Goal: Task Accomplishment & Management: Manage account settings

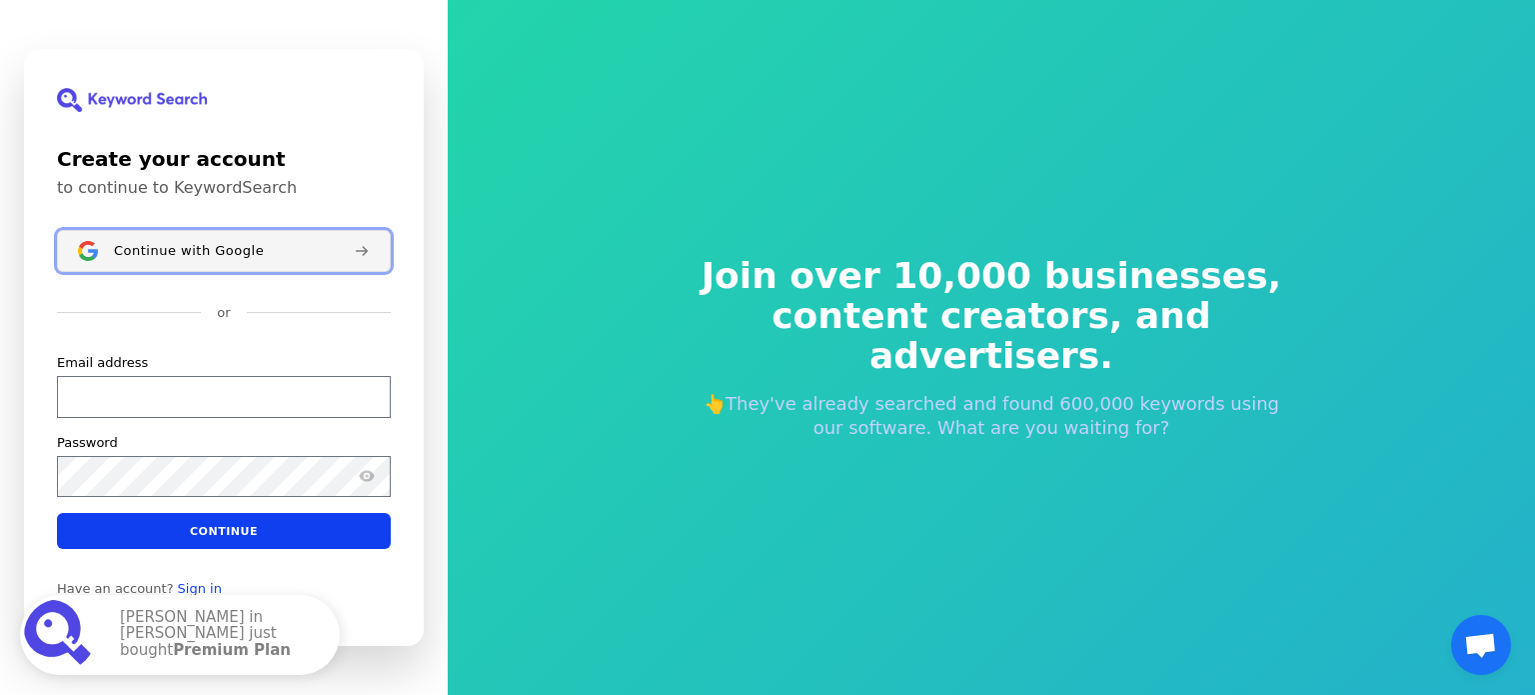
click at [245, 252] on span "Continue with Google" at bounding box center [189, 251] width 150 height 16
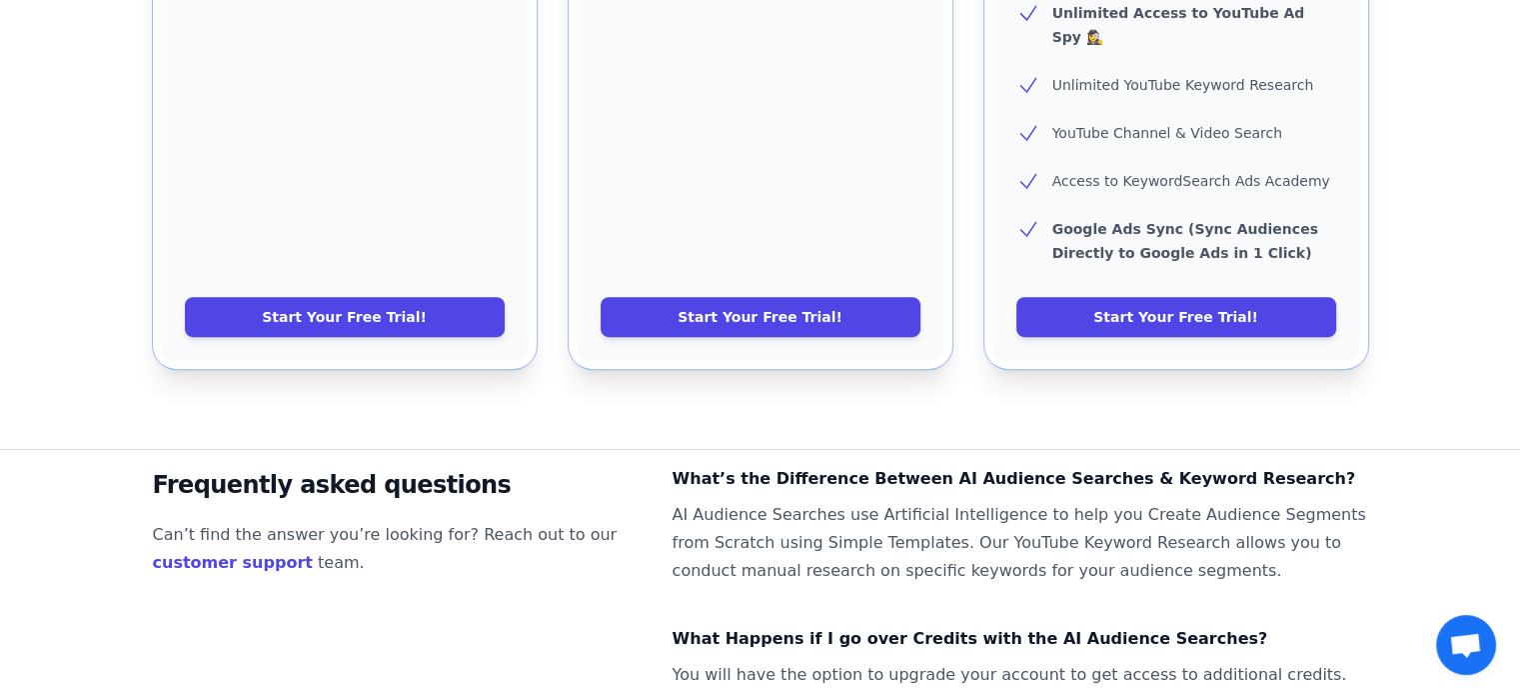
scroll to position [1119, 0]
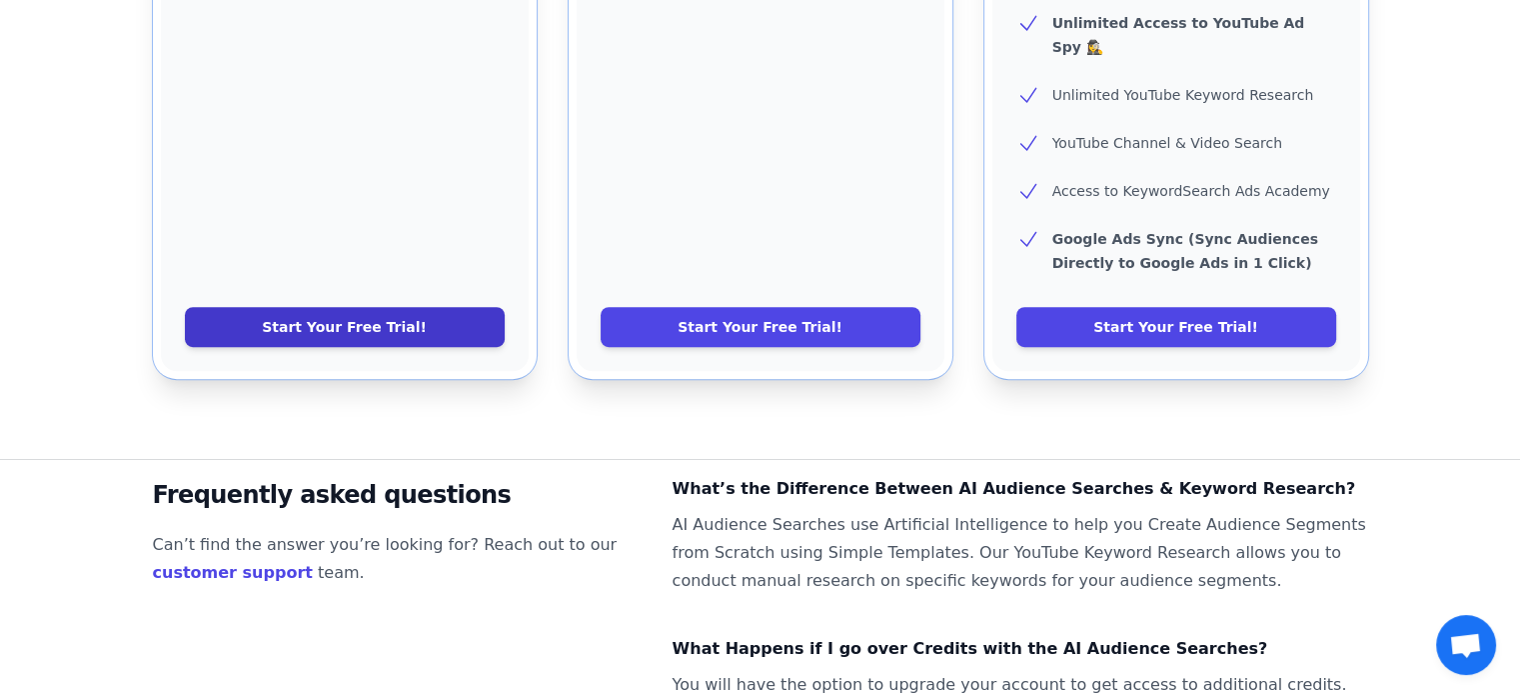
click at [421, 307] on link "Start Your Free Trial!" at bounding box center [345, 327] width 320 height 40
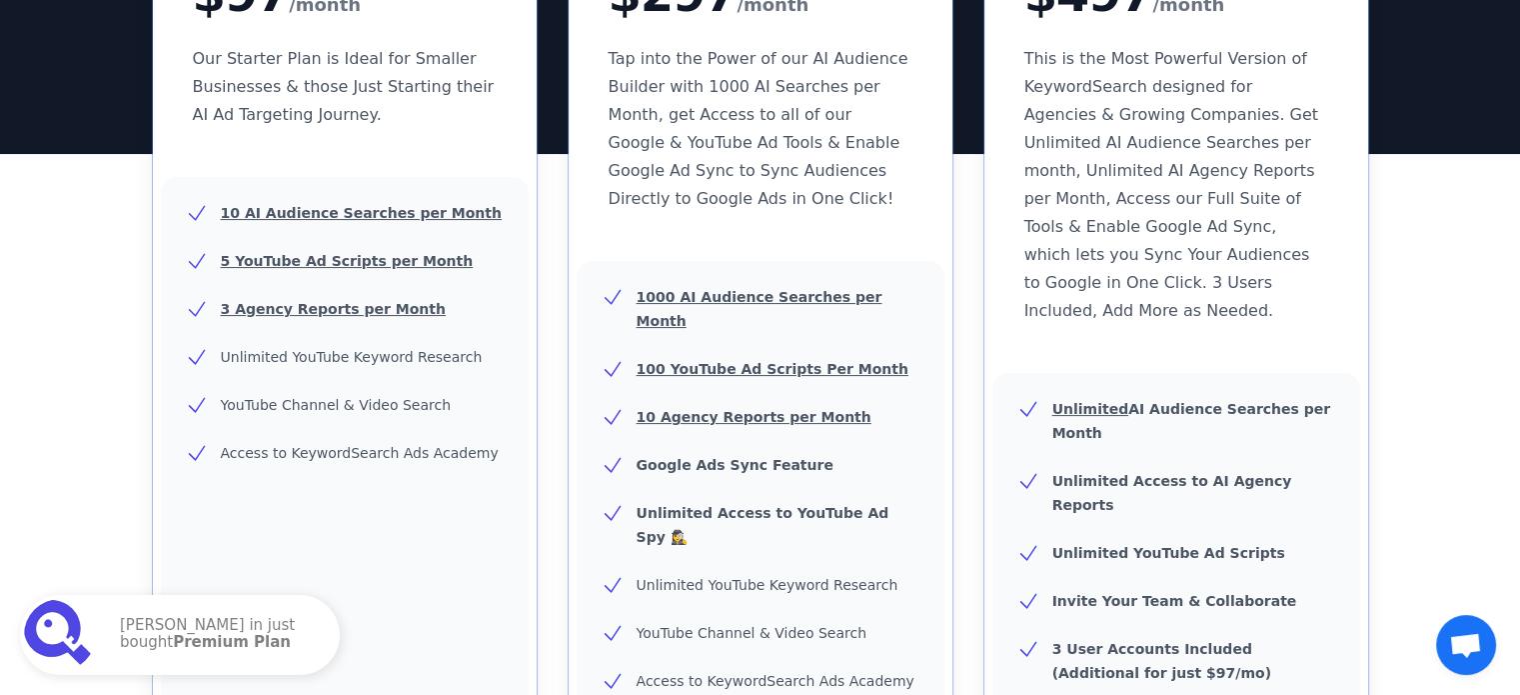
scroll to position [372, 0]
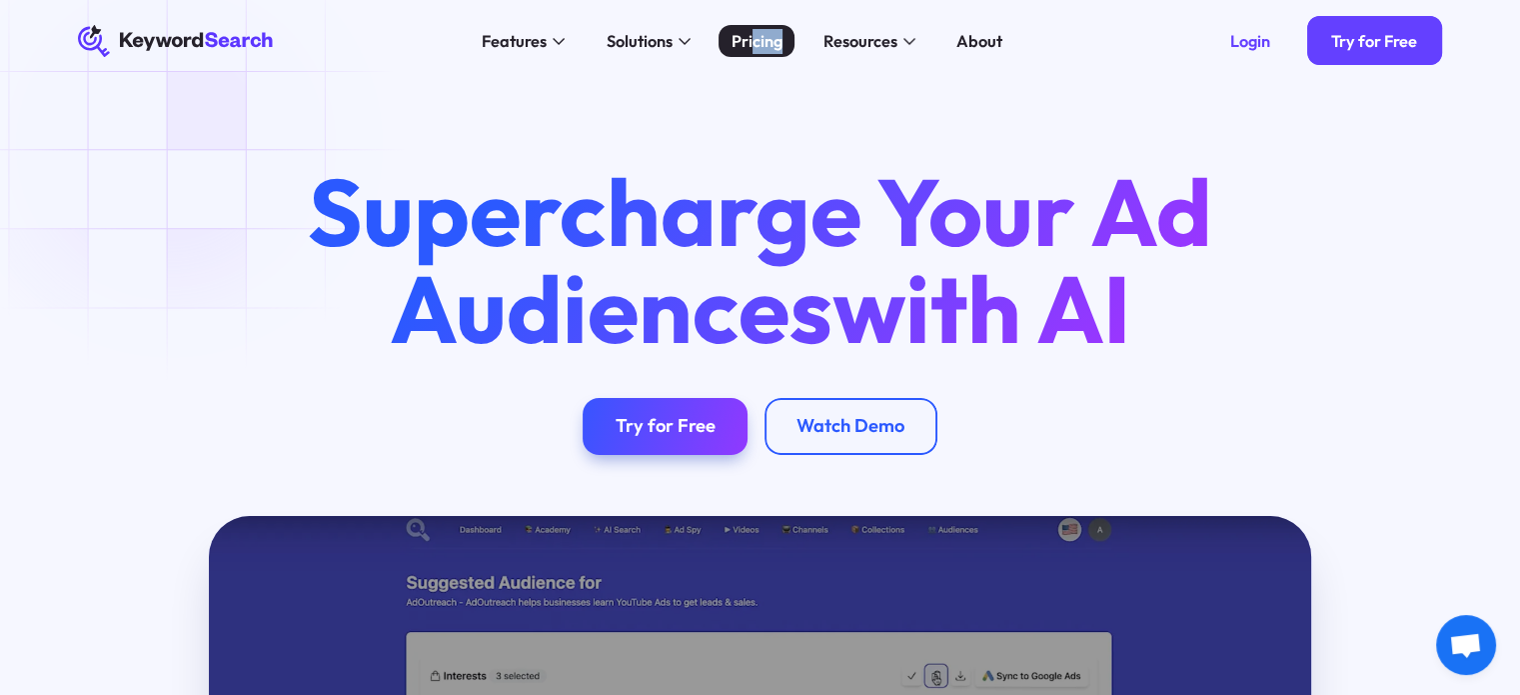
drag, startPoint x: 784, startPoint y: 60, endPoint x: 752, endPoint y: 31, distance: 43.2
click at [752, 31] on div "Features AI Audience Builder Supercharge your Google and YouTube ad audiences K…" at bounding box center [742, 41] width 895 height 82
click at [752, 31] on div "Pricing" at bounding box center [757, 41] width 51 height 25
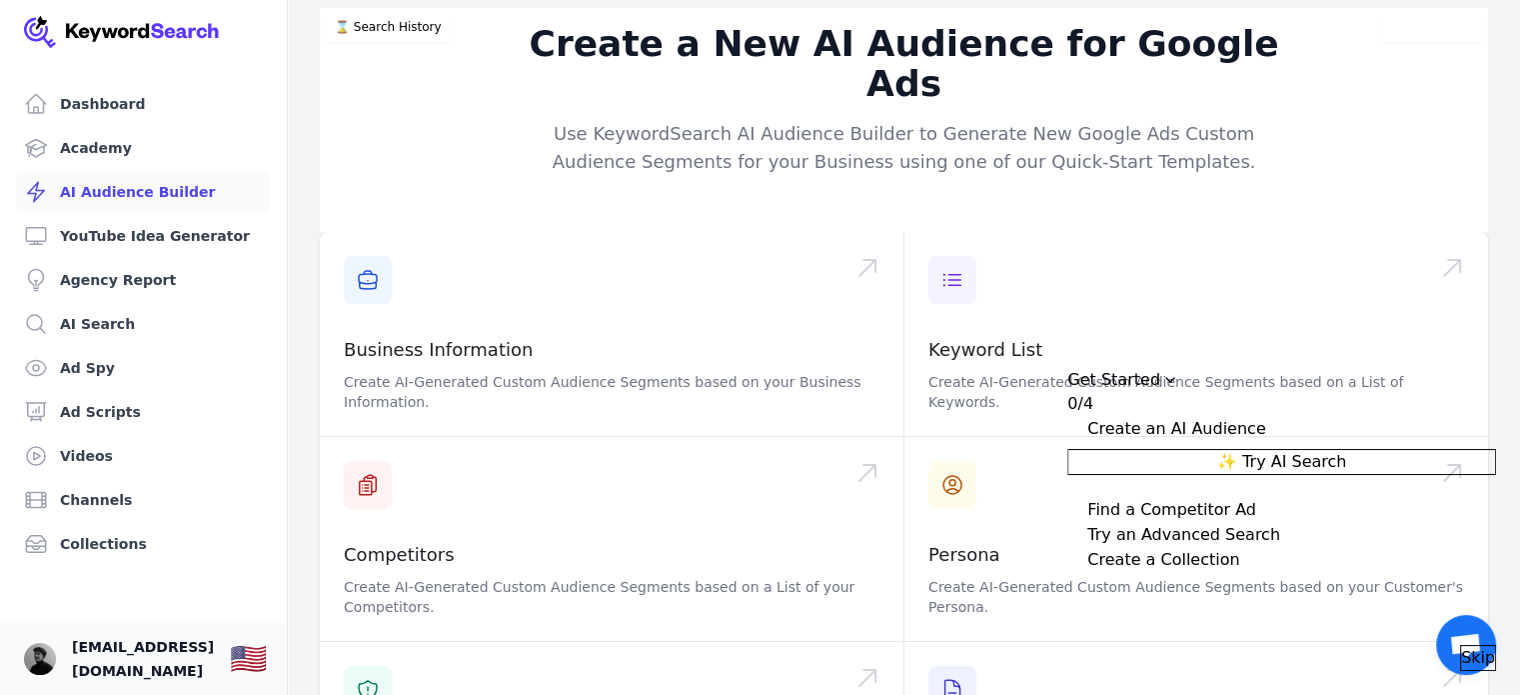
click at [166, 661] on span "[EMAIL_ADDRESS][DOMAIN_NAME]" at bounding box center [143, 659] width 142 height 48
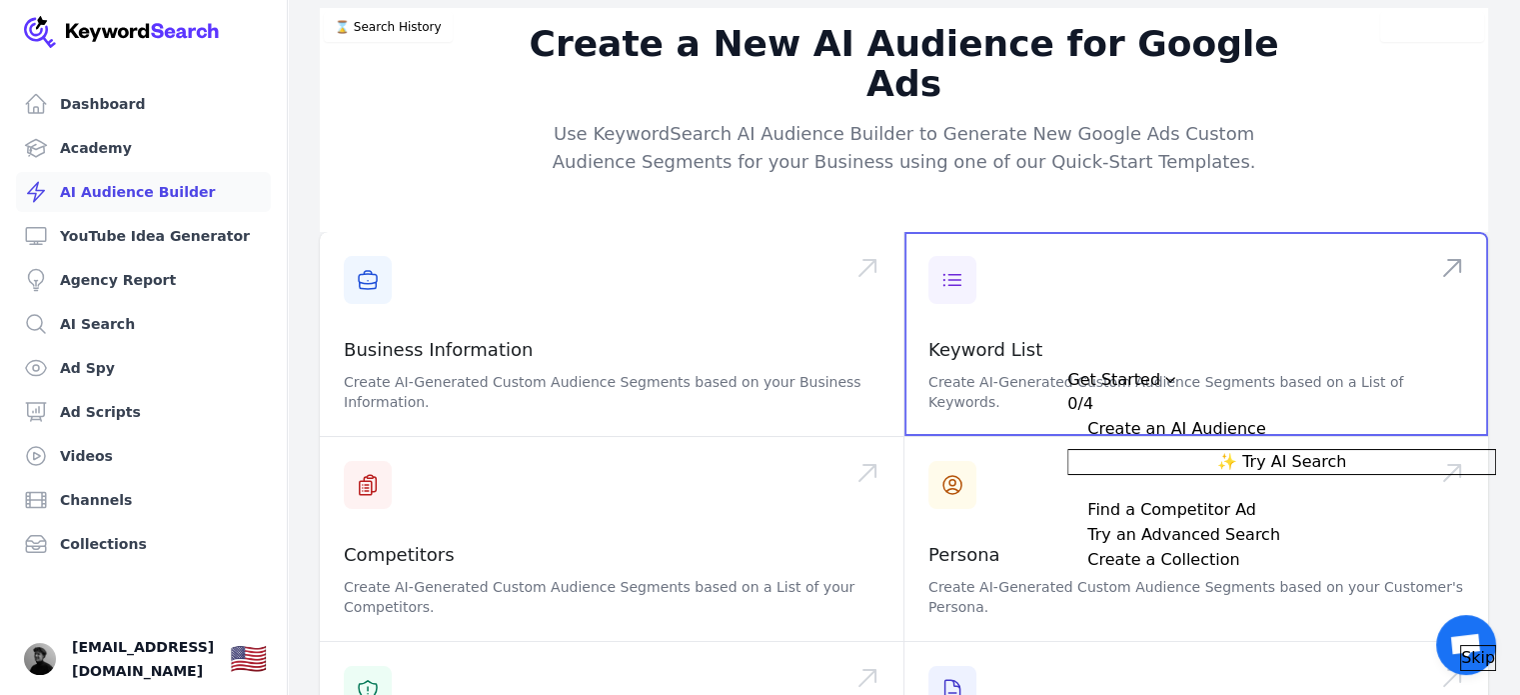
click at [1403, 232] on span at bounding box center [1197, 334] width 584 height 204
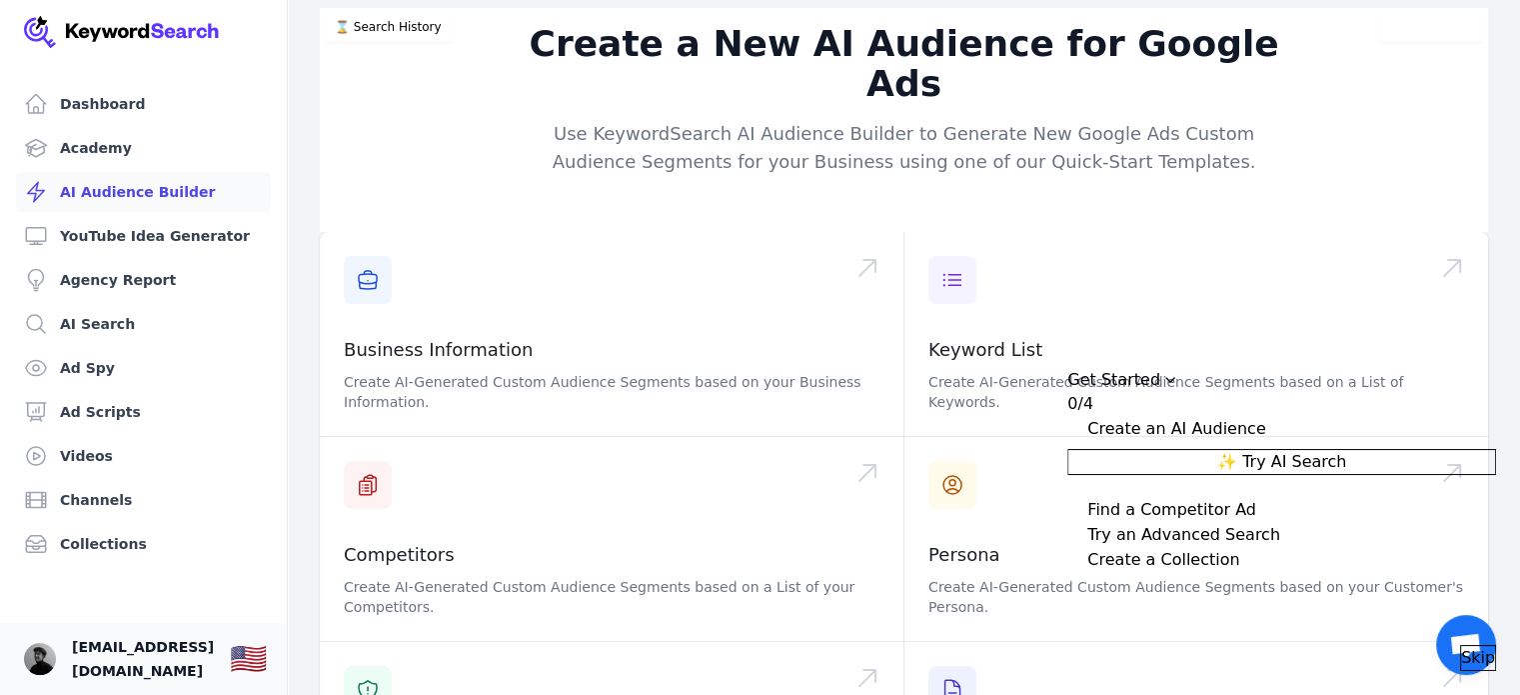
click at [106, 667] on span "[EMAIL_ADDRESS][DOMAIN_NAME]" at bounding box center [143, 659] width 142 height 48
click at [20, 662] on link "Your profile [EMAIL_ADDRESS][DOMAIN_NAME] Show country selector 🇺🇸" at bounding box center [143, 659] width 287 height 72
click at [37, 659] on img "Open user button" at bounding box center [40, 659] width 32 height 32
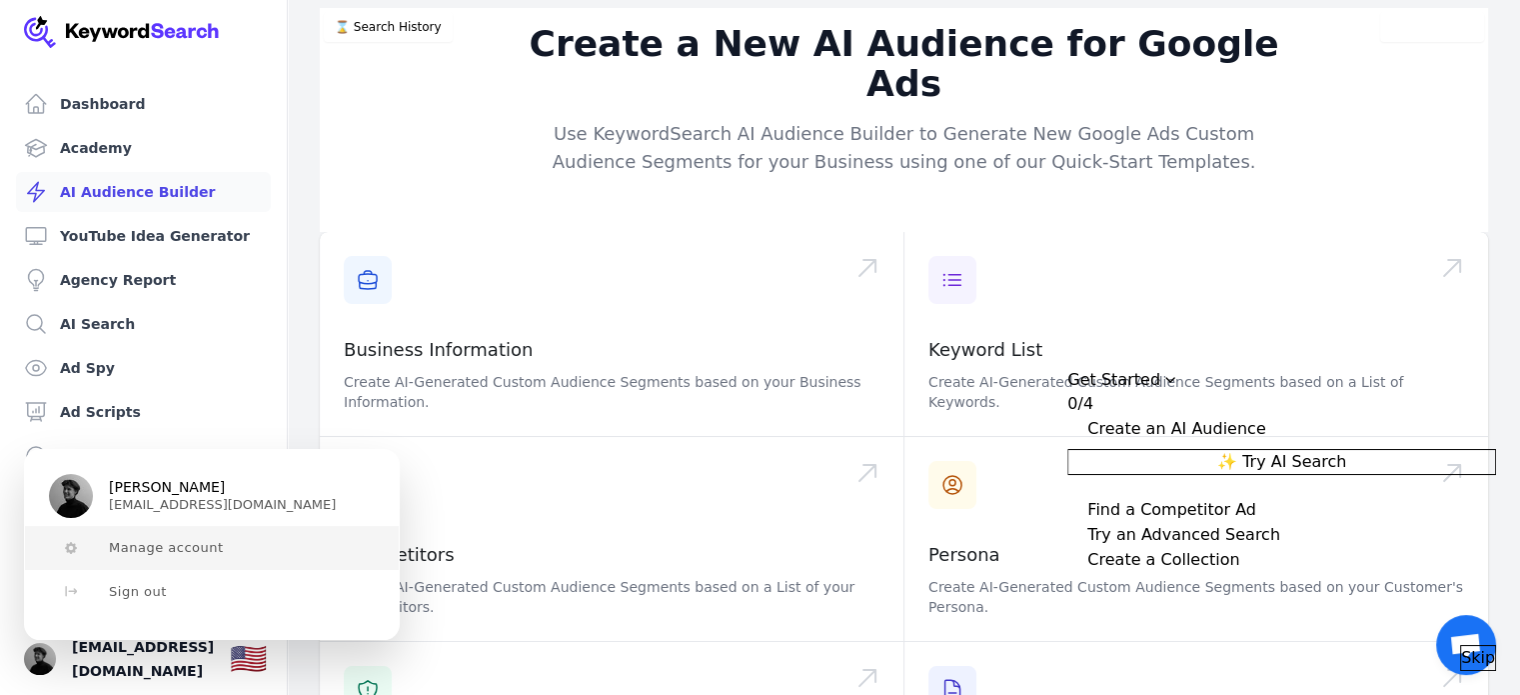
click at [127, 549] on span "Manage account" at bounding box center [166, 548] width 115 height 16
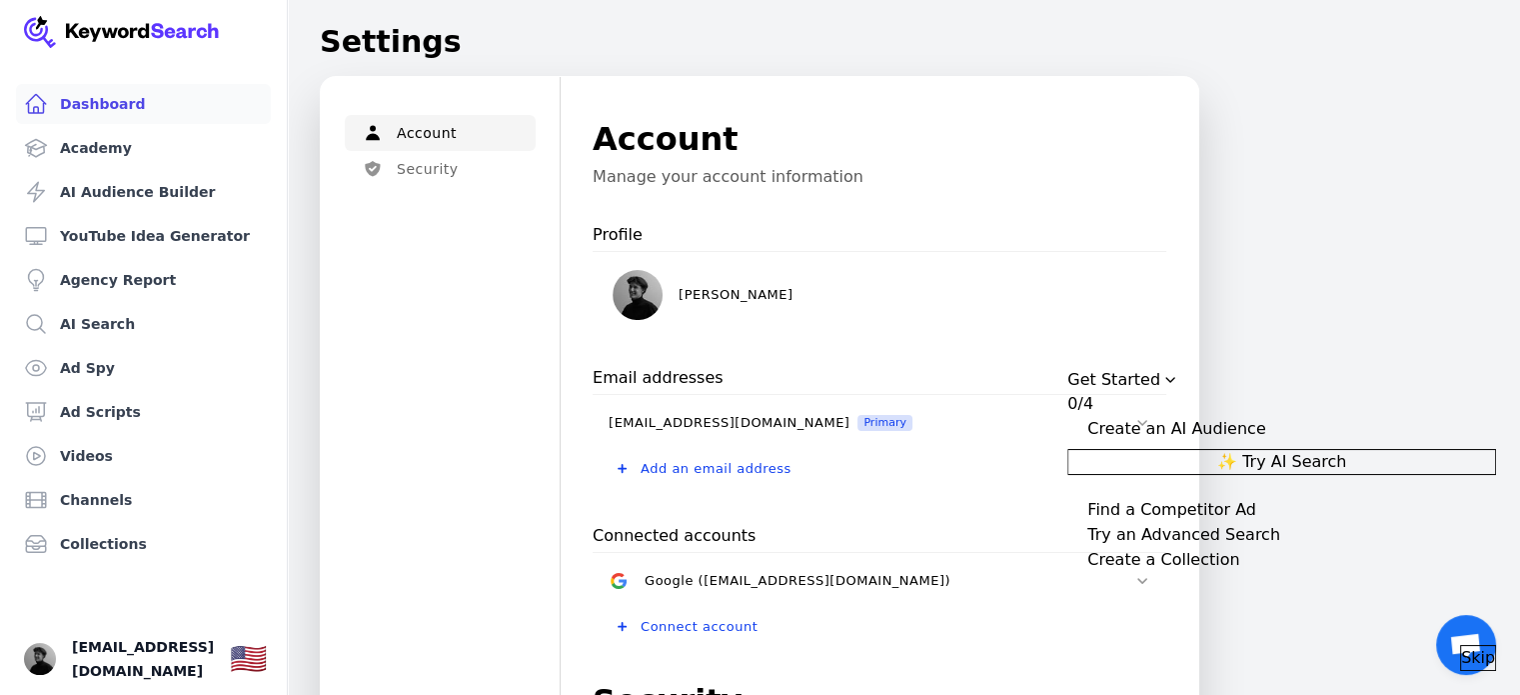
click at [224, 106] on link "Dashboard" at bounding box center [143, 104] width 255 height 40
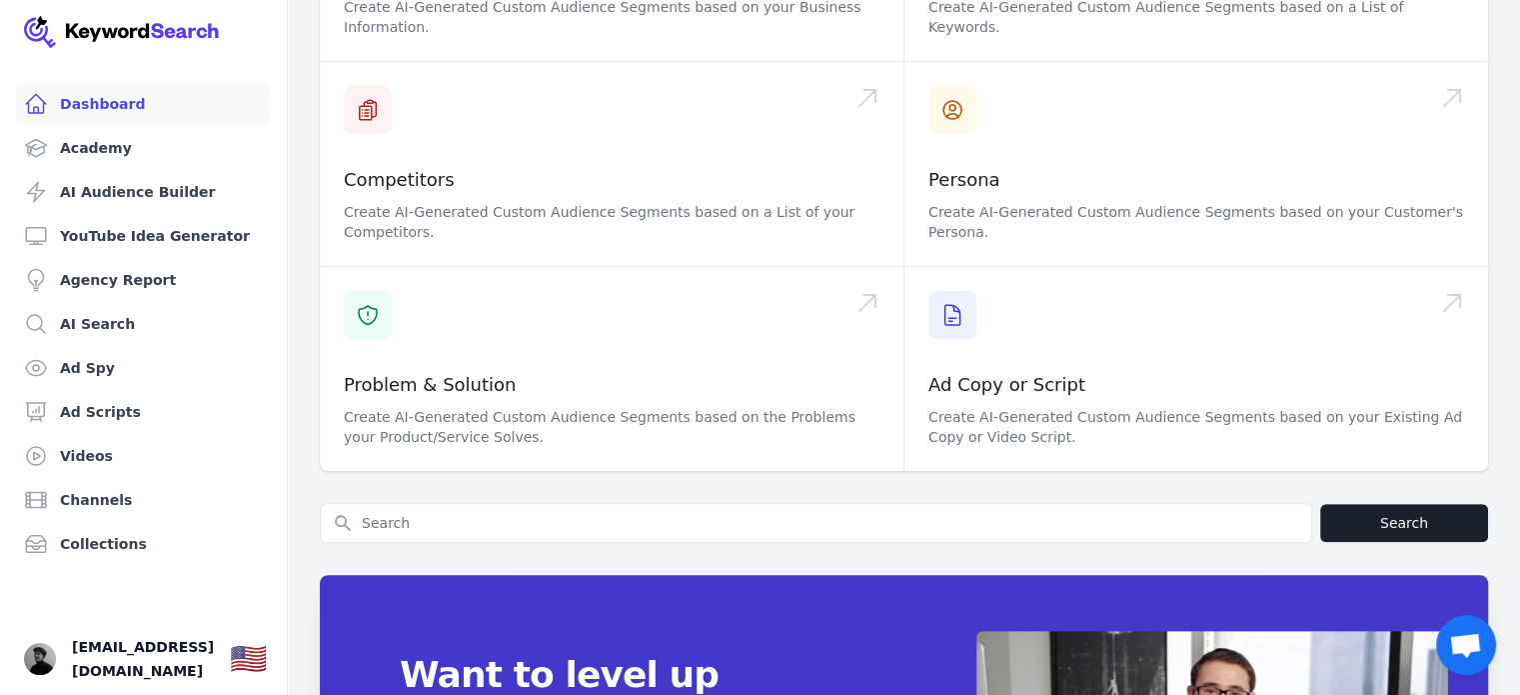
scroll to position [876, 0]
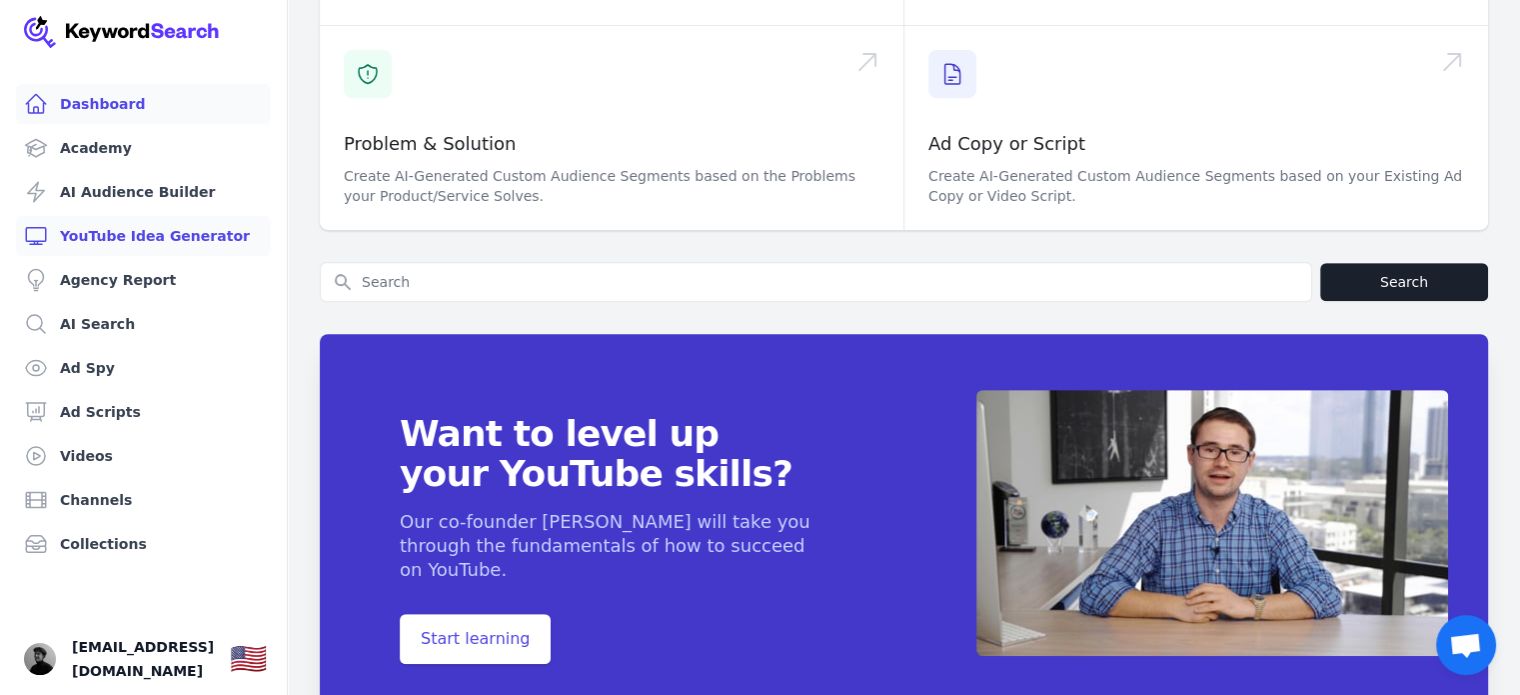
click at [100, 243] on link "YouTube Idea Generator" at bounding box center [143, 236] width 255 height 40
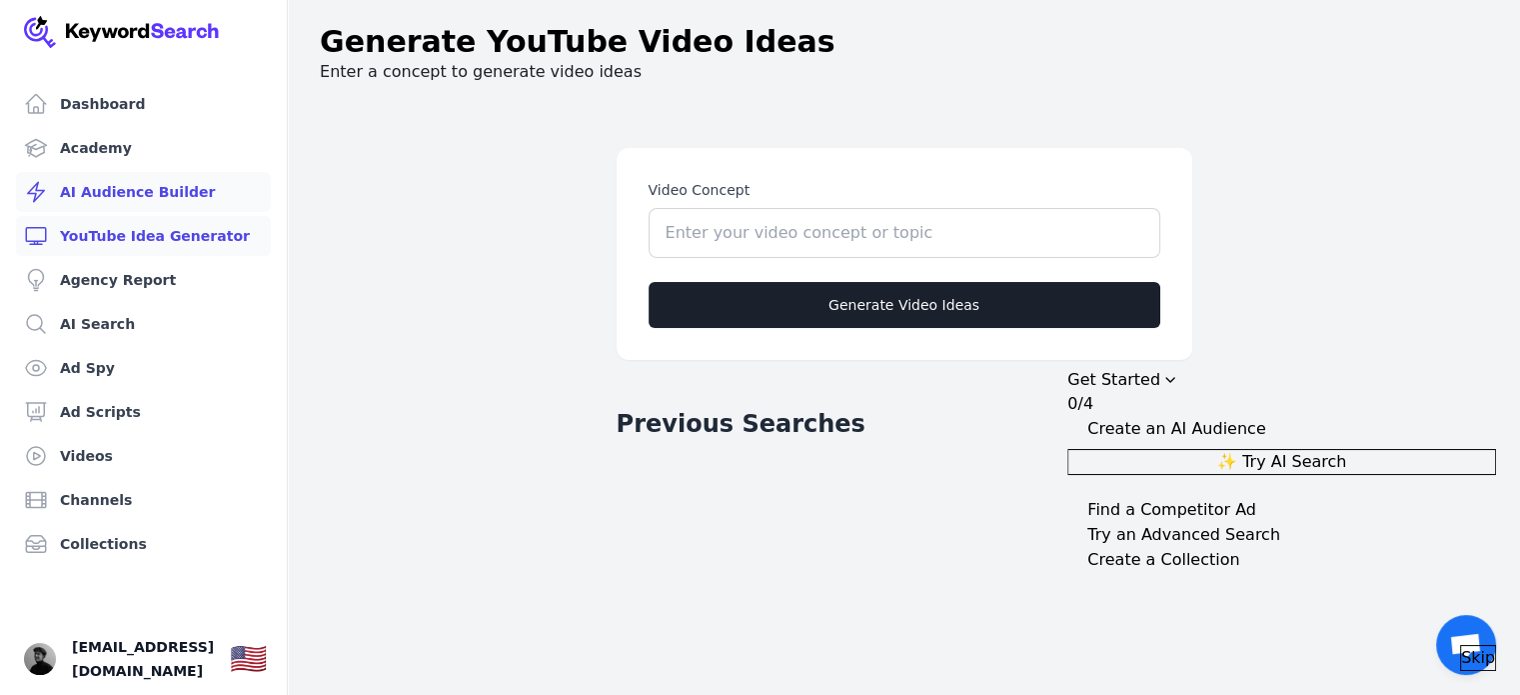
click at [116, 172] on link "AI Audience Builder" at bounding box center [143, 192] width 255 height 40
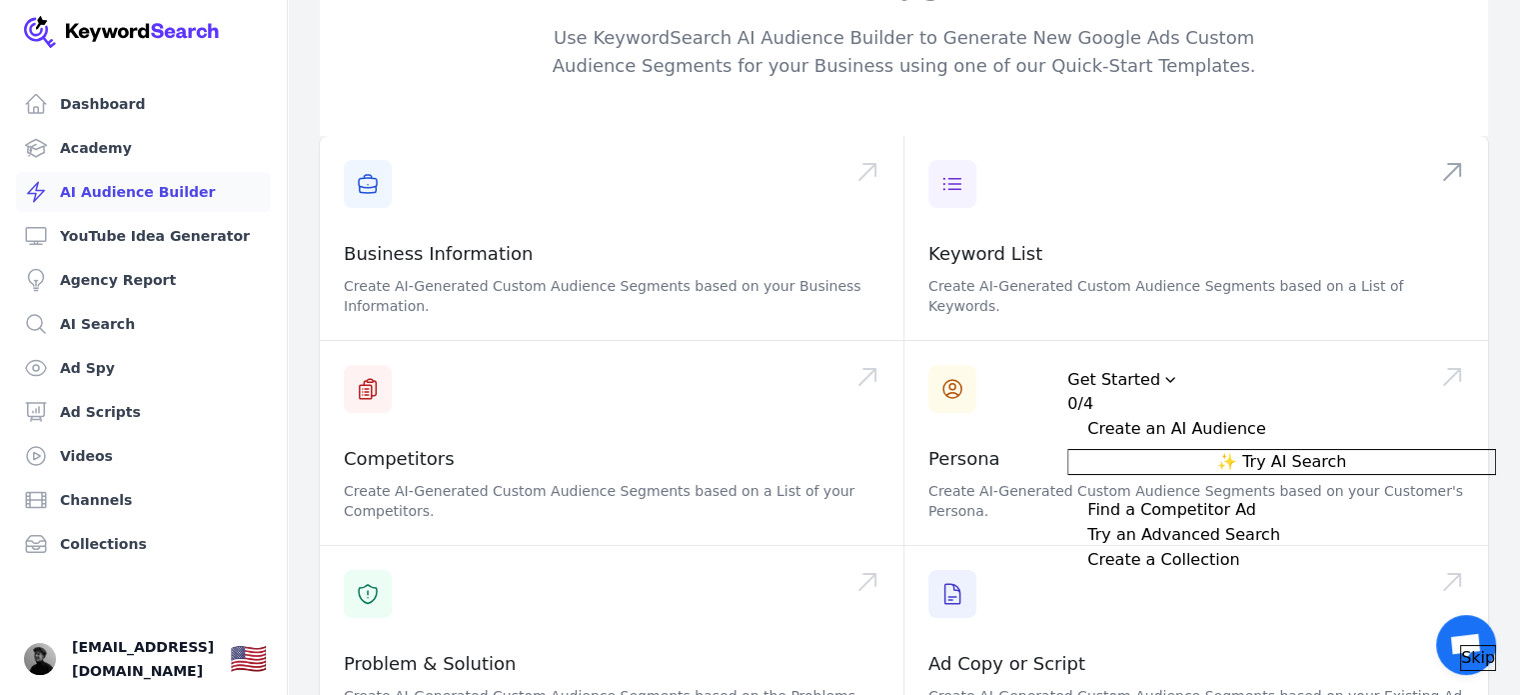
scroll to position [103, 0]
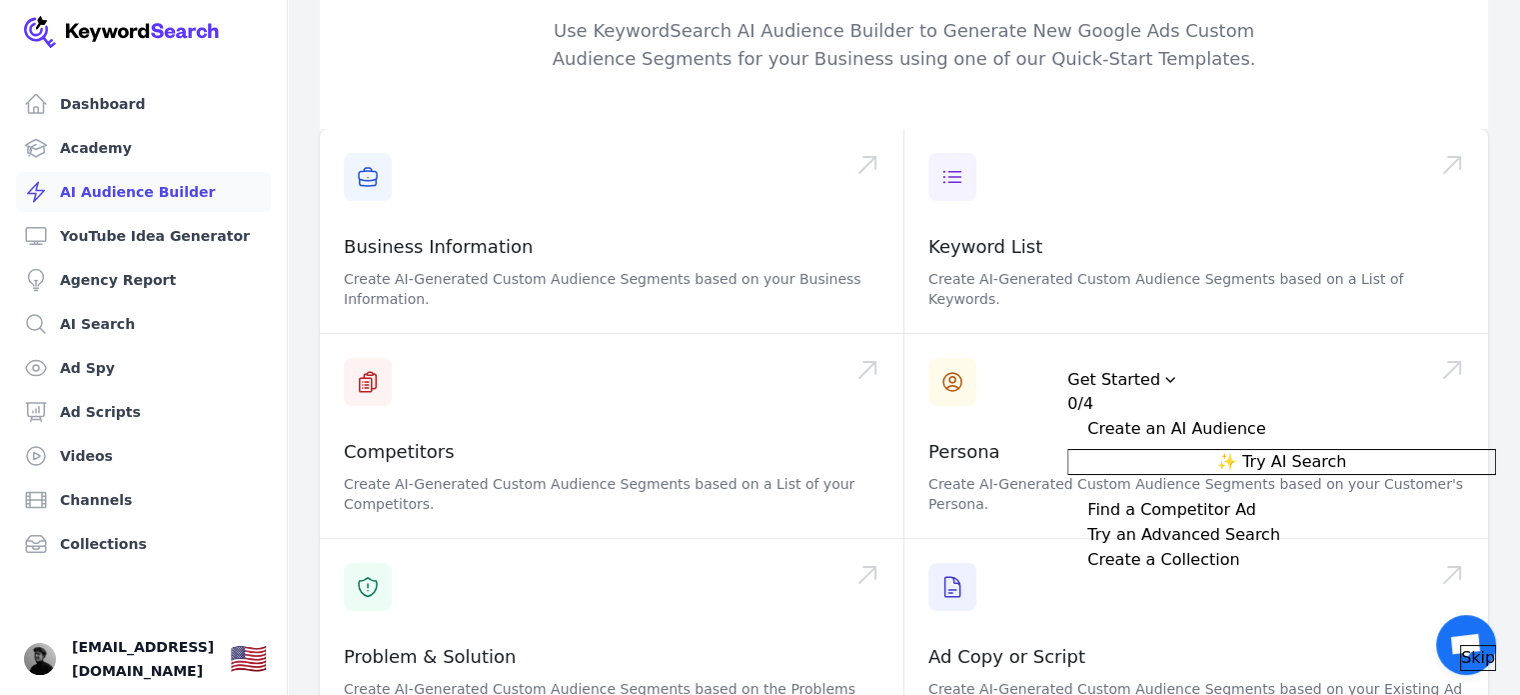
click at [1474, 645] on button "Skip" at bounding box center [1478, 658] width 36 height 26
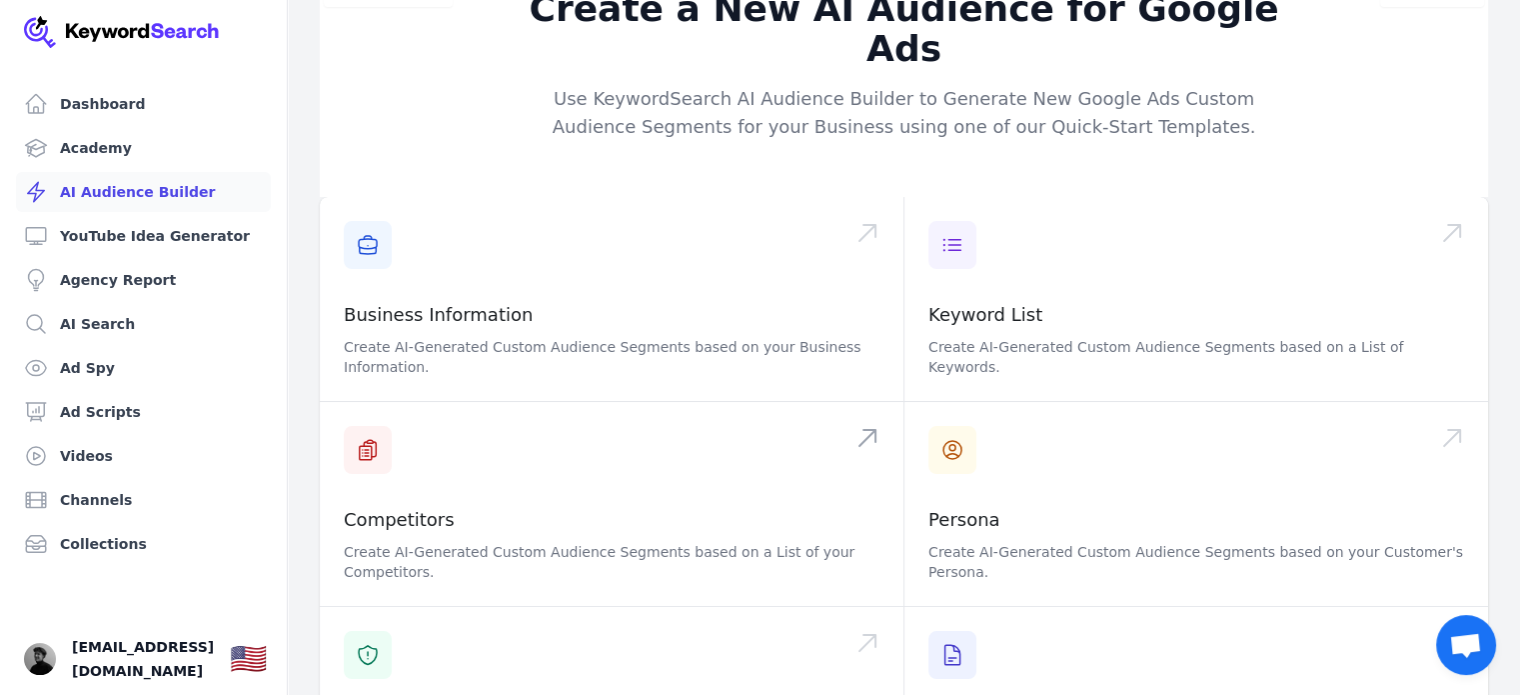
scroll to position [34, 0]
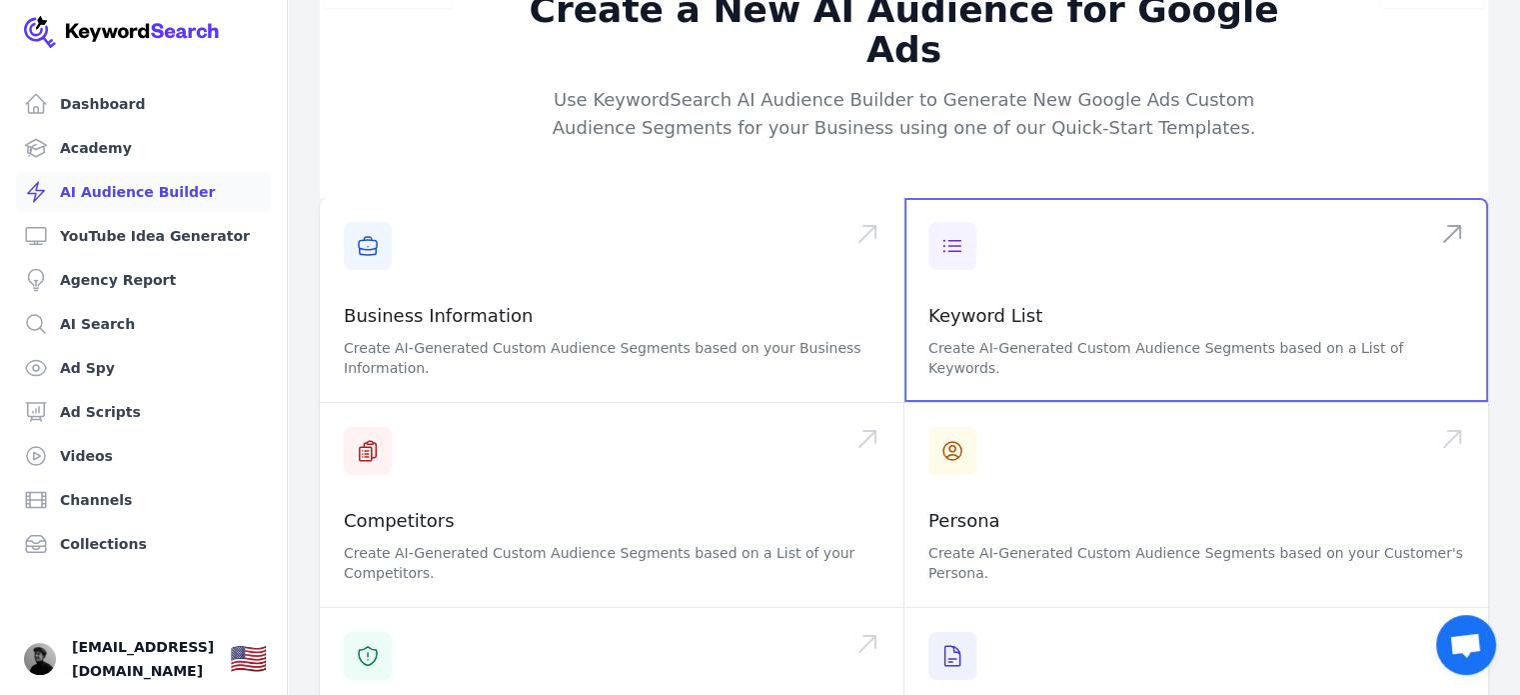
click at [1044, 243] on span at bounding box center [1197, 300] width 584 height 204
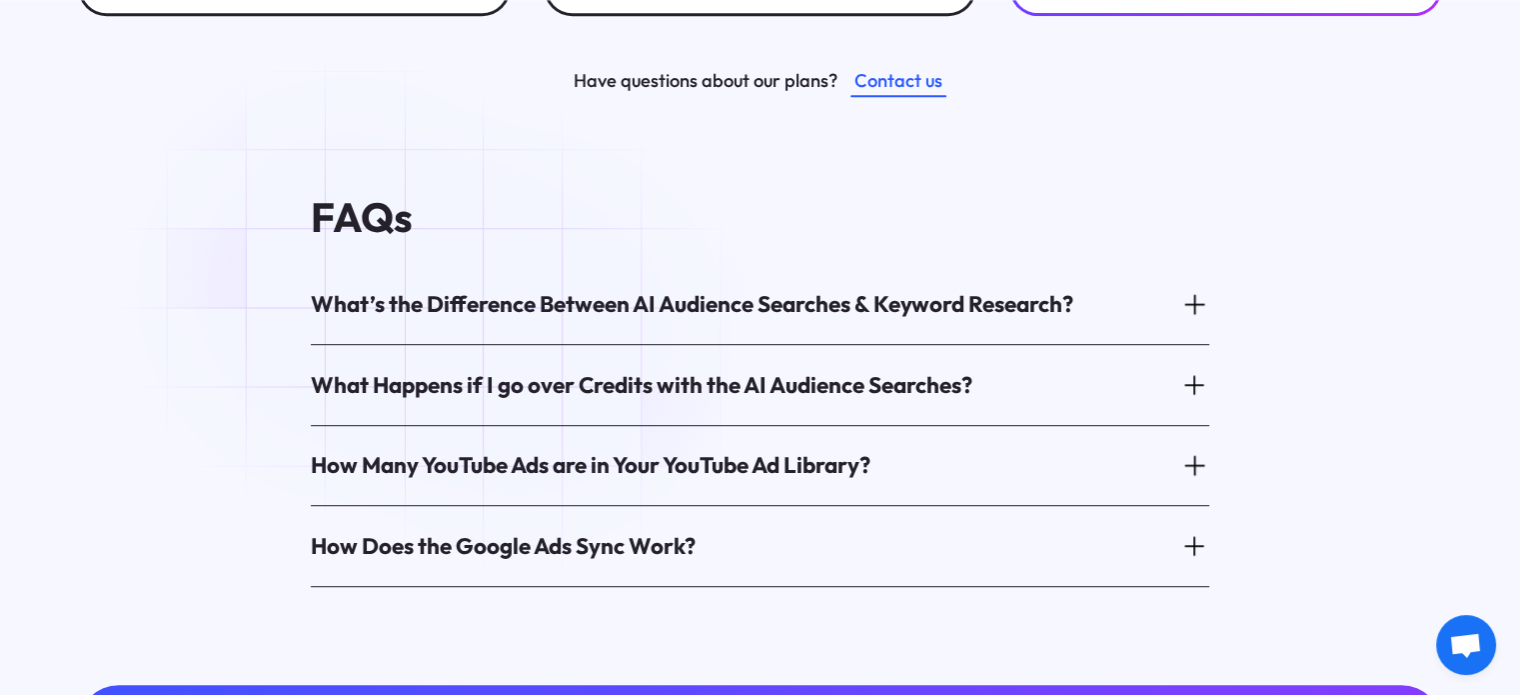
scroll to position [1063, 0]
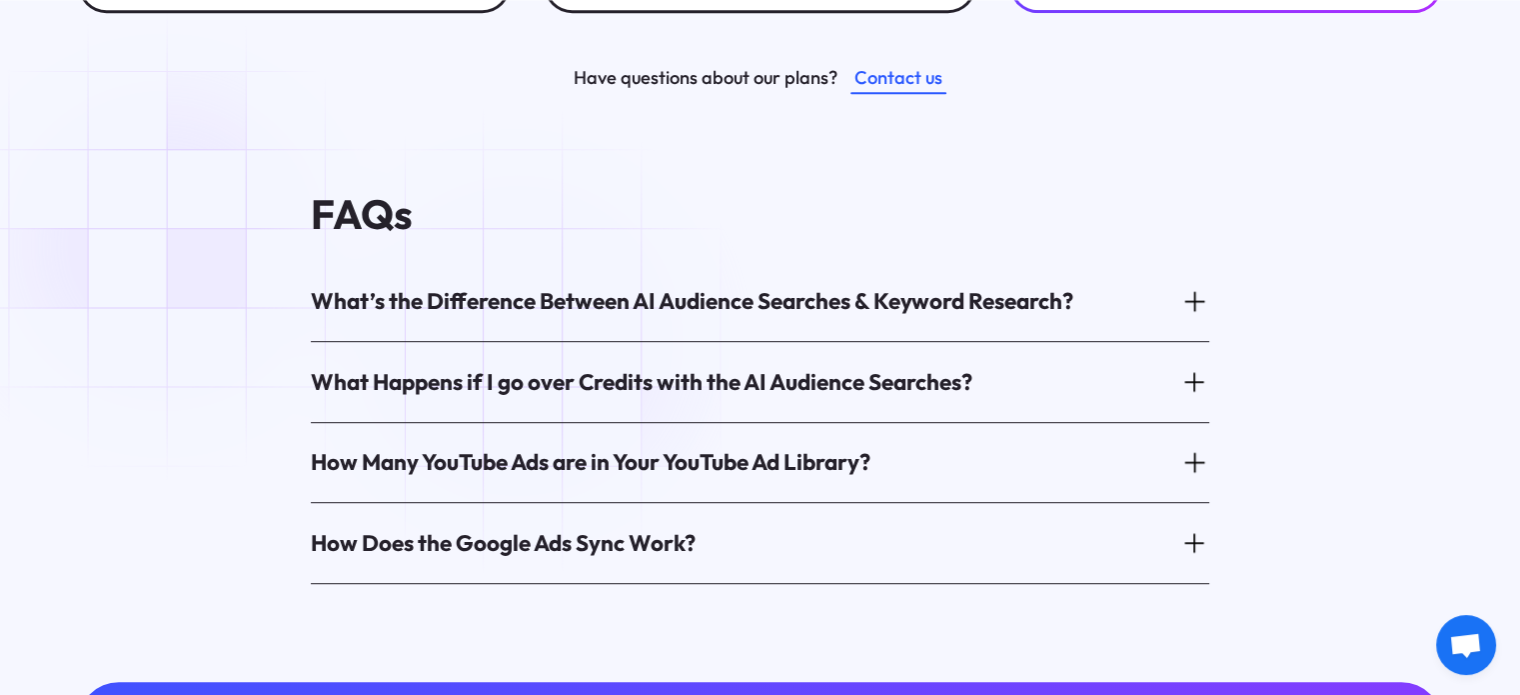
click at [523, 350] on div "What Happens if I go over Credits with the AI Audience Searches?" at bounding box center [760, 381] width 899 height 63
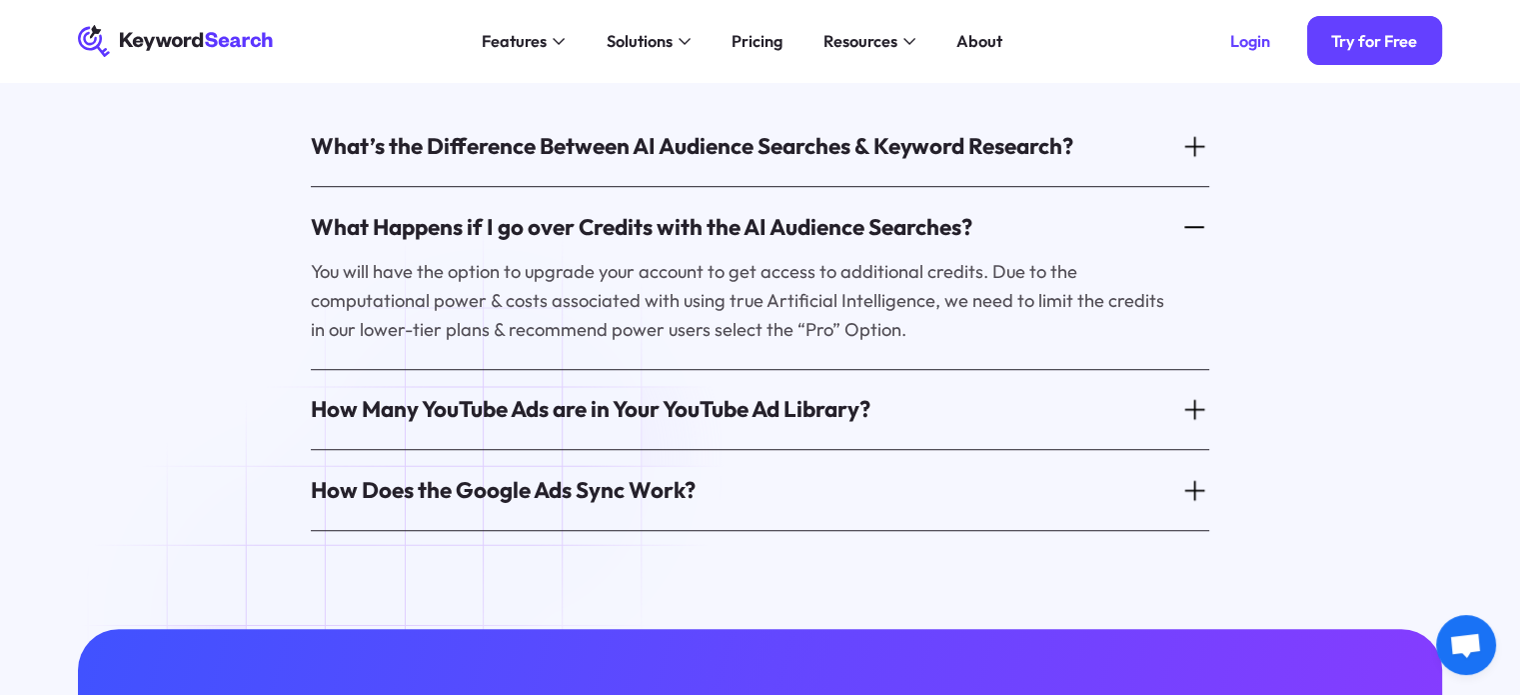
scroll to position [1216, 0]
click at [558, 395] on div "How Many YouTube Ads are in Your YouTube Ad Library?" at bounding box center [591, 410] width 560 height 31
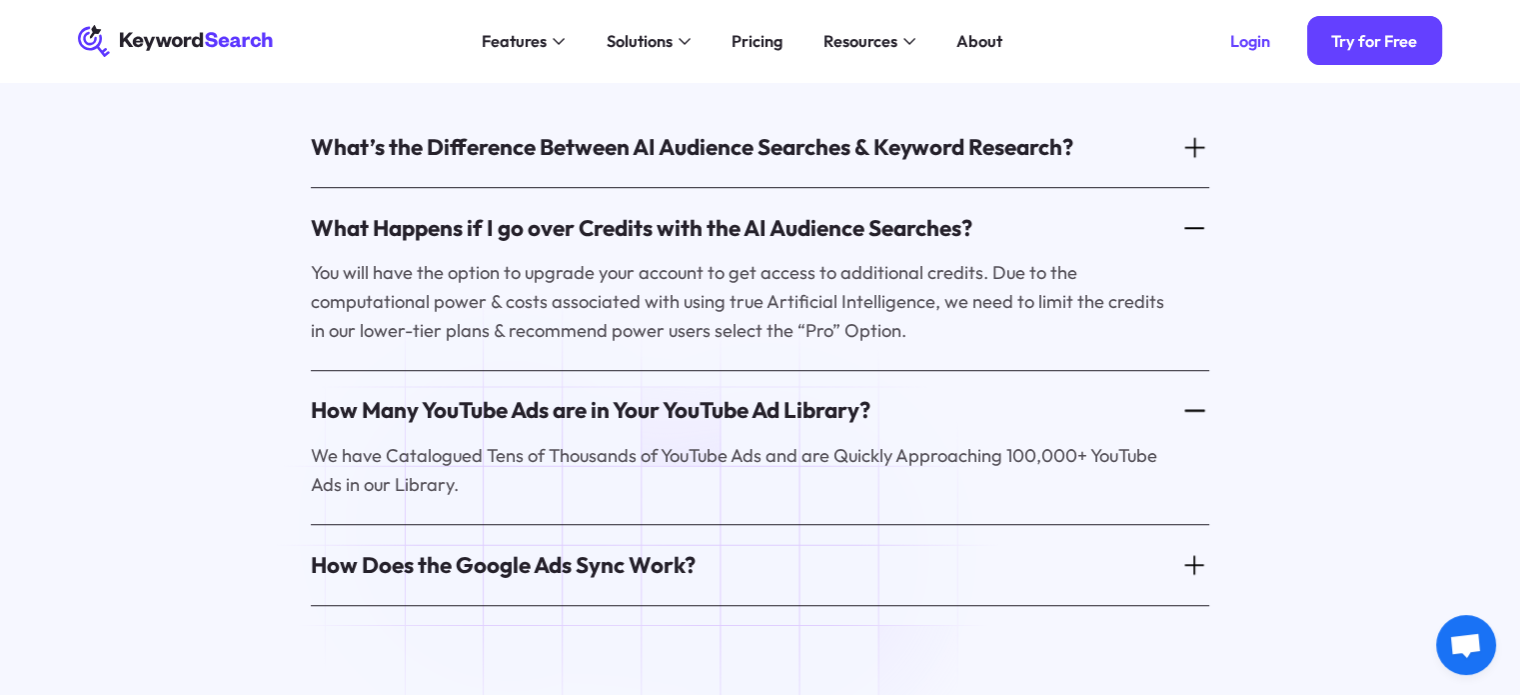
click at [516, 550] on div "How Does the Google Ads Sync Work?" at bounding box center [503, 565] width 385 height 31
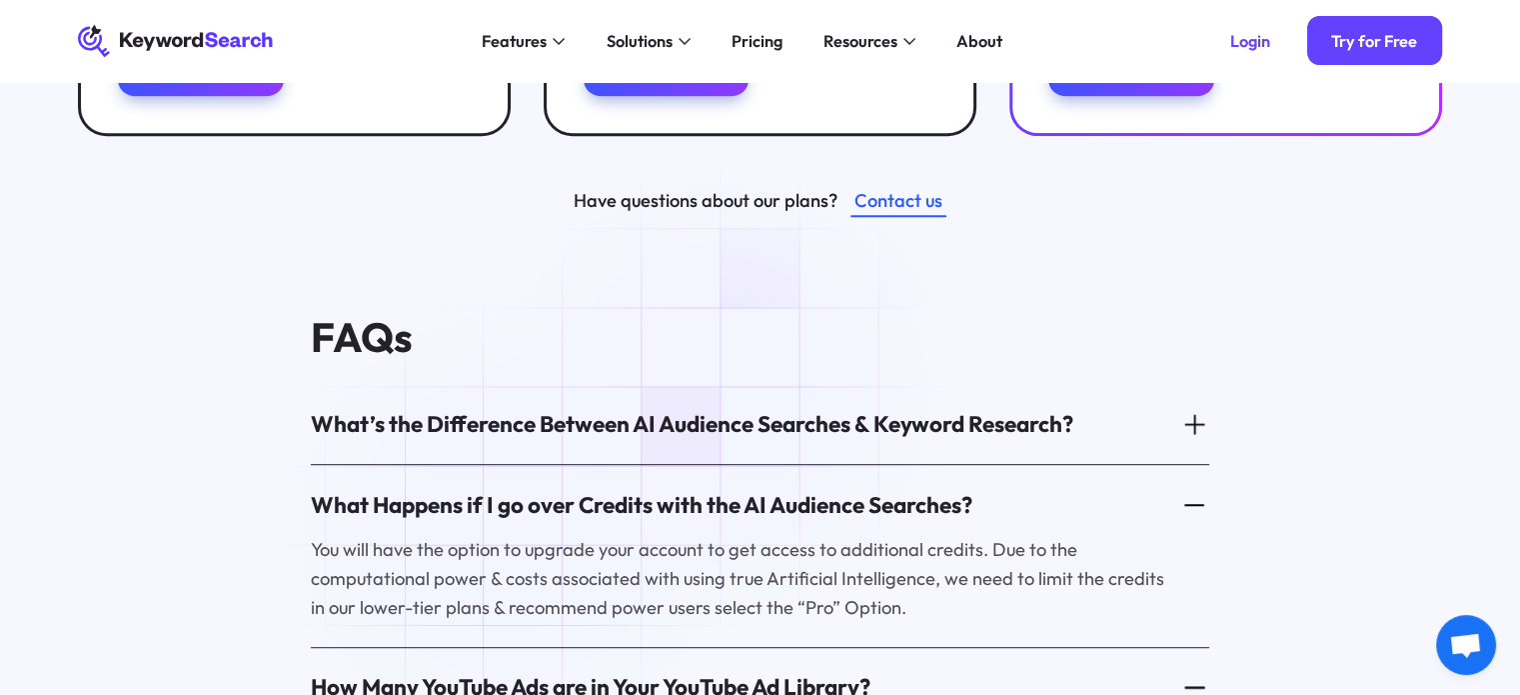
scroll to position [936, 0]
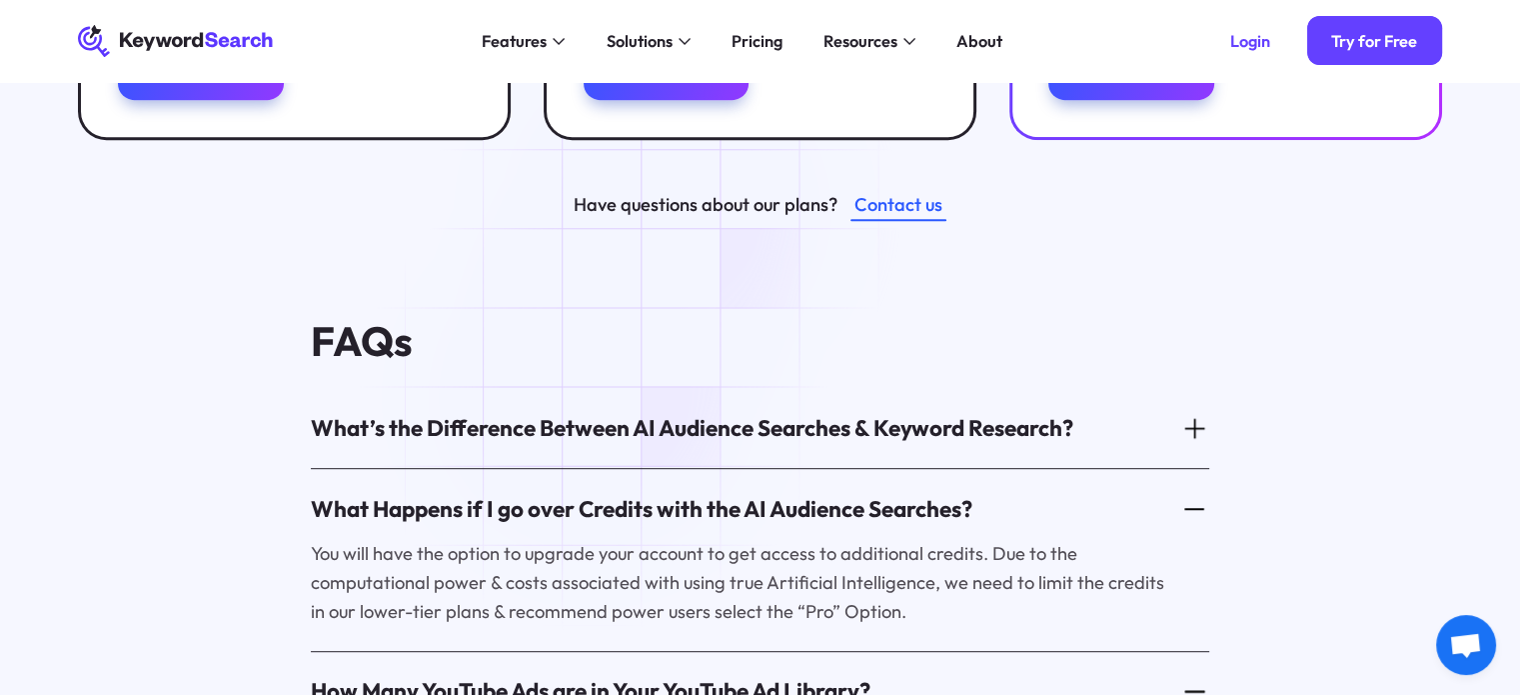
click at [600, 413] on div "What’s the Difference Between AI Audience Searches & Keyword Research?" at bounding box center [692, 428] width 763 height 31
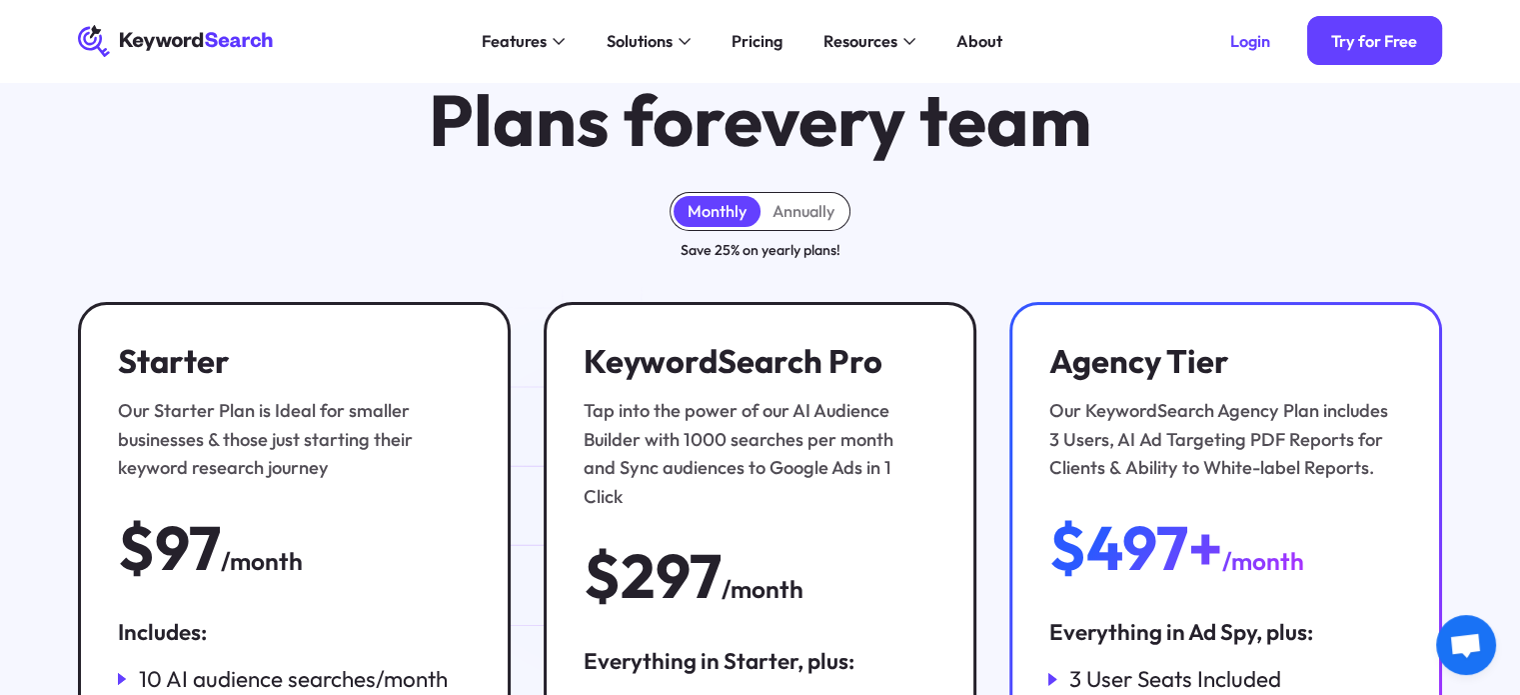
scroll to position [0, 0]
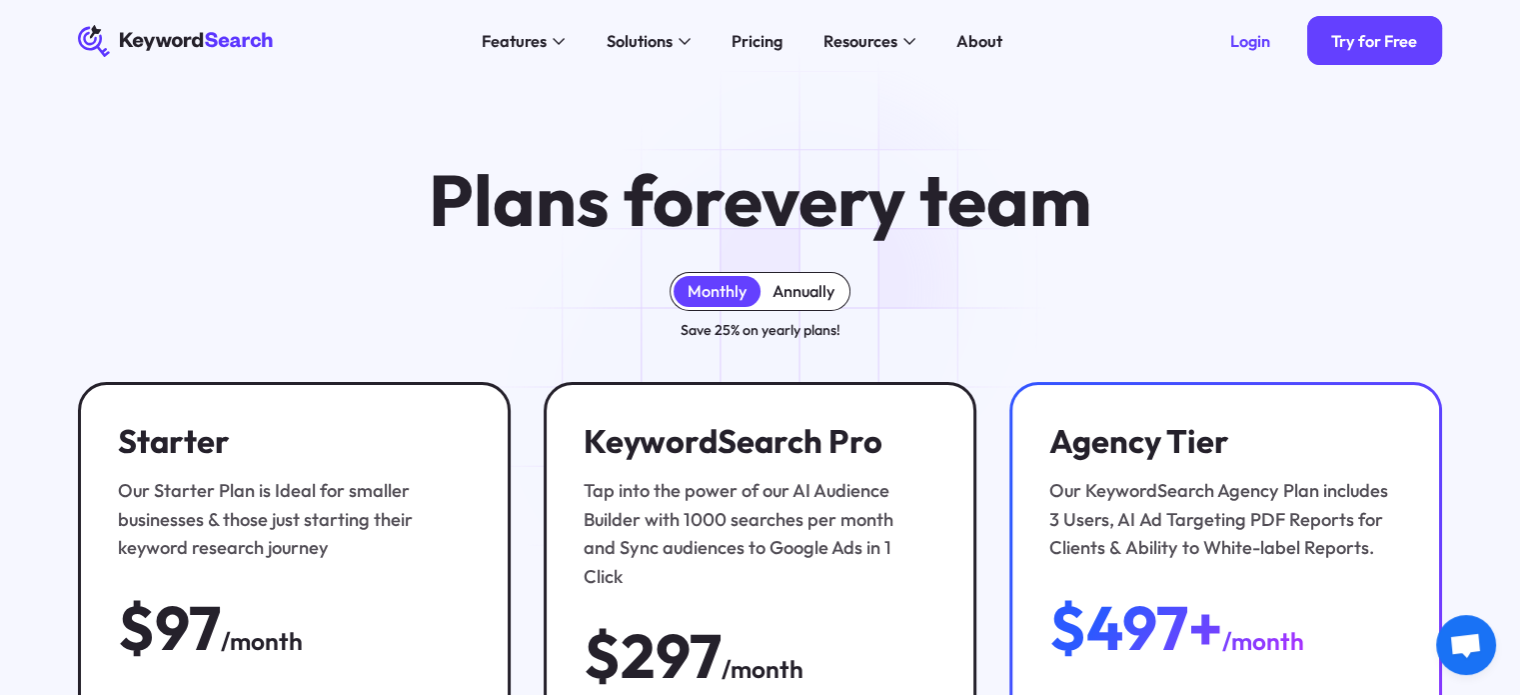
click at [821, 286] on div "Annually" at bounding box center [804, 291] width 62 height 20
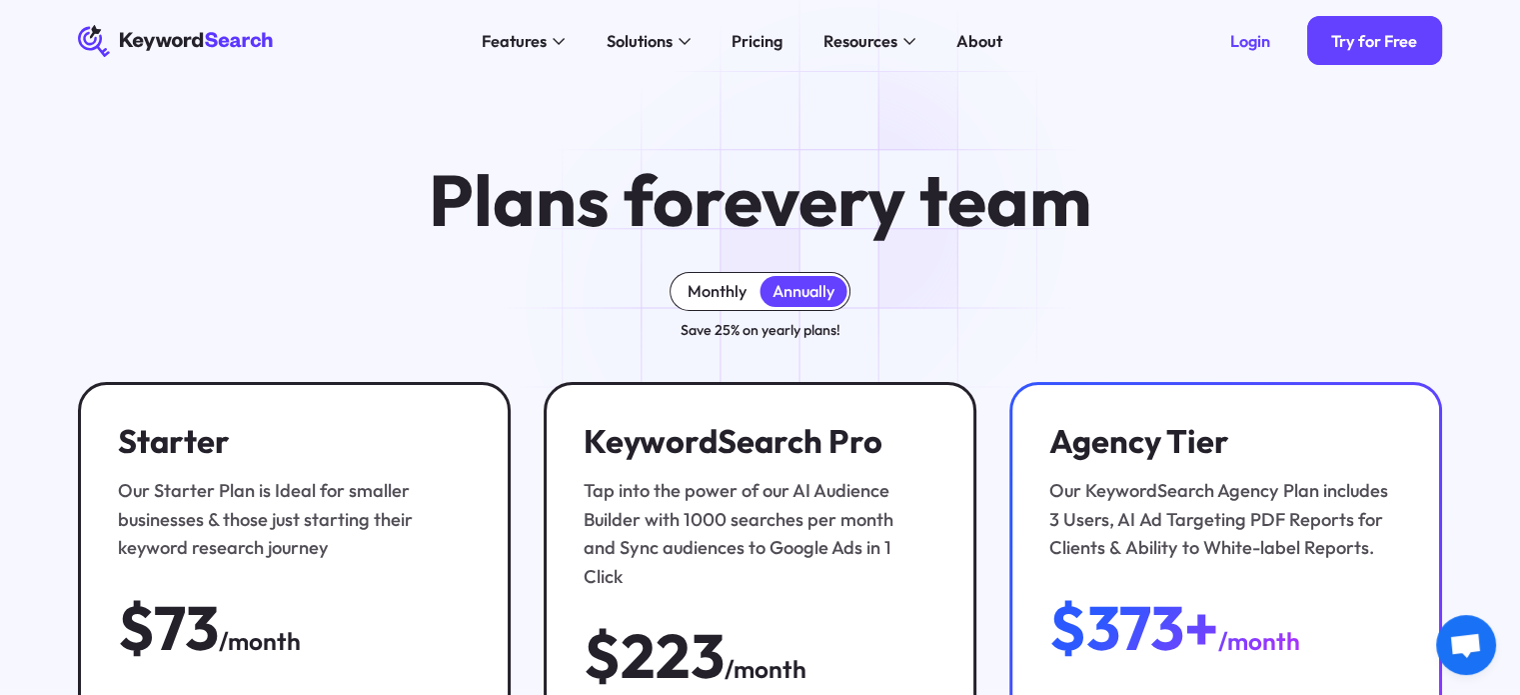
click at [745, 299] on div "Monthly" at bounding box center [717, 291] width 59 height 20
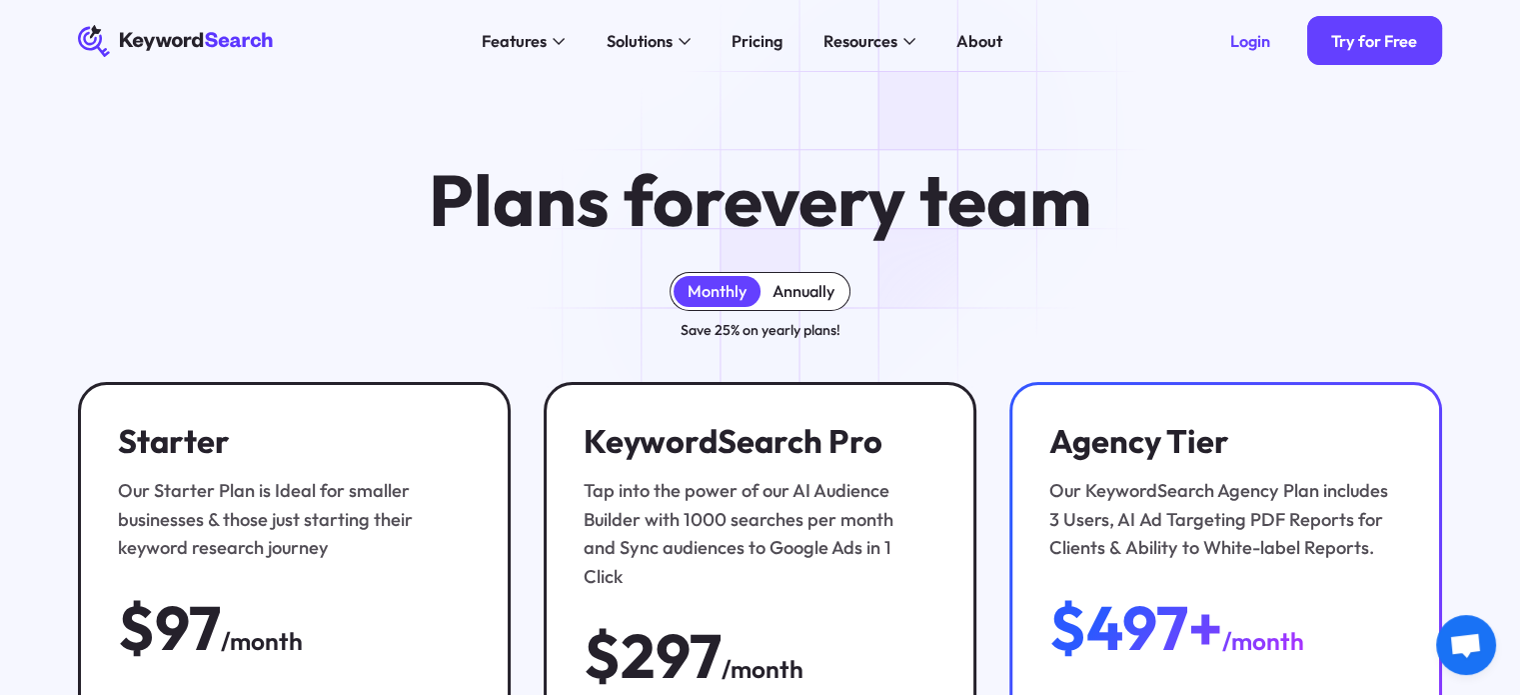
click at [768, 291] on div "Annually" at bounding box center [804, 291] width 87 height 31
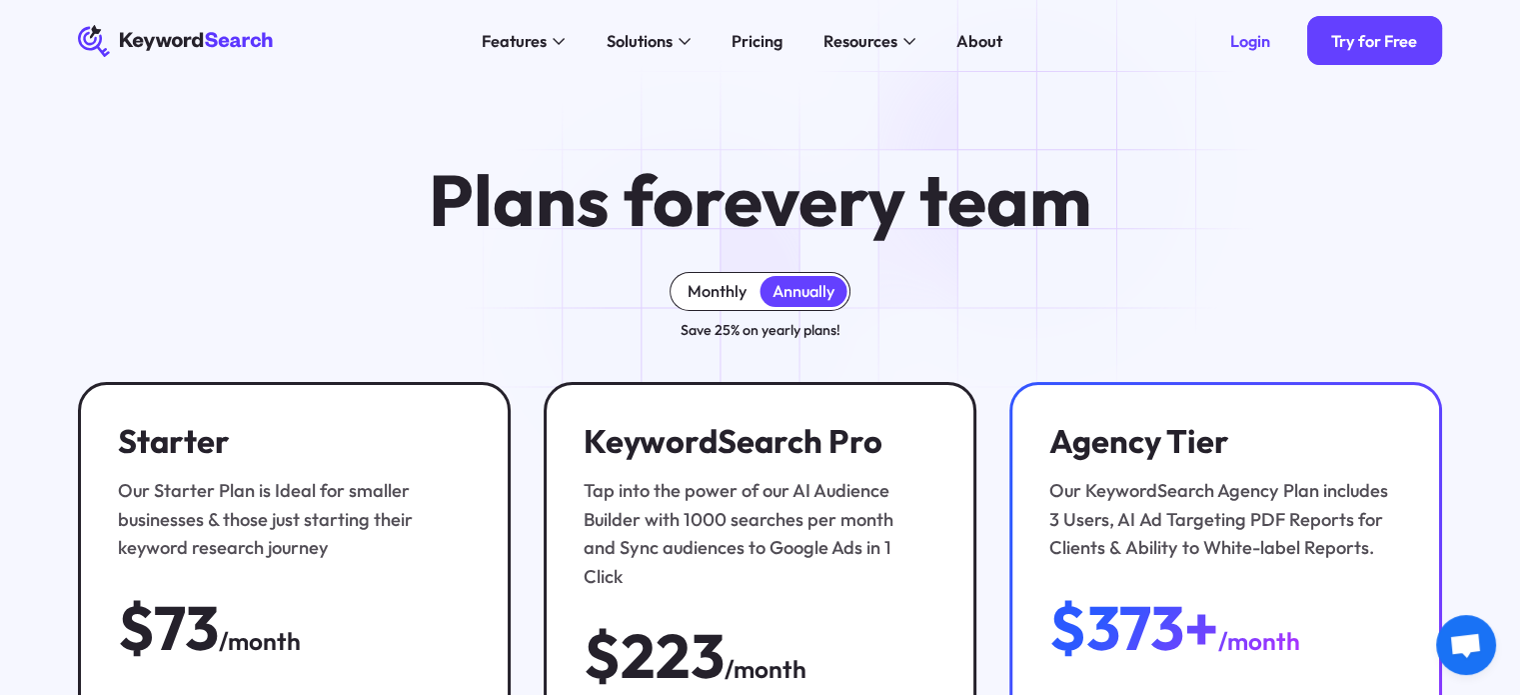
click at [706, 294] on div "Monthly" at bounding box center [717, 291] width 59 height 20
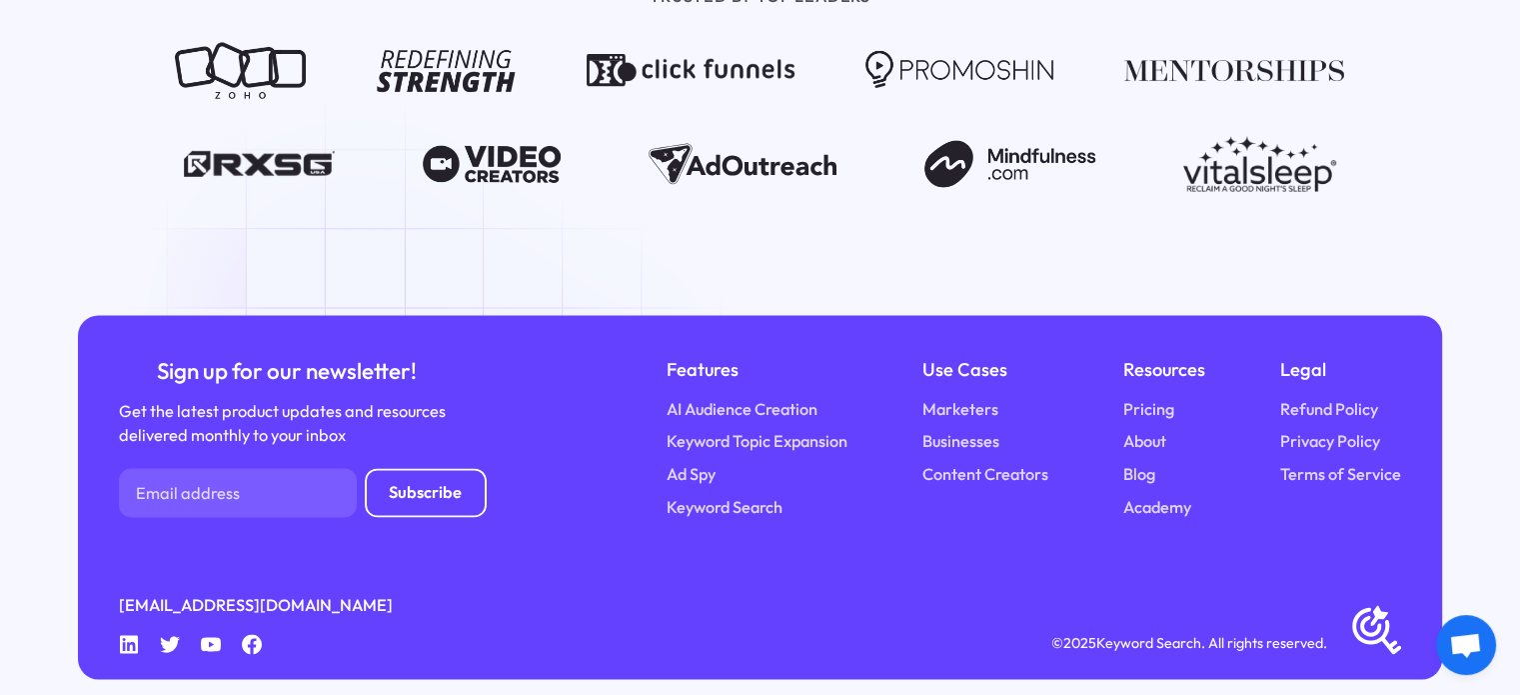
scroll to position [2890, 0]
click at [1163, 398] on link "Pricing" at bounding box center [1148, 410] width 51 height 25
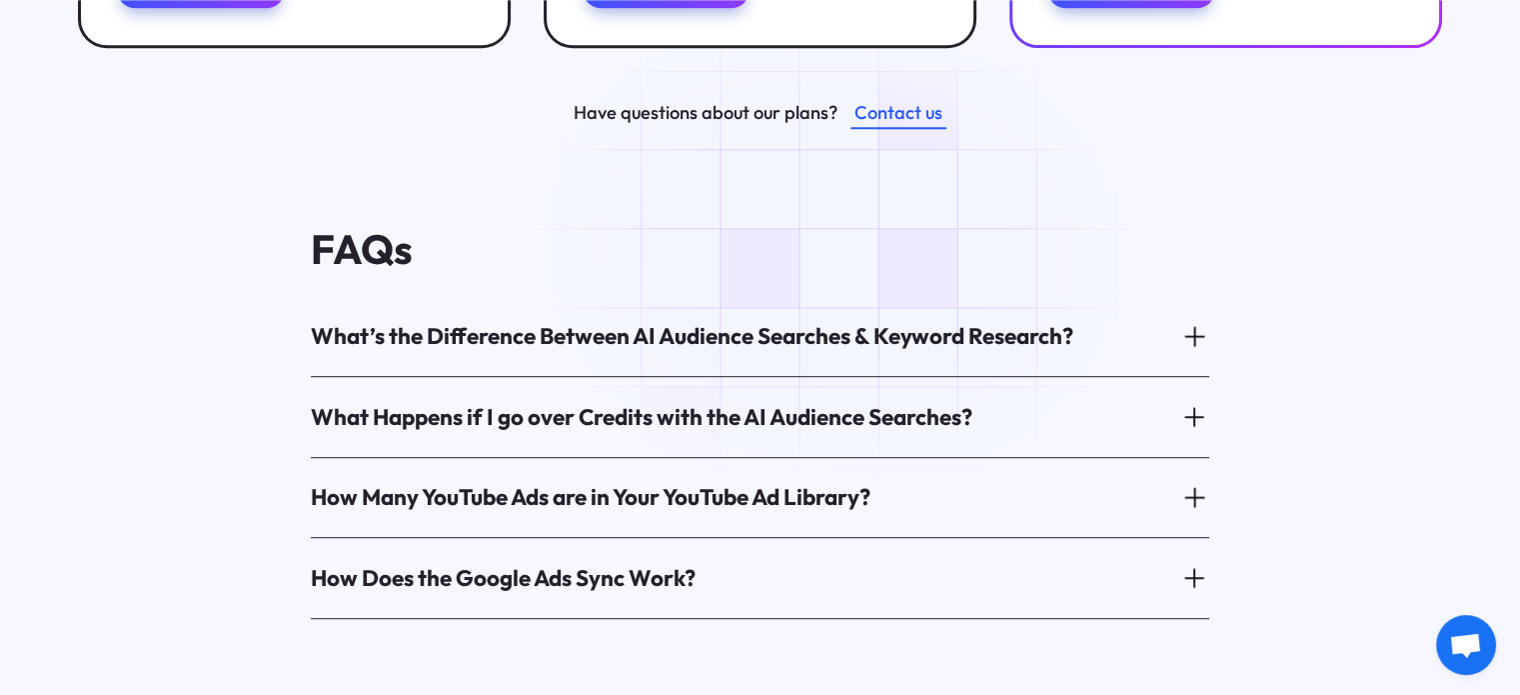
scroll to position [1040, 0]
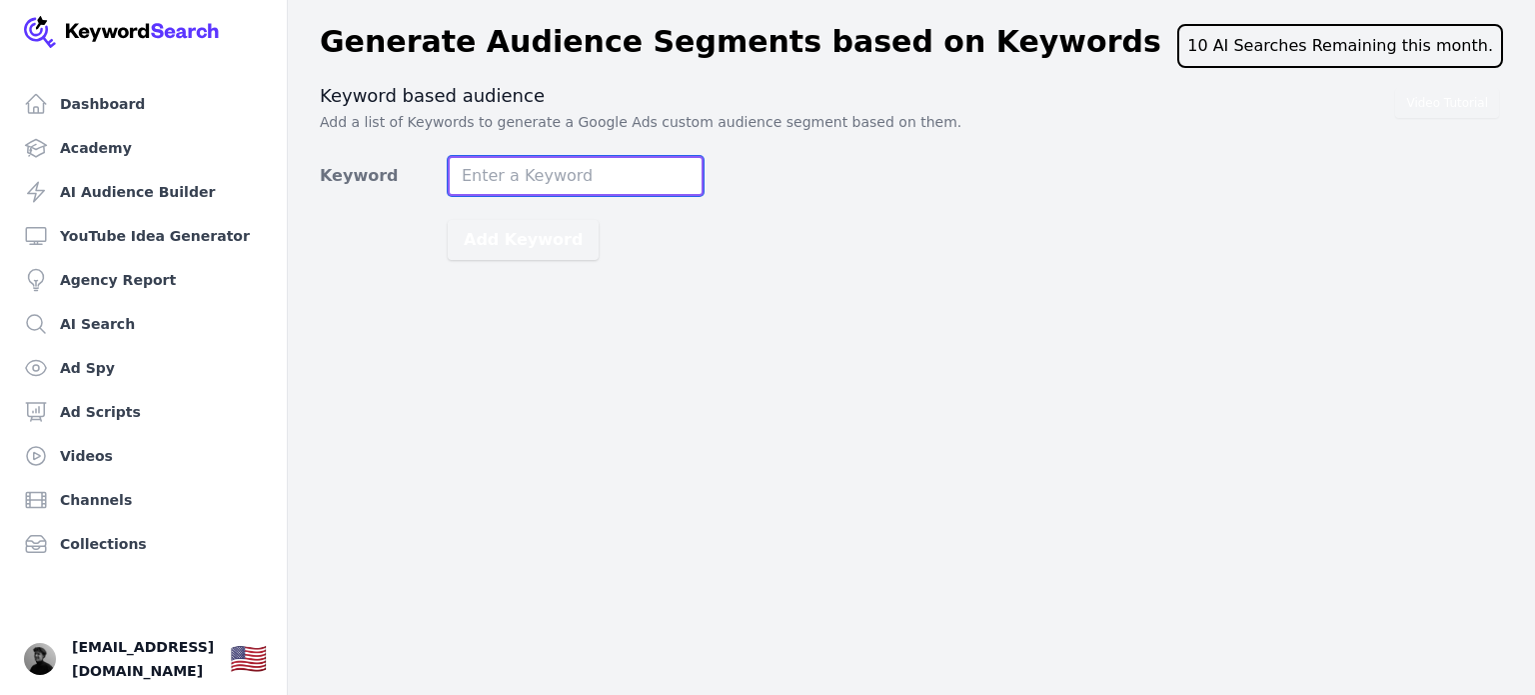
click at [510, 163] on input "Keyword" at bounding box center [576, 176] width 256 height 40
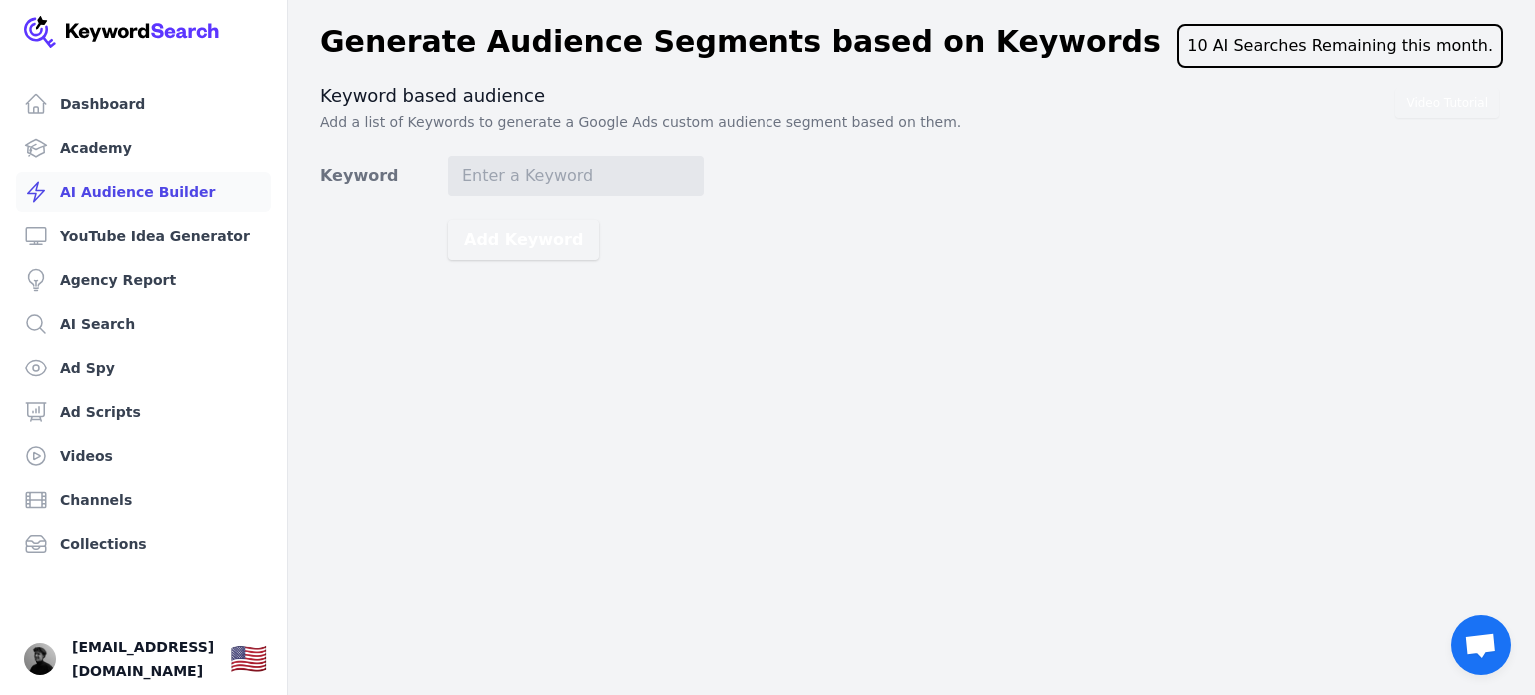
click at [158, 202] on link "AI Audience Builder" at bounding box center [143, 192] width 255 height 40
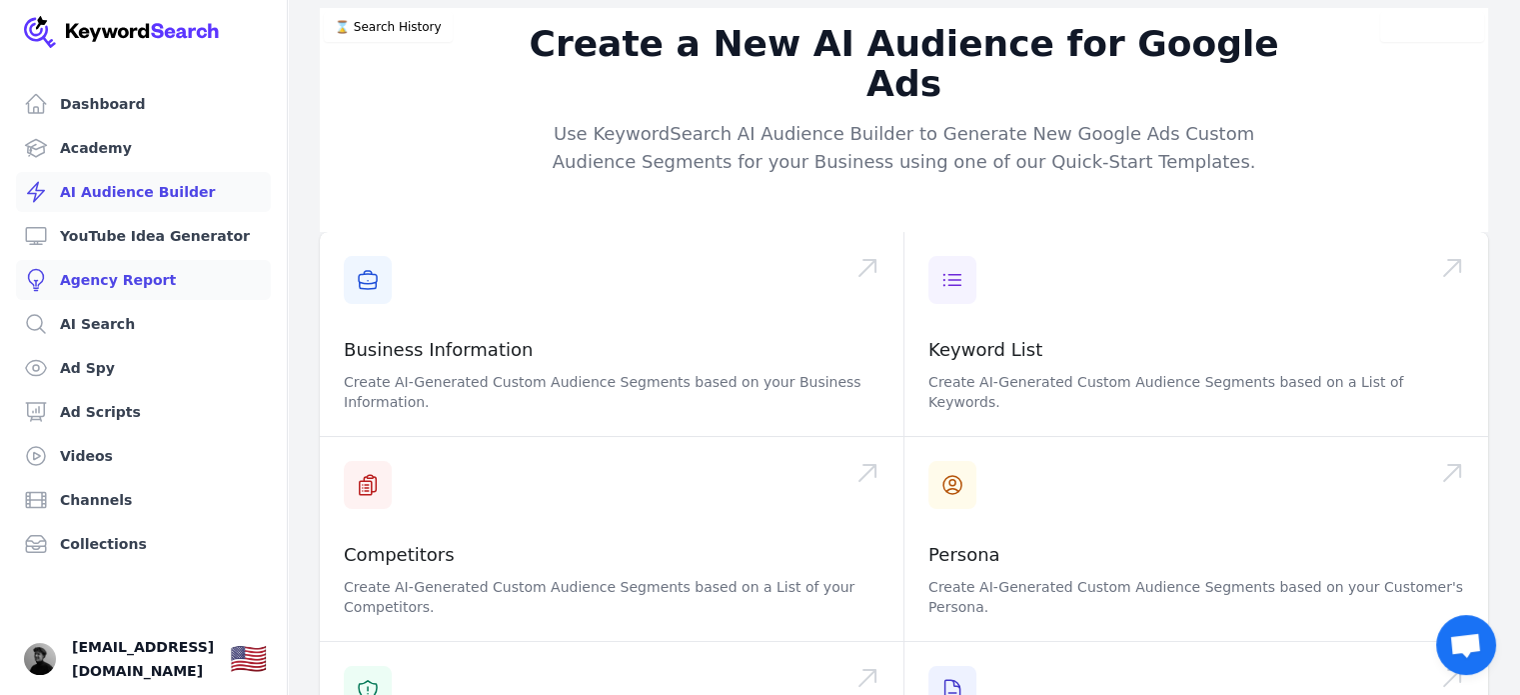
click at [121, 291] on link "Agency Report" at bounding box center [143, 280] width 255 height 40
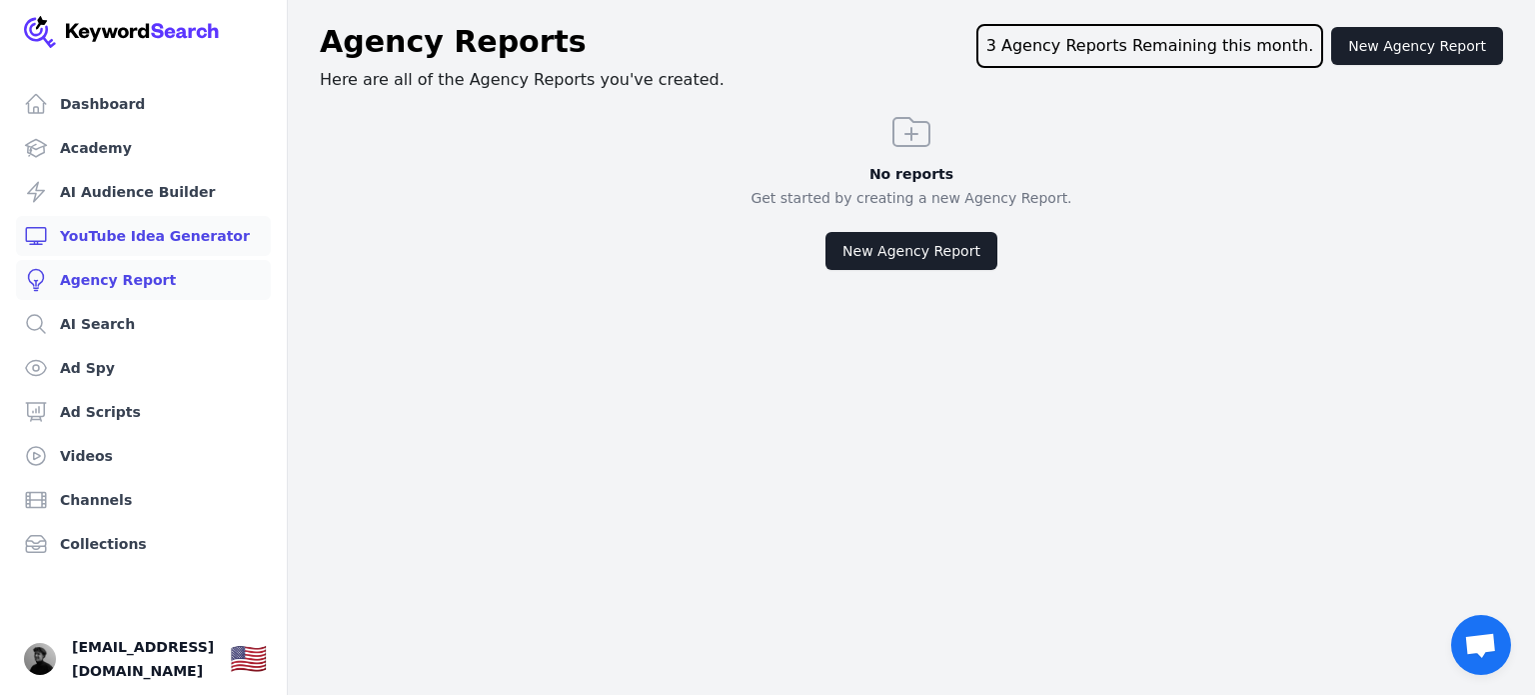
click at [150, 227] on link "YouTube Idea Generator" at bounding box center [143, 236] width 255 height 40
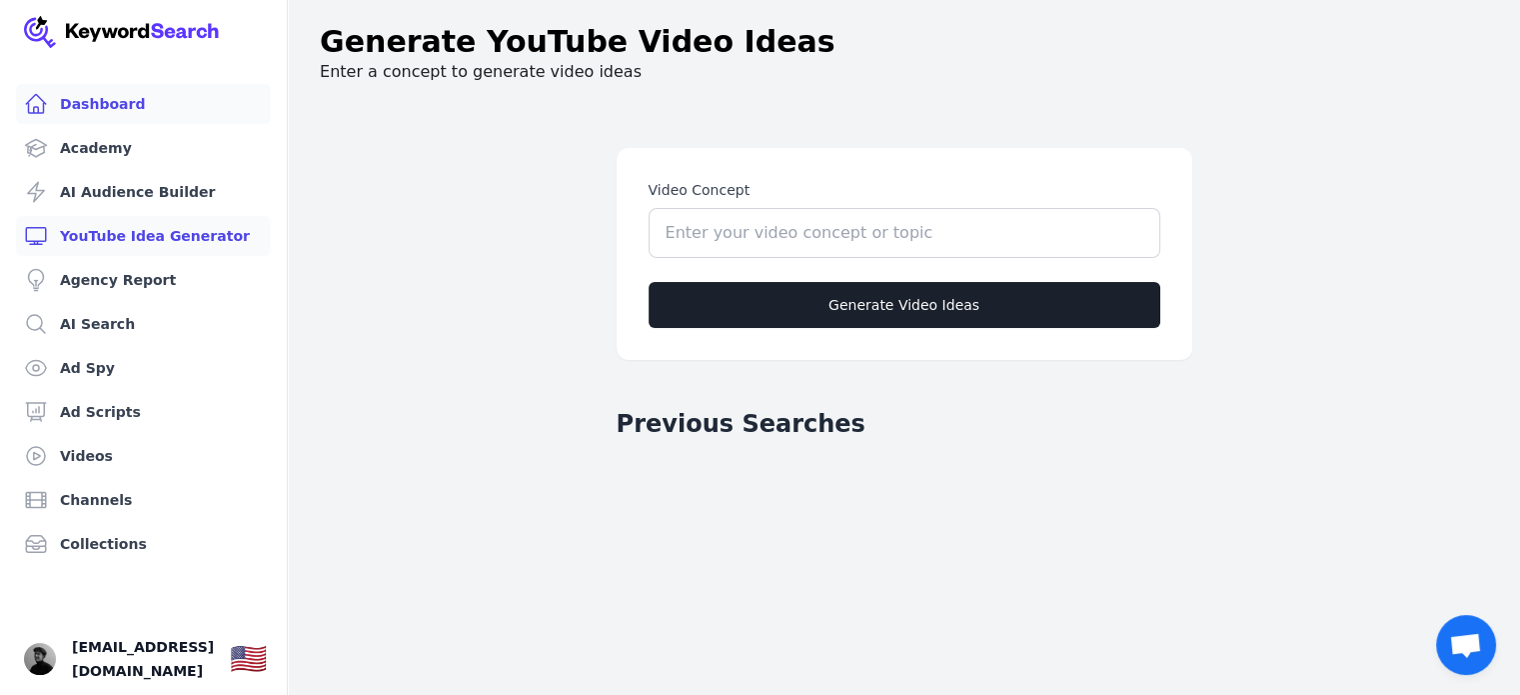
click at [164, 95] on link "Dashboard" at bounding box center [143, 104] width 255 height 40
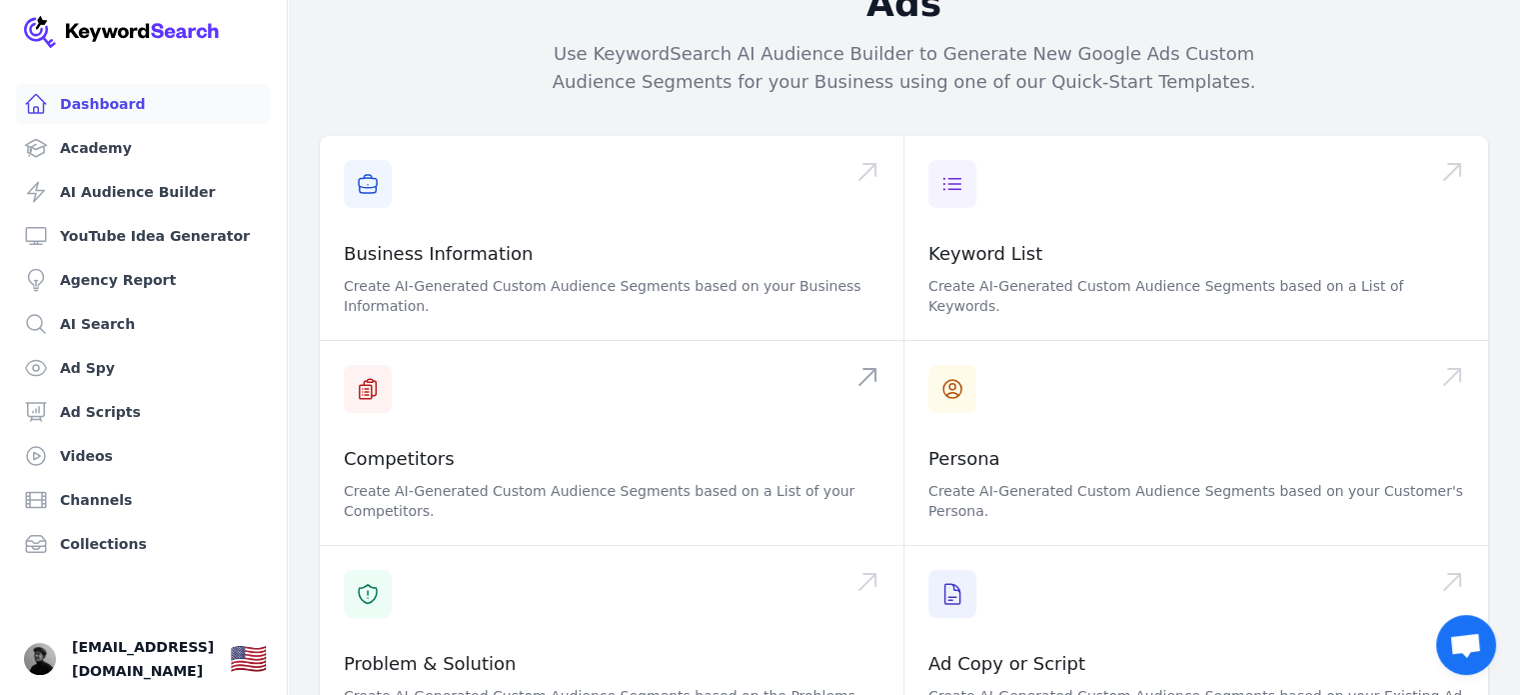
scroll to position [352, 0]
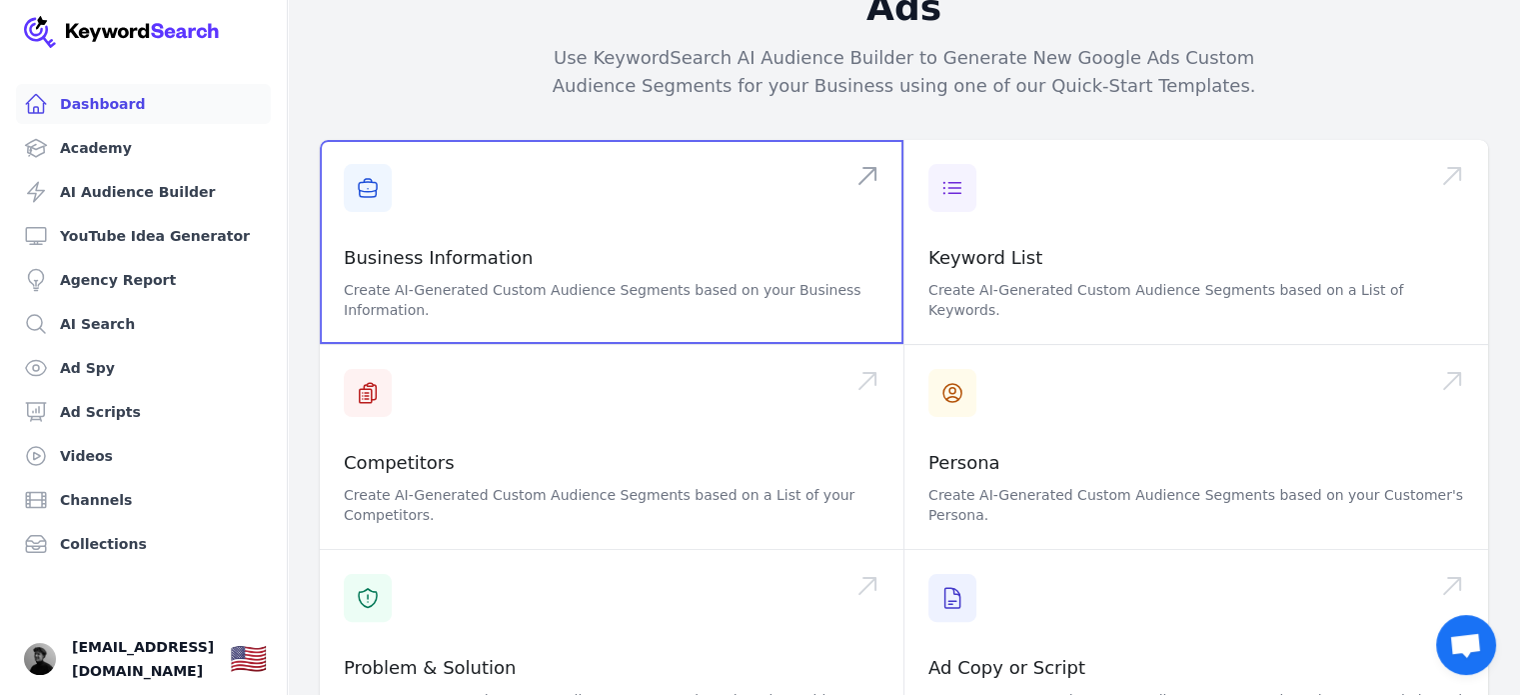
click at [862, 140] on span at bounding box center [612, 242] width 584 height 204
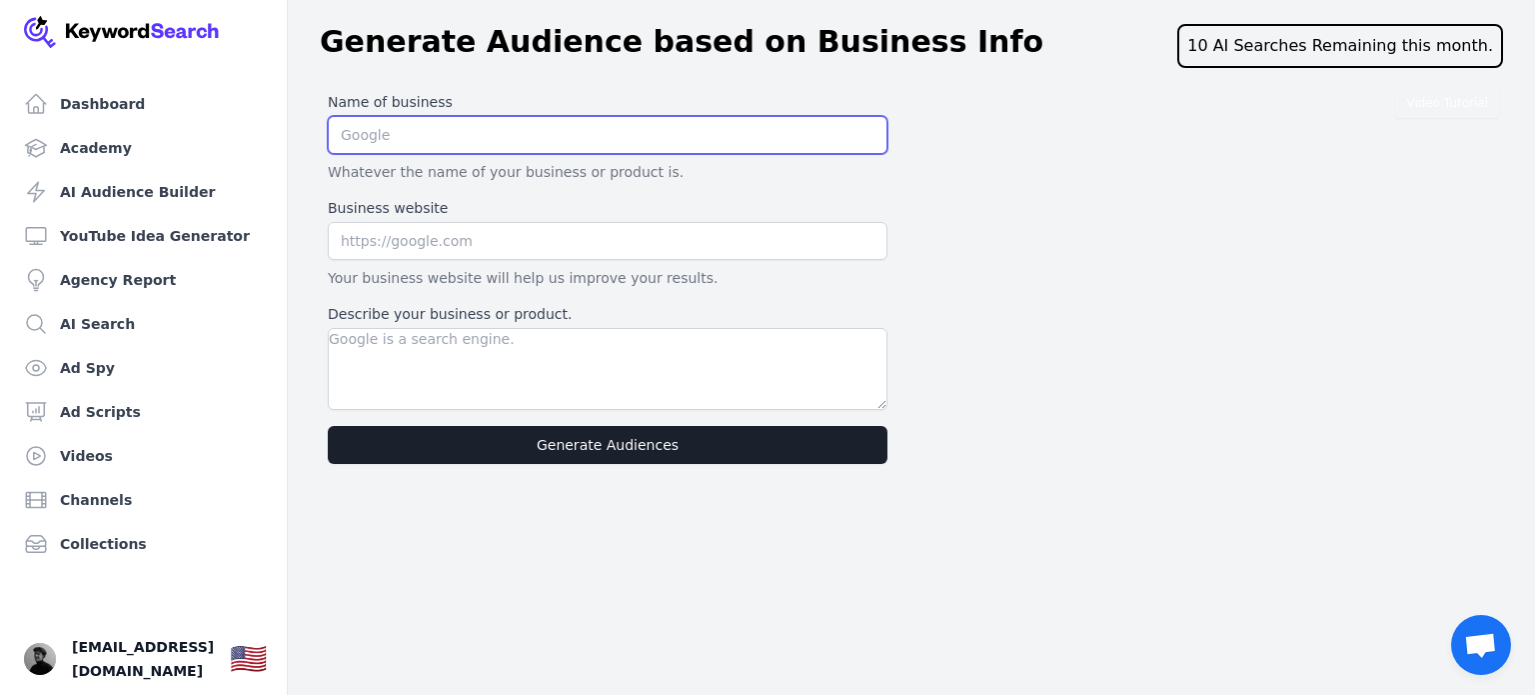
click at [558, 126] on input "text" at bounding box center [608, 135] width 560 height 38
type input "Przeskok"
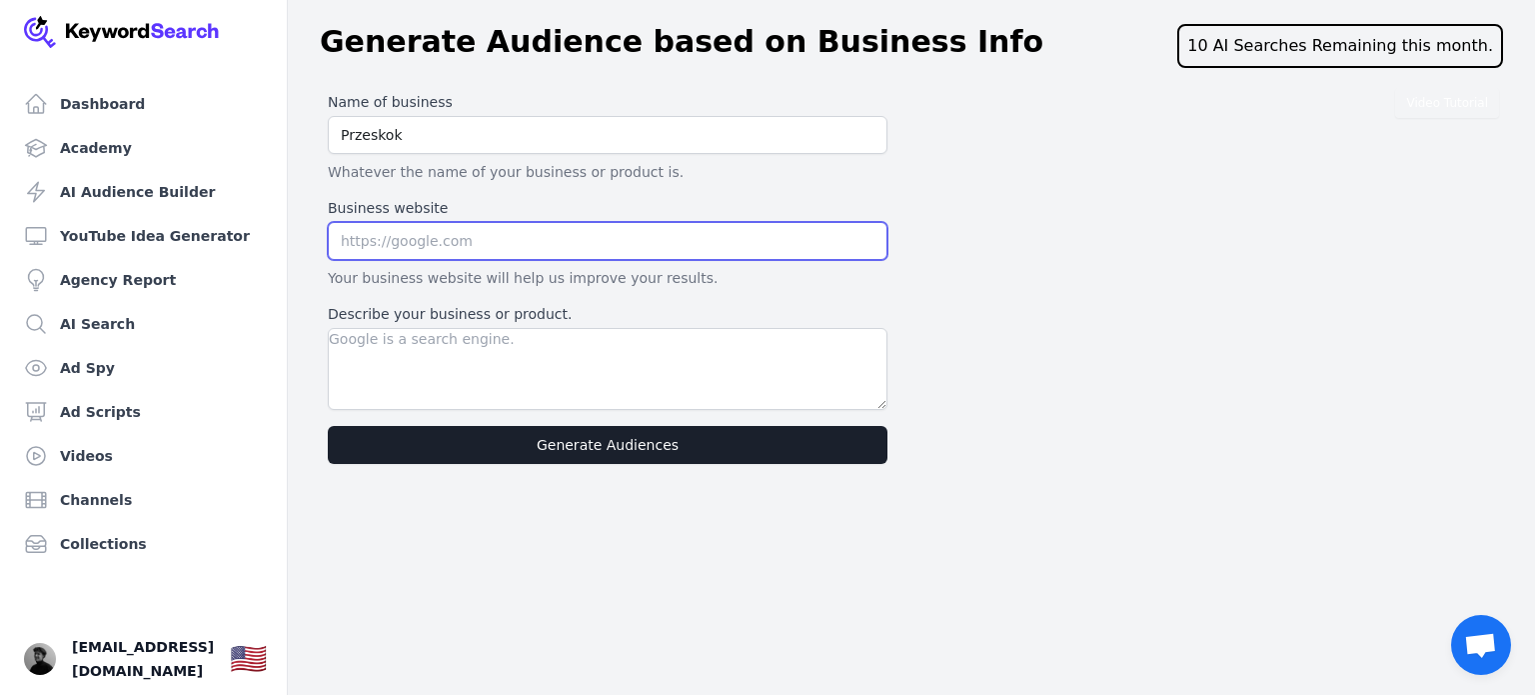
click at [463, 233] on input "text" at bounding box center [608, 241] width 560 height 38
paste input "[URL][DOMAIN_NAME]"
type input "[URL][DOMAIN_NAME]"
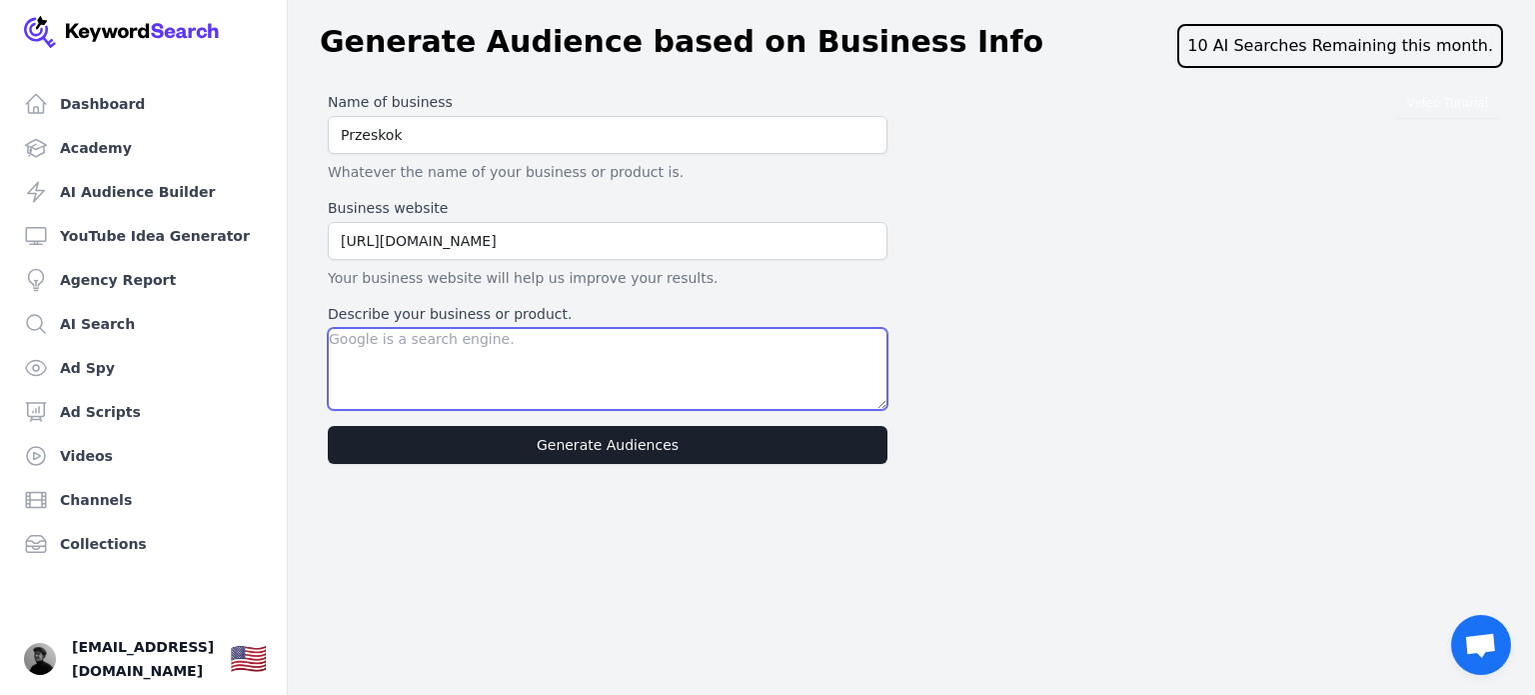
click at [428, 380] on textarea "Describe your business or product." at bounding box center [608, 369] width 560 height 82
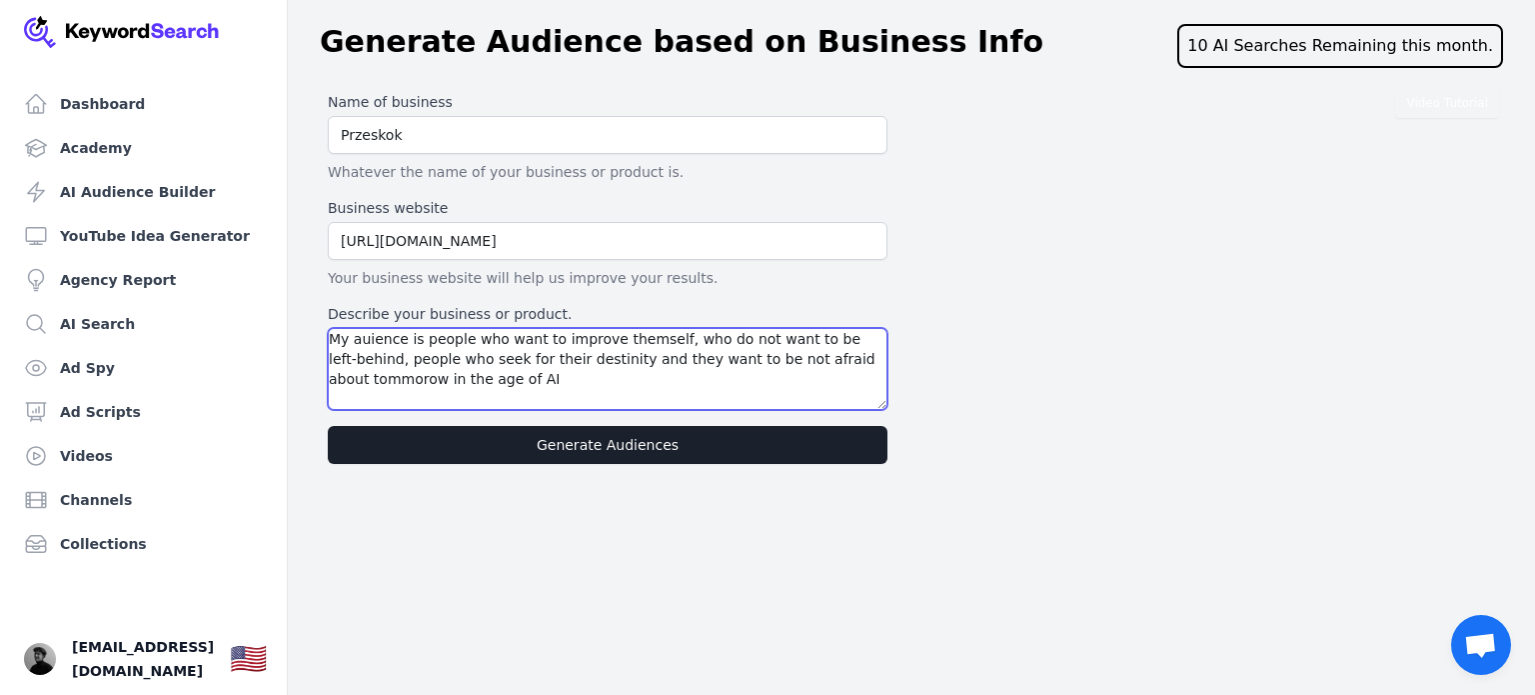
type textarea "My auience is people who want to improve themself, who do not want to be left-b…"
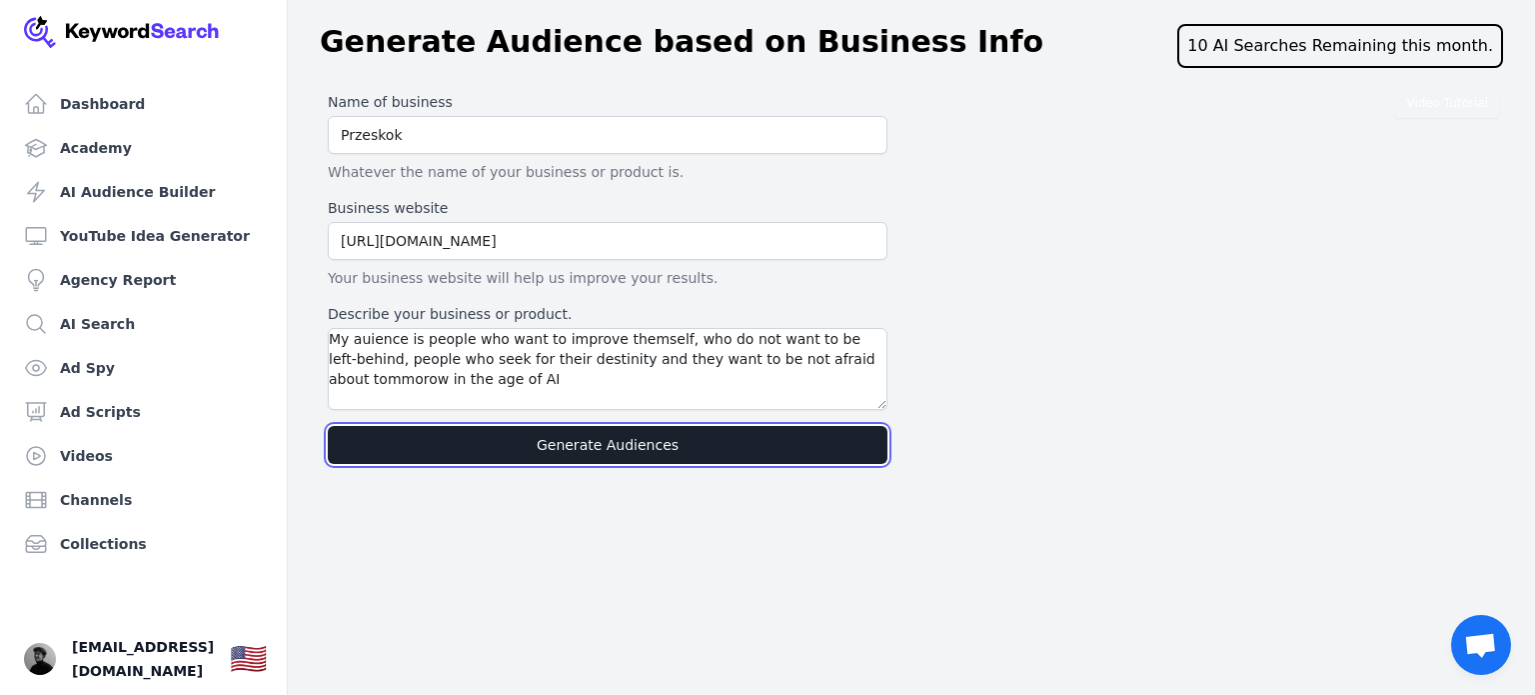
click at [584, 439] on button "Generate Audiences" at bounding box center [608, 445] width 560 height 38
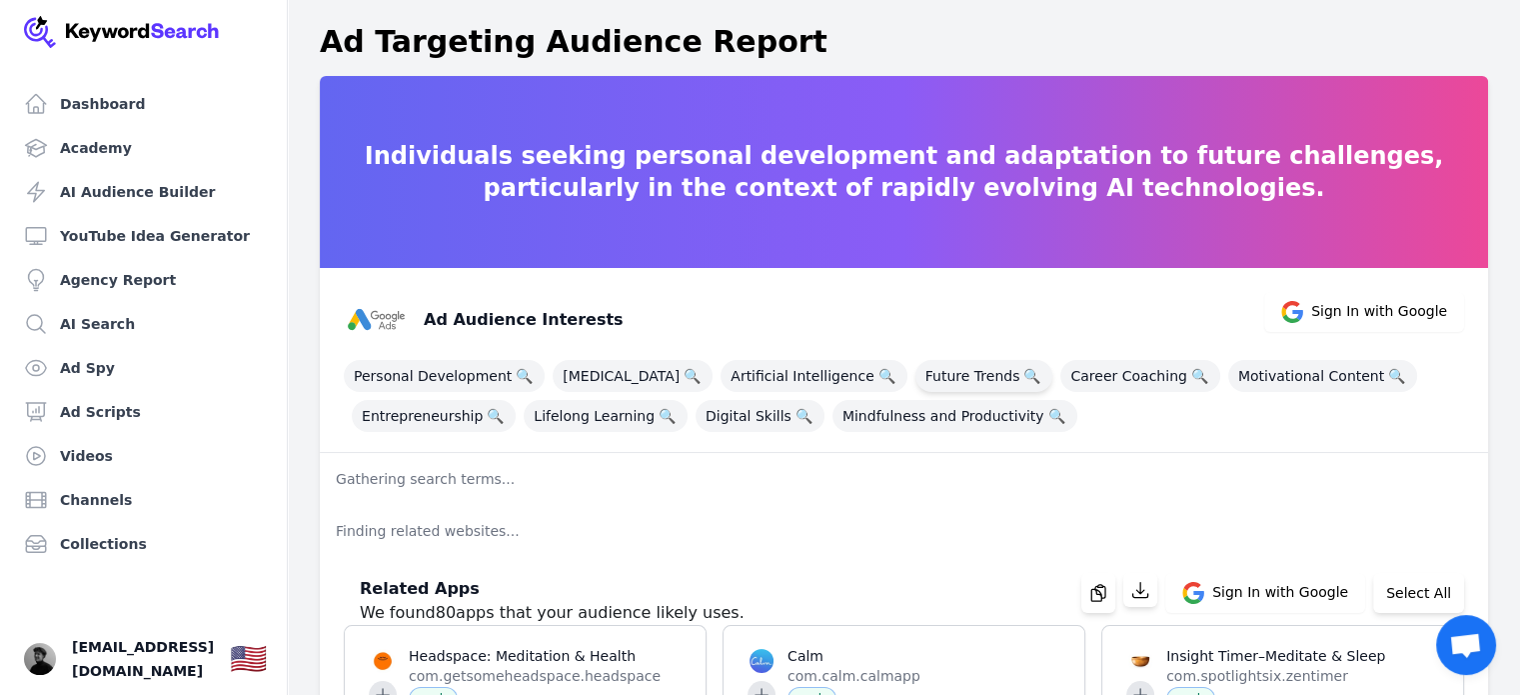
click at [985, 382] on span "Future Trends 🔍" at bounding box center [985, 376] width 138 height 32
click at [1074, 377] on span "Career Coaching 🔍" at bounding box center [1140, 376] width 159 height 32
click at [470, 367] on span "Personal Development 🔍" at bounding box center [444, 376] width 201 height 32
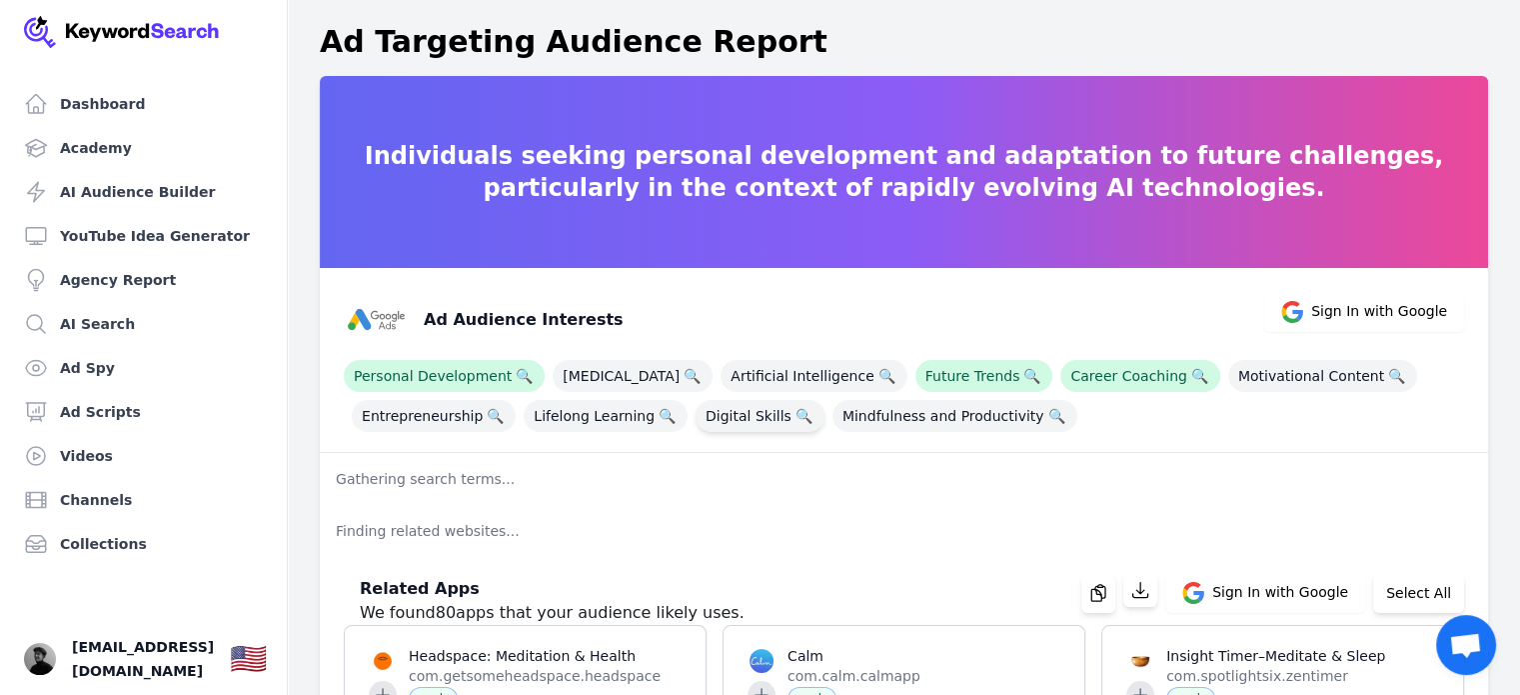
click at [732, 417] on span "Digital Skills 🔍" at bounding box center [760, 416] width 129 height 32
click at [770, 383] on span "Artificial Intelligence 🔍" at bounding box center [814, 376] width 187 height 32
click at [861, 404] on span "Mindfulness and Productivity 🔍" at bounding box center [955, 416] width 245 height 32
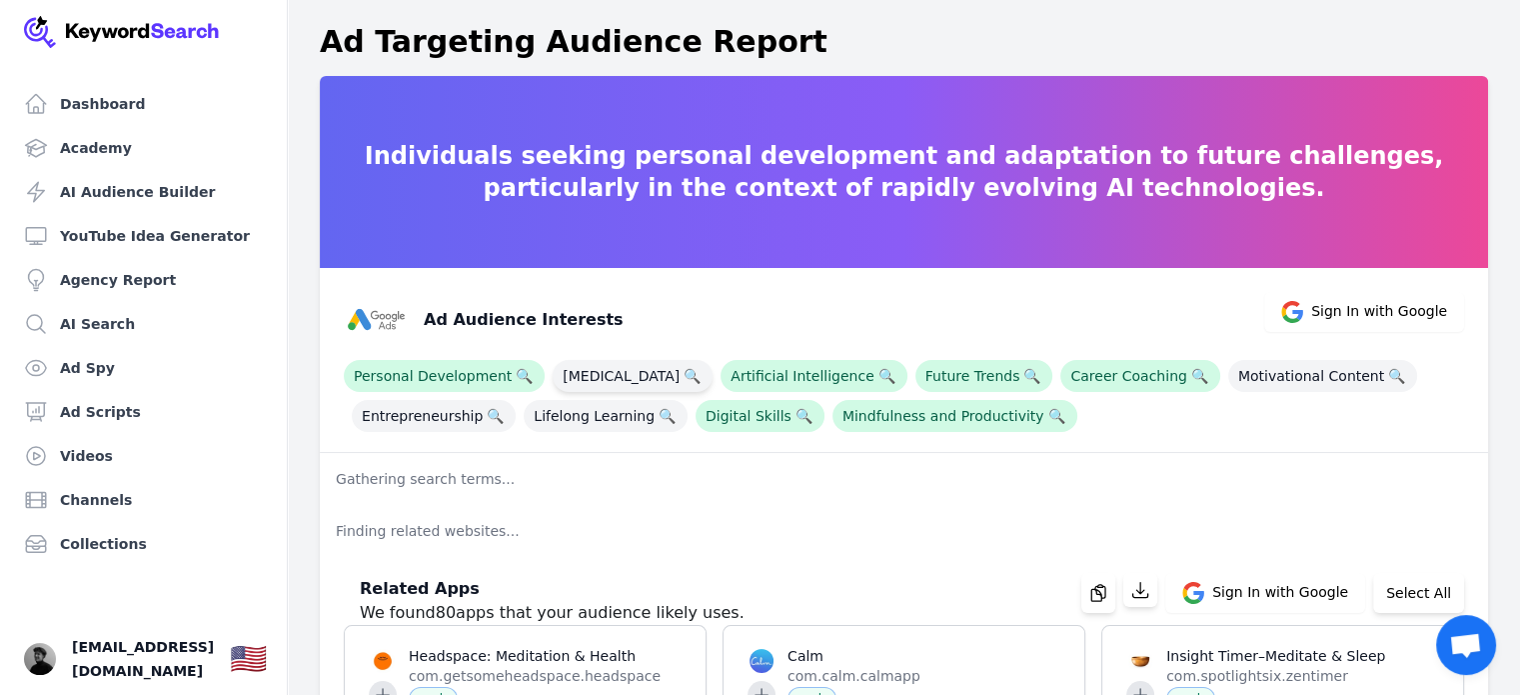
click at [568, 367] on span "Self-Improvement 🔍" at bounding box center [633, 376] width 160 height 32
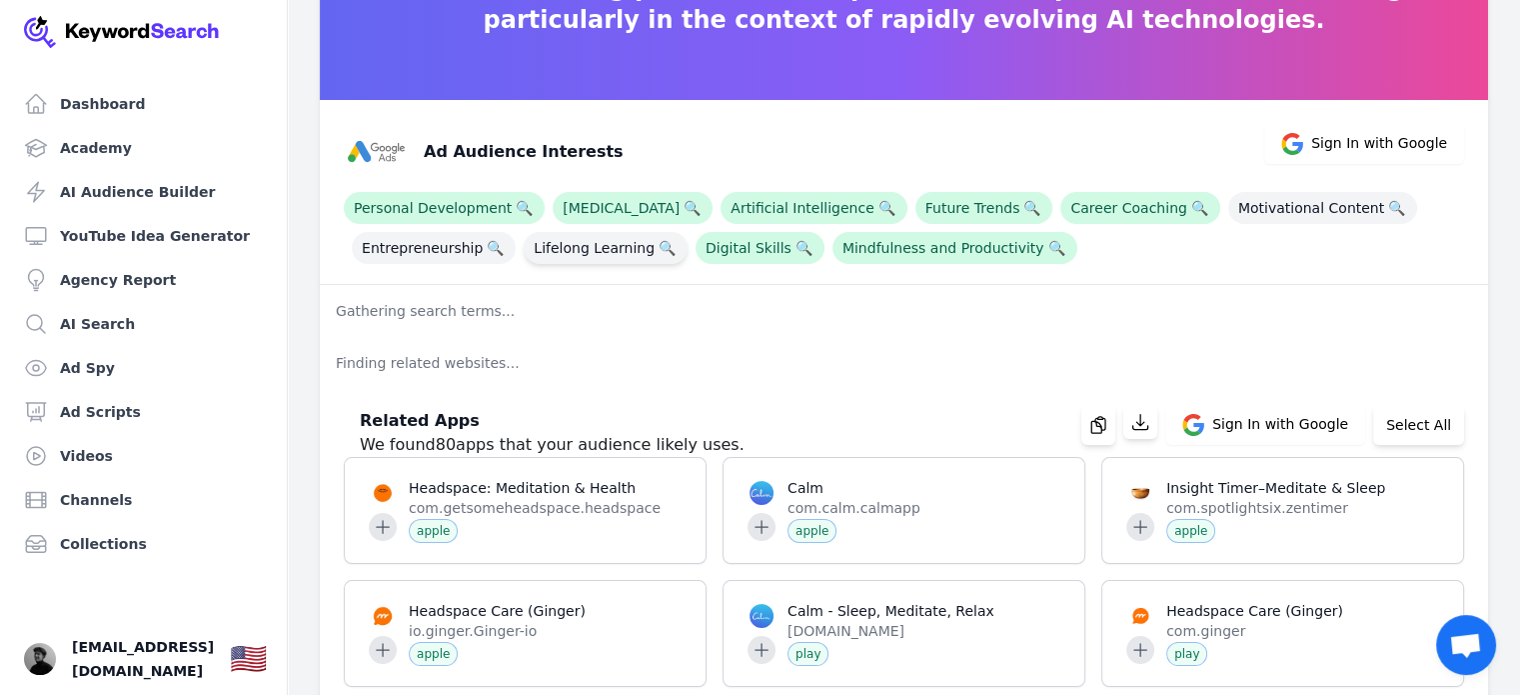
scroll to position [167, 0]
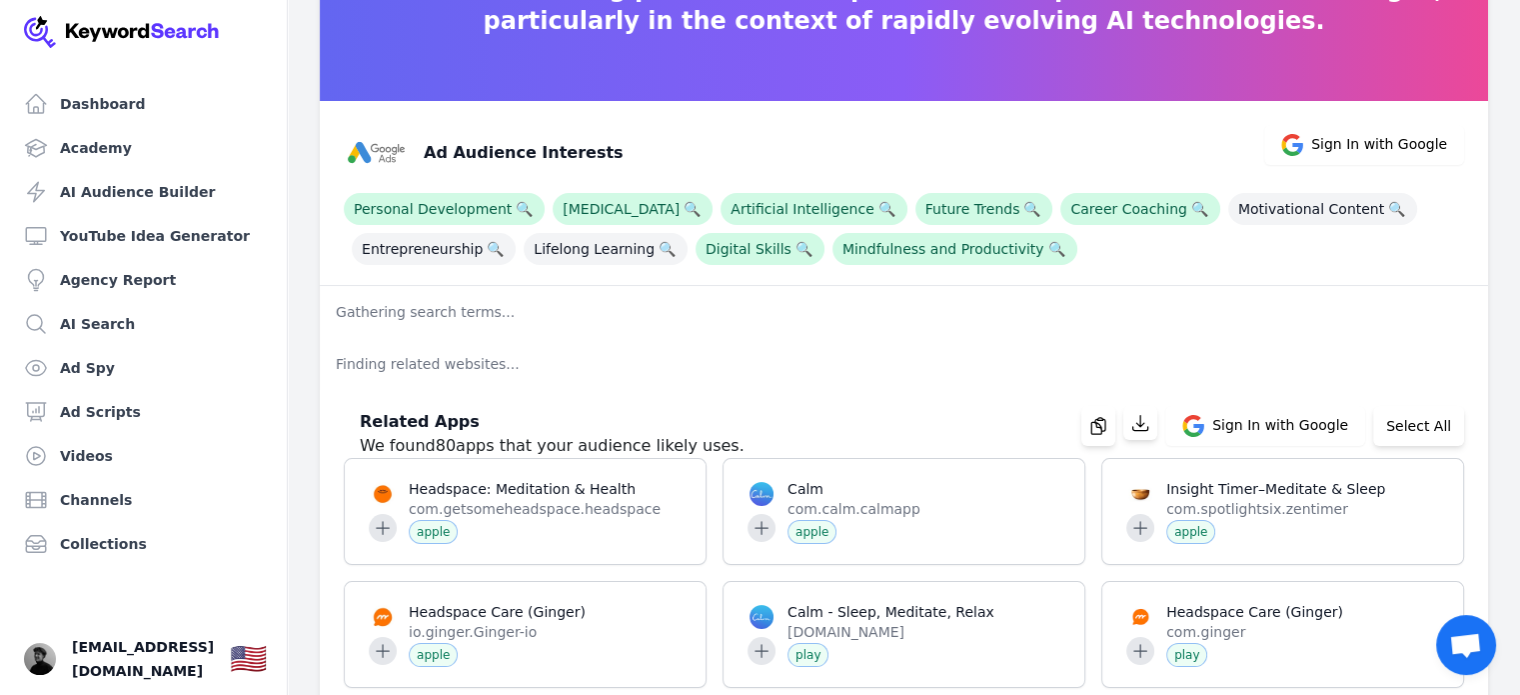
click at [464, 321] on p "Gathering search terms..." at bounding box center [904, 312] width 1168 height 52
click at [436, 307] on p "Gathering search terms..." at bounding box center [904, 312] width 1168 height 52
click at [1096, 258] on div "Personal Development 🔍 Self-Improvement 🔍 Artificial Intelligence 🔍 Future Tren…" at bounding box center [904, 225] width 1120 height 80
click at [986, 262] on span "Mindfulness and Productivity 🔍" at bounding box center [955, 249] width 245 height 32
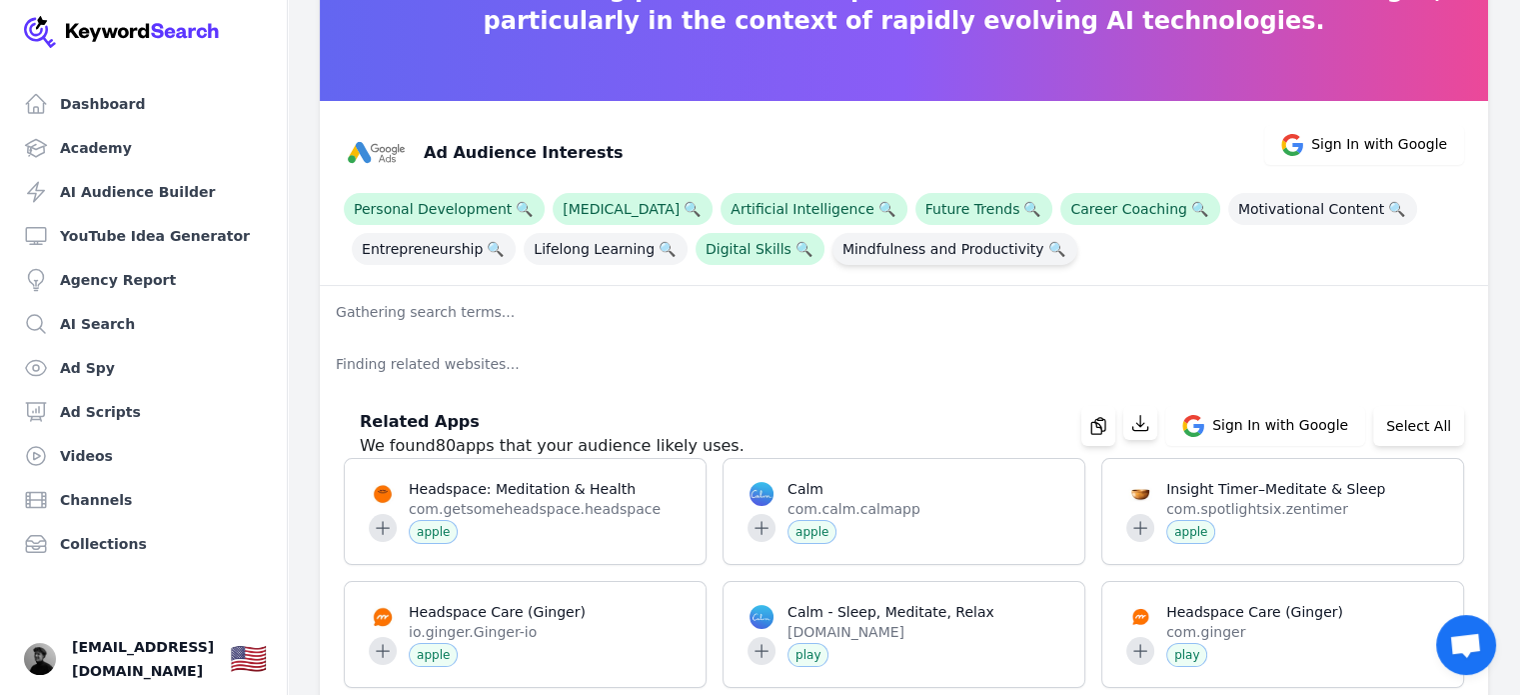
click at [986, 262] on span "Mindfulness and Productivity 🔍" at bounding box center [955, 249] width 245 height 32
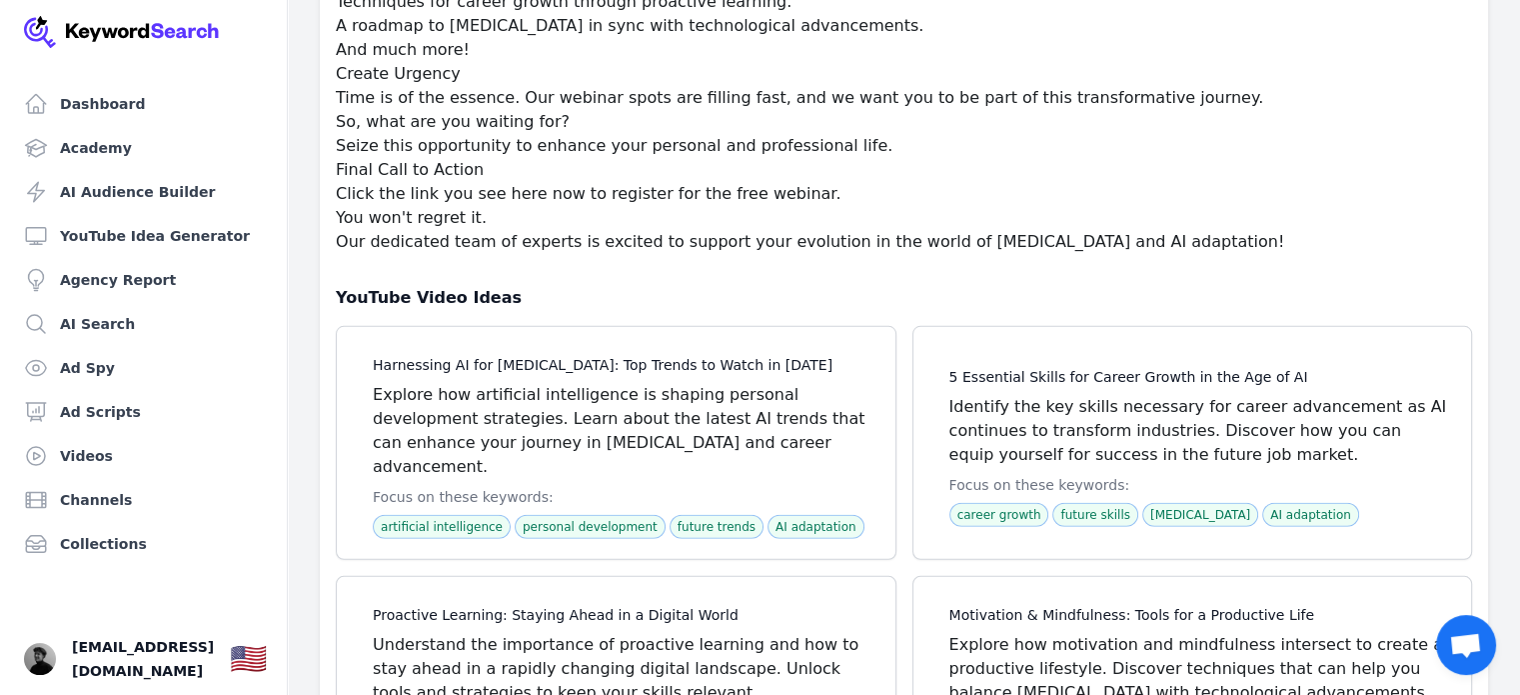
scroll to position [0, 0]
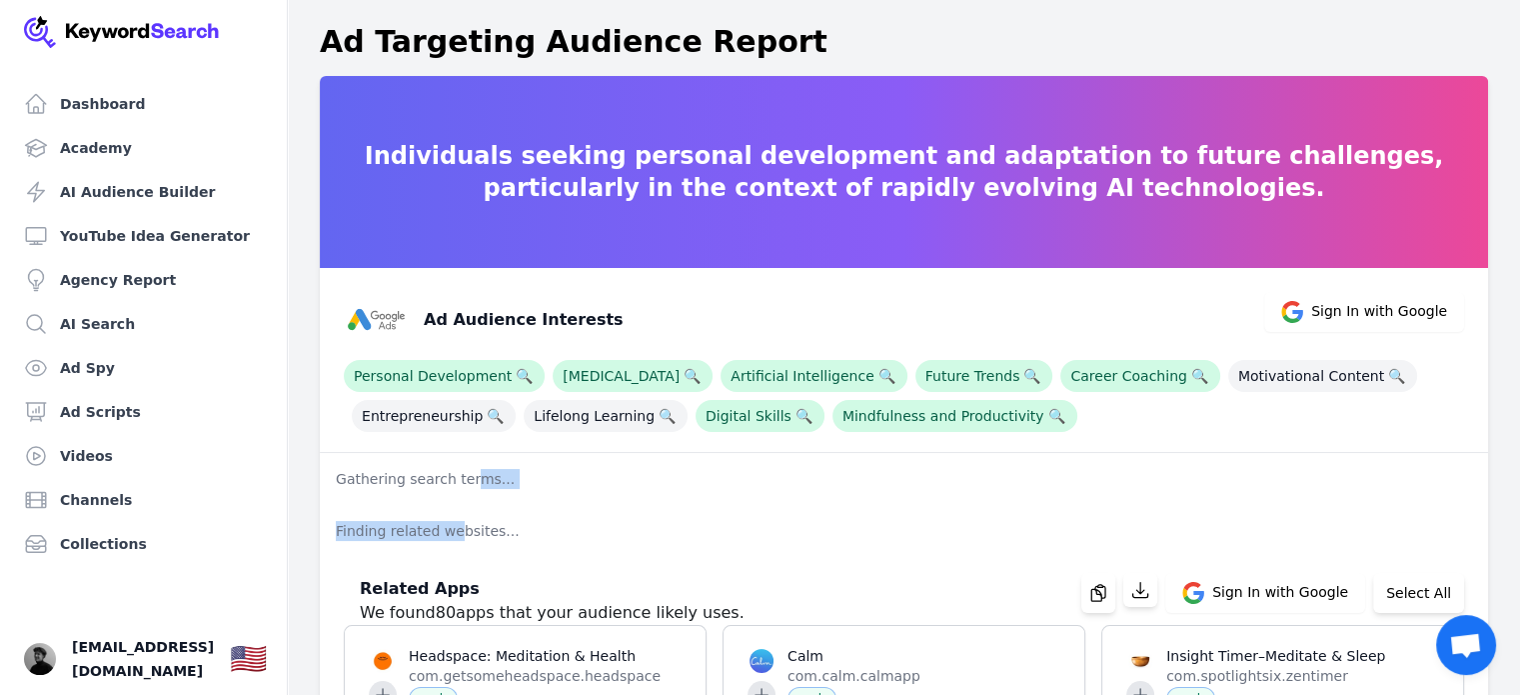
drag, startPoint x: 464, startPoint y: 454, endPoint x: 448, endPoint y: 515, distance: 63.0
click at [448, 515] on p "Finding related websites..." at bounding box center [904, 531] width 1168 height 52
click at [457, 475] on p "Gathering search terms..." at bounding box center [904, 479] width 1168 height 52
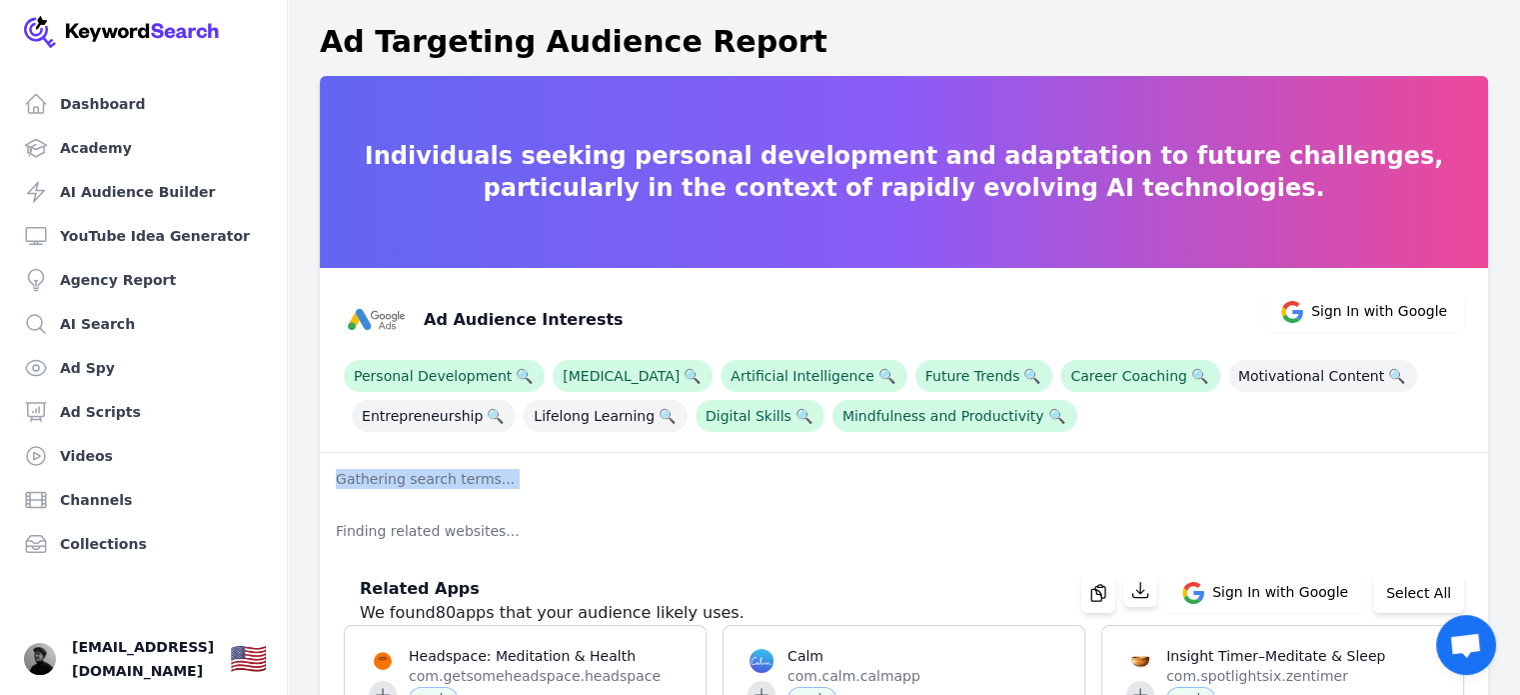
click at [457, 475] on p "Gathering search terms..." at bounding box center [904, 479] width 1168 height 52
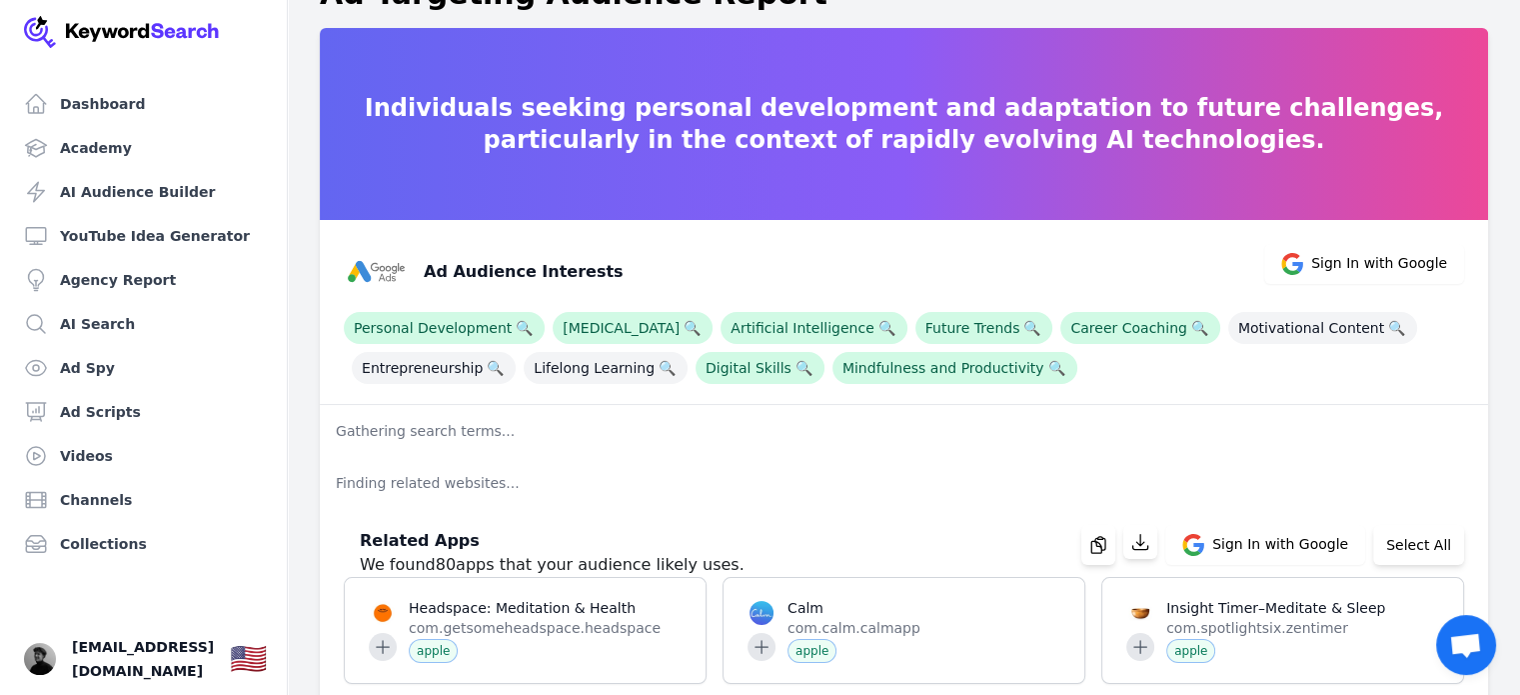
scroll to position [48, 0]
click at [662, 316] on div "Personal Development 🔍 [MEDICAL_DATA] 🔍 Artificial Intelligence 🔍 Future Trends…" at bounding box center [904, 344] width 1120 height 80
click at [662, 316] on span "Self-Improvement 🔍" at bounding box center [633, 328] width 160 height 32
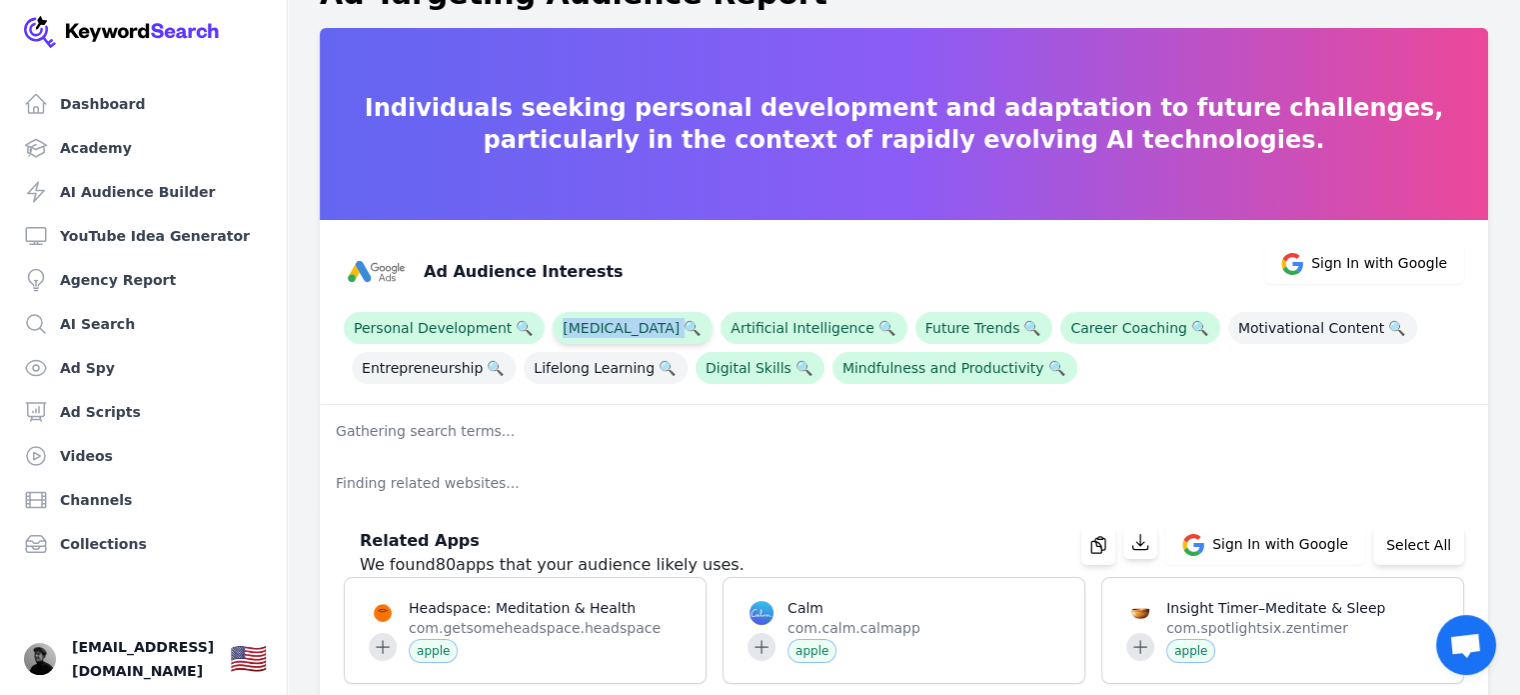
click at [662, 316] on span "Self-Improvement 🔍" at bounding box center [633, 328] width 160 height 32
click at [620, 321] on span "Self-Improvement 🔍" at bounding box center [633, 328] width 160 height 32
click at [473, 343] on span "Personal Development 🔍" at bounding box center [444, 328] width 201 height 32
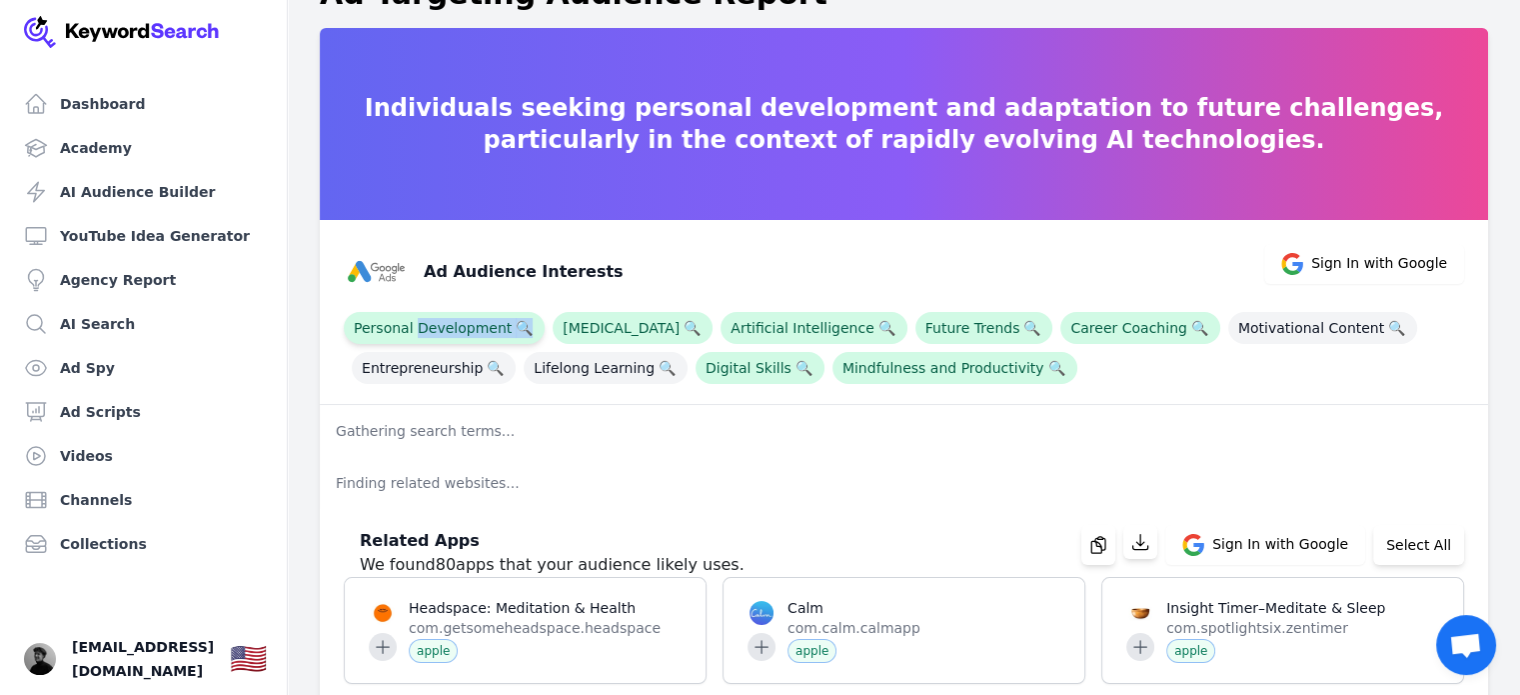
copy span "Development 🔍"
drag, startPoint x: 995, startPoint y: 693, endPoint x: 1029, endPoint y: 734, distance: 53.2
click at [1029, 647] on html "Dashboard Academy AI Audience Builder YouTube Idea Generator Agency Report AI S…" at bounding box center [760, 299] width 1520 height 695
click at [445, 324] on span "Personal Development 🔍" at bounding box center [444, 328] width 201 height 32
click at [473, 324] on span "Personal Development 🔍" at bounding box center [444, 328] width 201 height 32
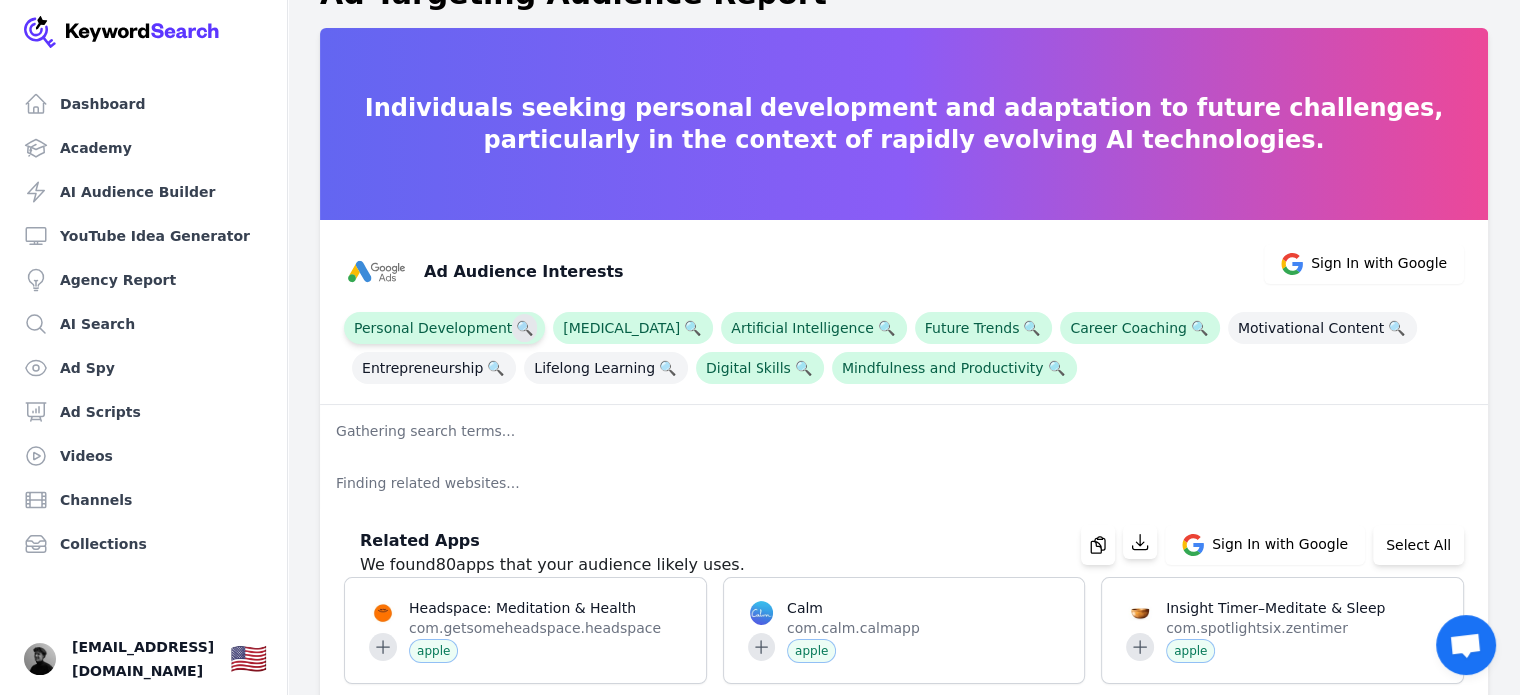
click at [512, 332] on span "🔍" at bounding box center [524, 328] width 25 height 28
click at [816, 103] on p "Individuals seeking personal development and adaptation to future challenges, p…" at bounding box center [904, 124] width 1168 height 64
click at [1303, 256] on icon at bounding box center [1292, 264] width 22 height 22
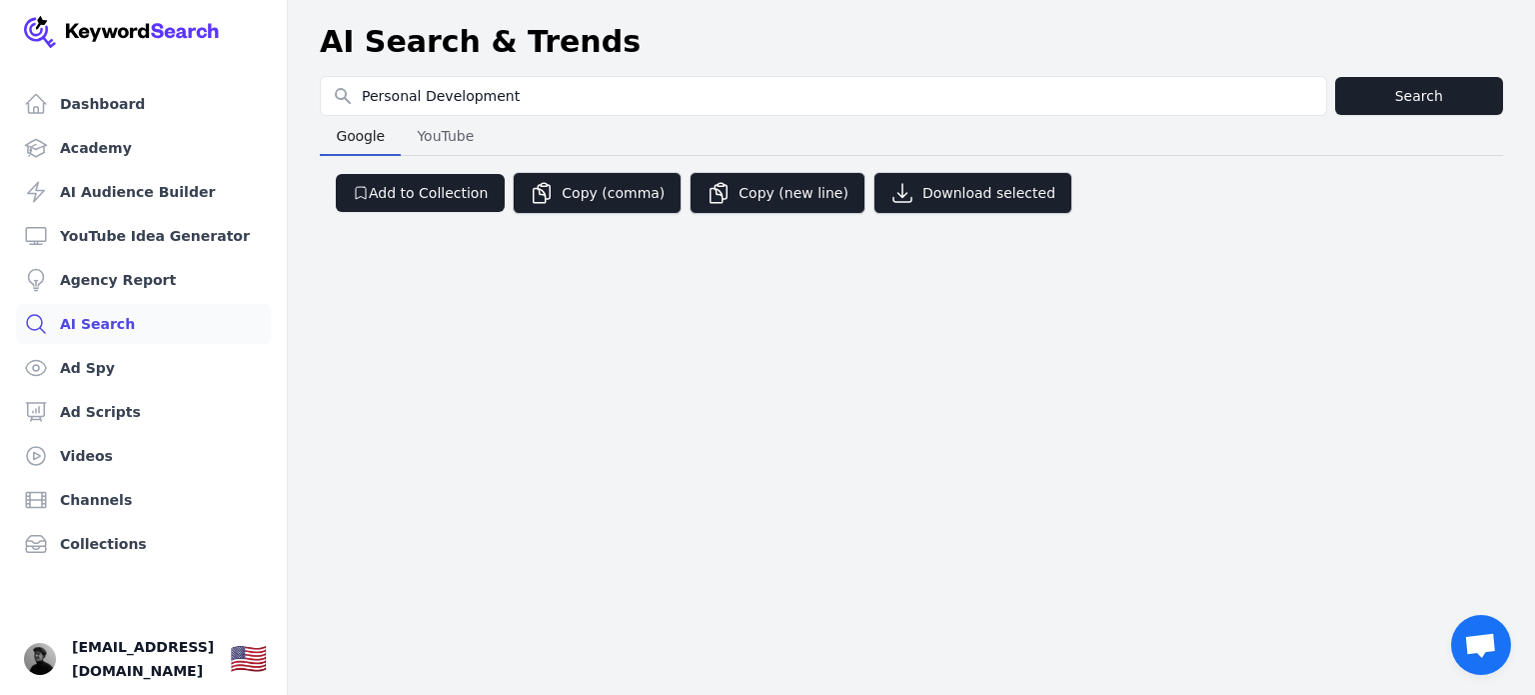
click at [435, 133] on span "YouTube" at bounding box center [445, 136] width 73 height 28
click at [368, 135] on span "Google" at bounding box center [360, 136] width 65 height 28
drag, startPoint x: 396, startPoint y: 119, endPoint x: 461, endPoint y: 125, distance: 65.2
click at [461, 125] on div "Google Google YouTube YouTube" at bounding box center [911, 136] width 1183 height 40
click at [461, 125] on span "YouTube" at bounding box center [446, 136] width 72 height 28
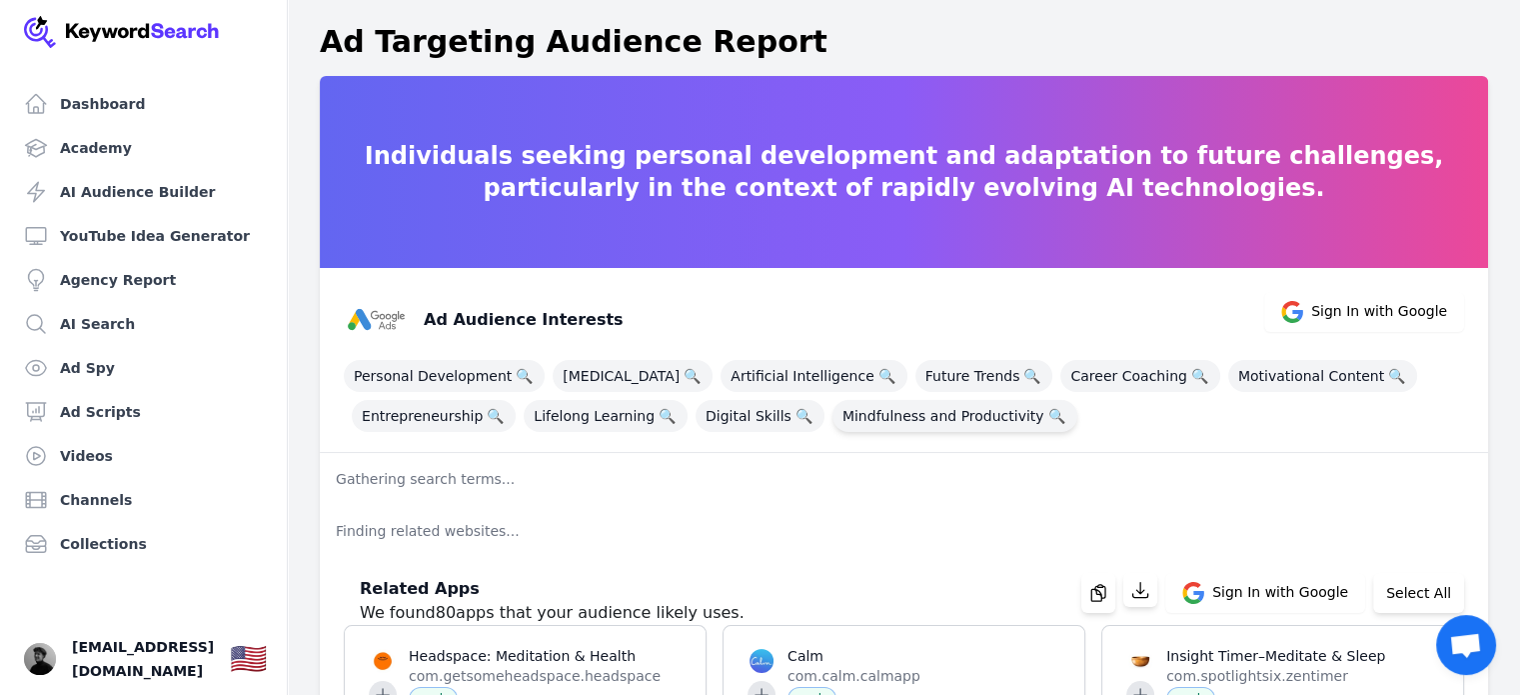
click at [924, 406] on span "Mindfulness and Productivity 🔍" at bounding box center [955, 416] width 245 height 32
click at [925, 400] on span "Mindfulness and Productivity 🔍" at bounding box center [955, 416] width 245 height 32
click at [936, 382] on span "Future Trends 🔍" at bounding box center [985, 376] width 138 height 32
click at [434, 347] on div "Ad Audience Interests" at bounding box center [484, 320] width 280 height 64
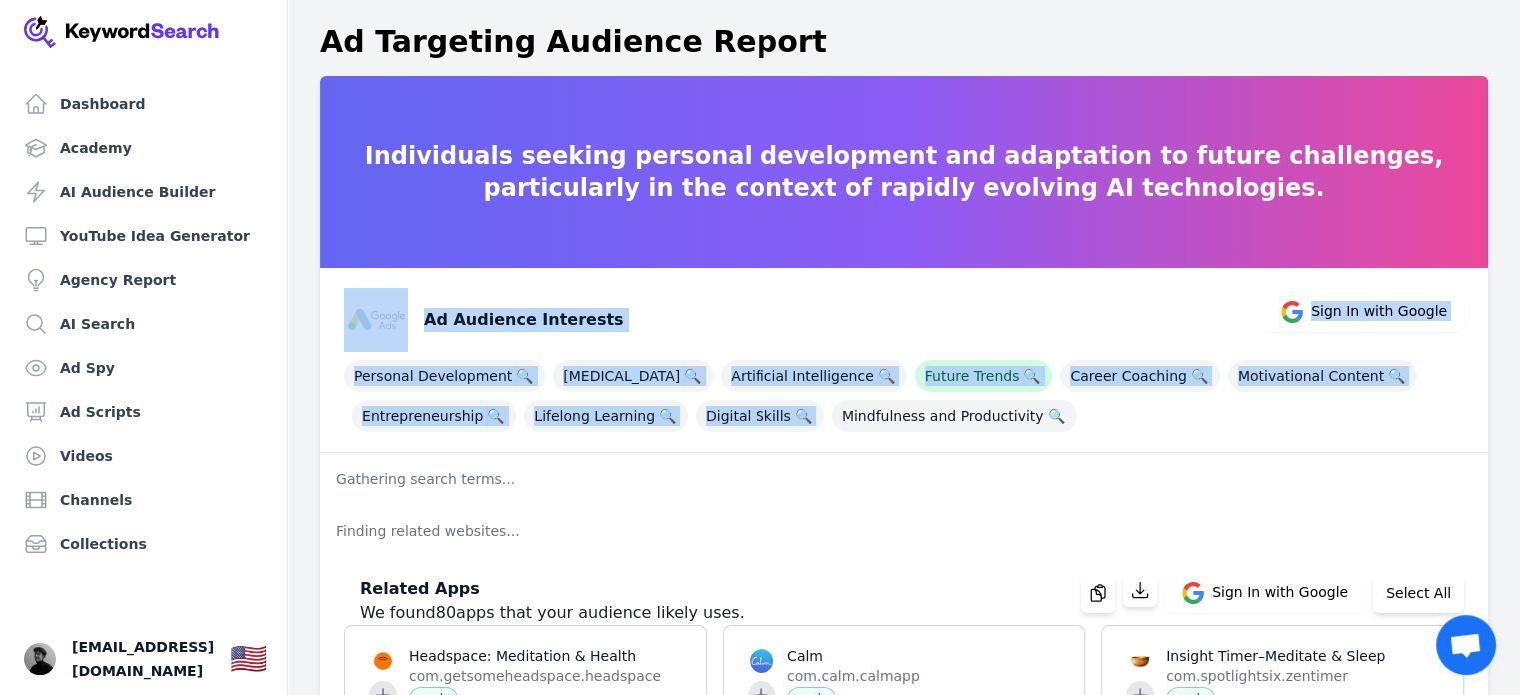
drag, startPoint x: 420, startPoint y: 345, endPoint x: 1034, endPoint y: 392, distance: 615.5
click at [1034, 392] on div "Ad Audience Interests Sign In with Google Personal Development 🔍 Self-Improveme…" at bounding box center [904, 360] width 1168 height 185
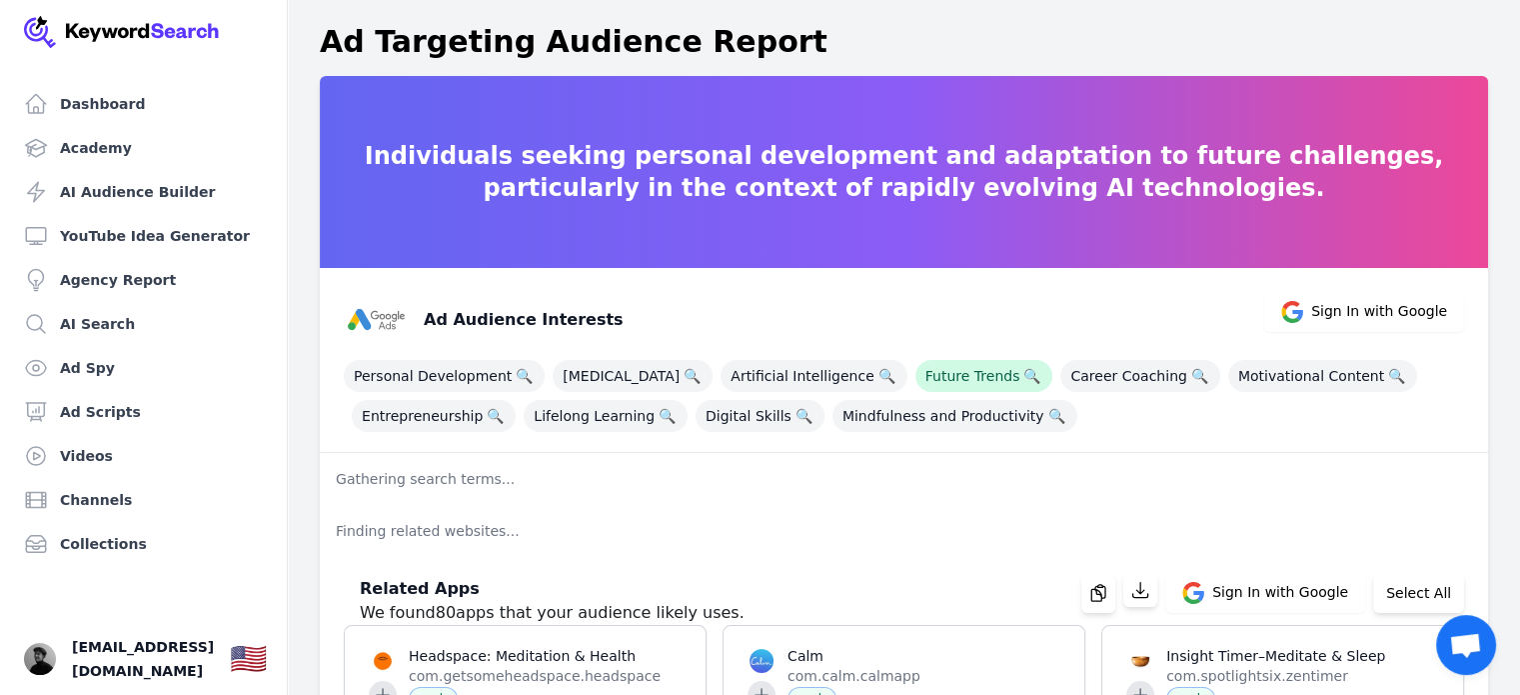
click at [1211, 406] on div "Personal Development 🔍 Self-Improvement 🔍 Artificial Intelligence 🔍 Future Tren…" at bounding box center [904, 392] width 1120 height 80
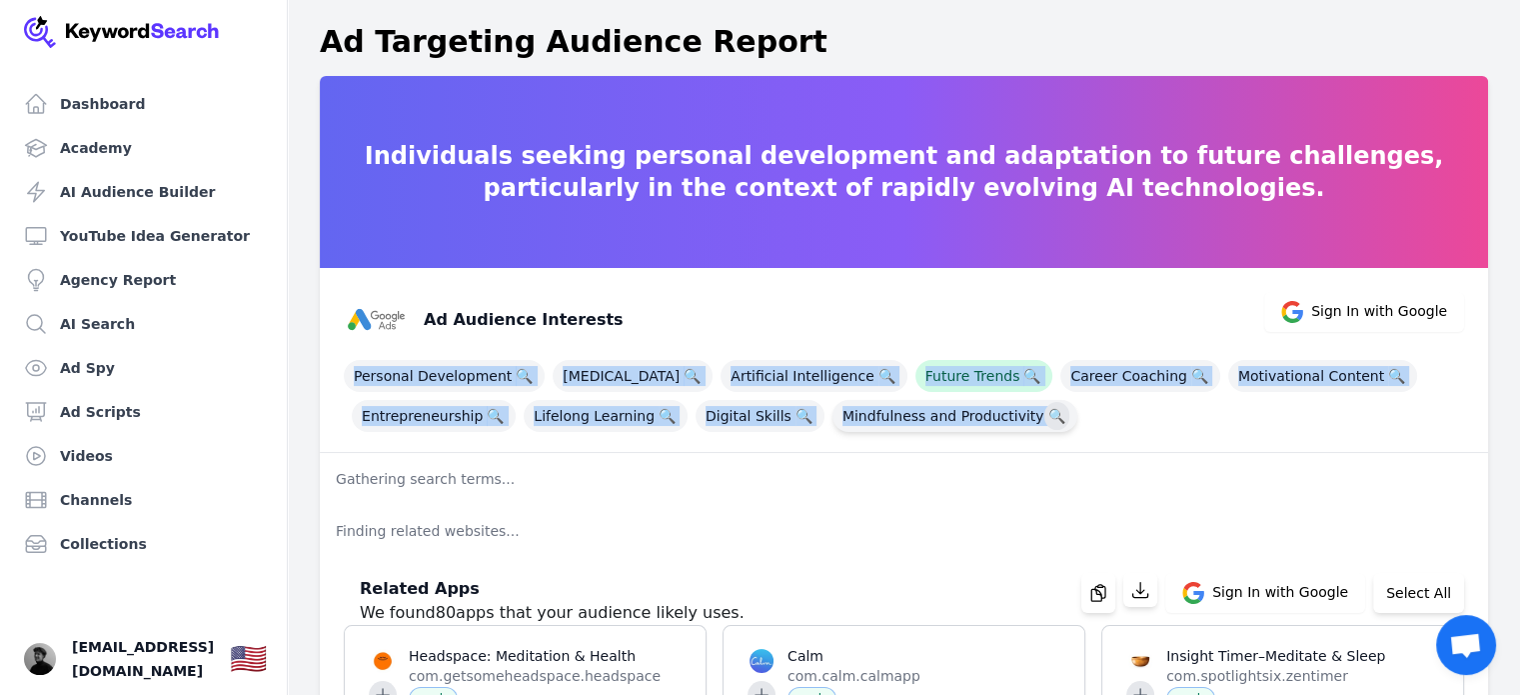
drag, startPoint x: 354, startPoint y: 369, endPoint x: 1028, endPoint y: 420, distance: 675.6
click at [1028, 420] on div "Personal Development 🔍 Self-Improvement 🔍 Artificial Intelligence 🔍 Future Tren…" at bounding box center [904, 392] width 1120 height 80
copy div "Personal Development 🔍 Self-Improvement 🔍 Artificial Intelligence 🔍 Future Tren…"
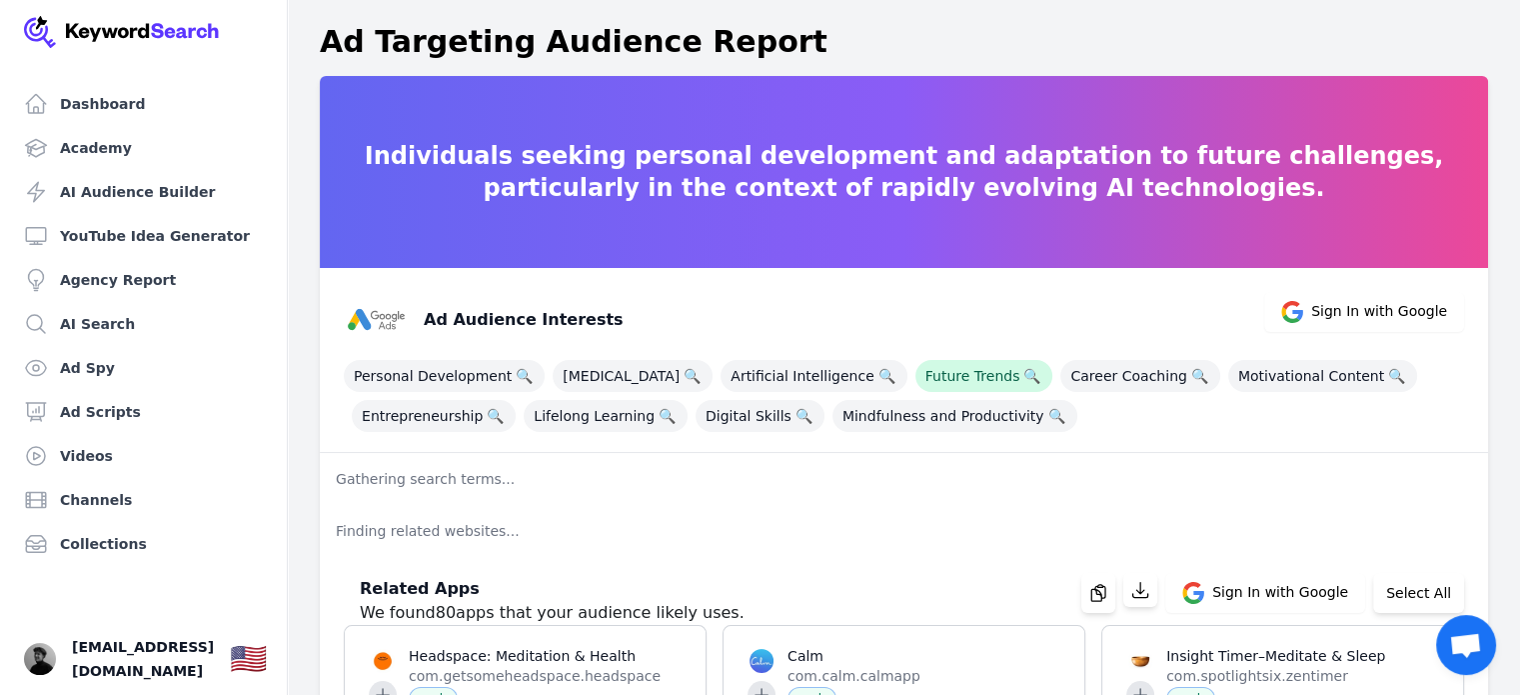
click at [958, 309] on div "Ad Audience Interests Sign In with Google" at bounding box center [896, 312] width 1136 height 80
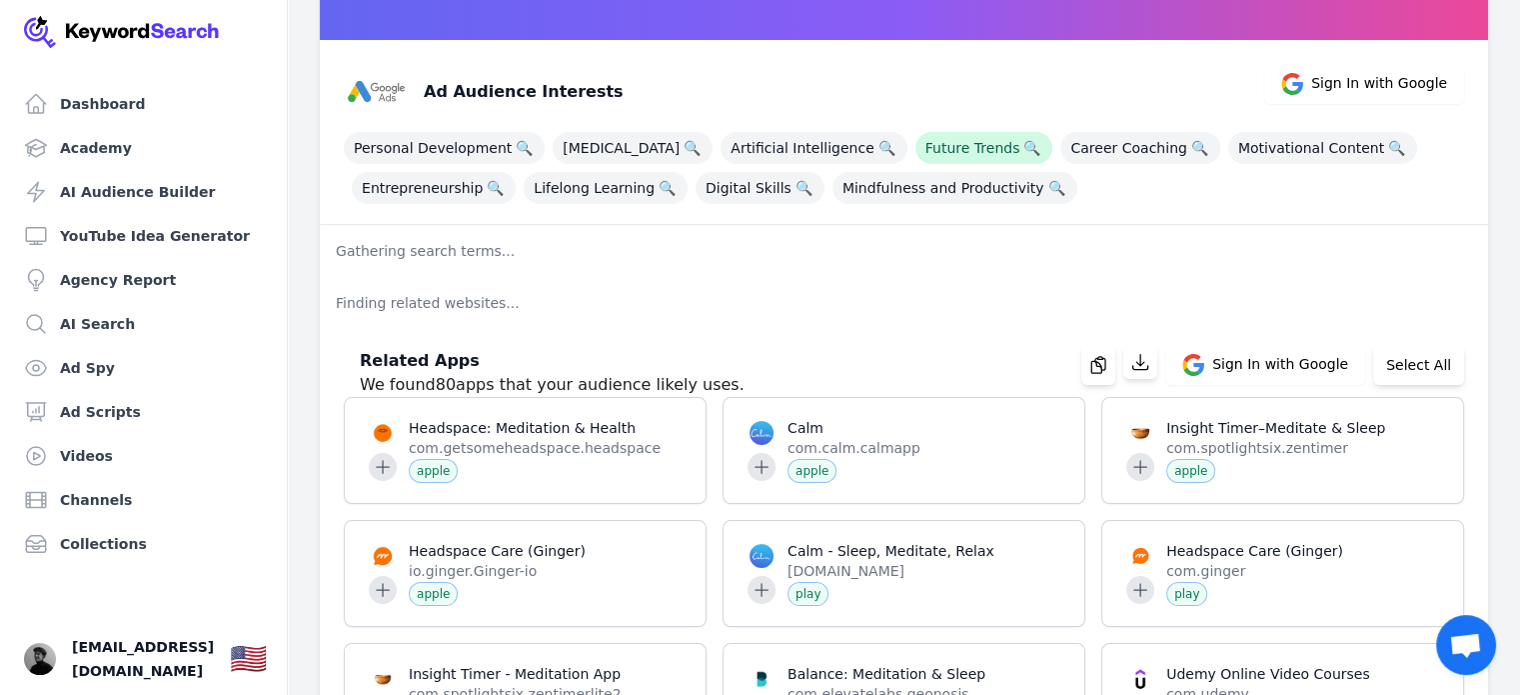
scroll to position [230, 0]
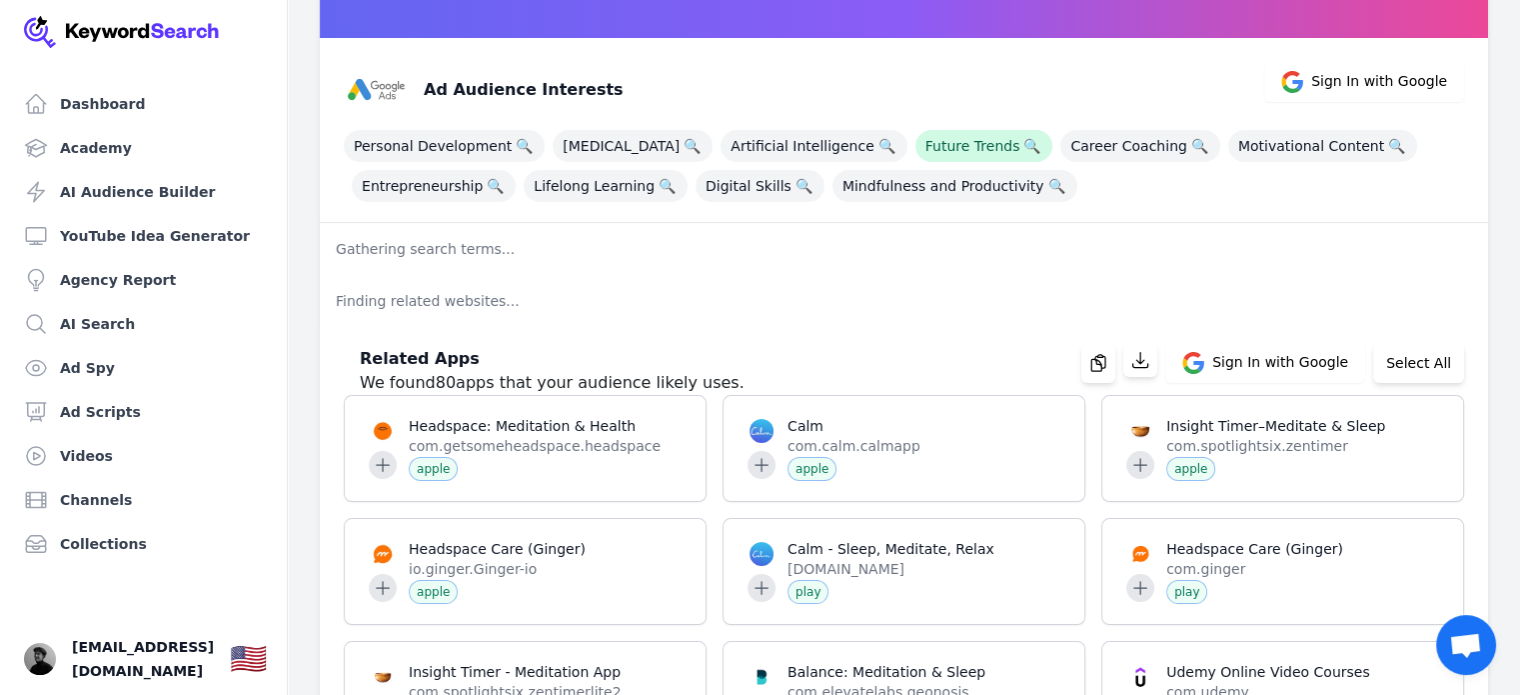
click at [448, 255] on p "Gathering search terms..." at bounding box center [904, 249] width 1168 height 52
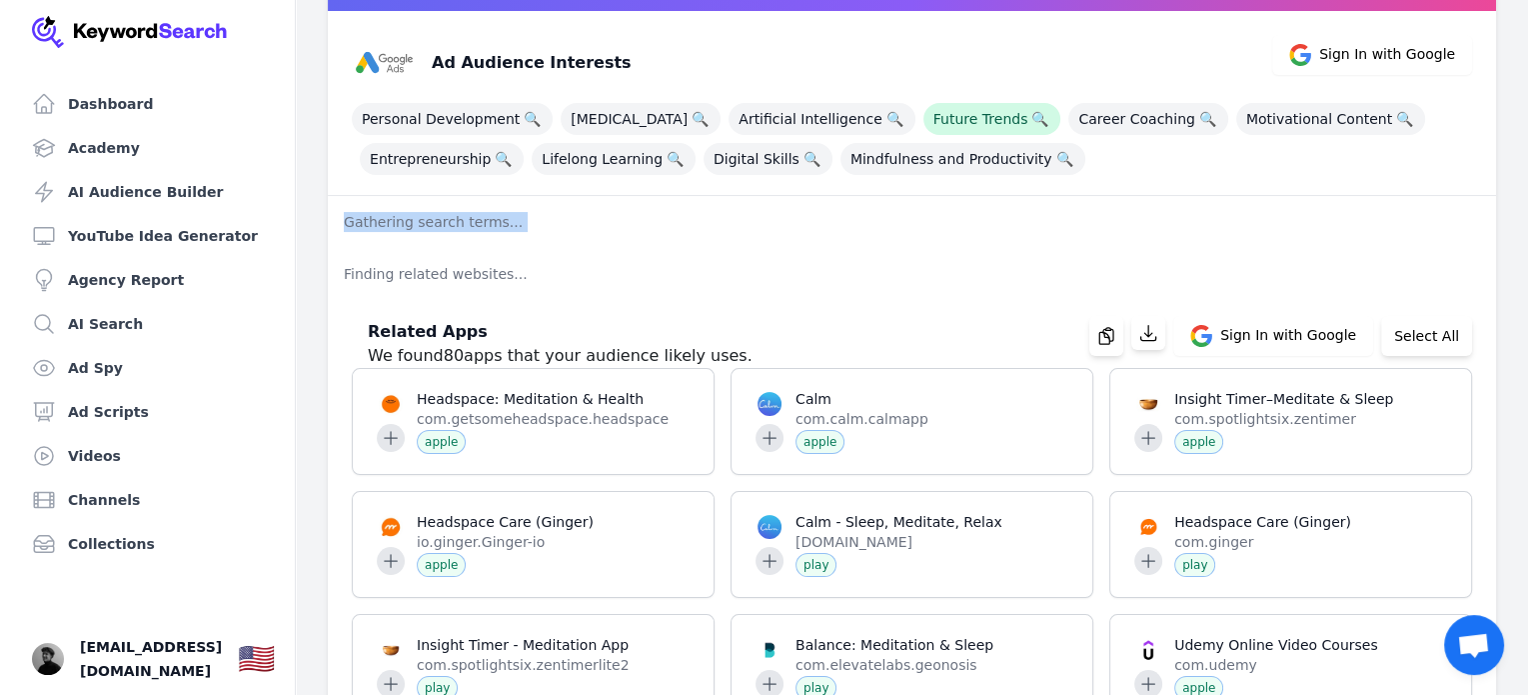
scroll to position [0, 0]
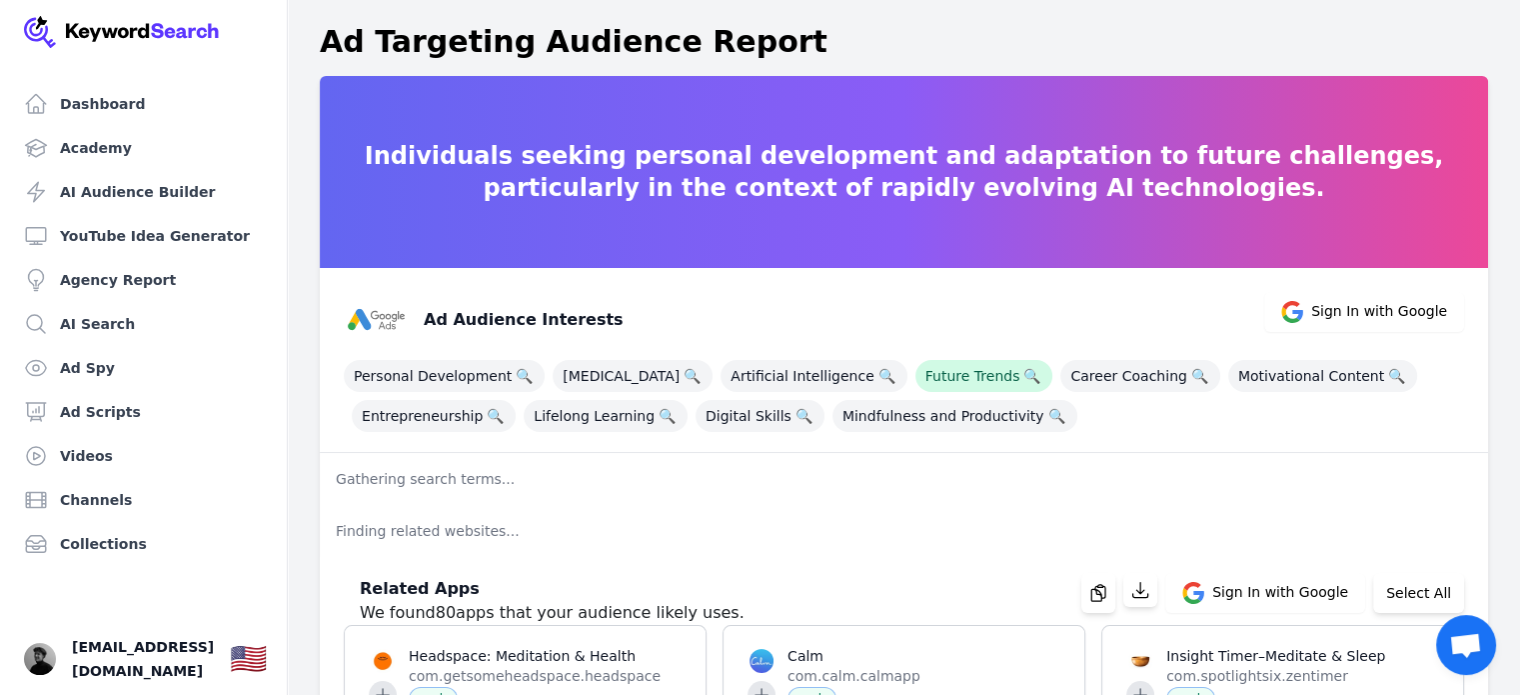
click at [1197, 423] on div "Personal Development 🔍 Self-Improvement 🔍 Artificial Intelligence 🔍 Future Tren…" at bounding box center [904, 392] width 1120 height 80
click at [884, 162] on p "Individuals seeking personal development and adaptation to future challenges, p…" at bounding box center [904, 172] width 1168 height 64
click at [512, 373] on span "🔍" at bounding box center [524, 376] width 25 height 28
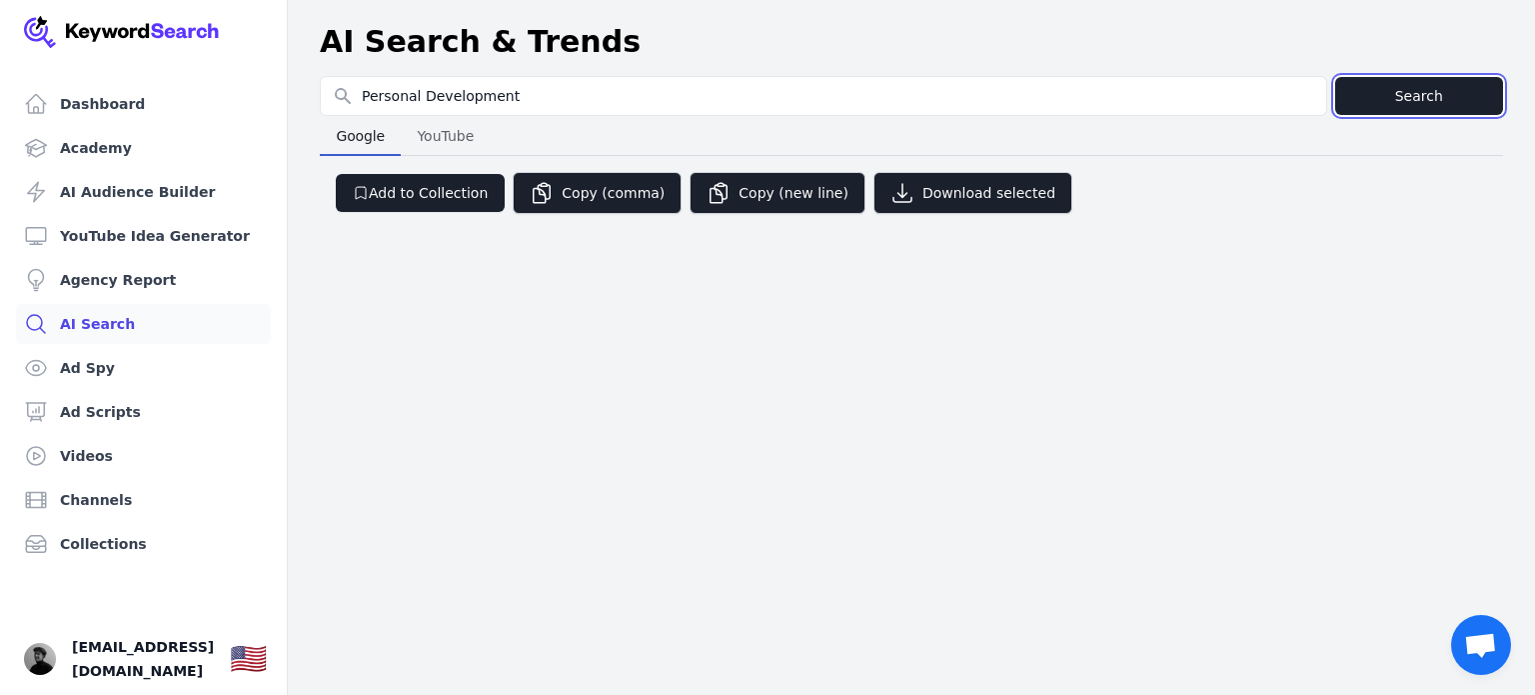
click at [1387, 87] on button "Search" at bounding box center [1419, 96] width 168 height 38
click at [464, 143] on span "YouTube" at bounding box center [445, 136] width 73 height 28
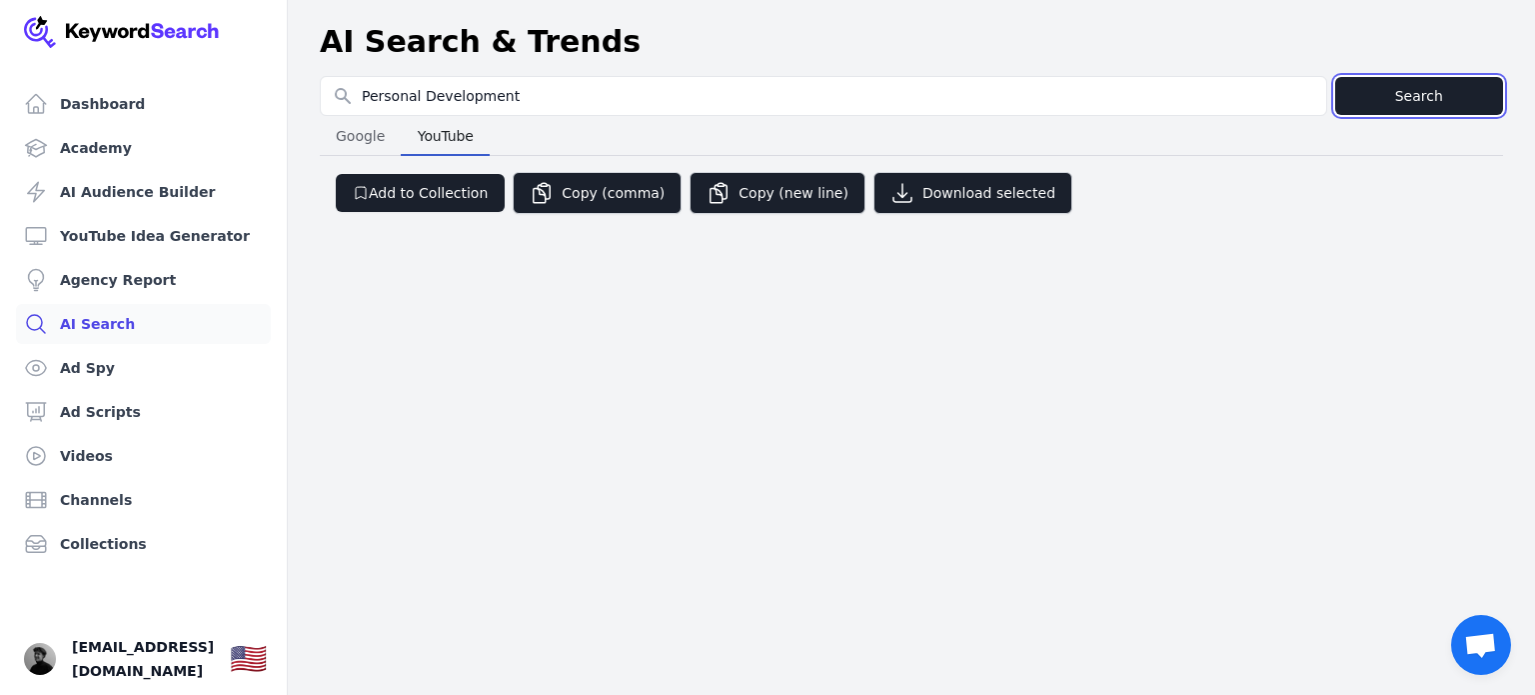
click at [1388, 81] on button "Search" at bounding box center [1419, 96] width 168 height 38
click at [732, 199] on button "Copy (new line)" at bounding box center [778, 193] width 176 height 42
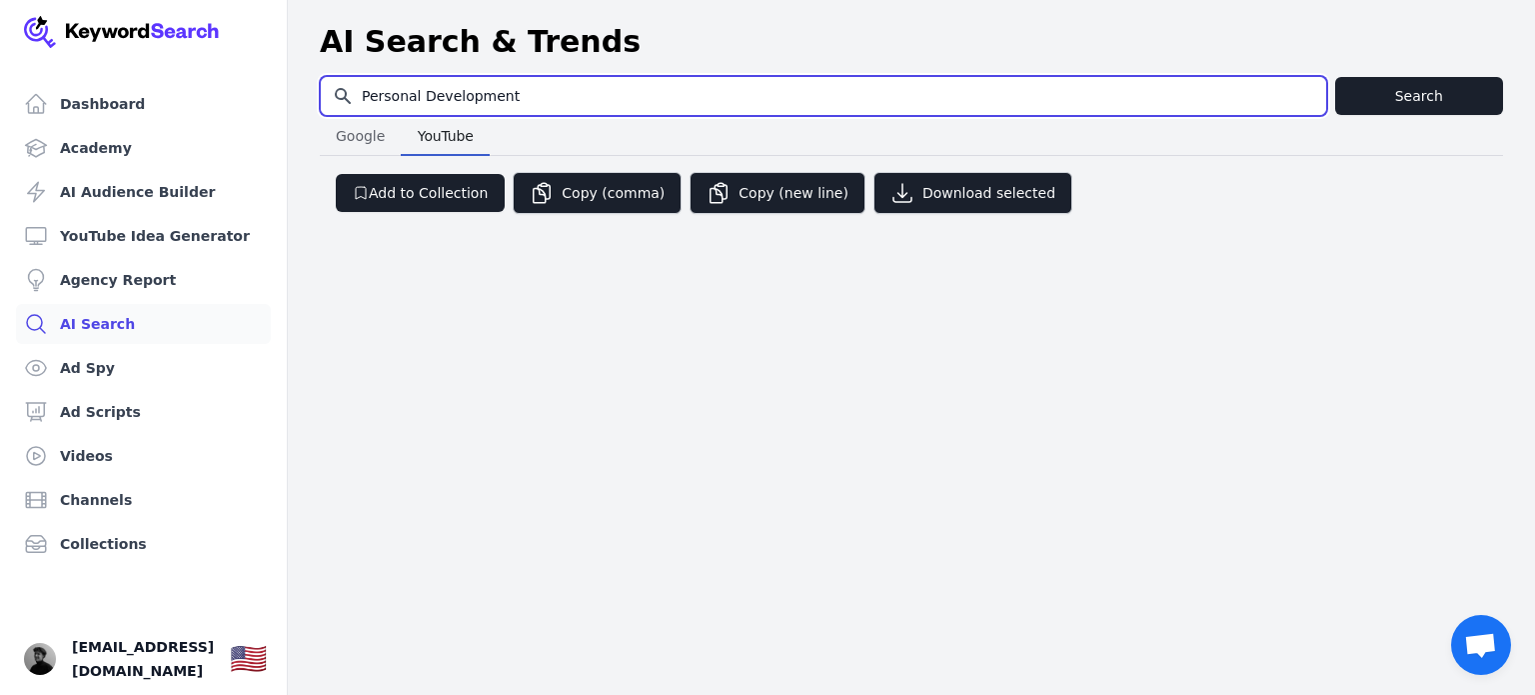
click at [500, 98] on input "Personal Development" at bounding box center [824, 96] width 1006 height 38
click at [545, 100] on input "Personal Development" at bounding box center [824, 96] width 1006 height 38
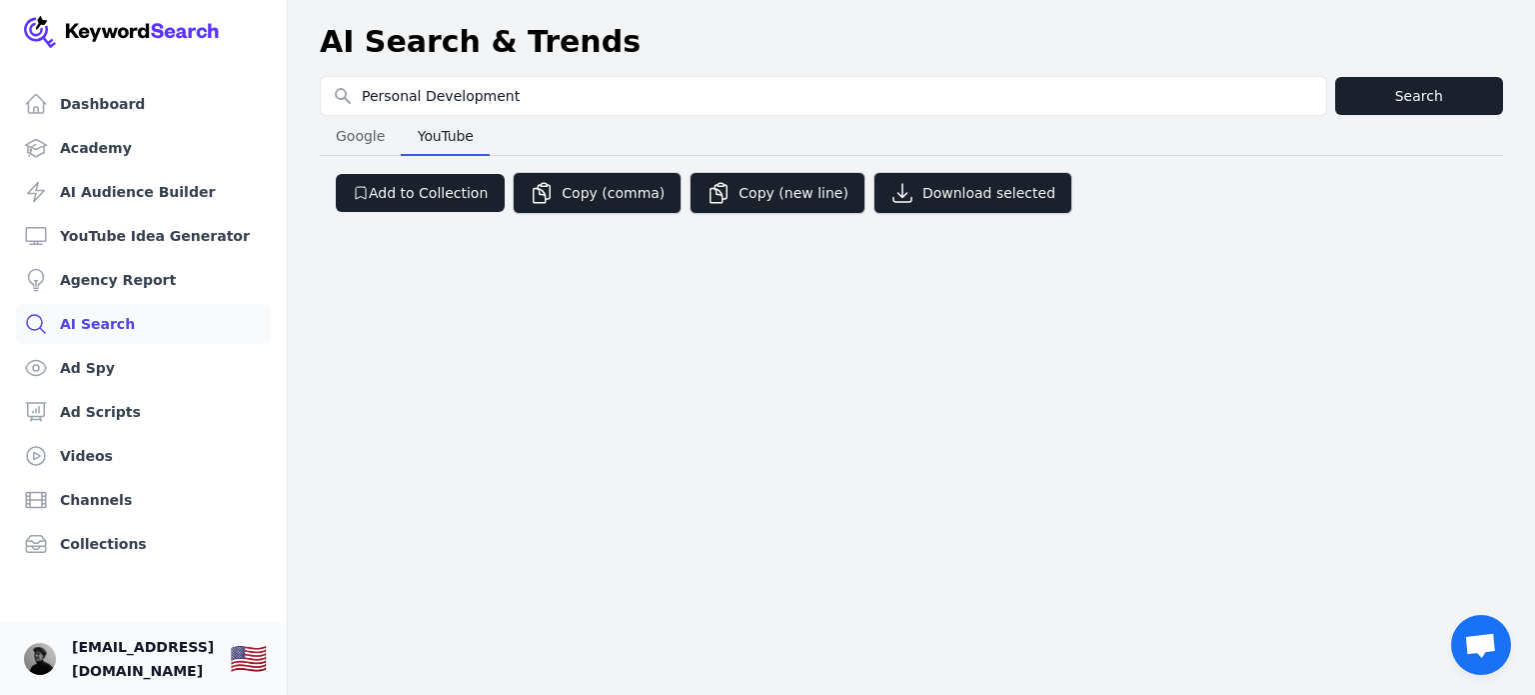
click at [97, 652] on span "[EMAIL_ADDRESS][DOMAIN_NAME]" at bounding box center [143, 659] width 142 height 48
click at [32, 667] on img "Open user button" at bounding box center [40, 659] width 32 height 32
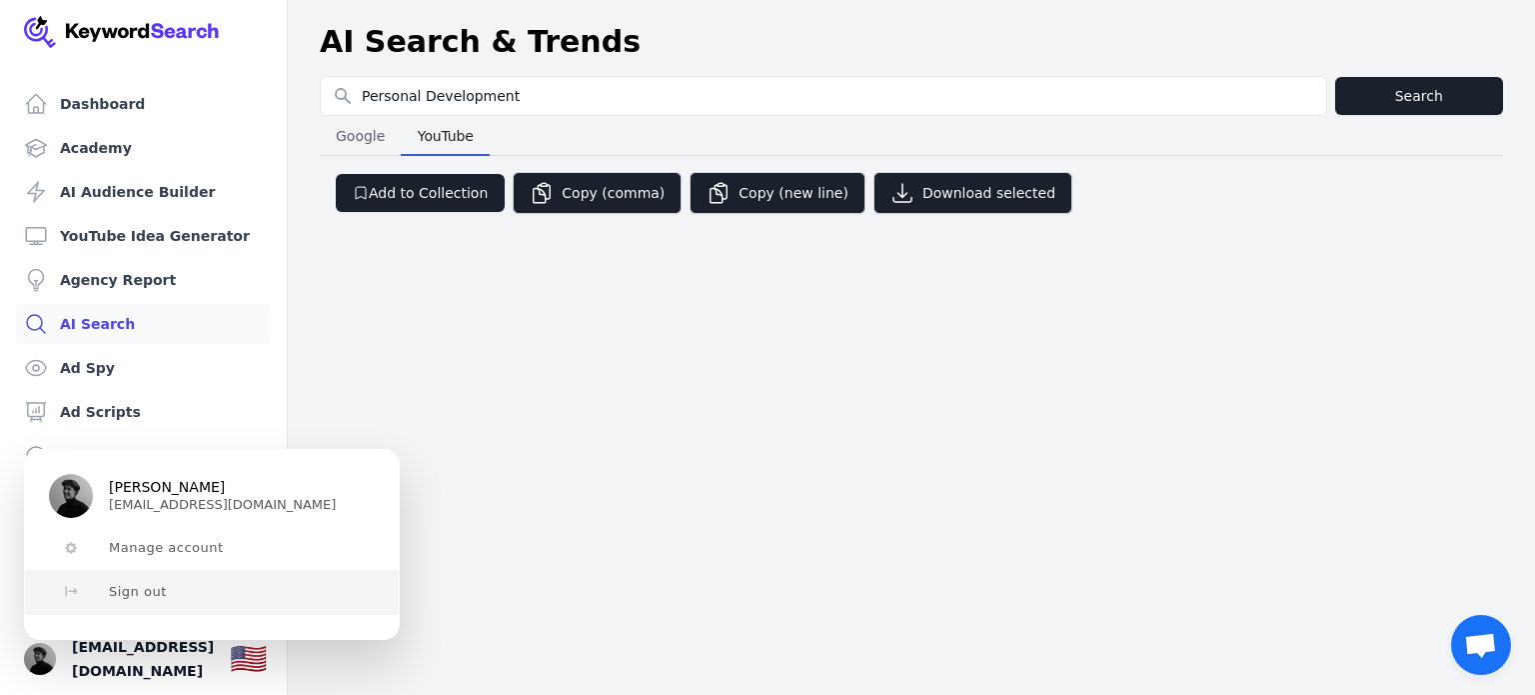
click at [116, 599] on span "Sign out" at bounding box center [138, 592] width 58 height 16
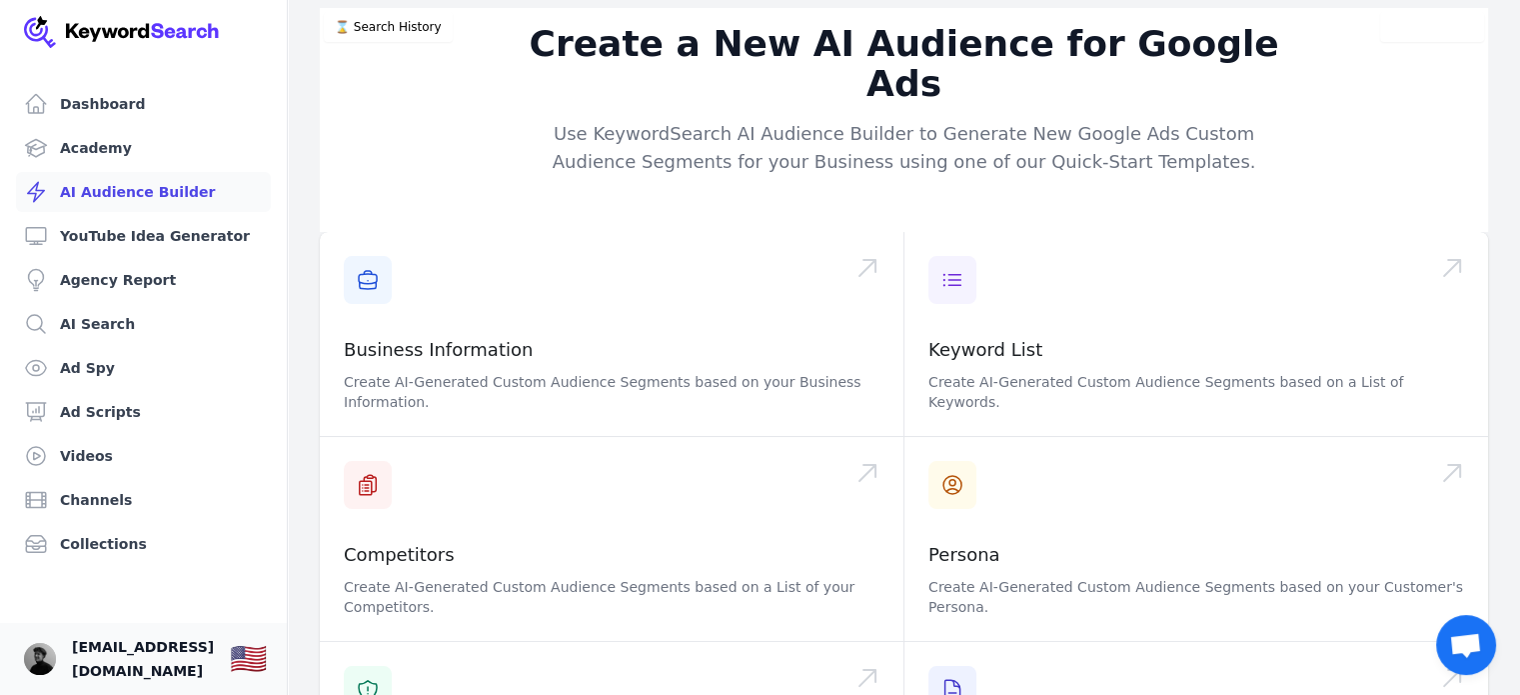
click at [168, 670] on span "[EMAIL_ADDRESS][DOMAIN_NAME]" at bounding box center [143, 659] width 142 height 48
click at [44, 663] on img "Open user button" at bounding box center [40, 659] width 32 height 32
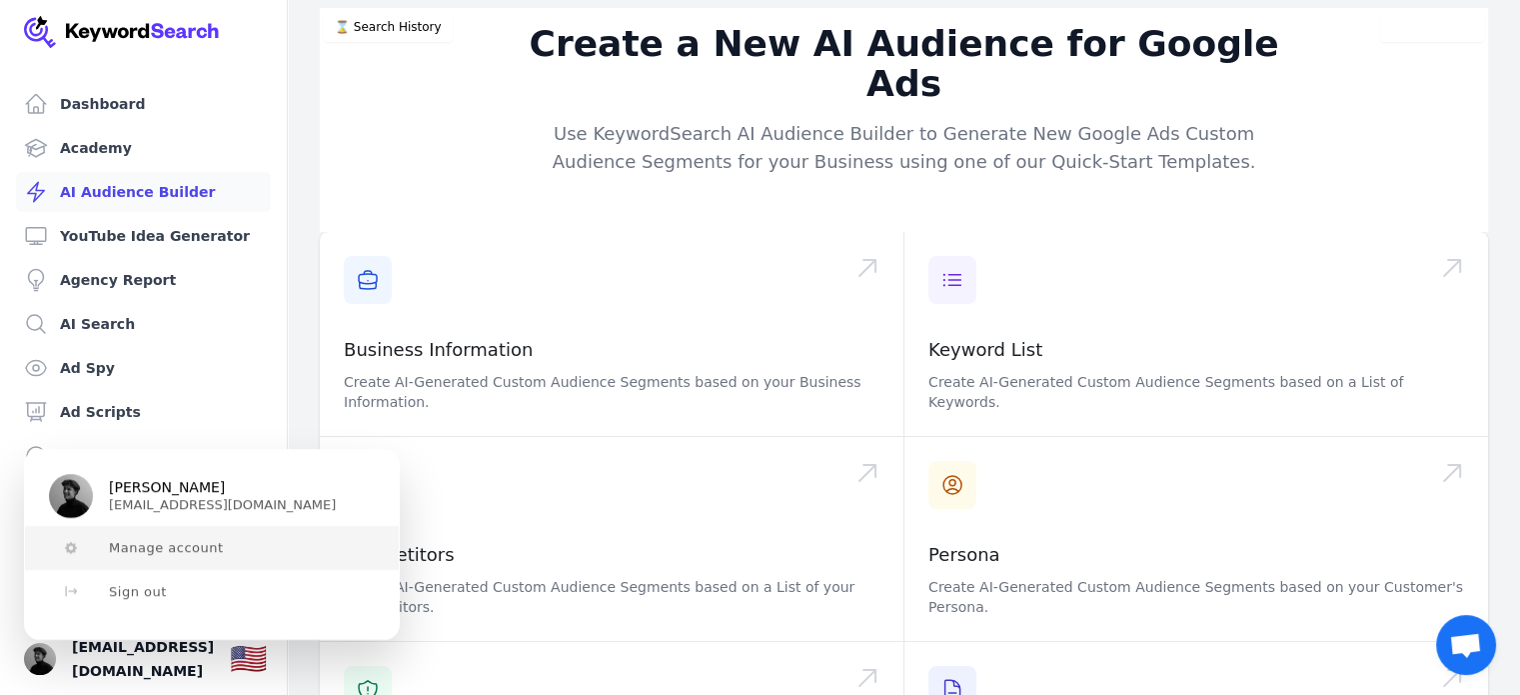
click at [152, 553] on span "Manage account" at bounding box center [166, 548] width 115 height 16
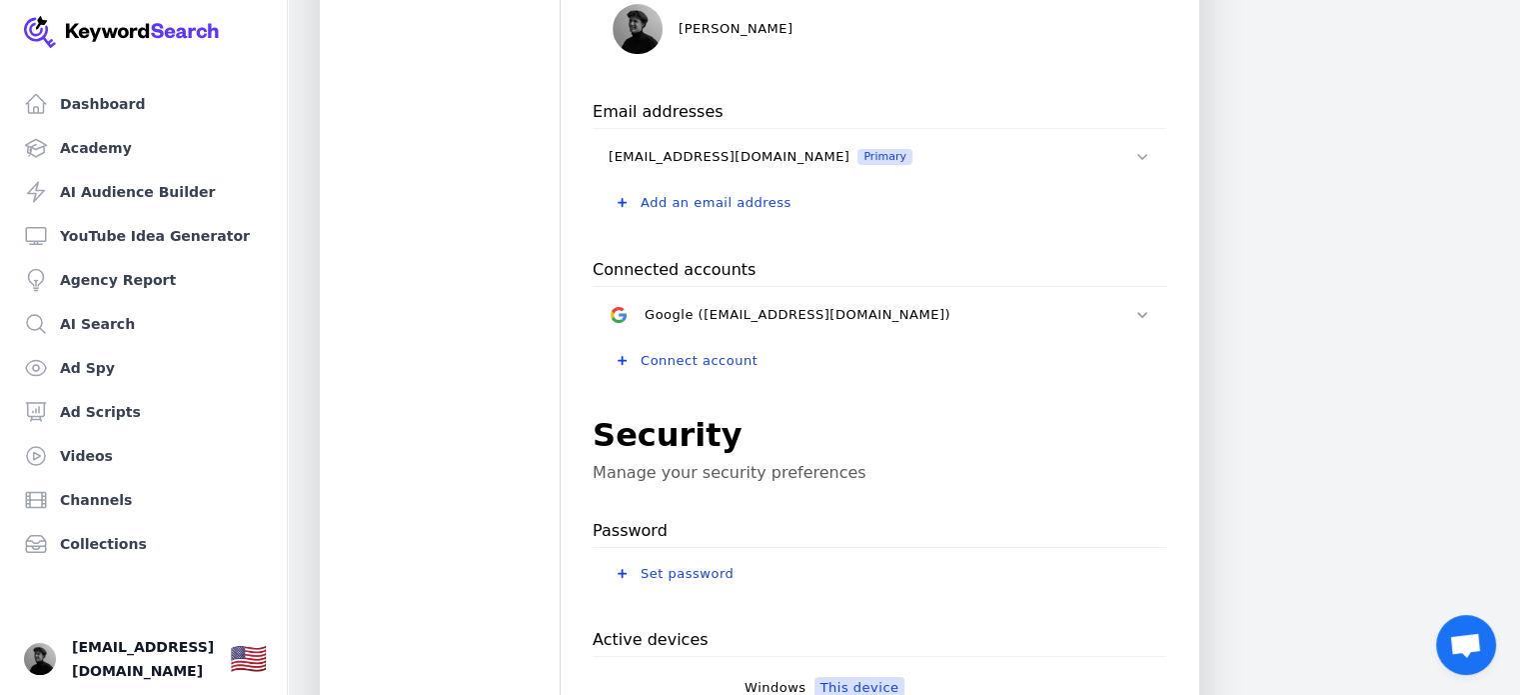
scroll to position [264, 0]
click at [158, 664] on span "[EMAIL_ADDRESS][DOMAIN_NAME]" at bounding box center [143, 659] width 142 height 48
click at [48, 671] on img "Open user button" at bounding box center [40, 659] width 32 height 32
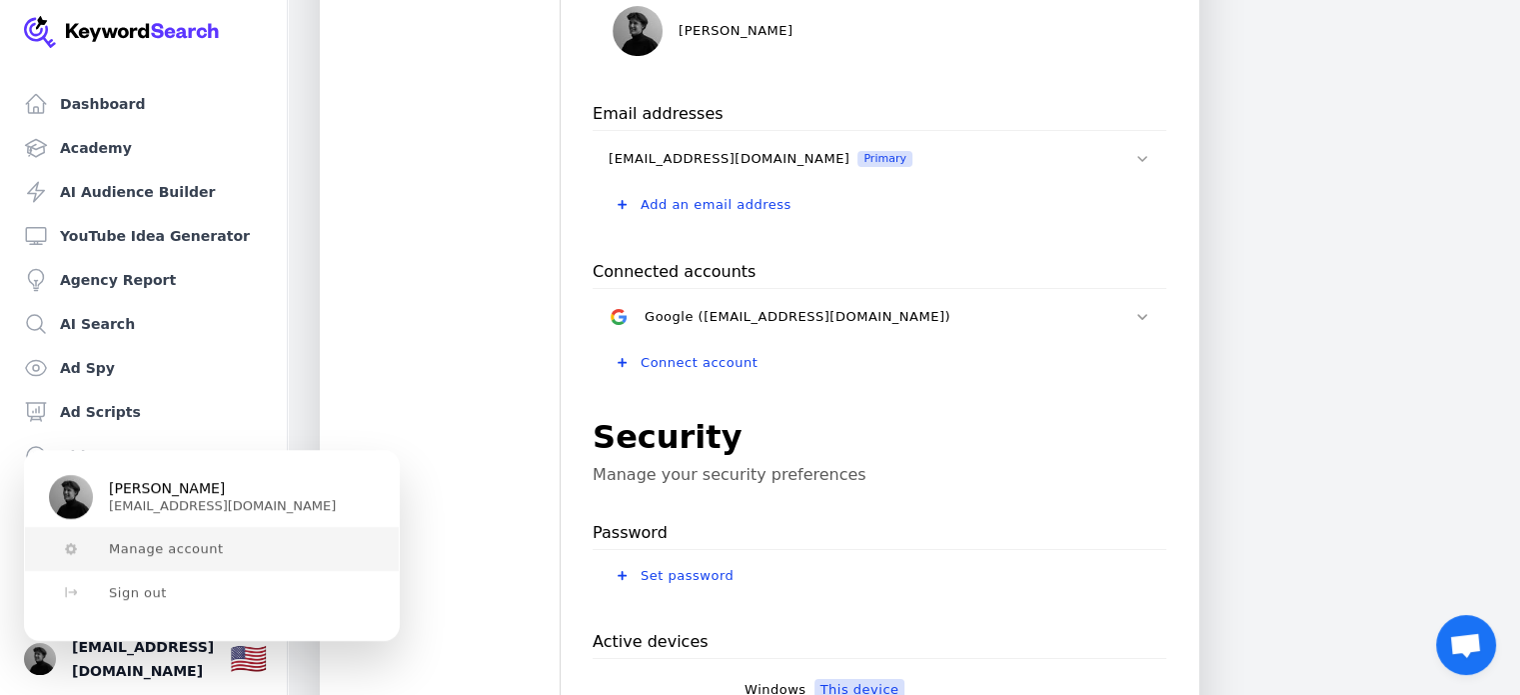
click at [132, 560] on button "Manage account" at bounding box center [212, 549] width 374 height 44
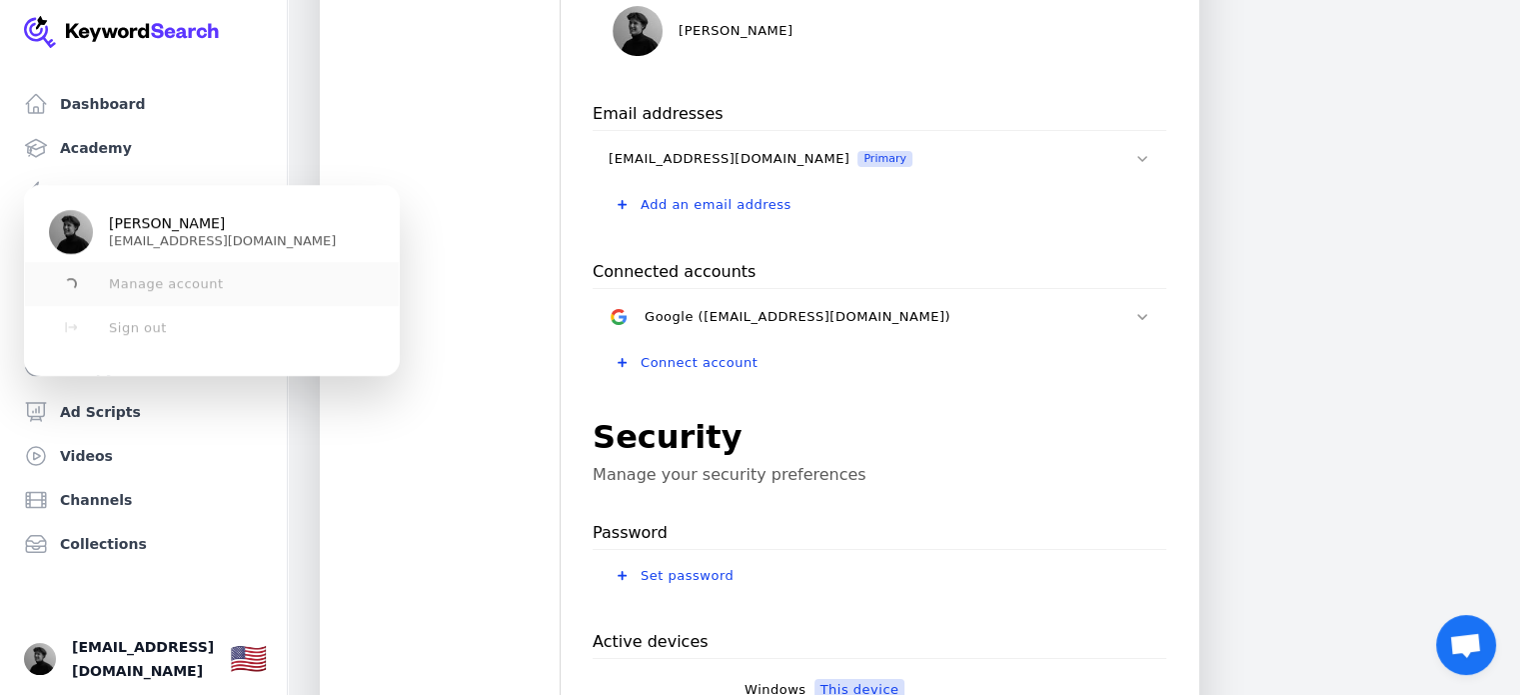
scroll to position [0, 0]
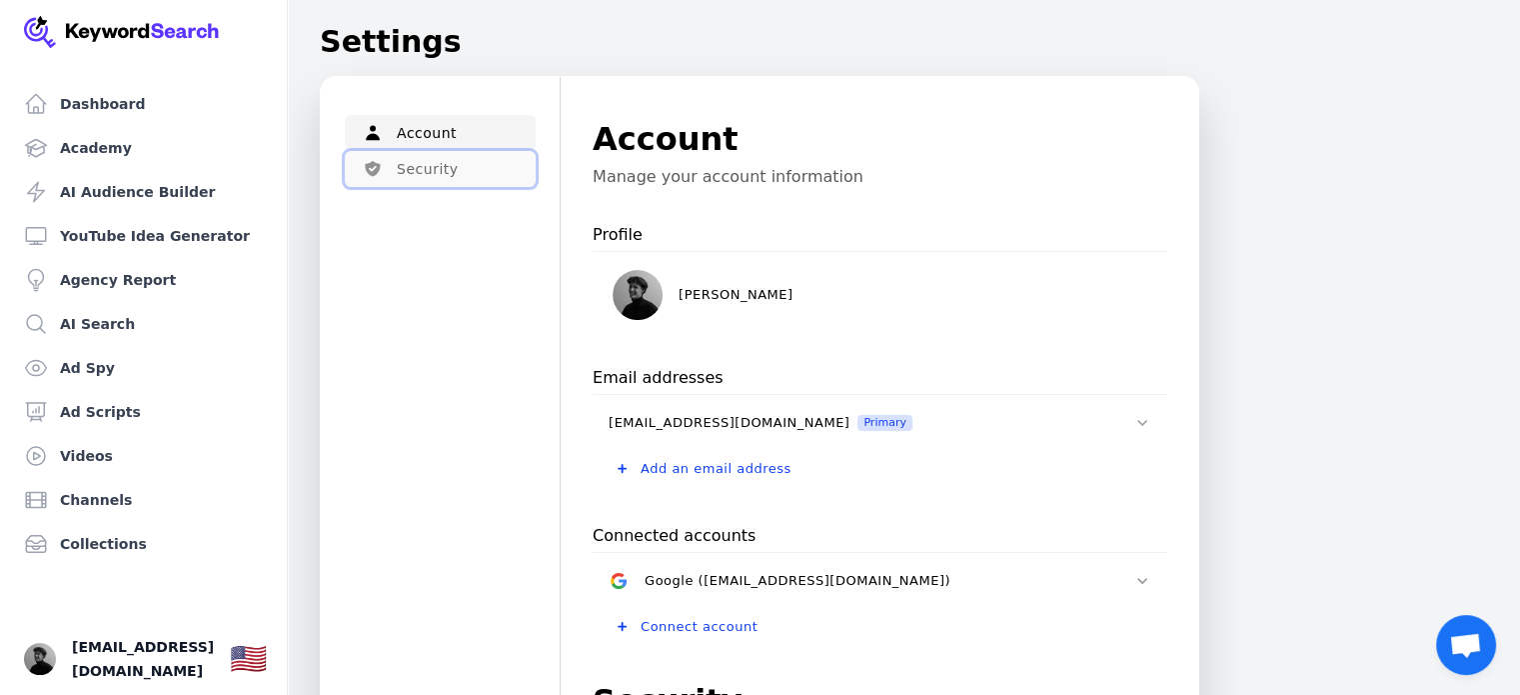
click at [381, 167] on button "Security" at bounding box center [440, 169] width 191 height 36
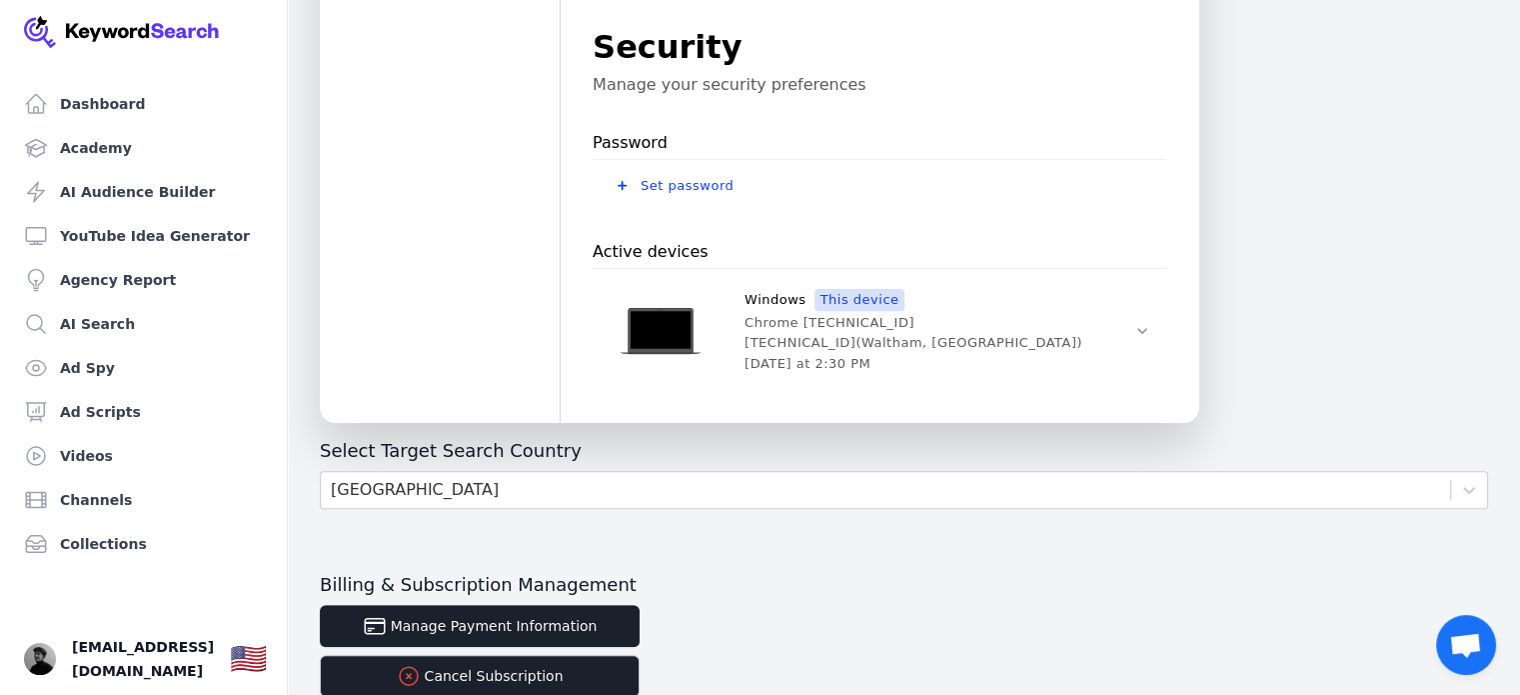
scroll to position [676, 0]
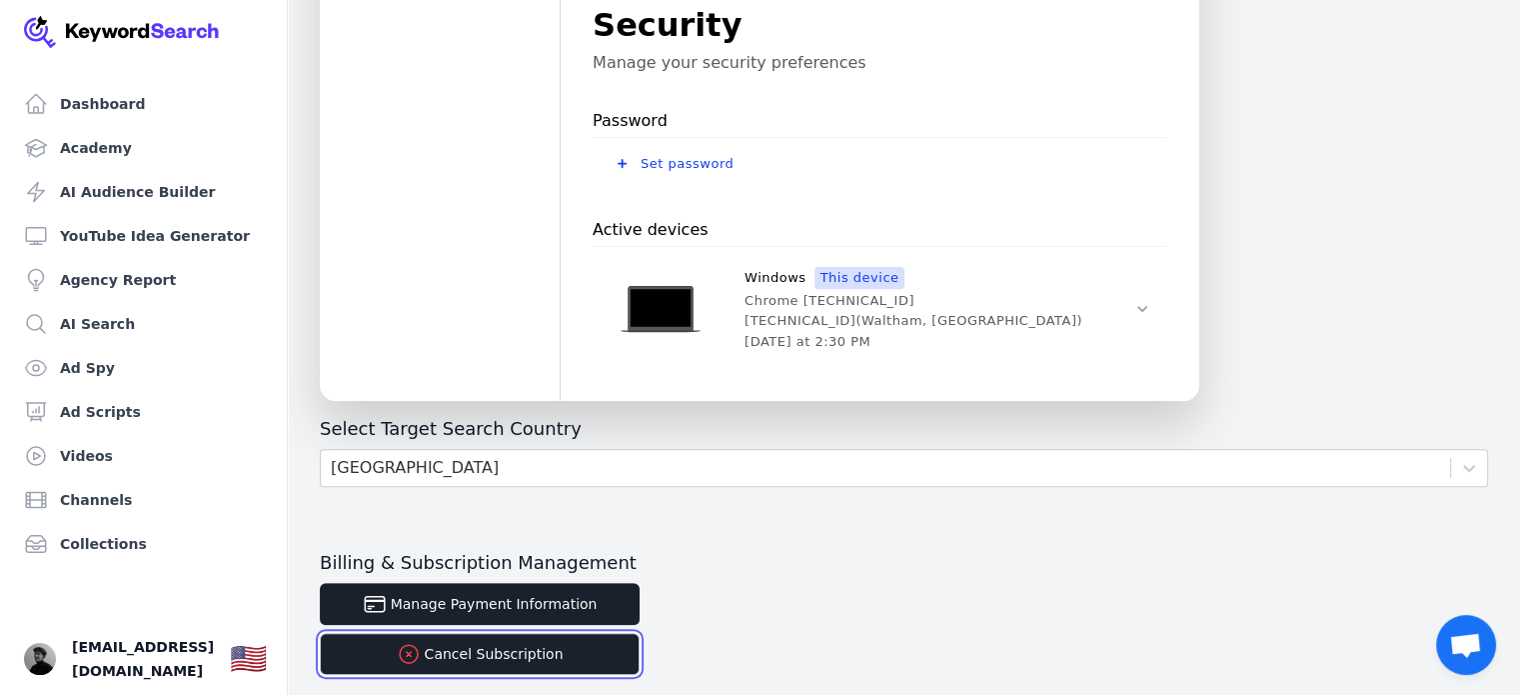
click at [472, 651] on button "Cancel Subscription" at bounding box center [480, 654] width 320 height 42
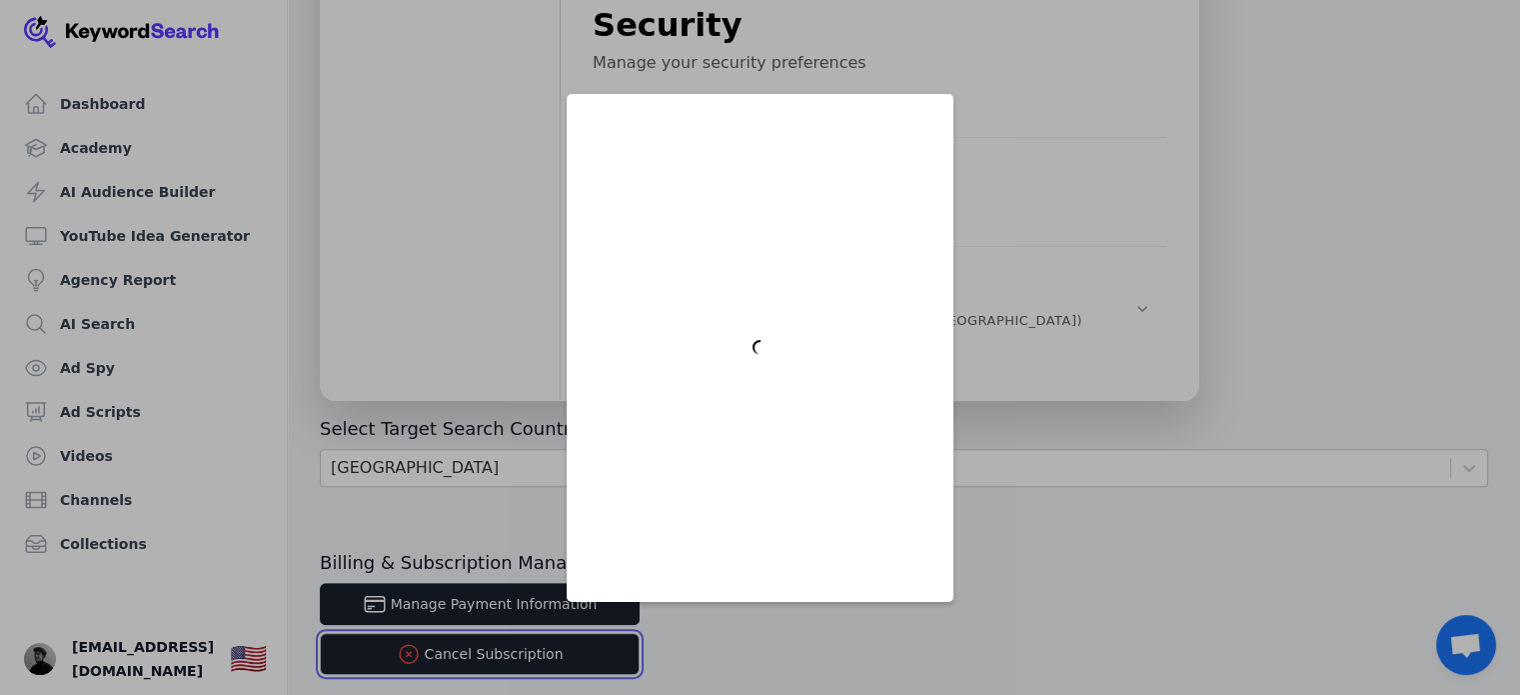
scroll to position [0, 0]
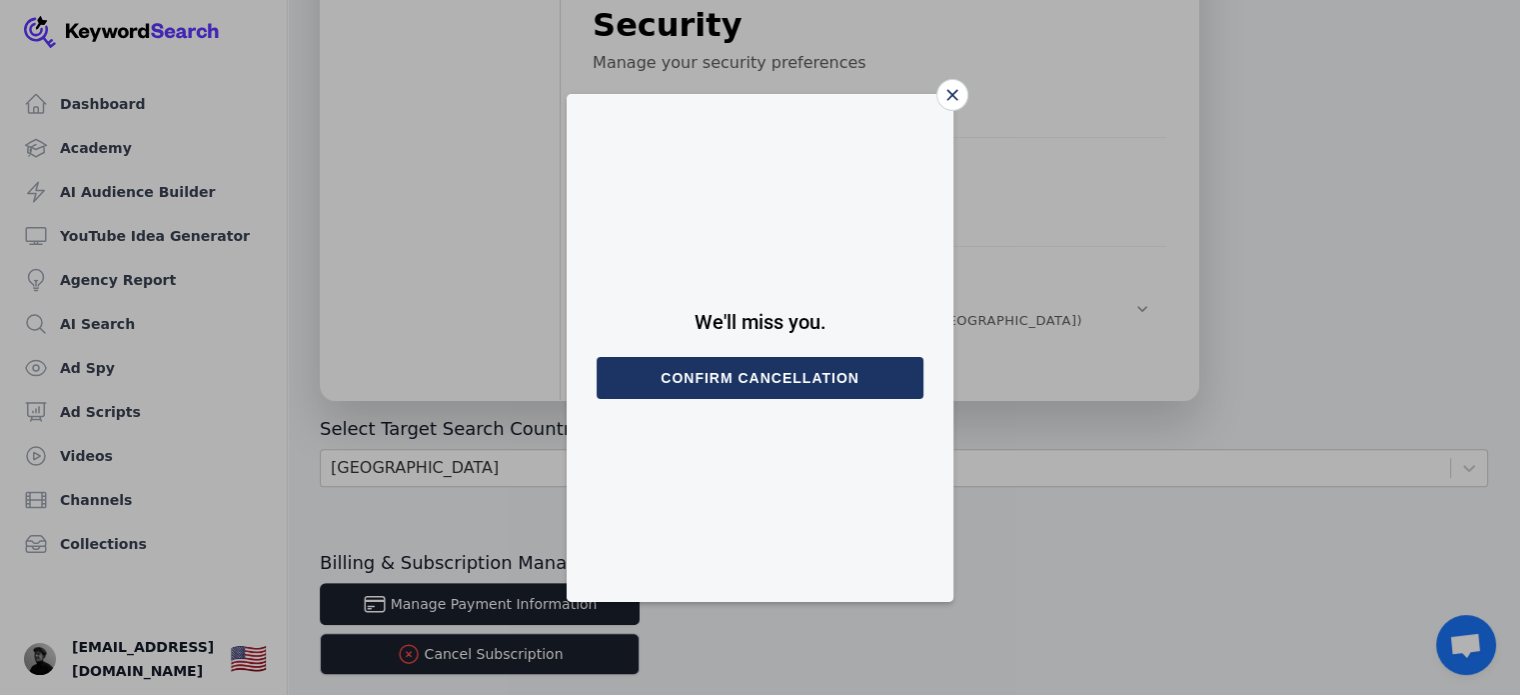
click at [758, 381] on button "Confirm cancellation" at bounding box center [760, 378] width 327 height 42
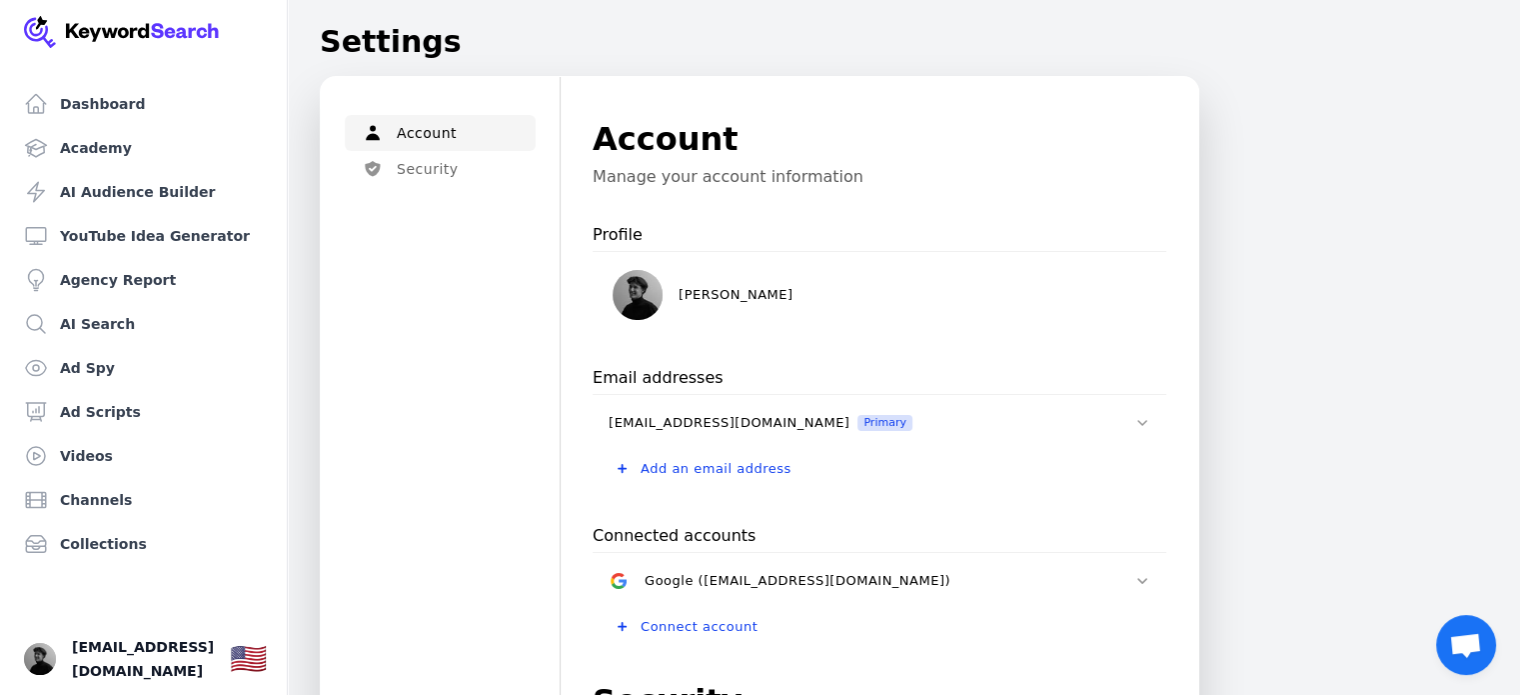
scroll to position [751, 0]
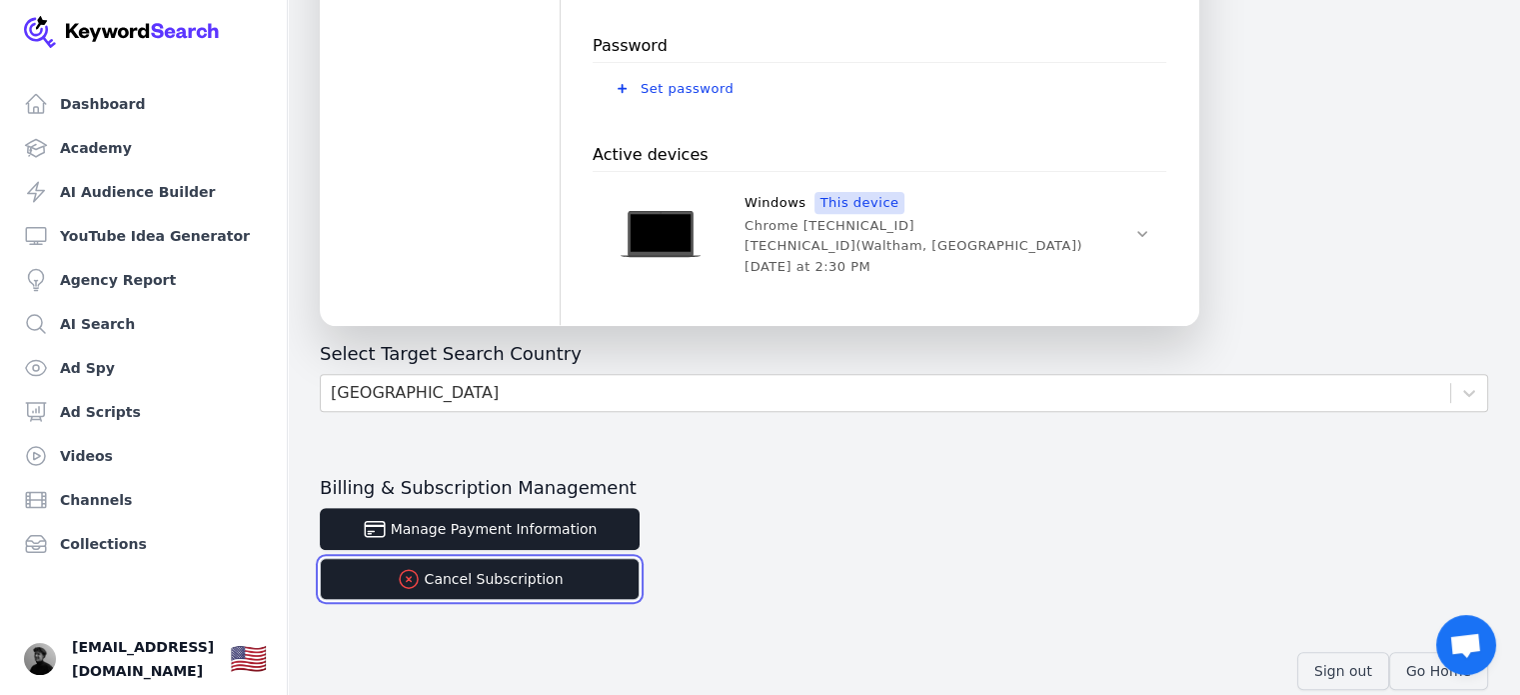
click at [523, 580] on button "Cancel Subscription" at bounding box center [480, 579] width 320 height 42
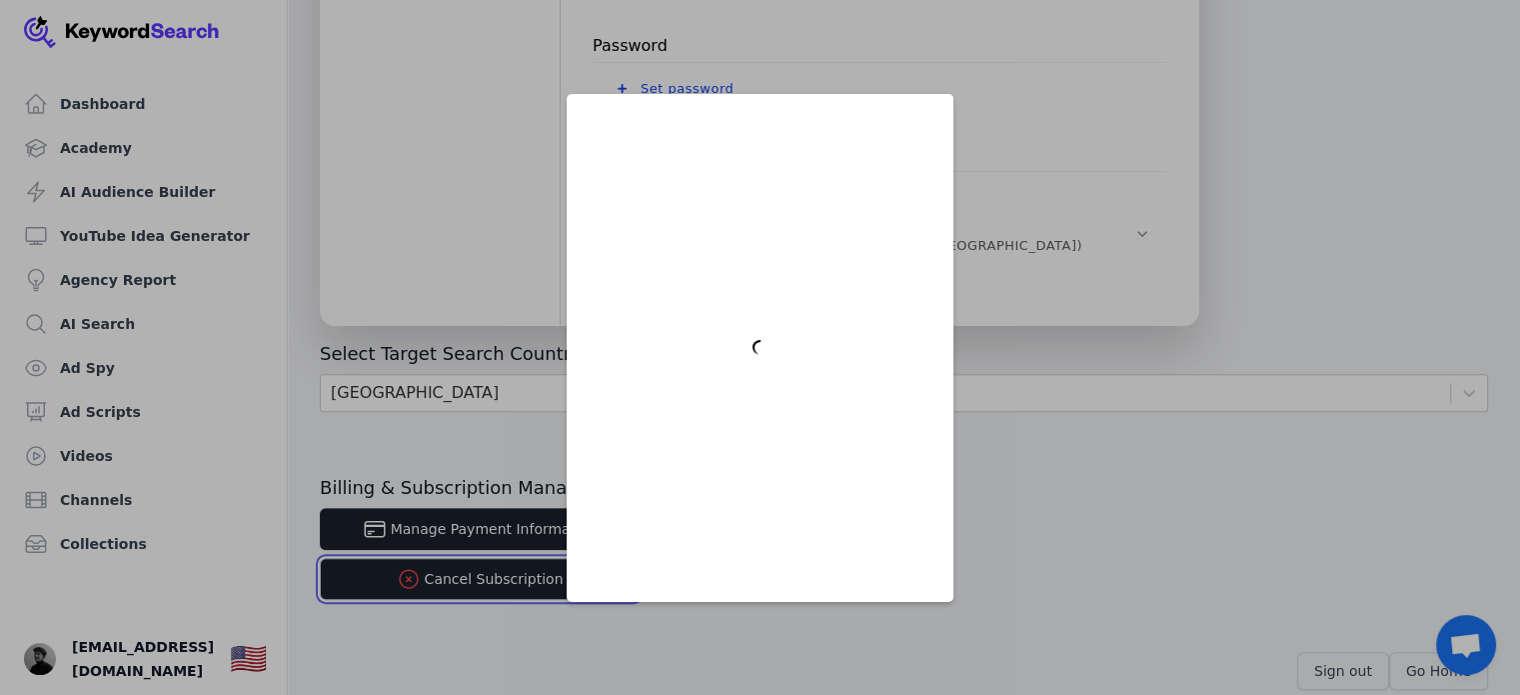
scroll to position [0, 0]
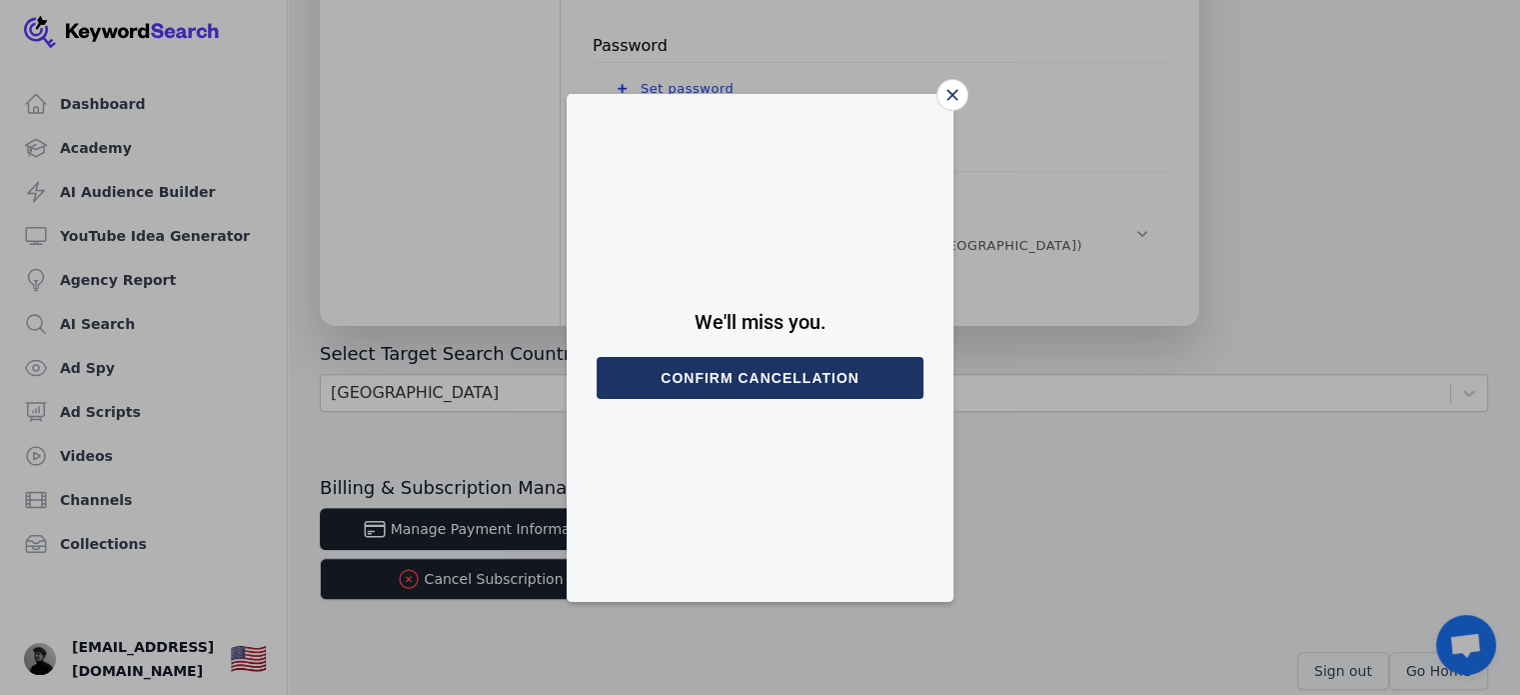
click at [730, 398] on button "Confirm cancellation" at bounding box center [760, 378] width 327 height 42
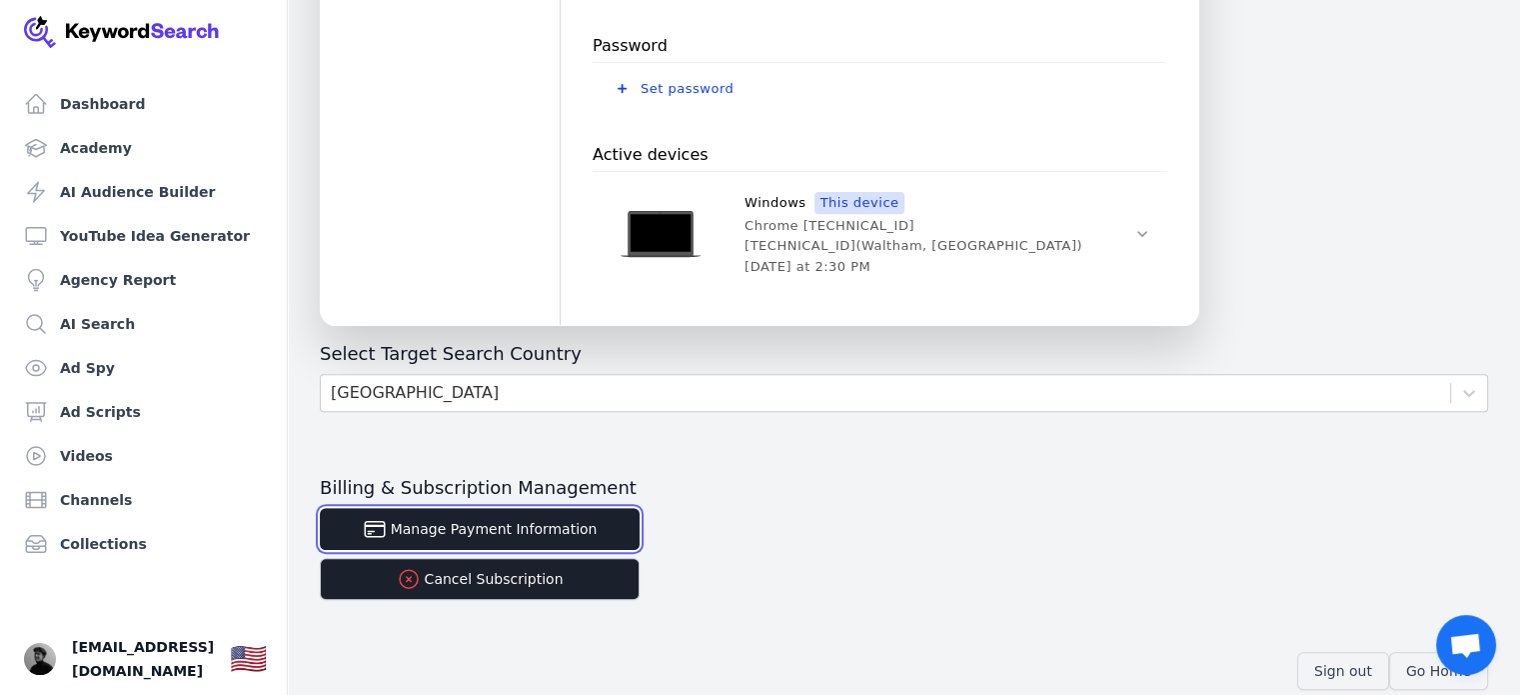
click at [512, 514] on button "Manage Payment Information" at bounding box center [480, 529] width 320 height 42
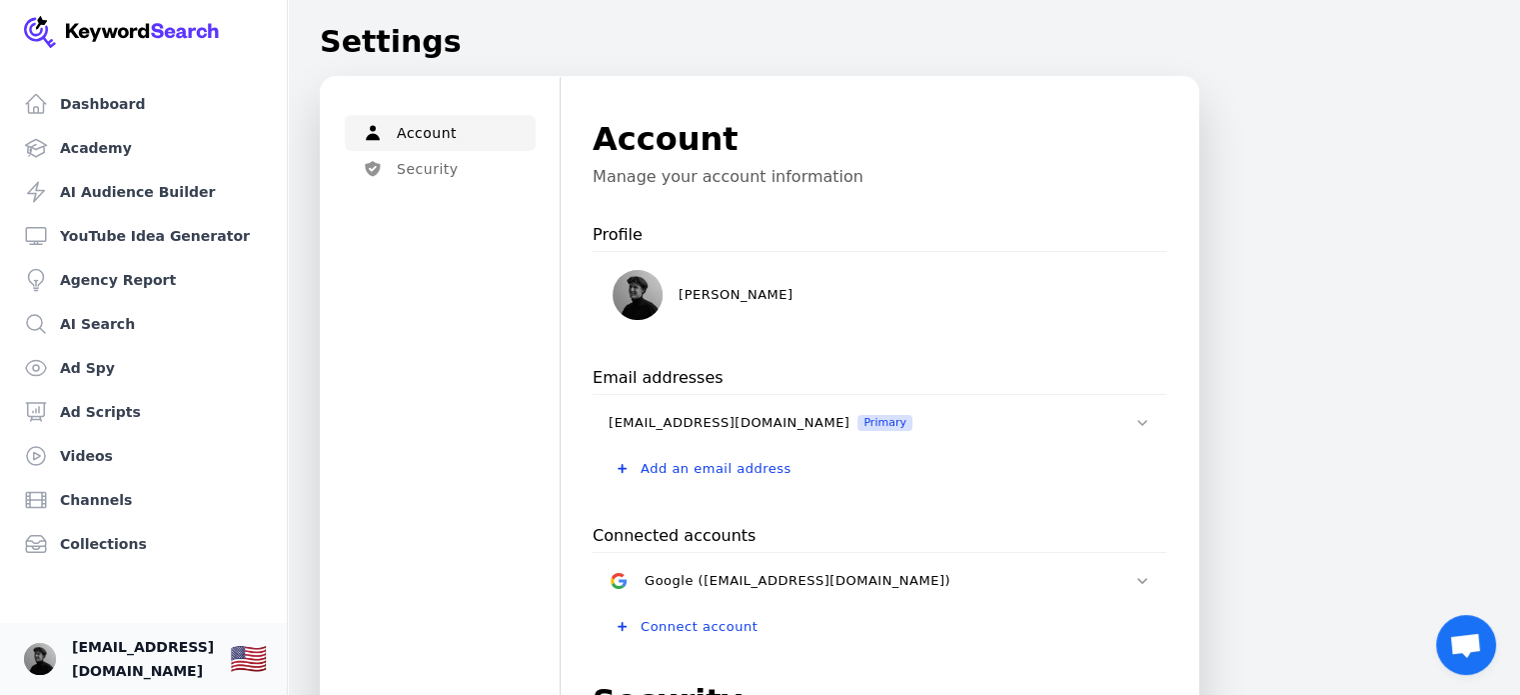
click at [149, 659] on span "[EMAIL_ADDRESS][DOMAIN_NAME]" at bounding box center [143, 659] width 142 height 48
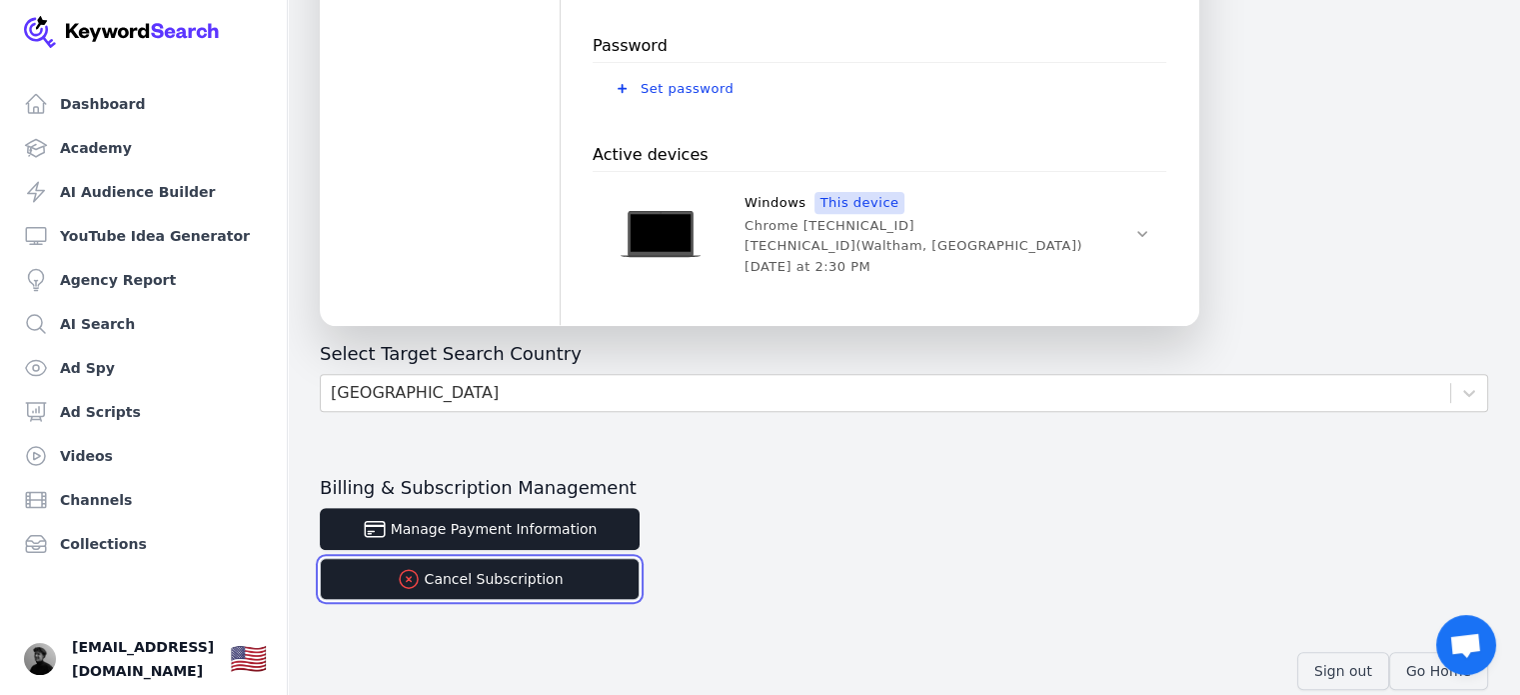
click at [484, 574] on button "Cancel Subscription" at bounding box center [480, 579] width 320 height 42
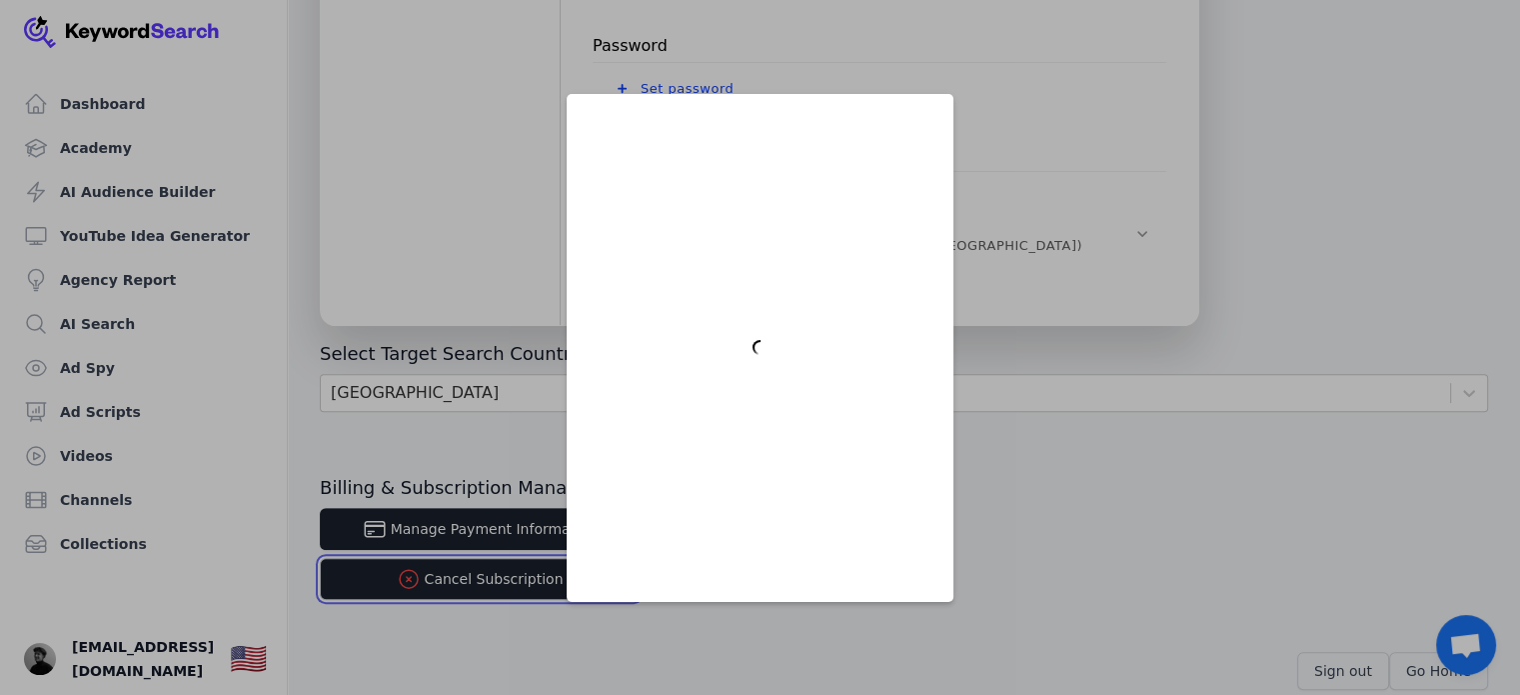
scroll to position [0, 0]
click at [491, 575] on div at bounding box center [760, 347] width 1520 height 695
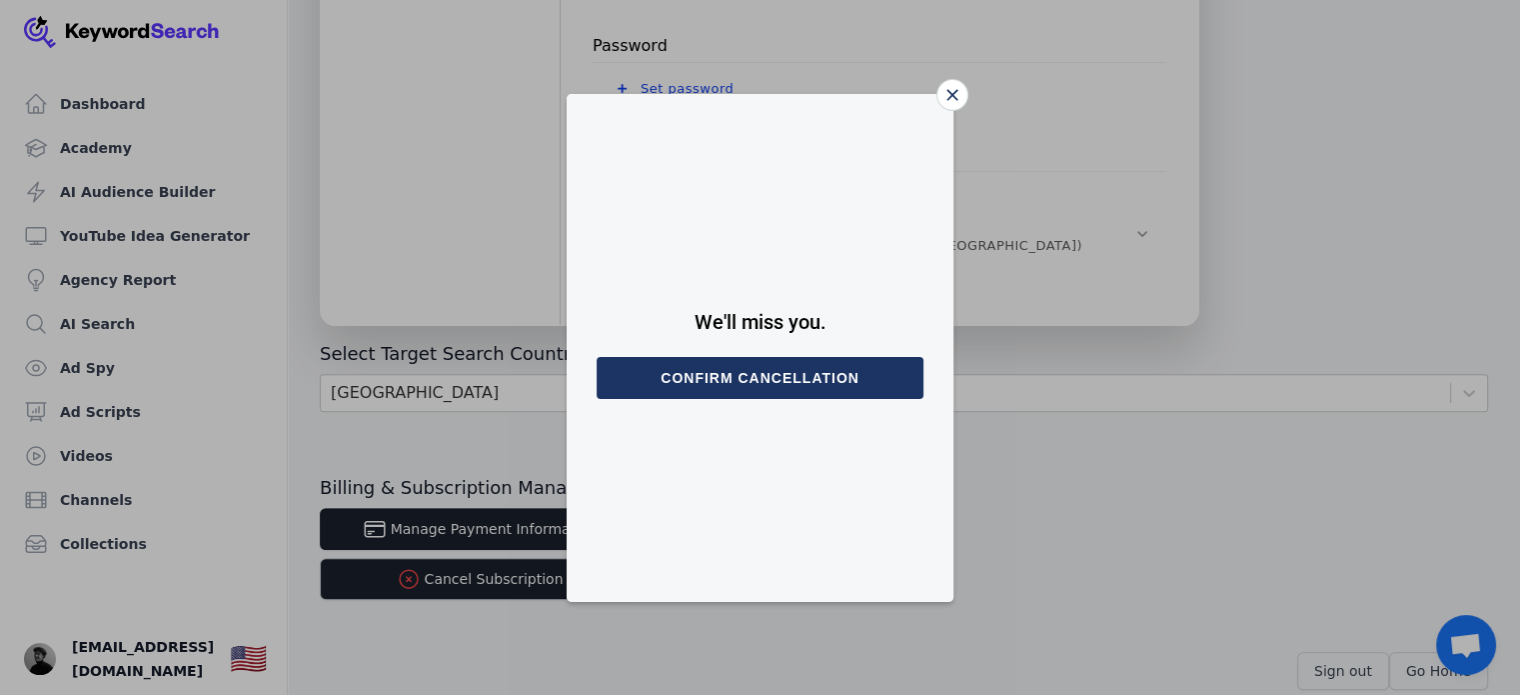
click at [758, 373] on button "Confirm cancellation" at bounding box center [760, 378] width 327 height 42
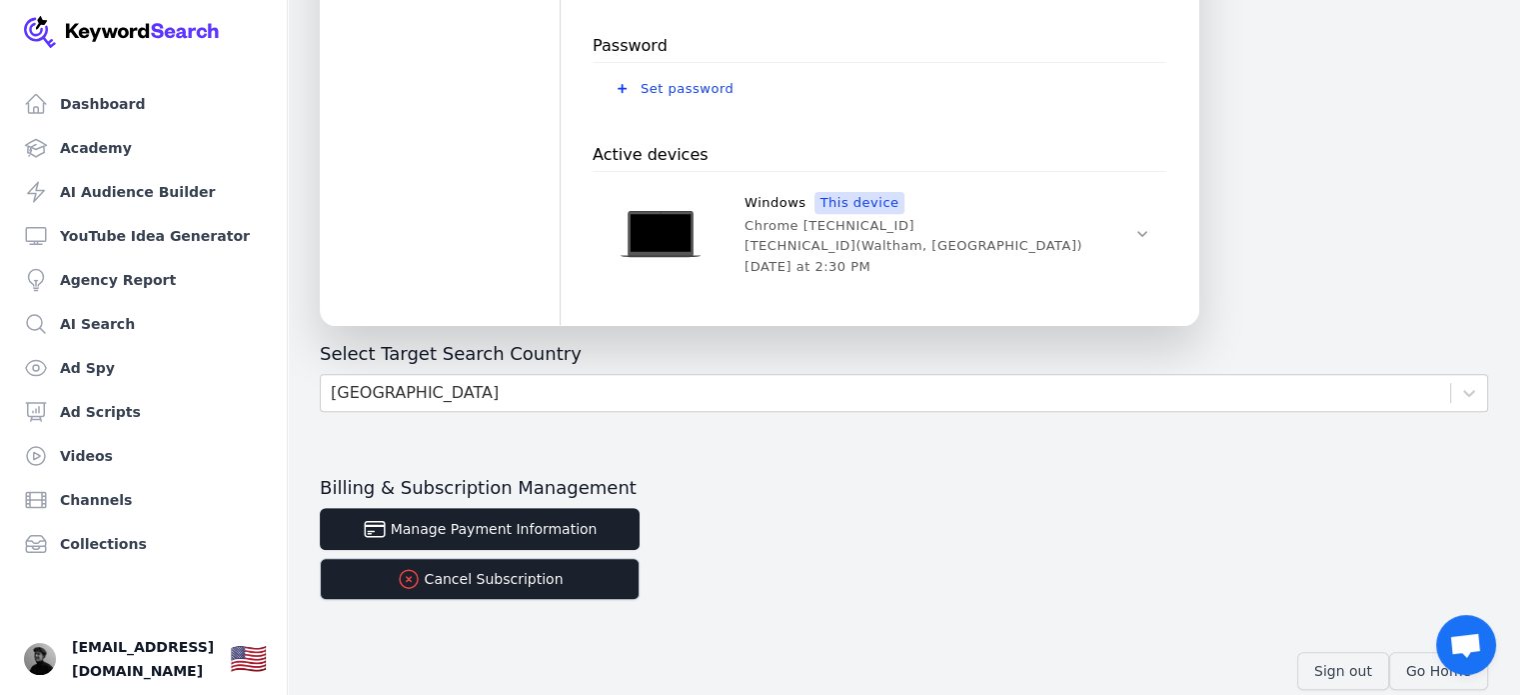
click at [50, 16] on img at bounding box center [122, 32] width 196 height 32
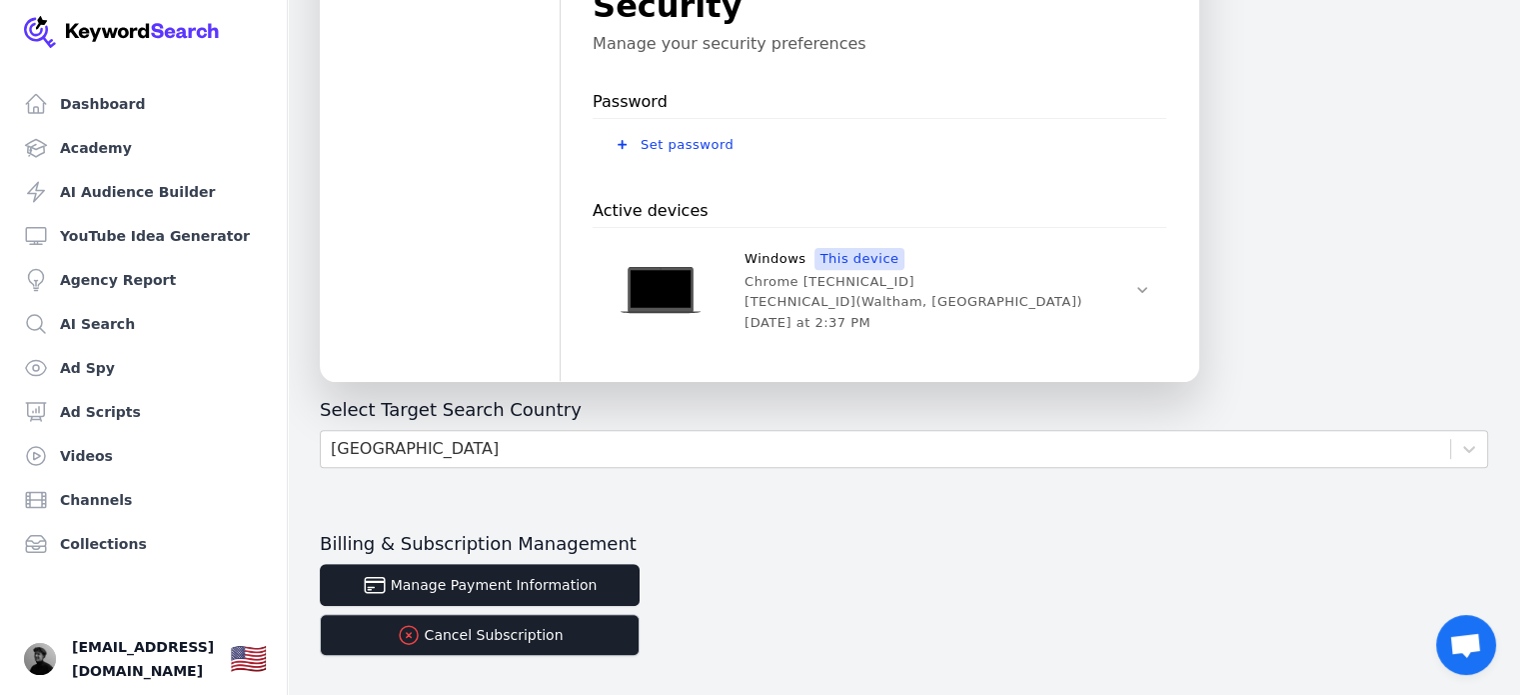
scroll to position [751, 0]
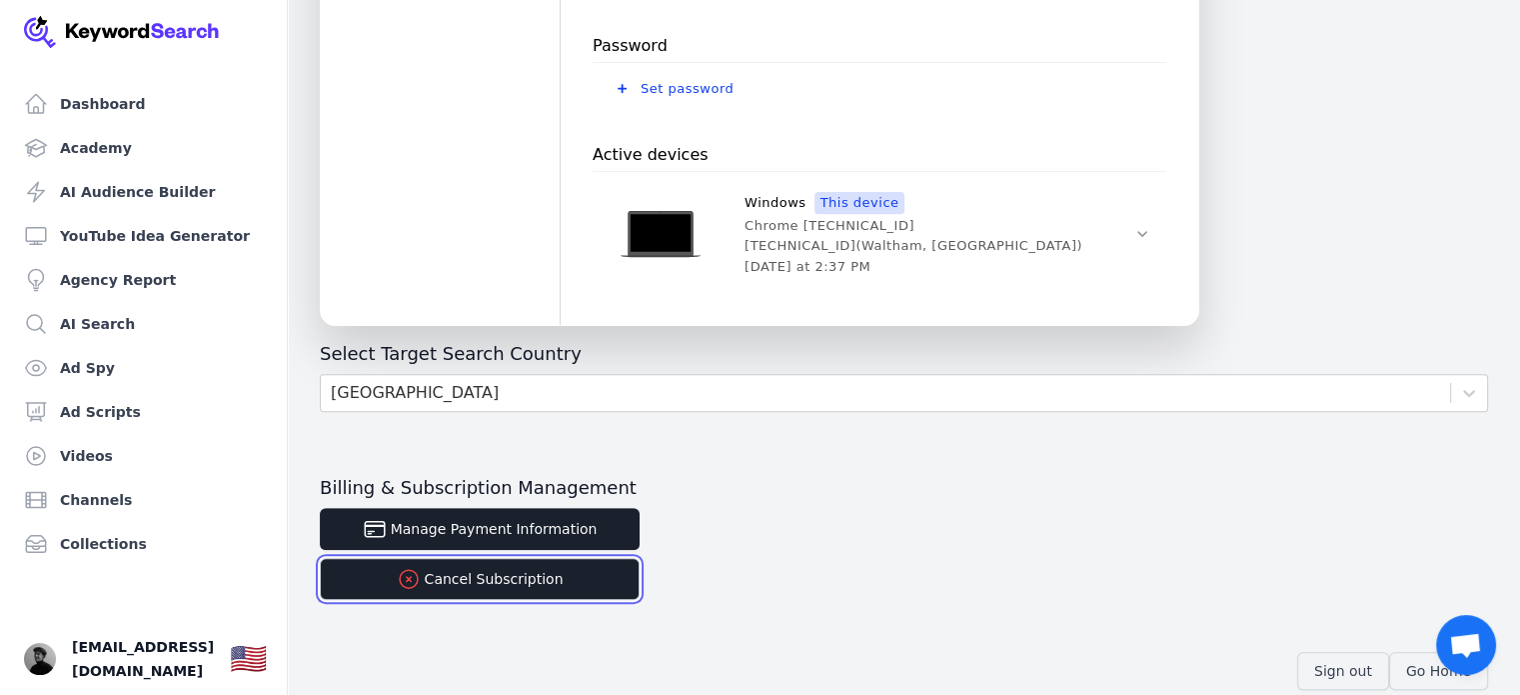
click at [460, 566] on button "Cancel Subscription" at bounding box center [480, 579] width 320 height 42
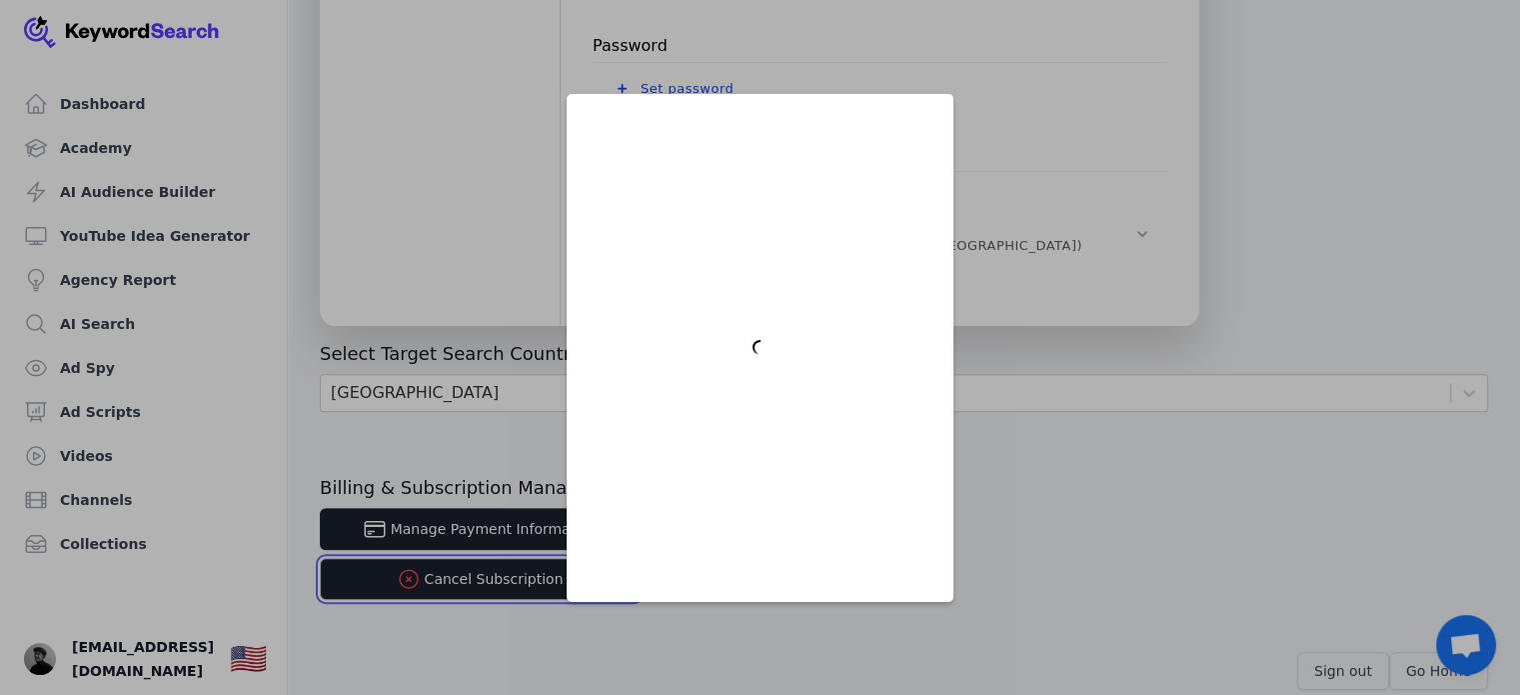
scroll to position [0, 0]
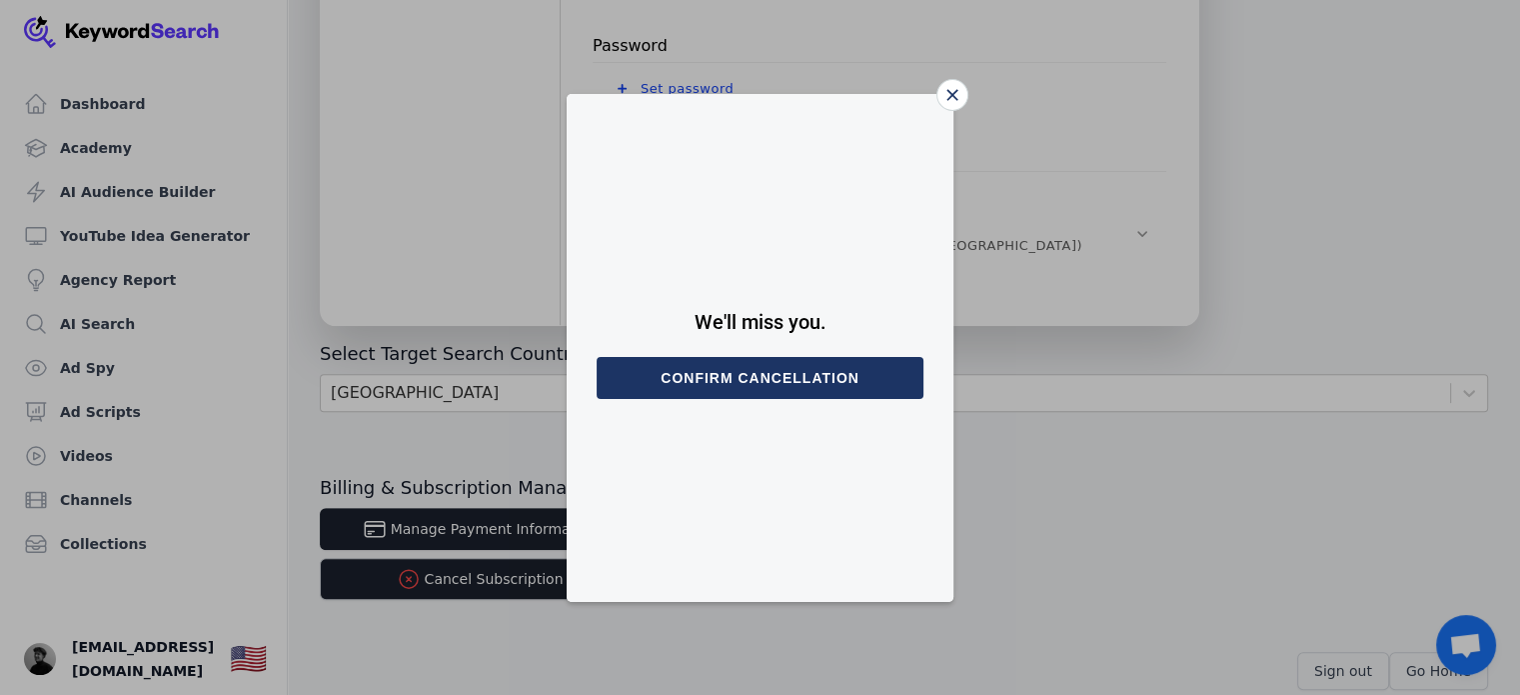
click at [690, 367] on button "Confirm cancellation" at bounding box center [760, 378] width 327 height 42
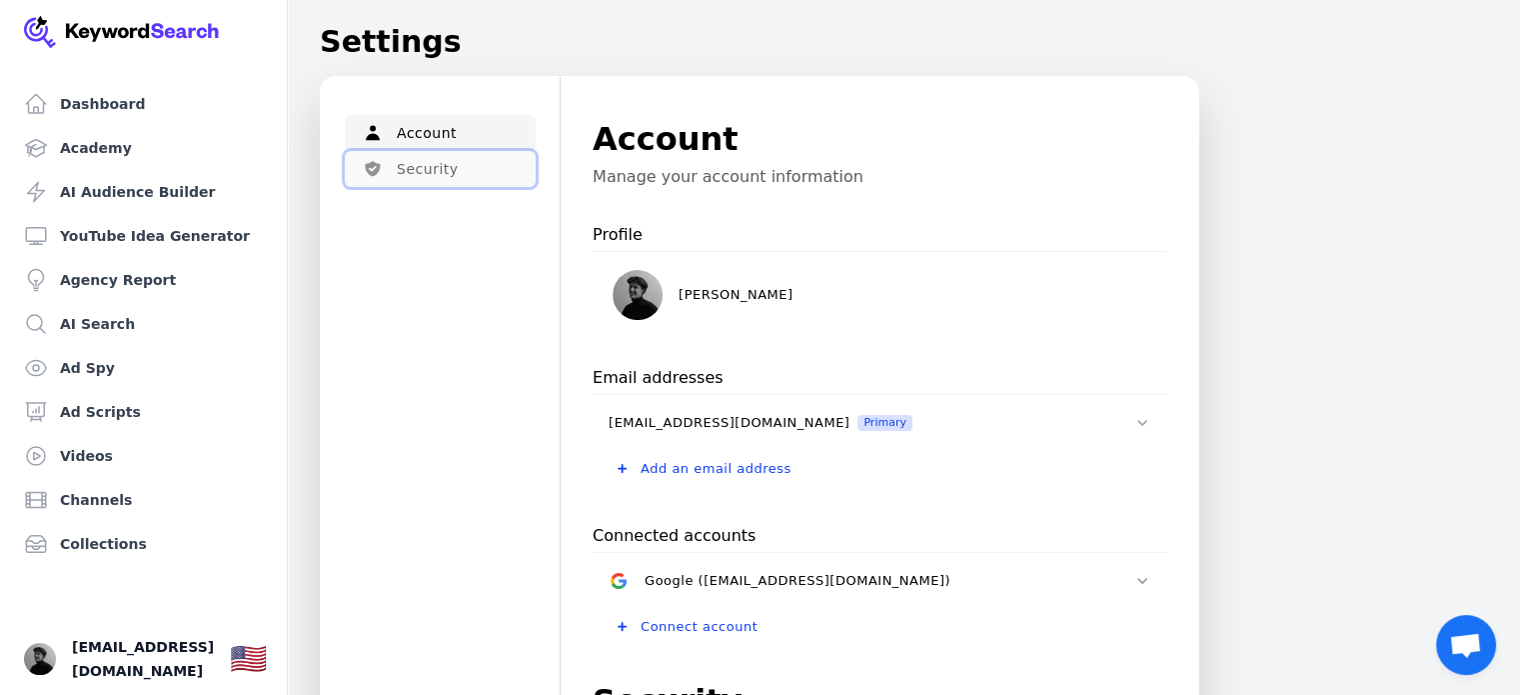
click at [482, 167] on button "Security" at bounding box center [440, 169] width 191 height 36
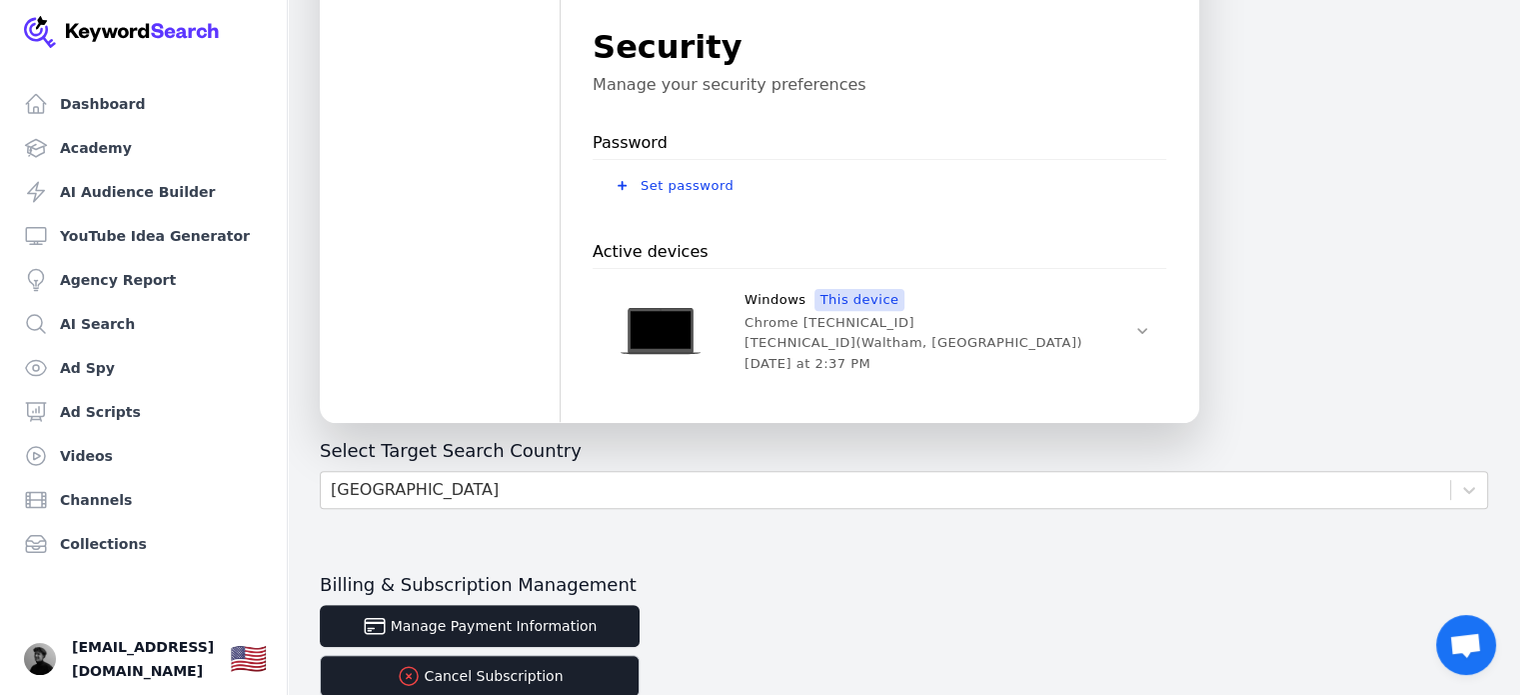
scroll to position [676, 0]
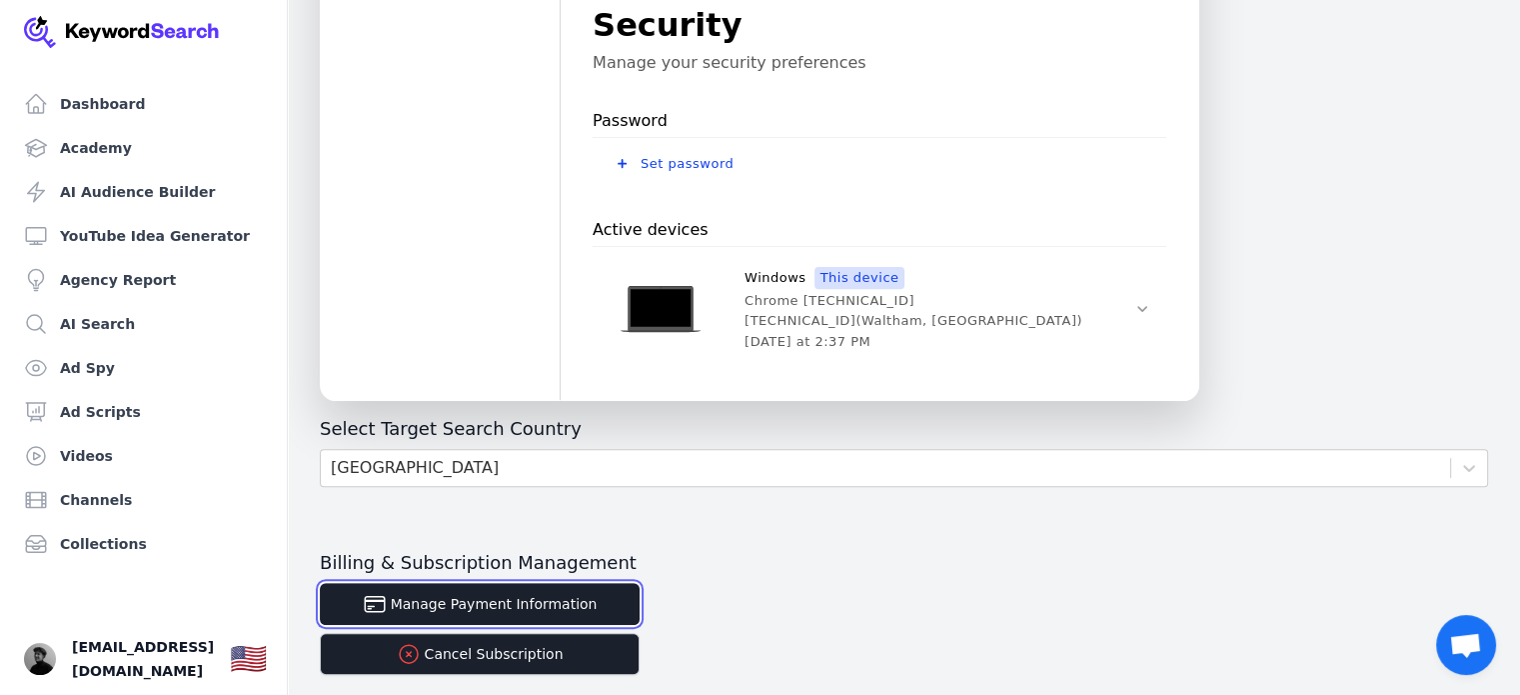
click at [485, 591] on button "Manage Payment Information" at bounding box center [480, 604] width 320 height 42
click at [430, 643] on button "Cancel Subscription" at bounding box center [480, 654] width 320 height 42
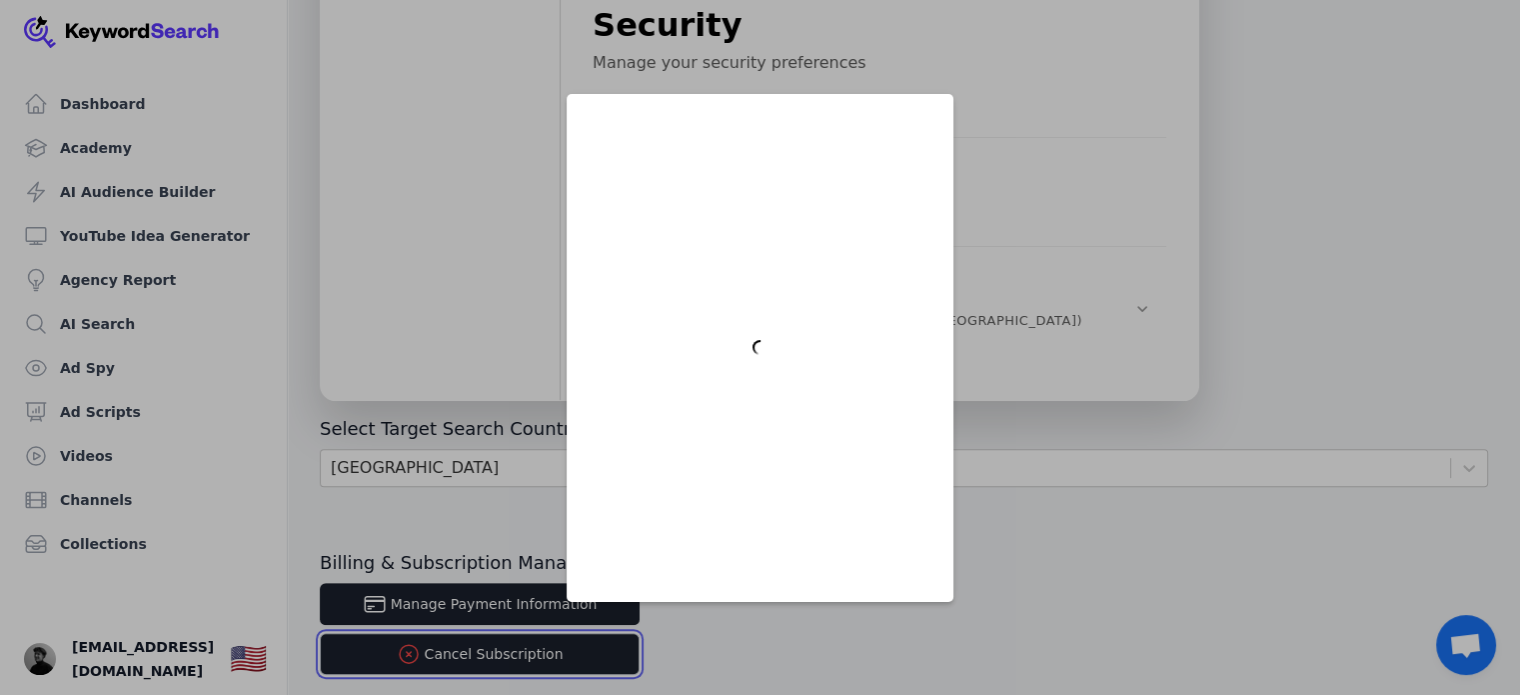
scroll to position [0, 0]
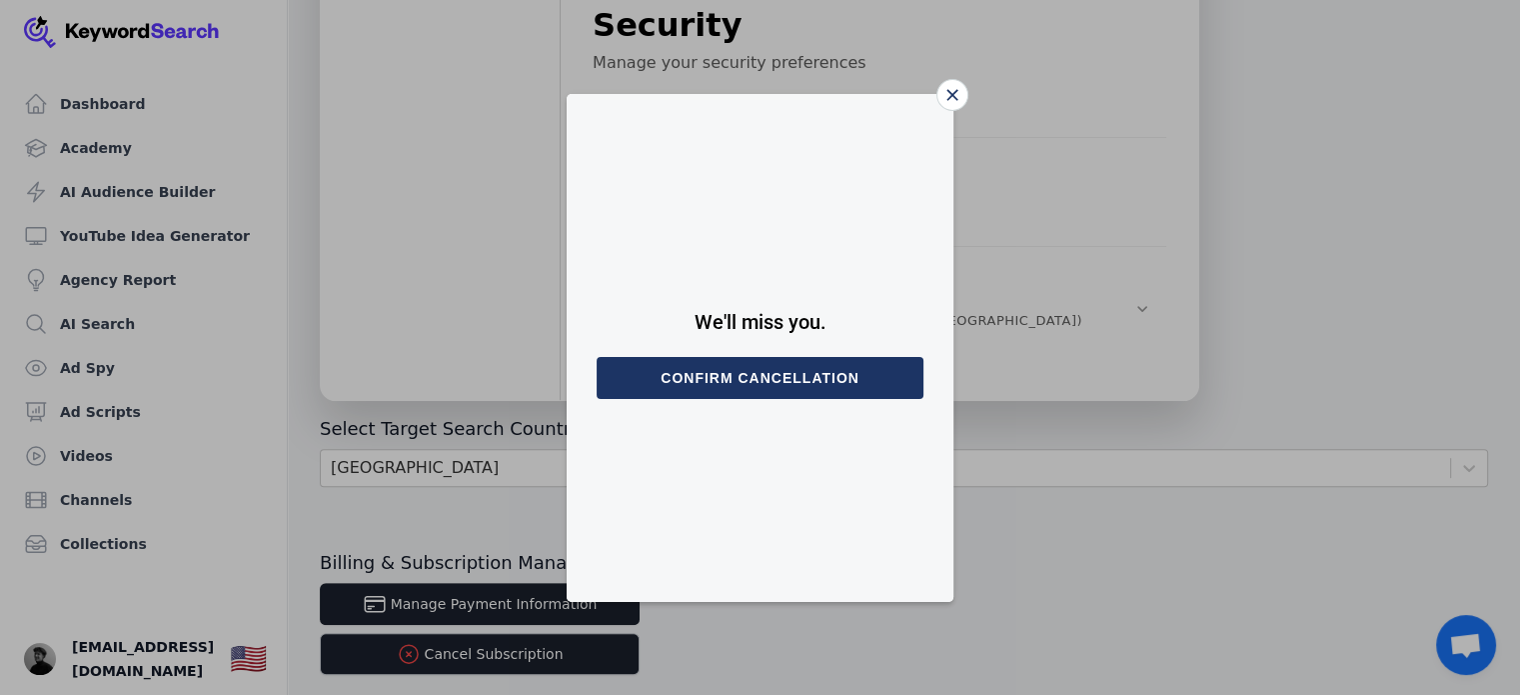
click at [769, 378] on button "Confirm cancellation" at bounding box center [760, 378] width 327 height 42
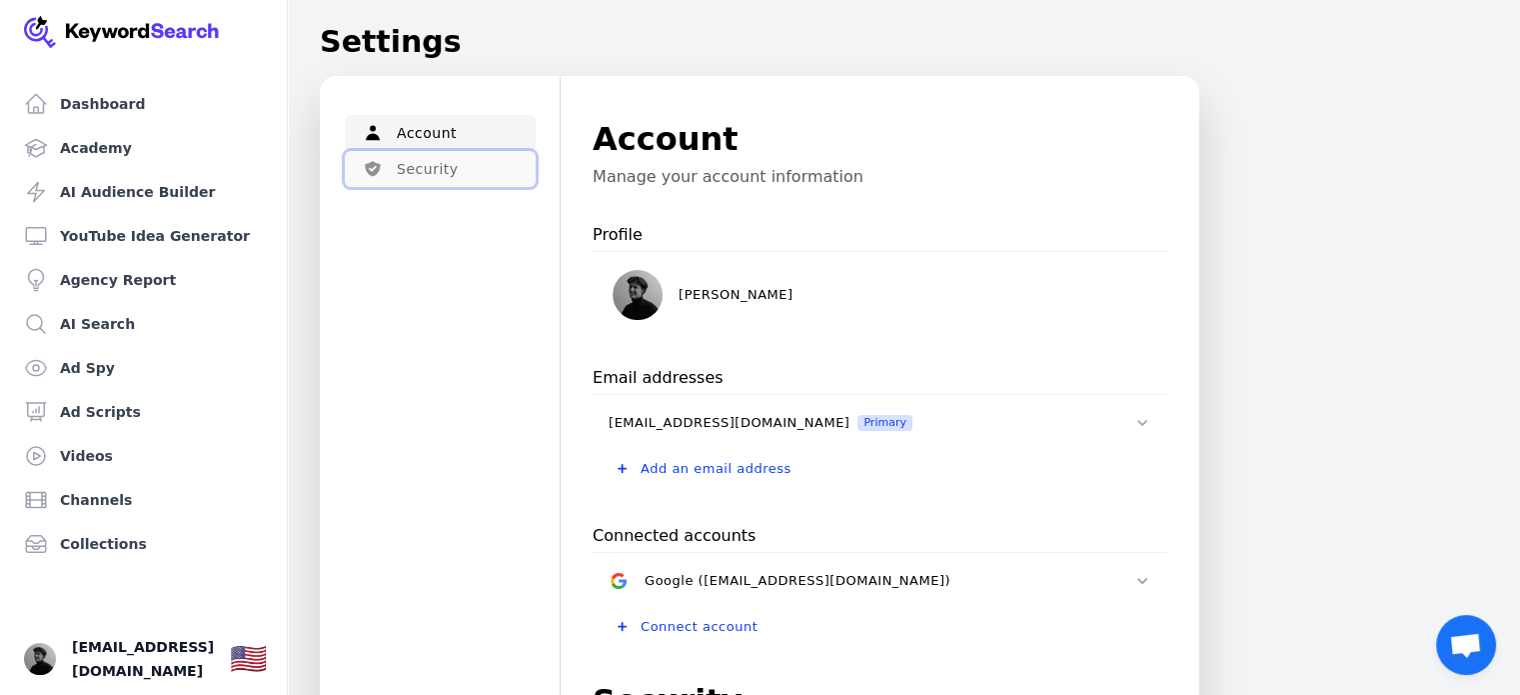
click at [422, 173] on button "Security" at bounding box center [440, 169] width 191 height 36
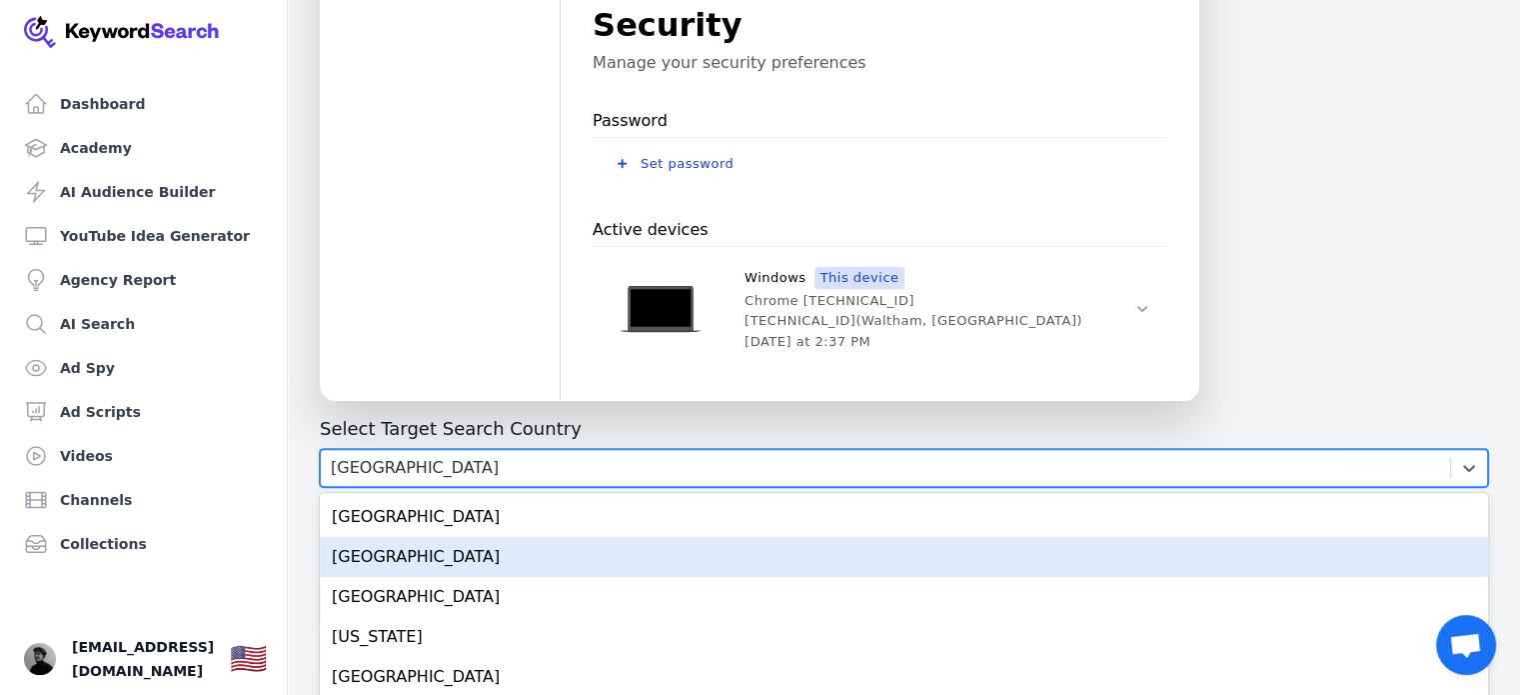
scroll to position [774, 0]
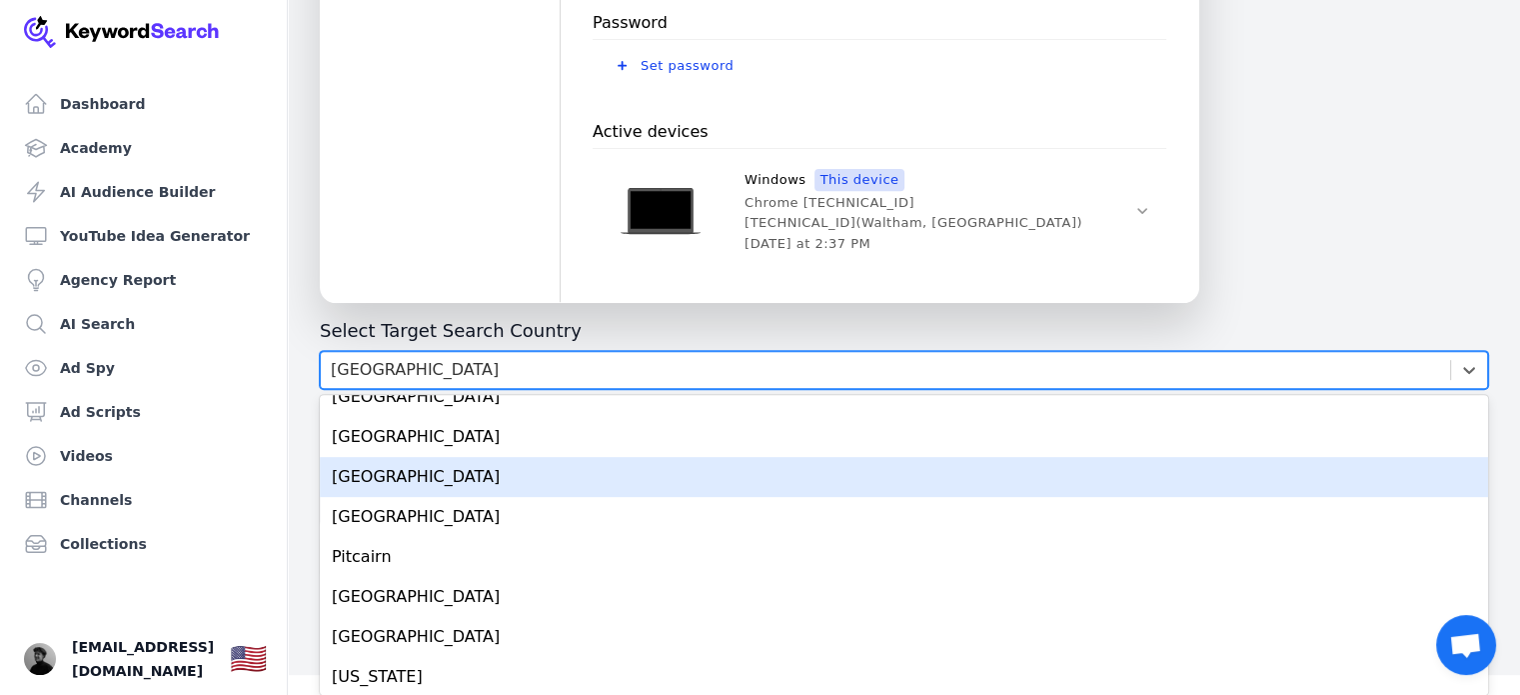
scroll to position [6860, 0]
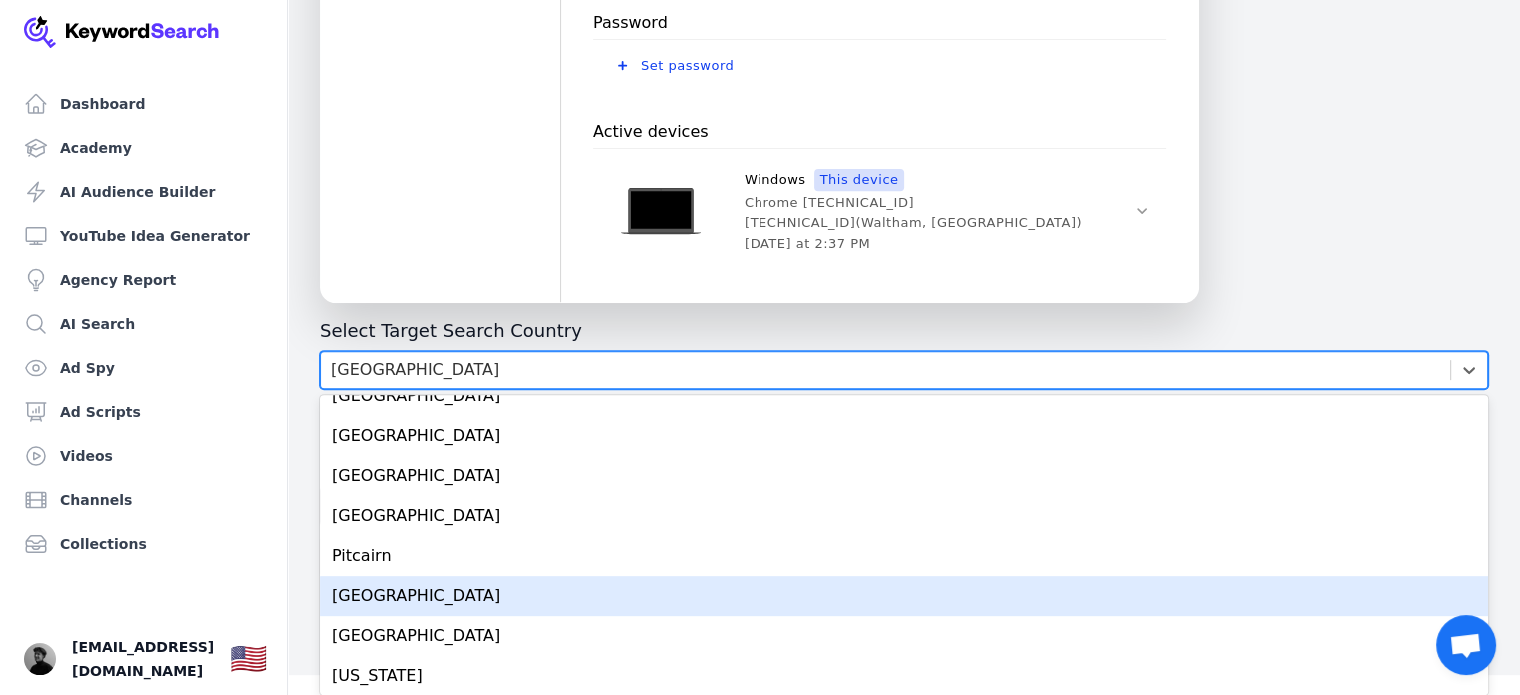
click at [378, 604] on div "Poland" at bounding box center [904, 596] width 1168 height 40
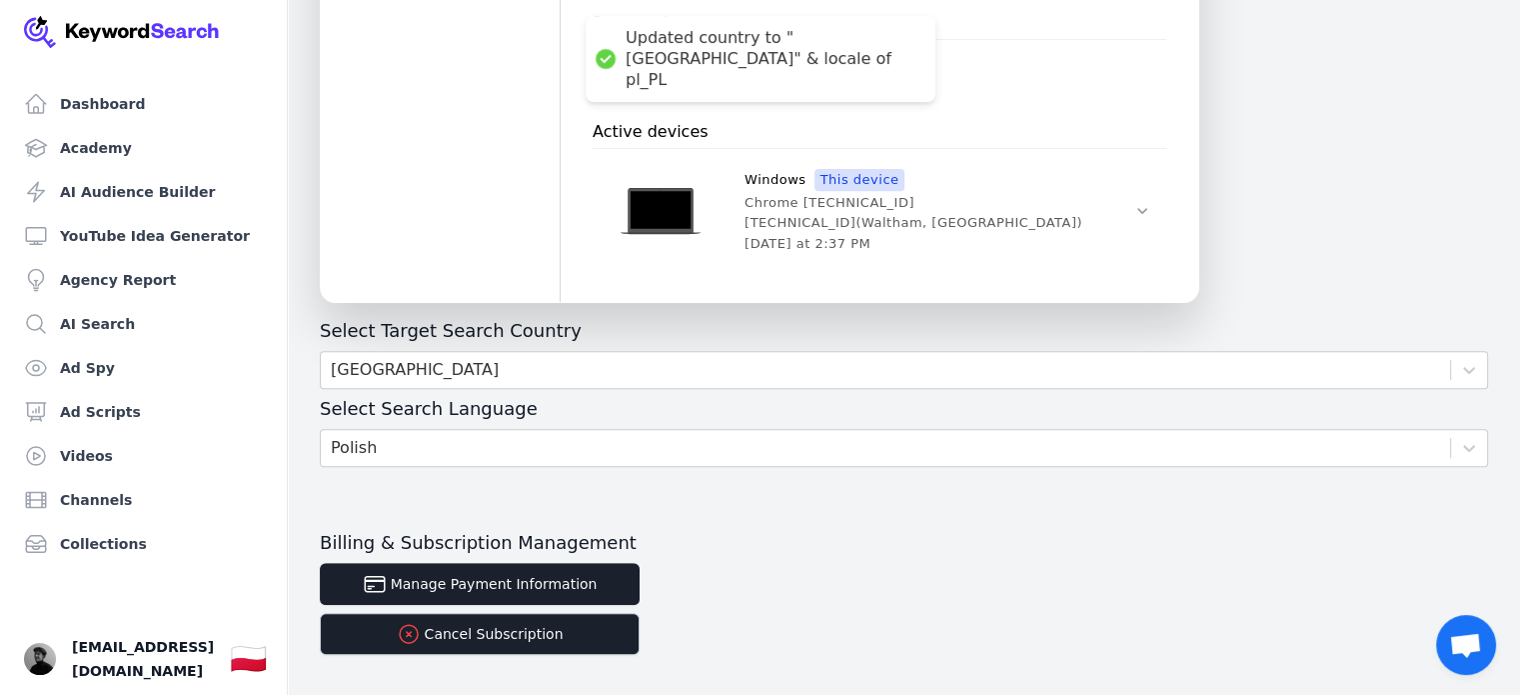
scroll to position [828, 0]
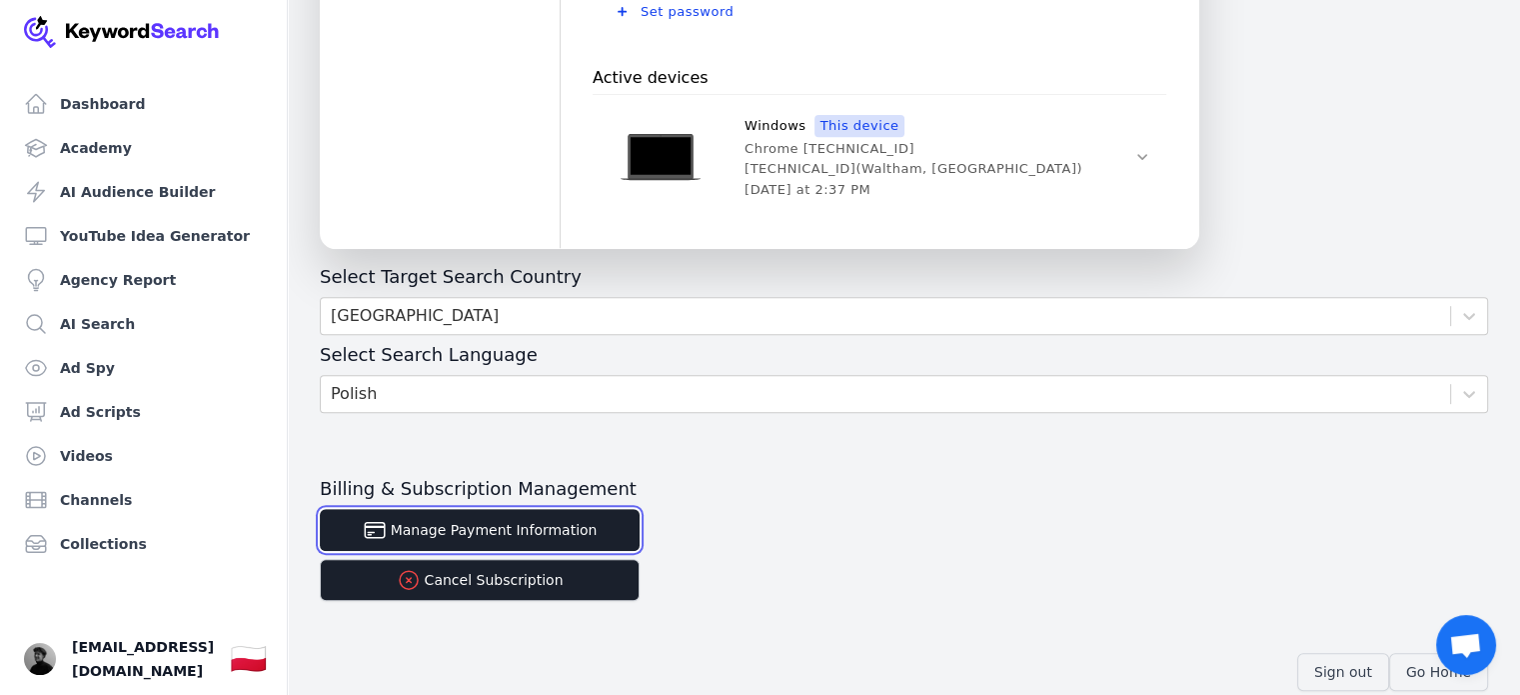
click at [522, 534] on button "Manage Payment Information" at bounding box center [480, 530] width 320 height 42
click at [167, 664] on span "[EMAIL_ADDRESS][DOMAIN_NAME]" at bounding box center [143, 659] width 142 height 48
click at [84, 669] on span "[EMAIL_ADDRESS][DOMAIN_NAME]" at bounding box center [143, 659] width 142 height 48
click at [29, 665] on img "Open user button" at bounding box center [40, 659] width 32 height 32
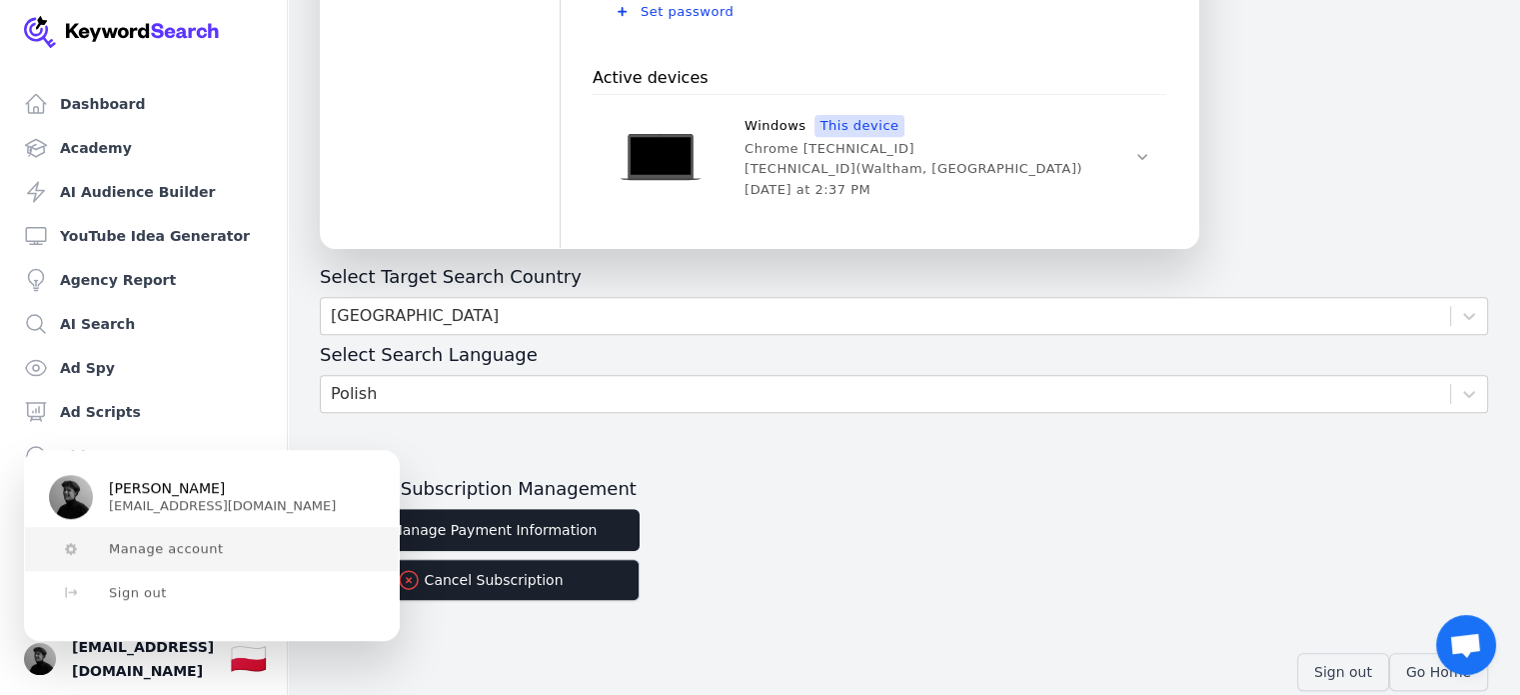
click at [258, 545] on button "Manage account" at bounding box center [212, 549] width 374 height 44
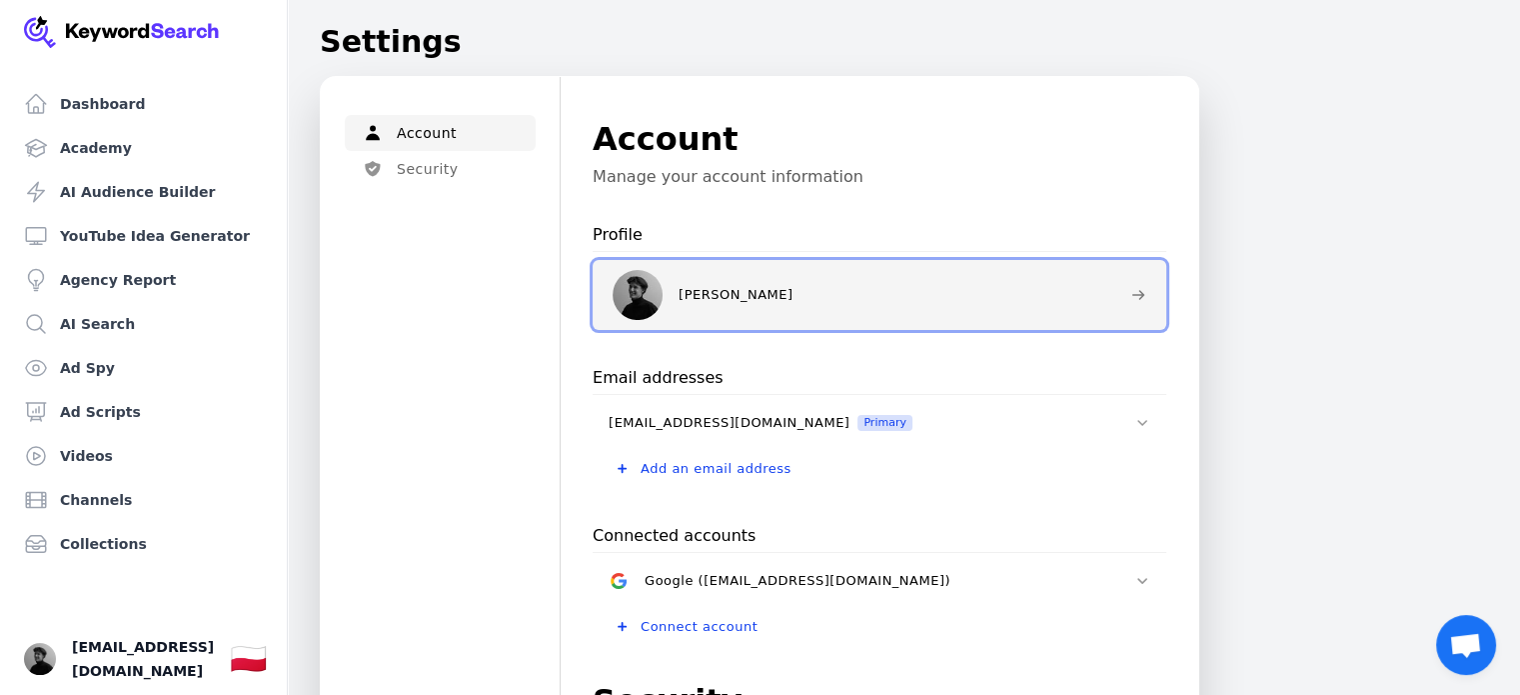
click at [611, 303] on button "[PERSON_NAME]" at bounding box center [880, 295] width 574 height 70
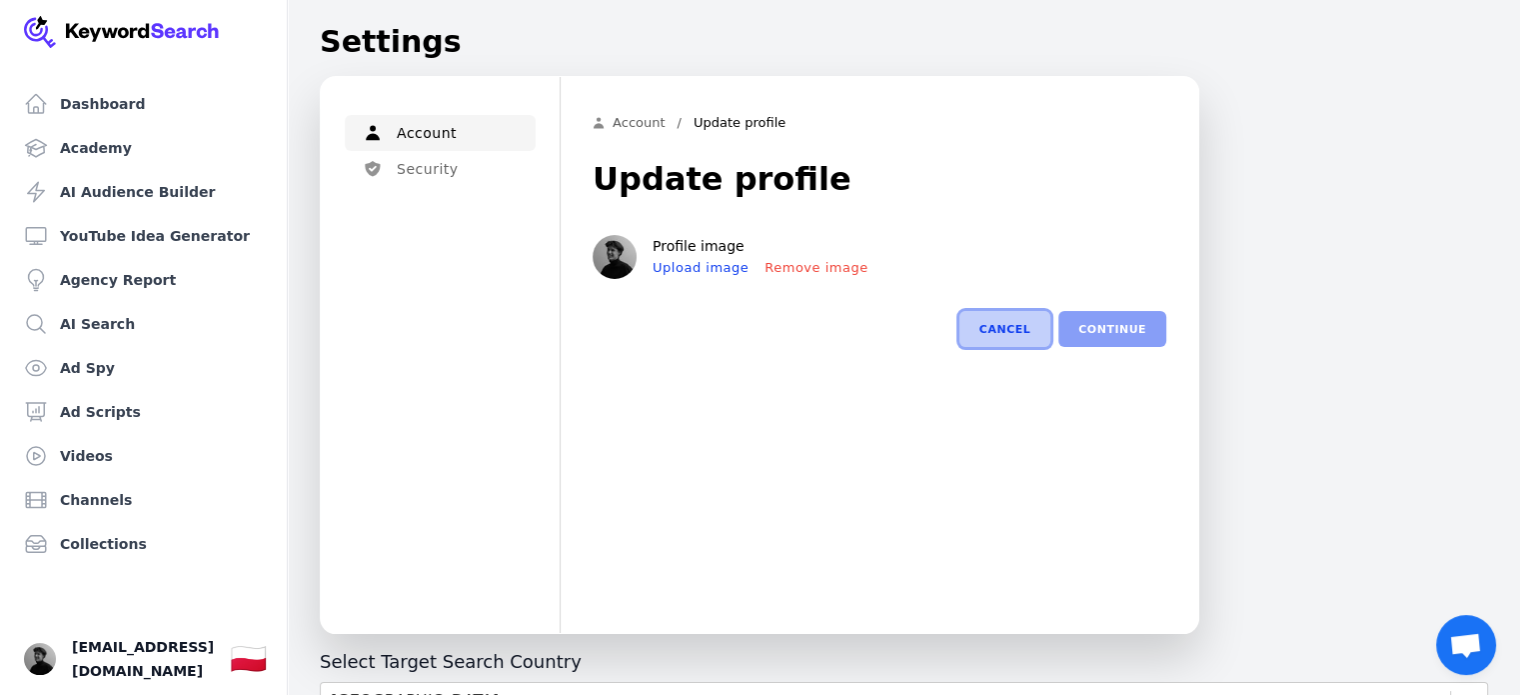
click at [1004, 321] on button "Cancel" at bounding box center [1005, 329] width 91 height 36
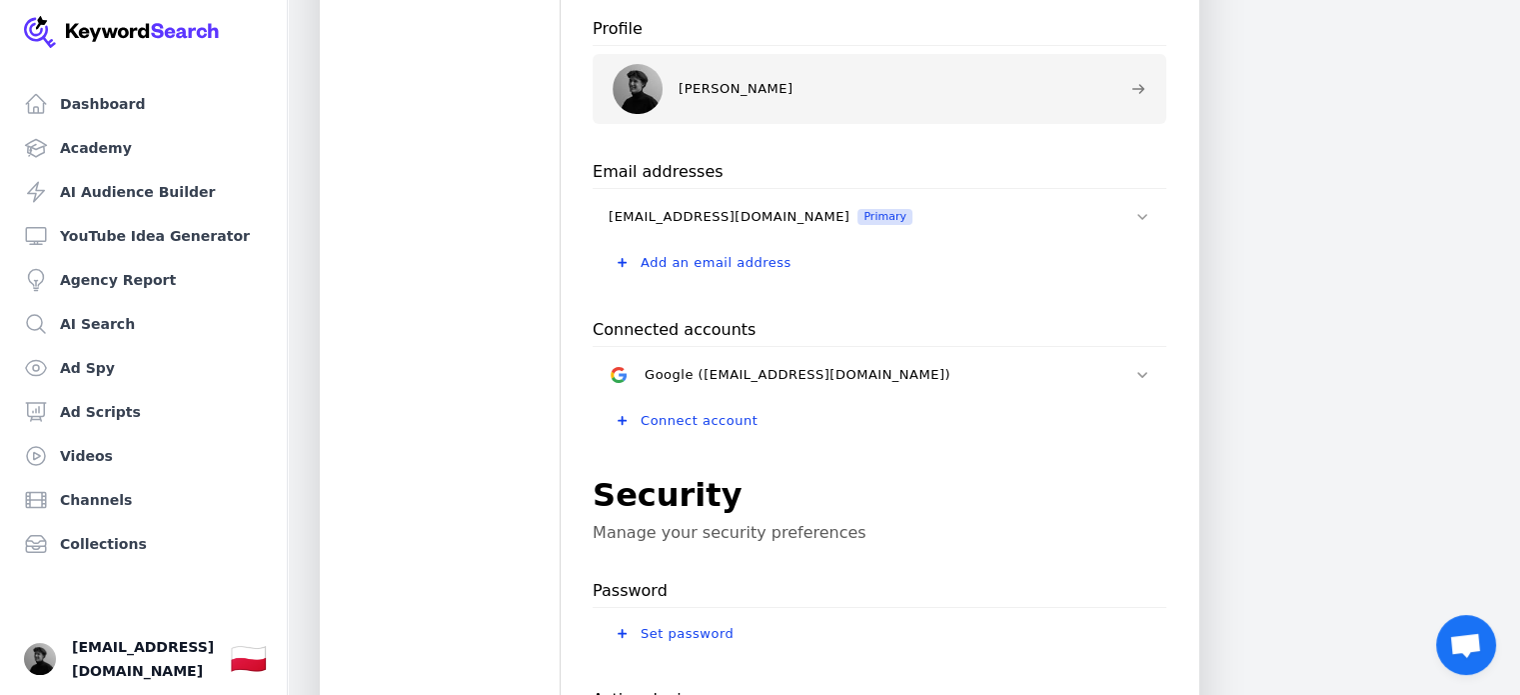
scroll to position [208, 0]
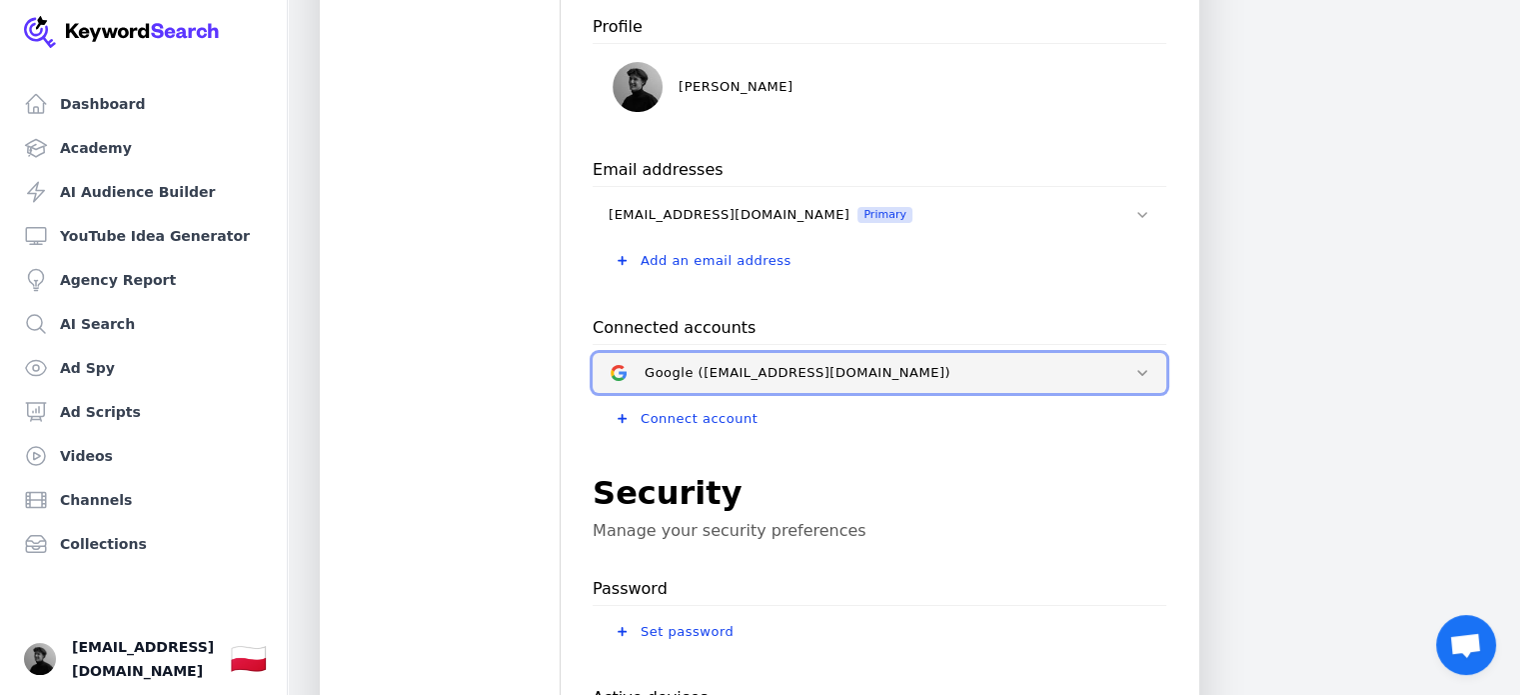
click at [677, 373] on div "Google (prkkrupinski@gmail.com)" at bounding box center [798, 373] width 306 height 16
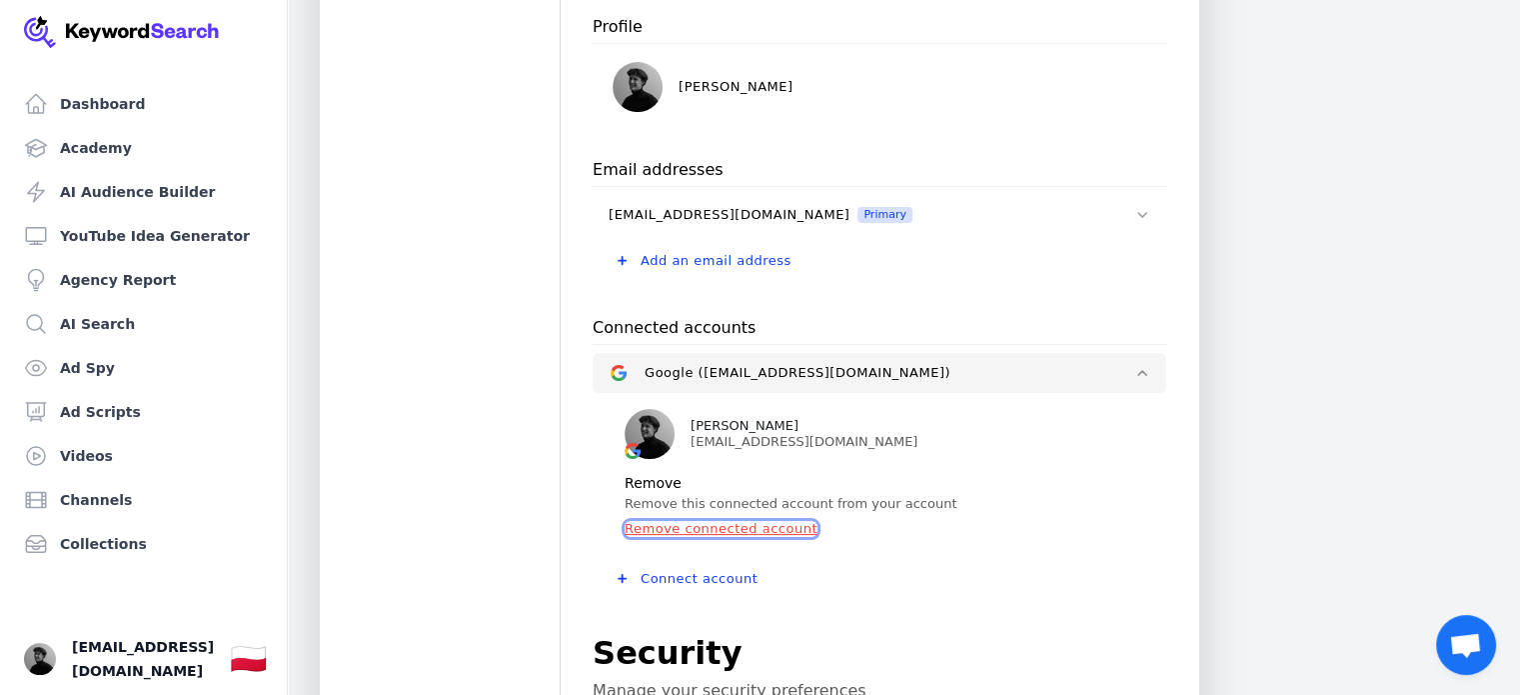
click at [702, 532] on button "Remove connected account" at bounding box center [721, 529] width 193 height 16
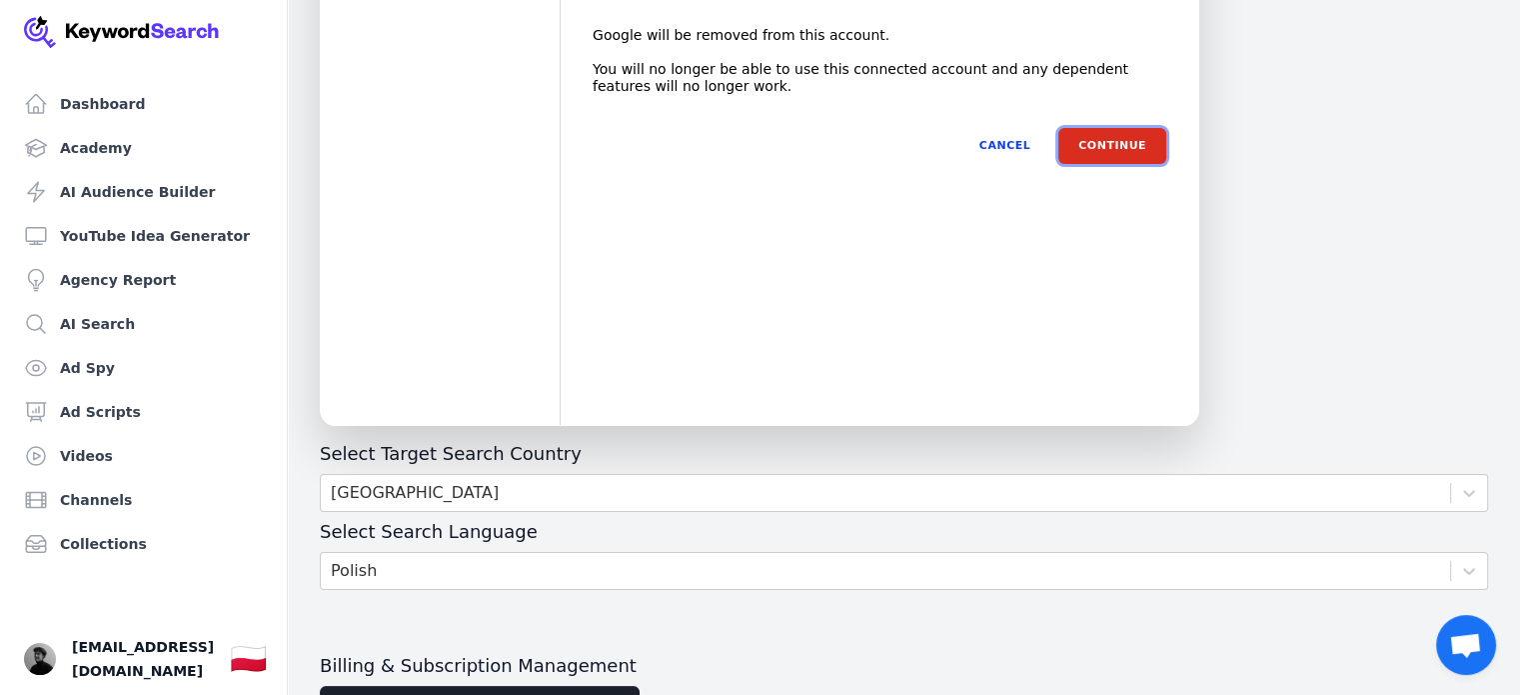
click at [1105, 148] on button "Continue" at bounding box center [1113, 146] width 108 height 36
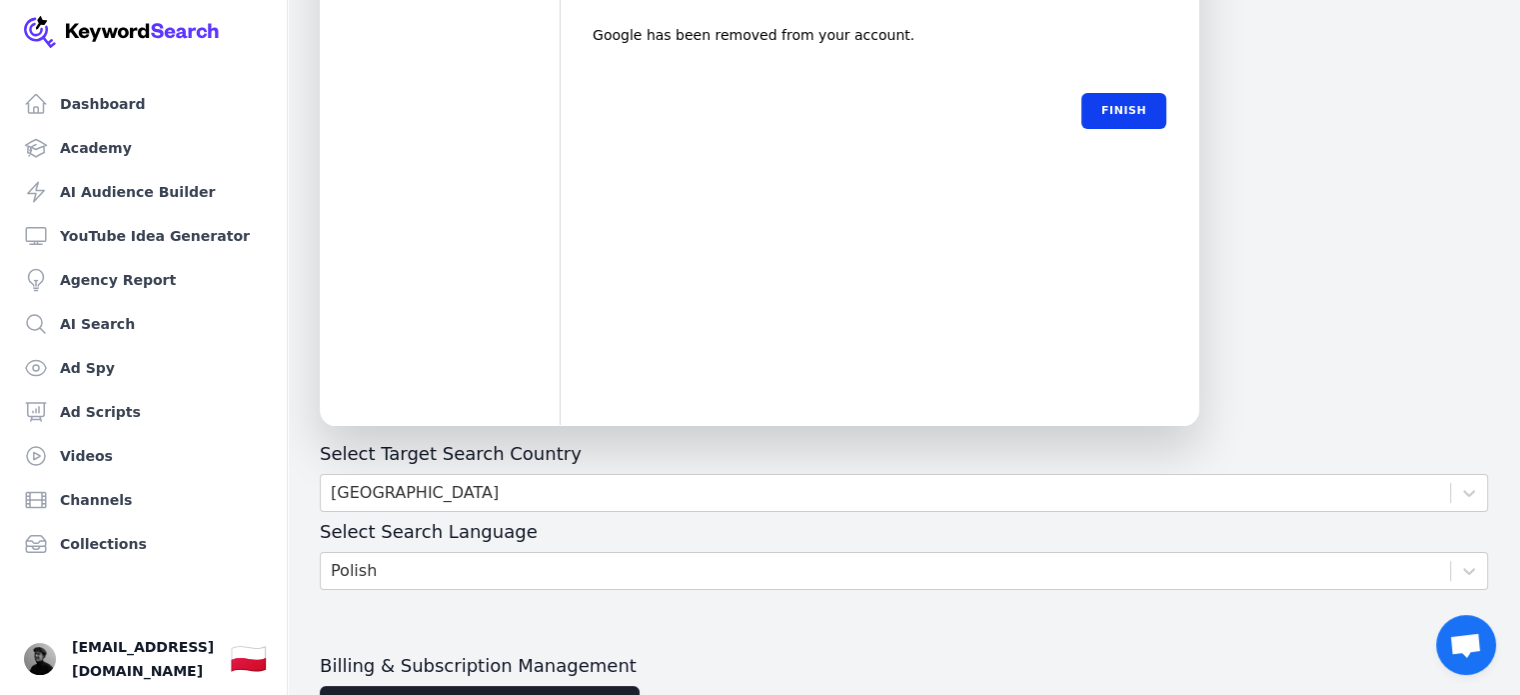
scroll to position [387, 0]
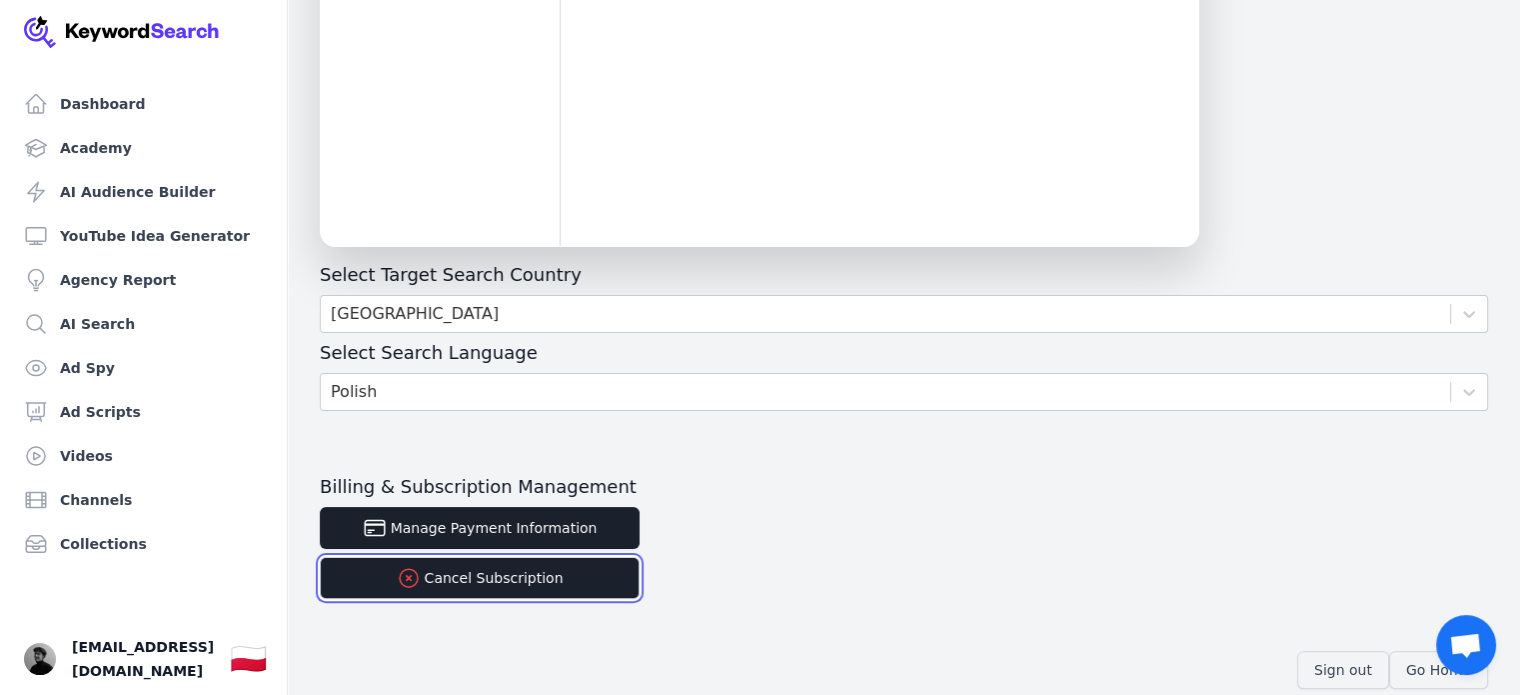
click at [415, 576] on icon "button" at bounding box center [409, 578] width 24 height 24
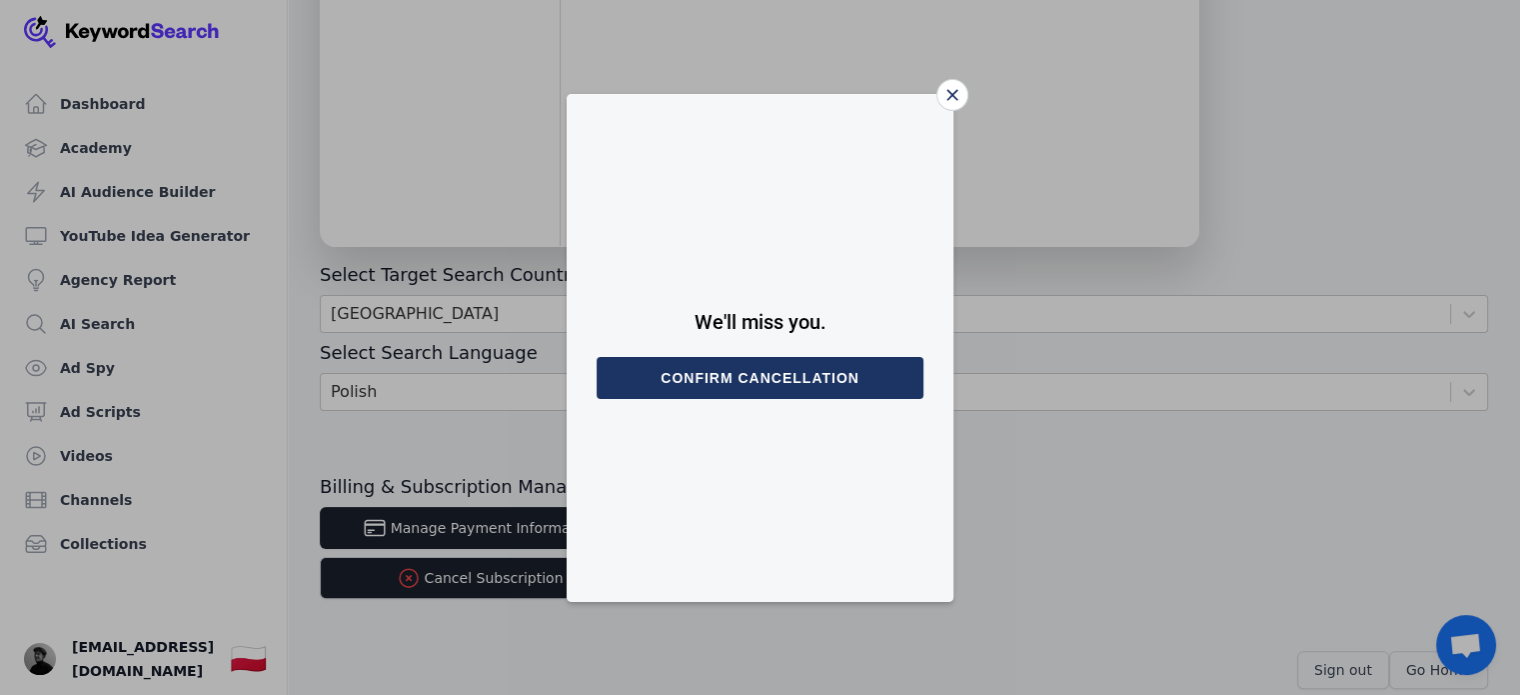
click at [773, 376] on button "Confirm cancellation" at bounding box center [760, 378] width 327 height 42
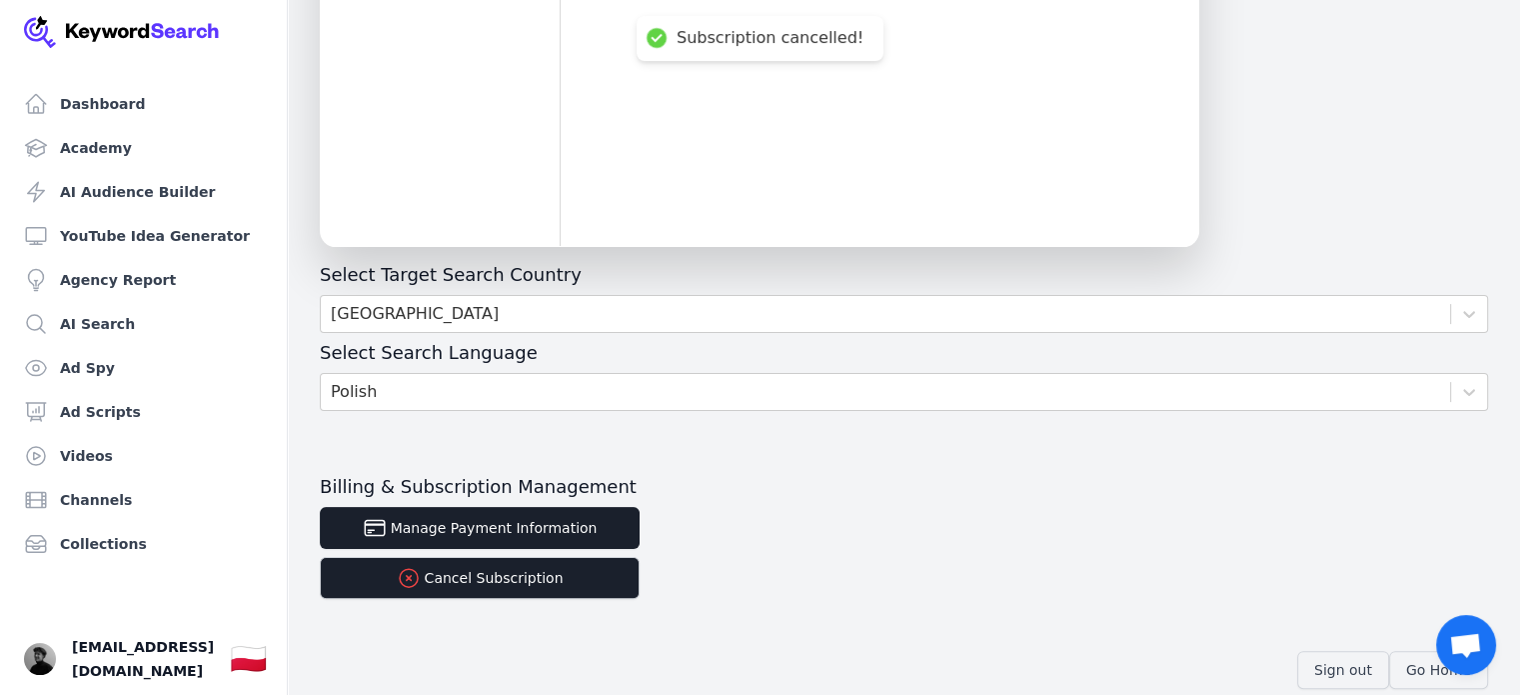
click at [1473, 648] on span "Otwarty czat" at bounding box center [1465, 647] width 33 height 28
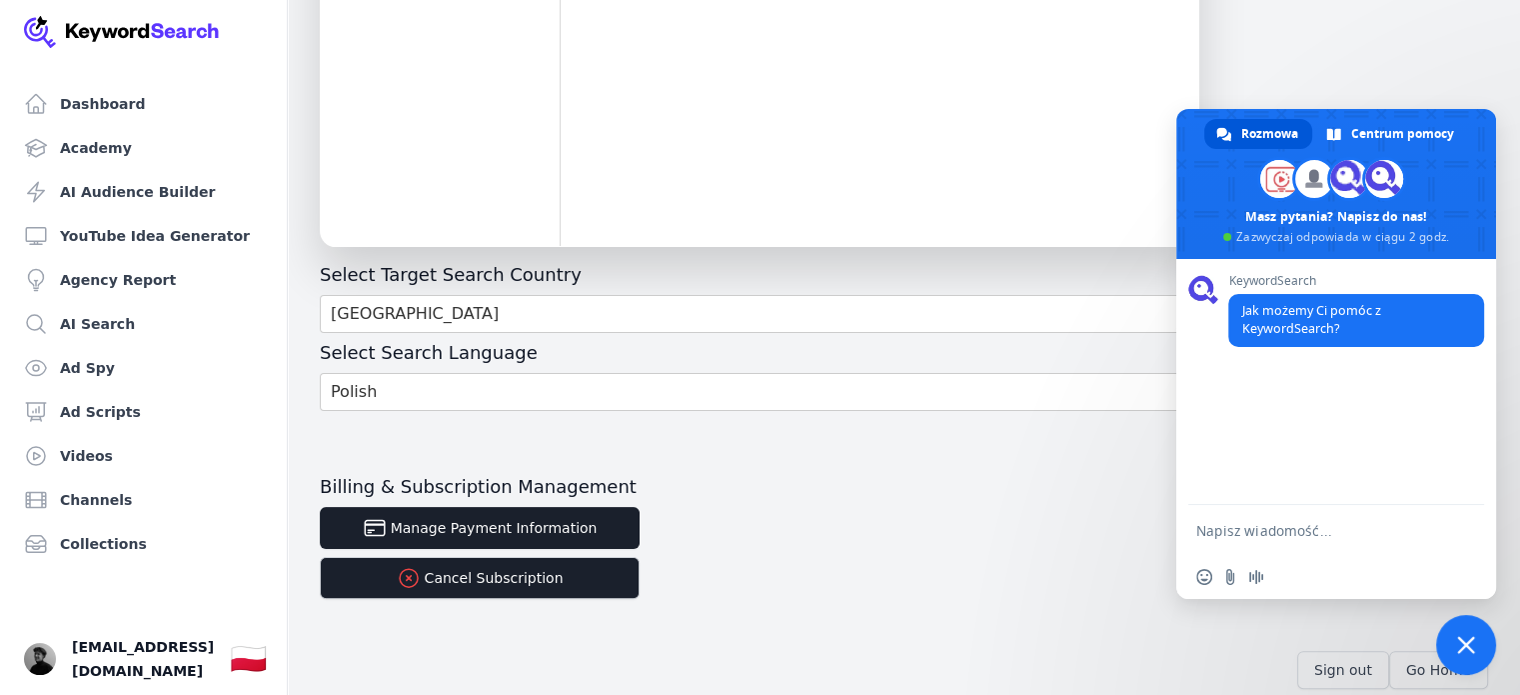
click at [1221, 531] on textarea "Napisz wiadomość..." at bounding box center [1314, 531] width 236 height 18
type textarea "c"
type textarea "anulowałem okres próbny, czy pobierze mi jakąś opłate?"
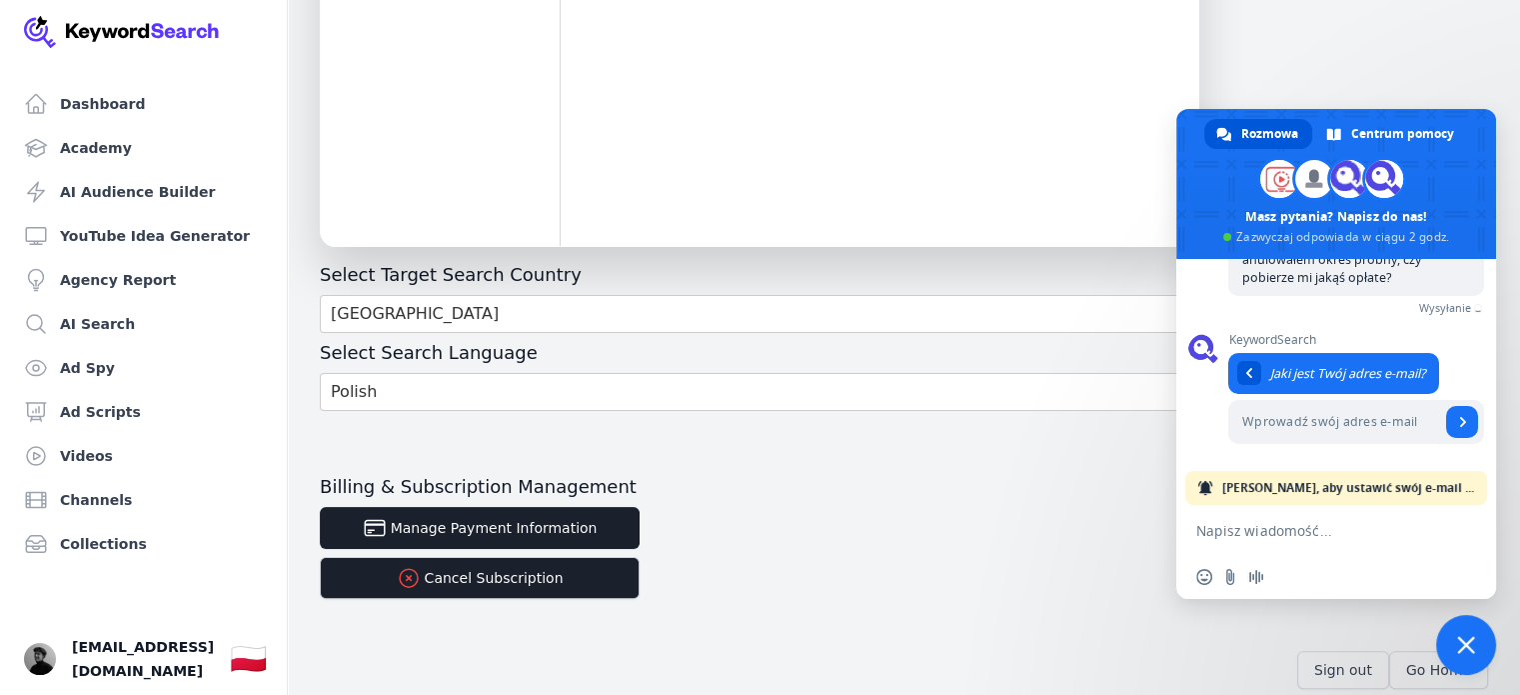
scroll to position [134, 0]
type input "patekkr@gmail.com"
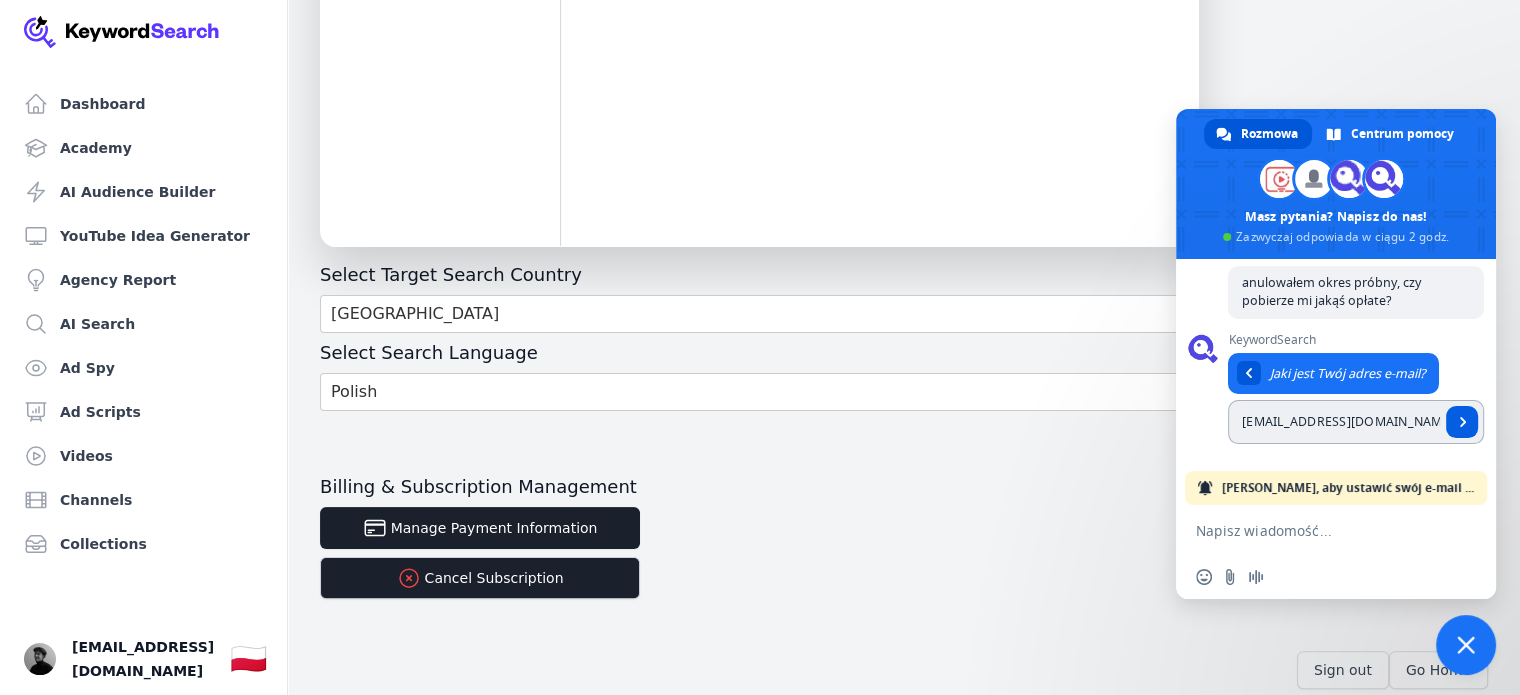
click at [1458, 417] on span "Wyślij" at bounding box center [1463, 422] width 10 height 10
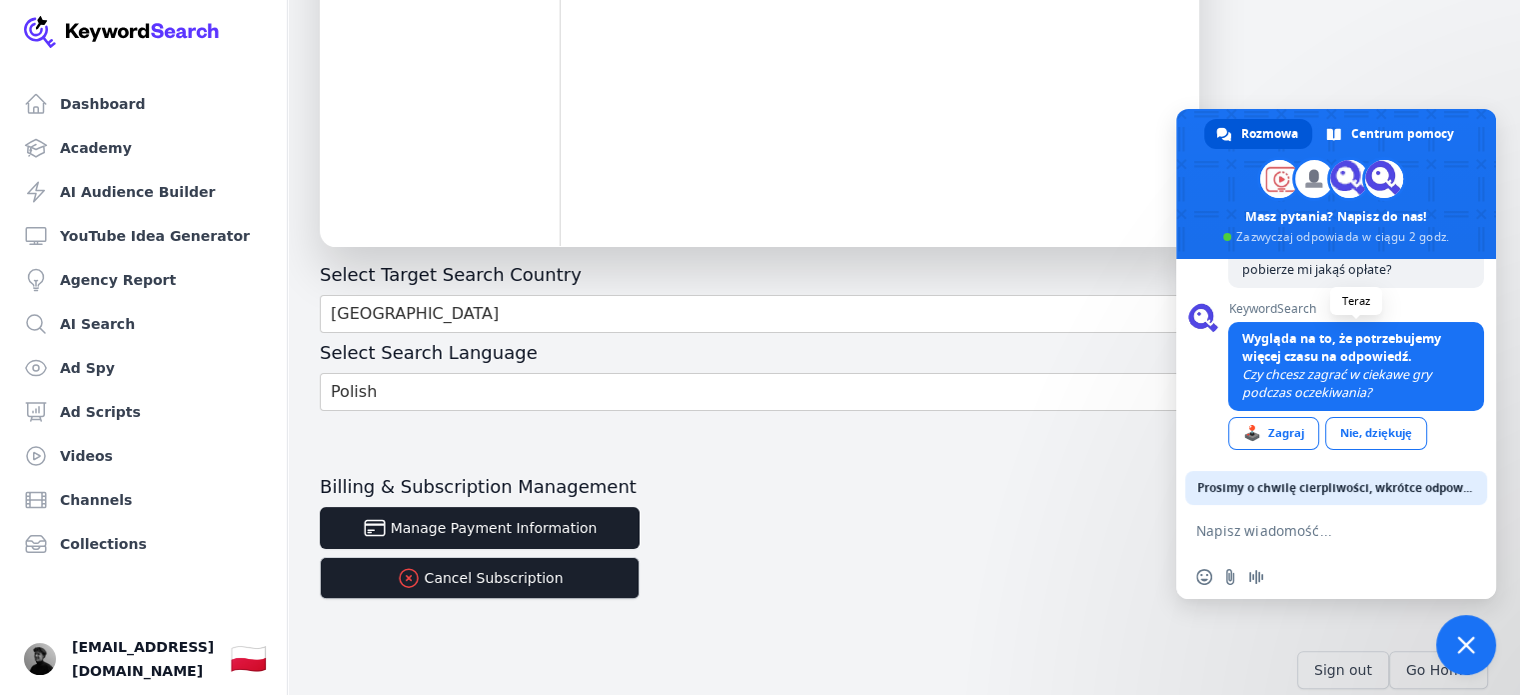
scroll to position [174, 0]
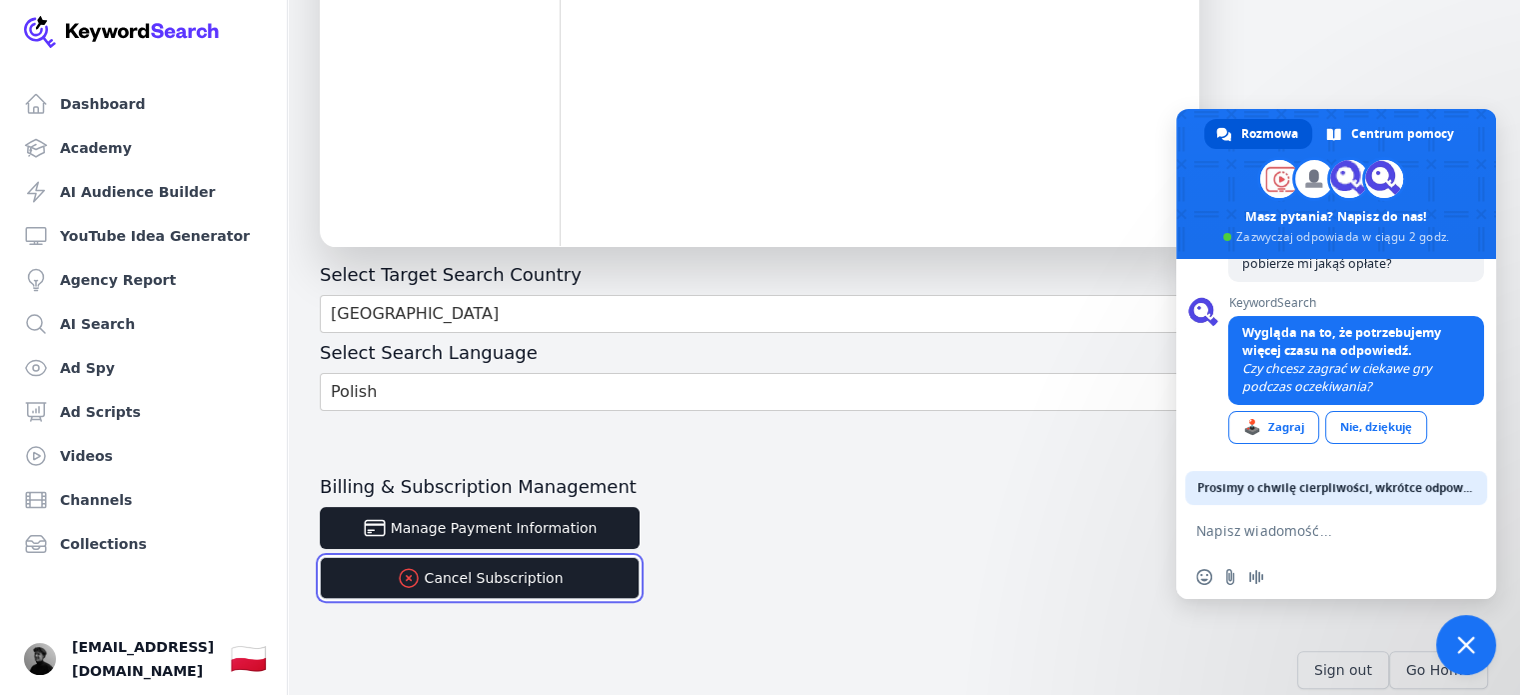
click at [556, 571] on button "Cancel Subscription" at bounding box center [480, 578] width 320 height 42
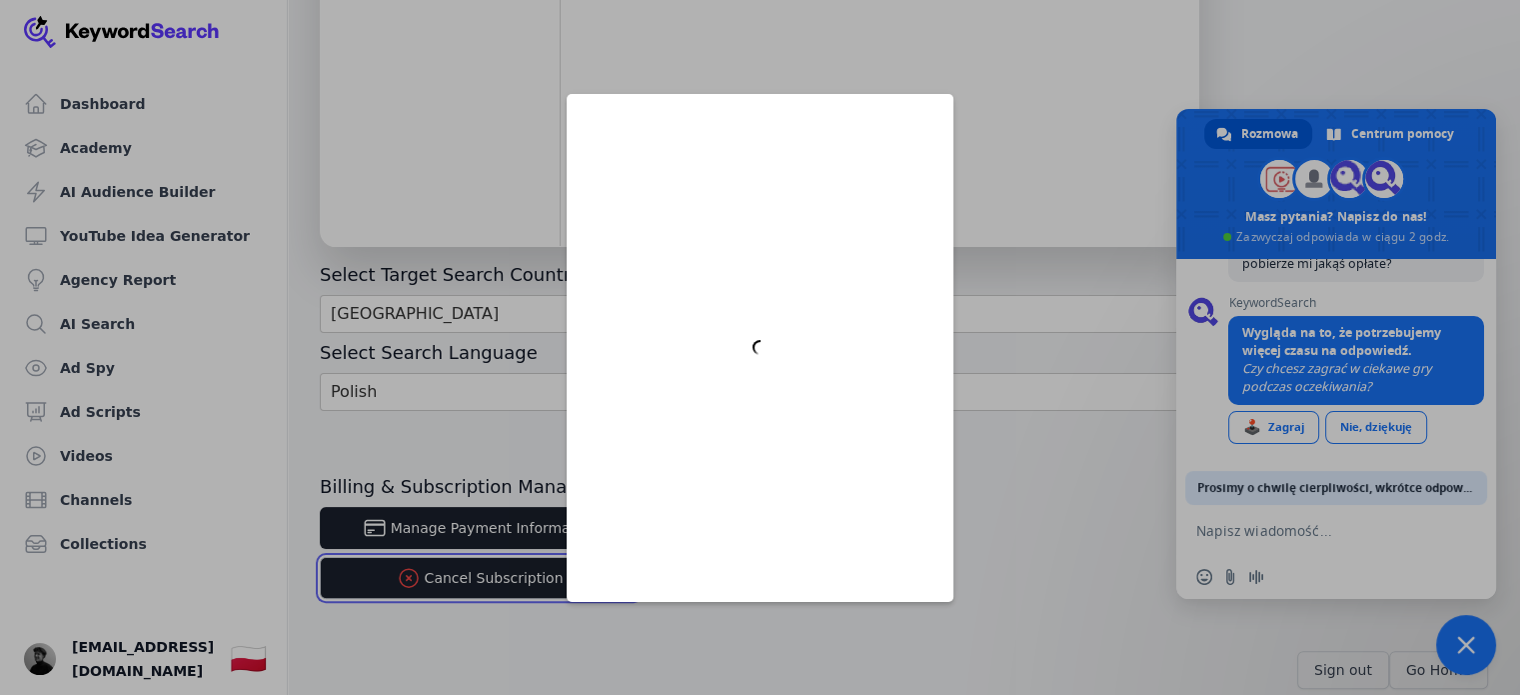
scroll to position [0, 0]
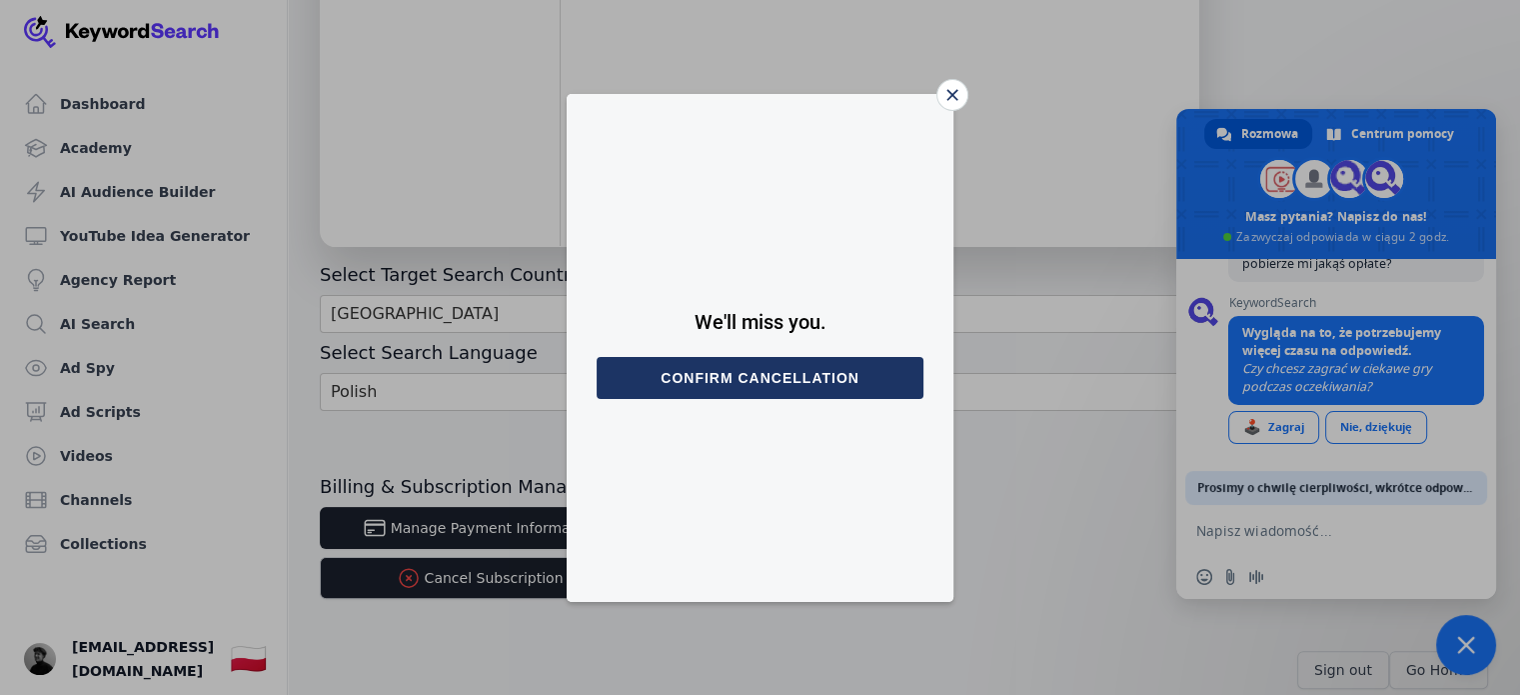
click at [737, 365] on button "Confirm cancellation" at bounding box center [760, 378] width 327 height 42
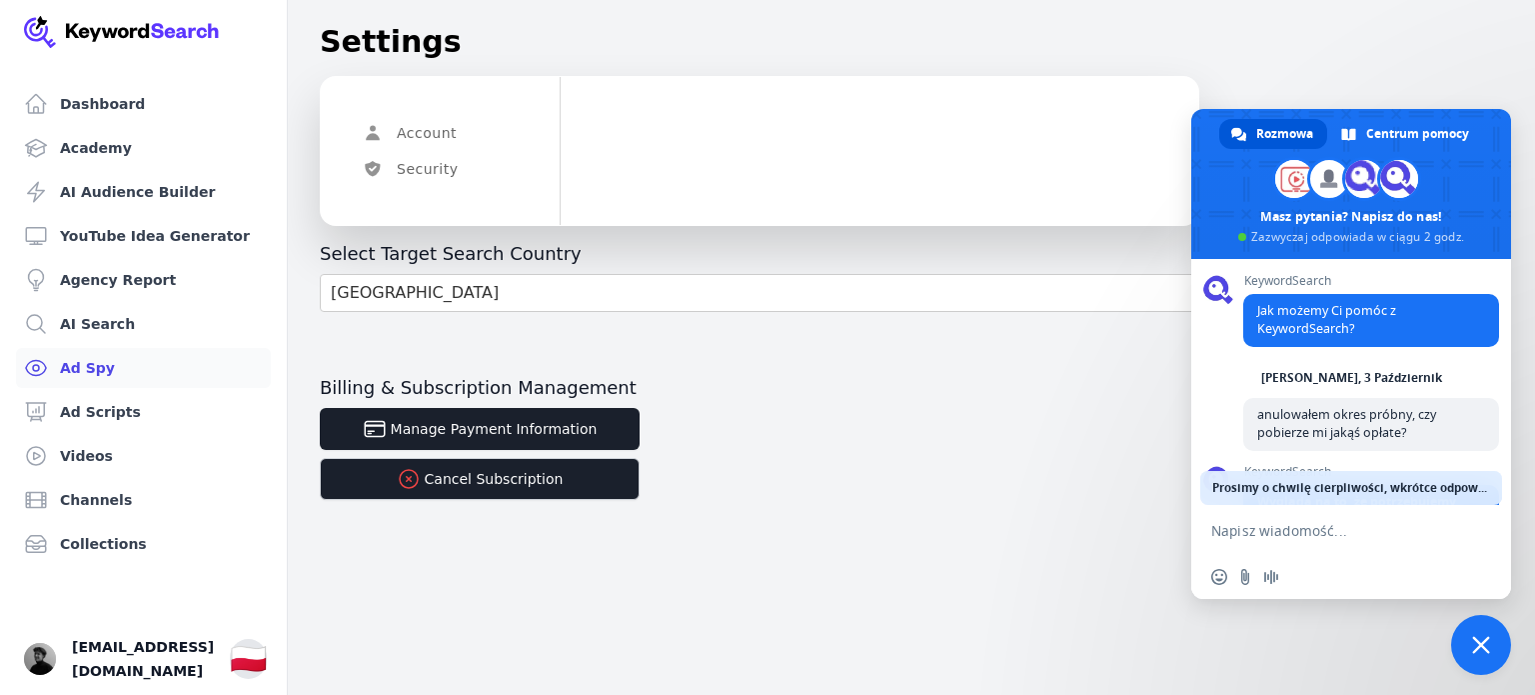
scroll to position [174, 0]
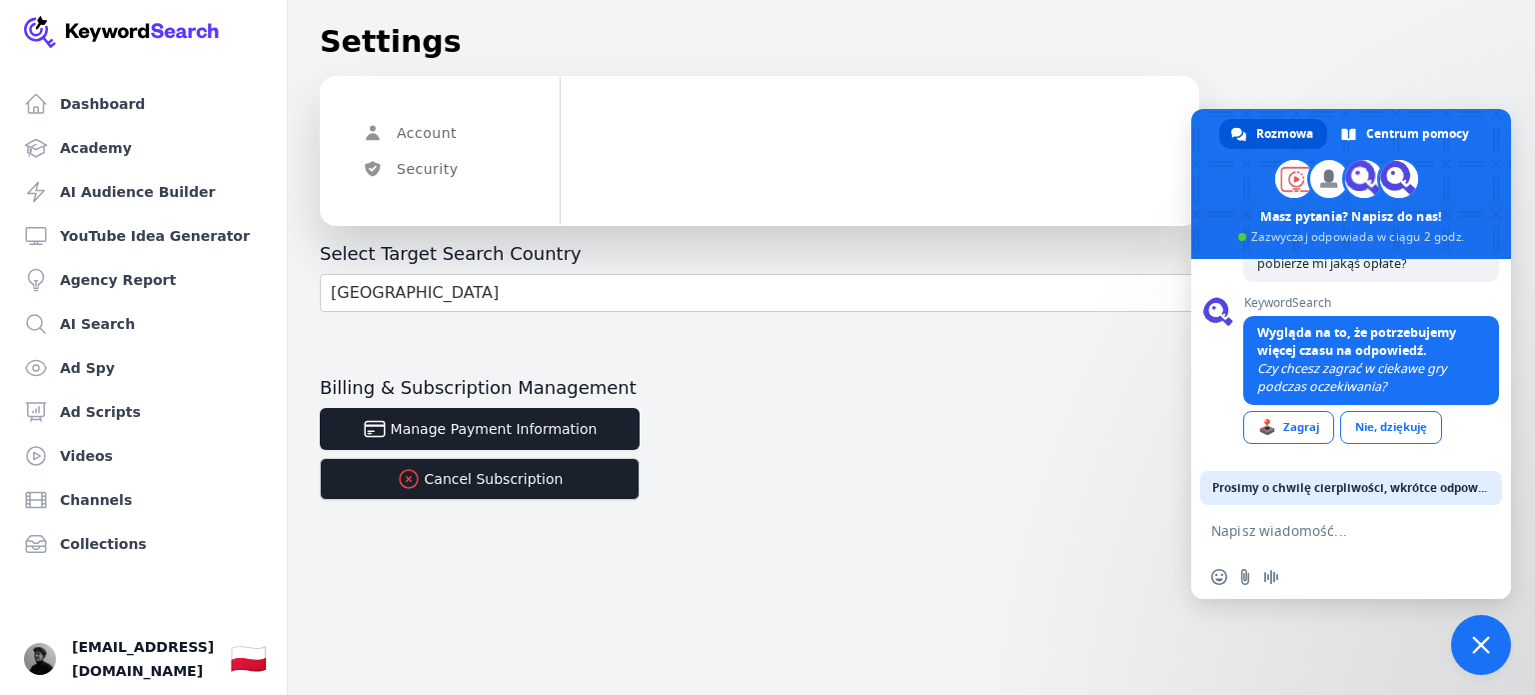
click at [1433, 103] on div "Account Security Select Target Search Country [GEOGRAPHIC_DATA] Billing & Subsc…" at bounding box center [911, 333] width 1247 height 514
click at [1494, 655] on span "Zamknij czat" at bounding box center [1481, 645] width 60 height 60
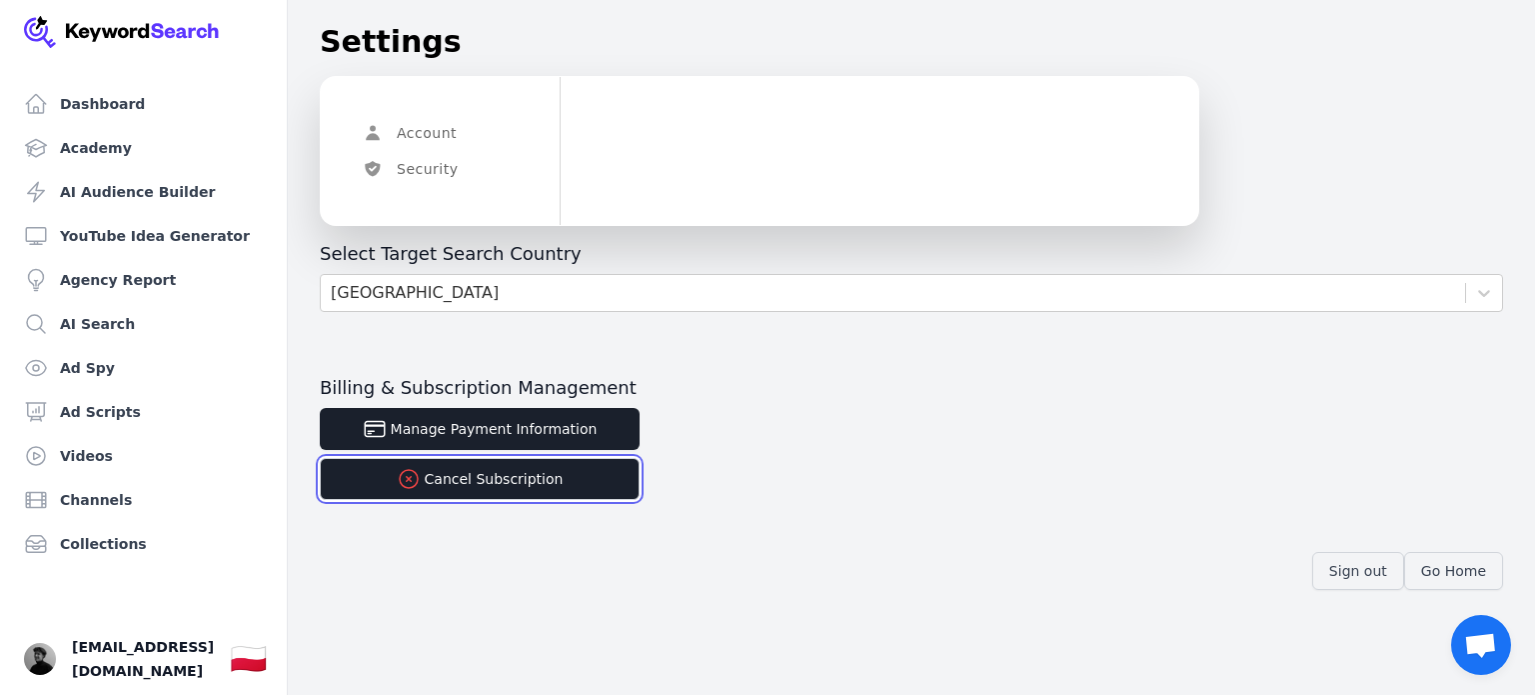
click at [480, 485] on button "Cancel Subscription" at bounding box center [480, 479] width 320 height 42
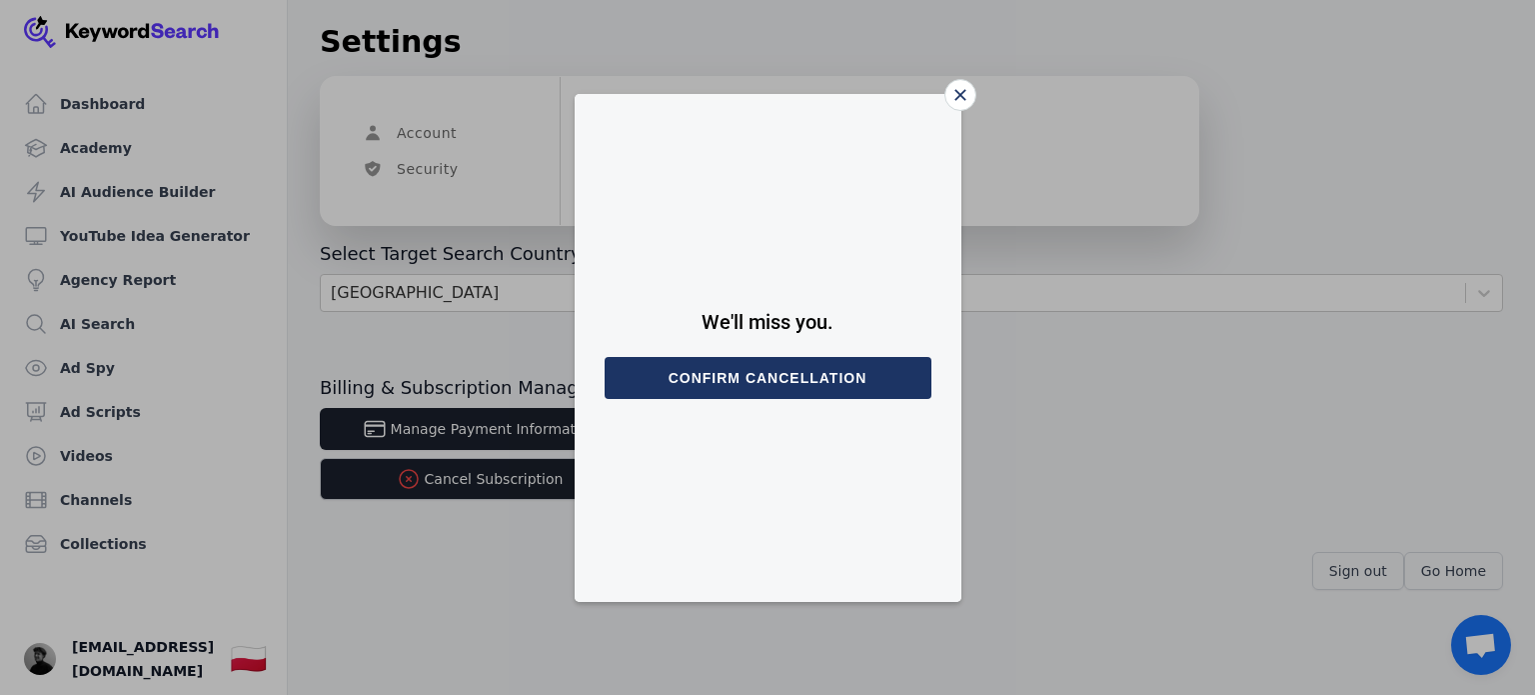
click at [773, 387] on button "Confirm cancellation" at bounding box center [768, 378] width 327 height 42
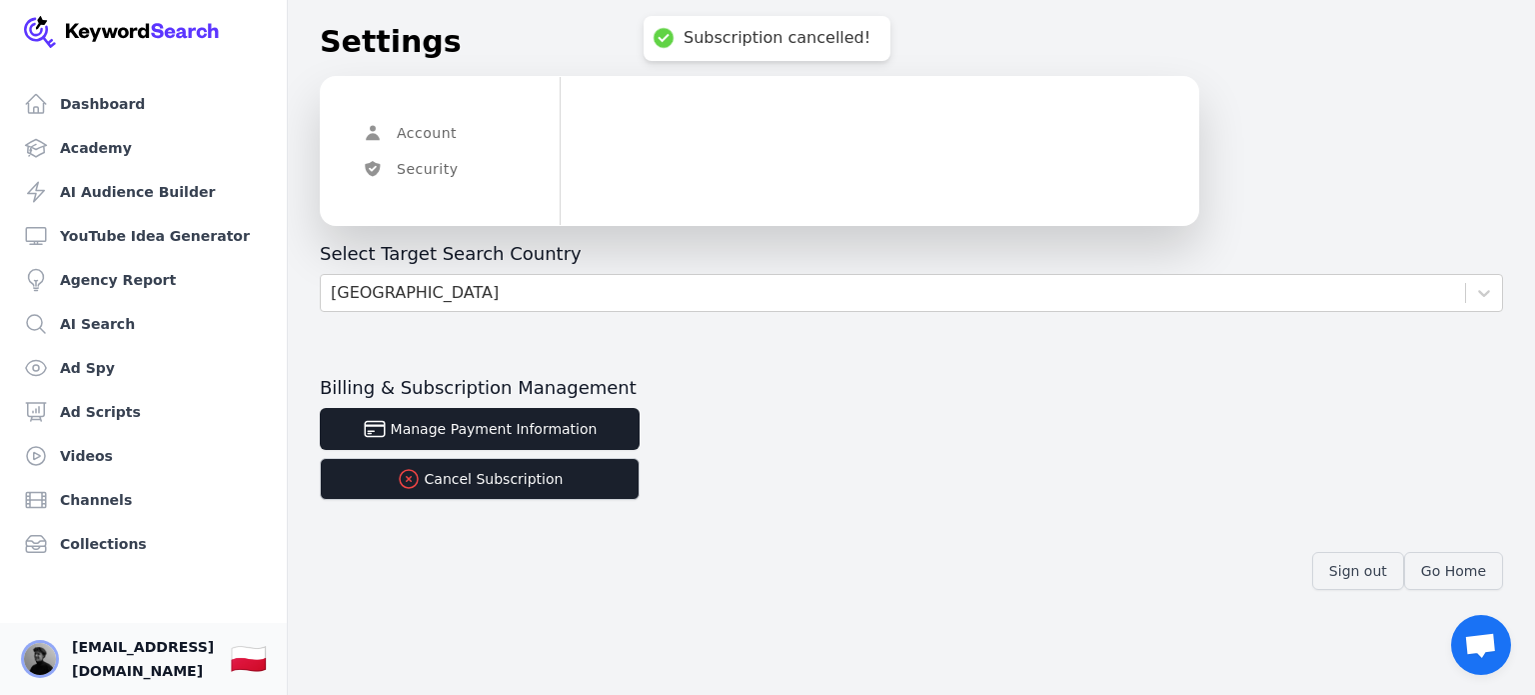
click at [29, 665] on img "Open user button" at bounding box center [40, 659] width 32 height 32
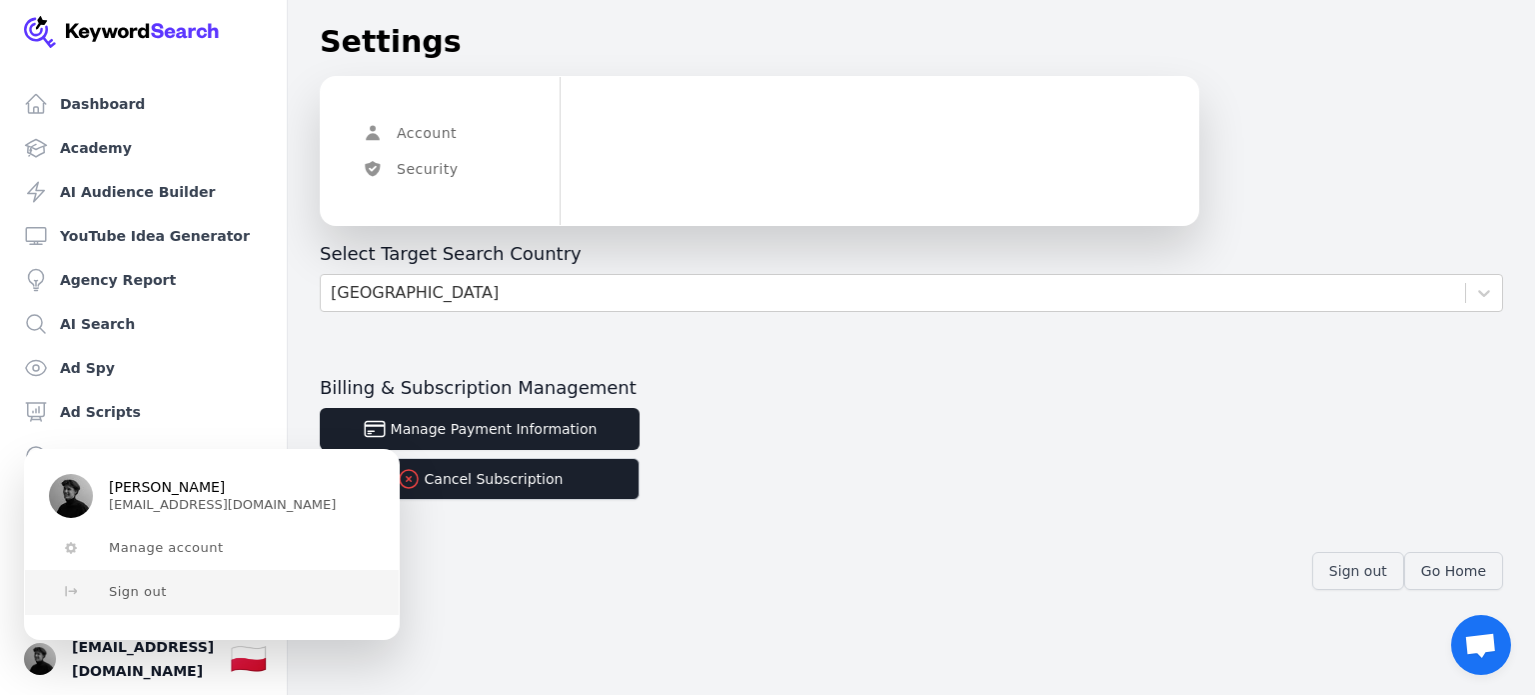
click at [103, 604] on button "Sign out" at bounding box center [212, 592] width 374 height 44
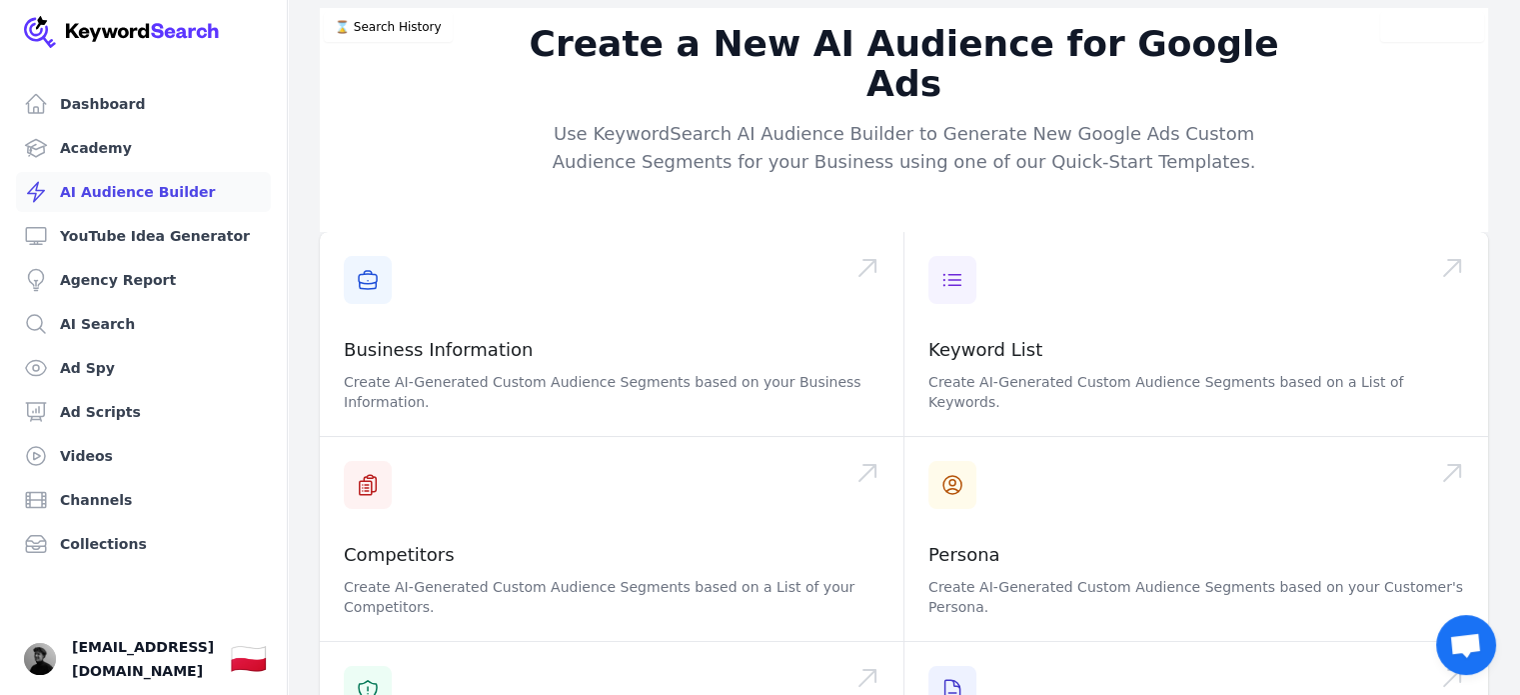
scroll to position [174, 0]
drag, startPoint x: 86, startPoint y: 689, endPoint x: 107, endPoint y: 662, distance: 34.2
click at [107, 662] on link "Your profile [EMAIL_ADDRESS][DOMAIN_NAME] Show country selector 🇵🇱" at bounding box center [143, 659] width 287 height 72
click at [107, 662] on span "[EMAIL_ADDRESS][DOMAIN_NAME]" at bounding box center [143, 659] width 142 height 48
click at [44, 663] on img "Open user button" at bounding box center [40, 659] width 32 height 32
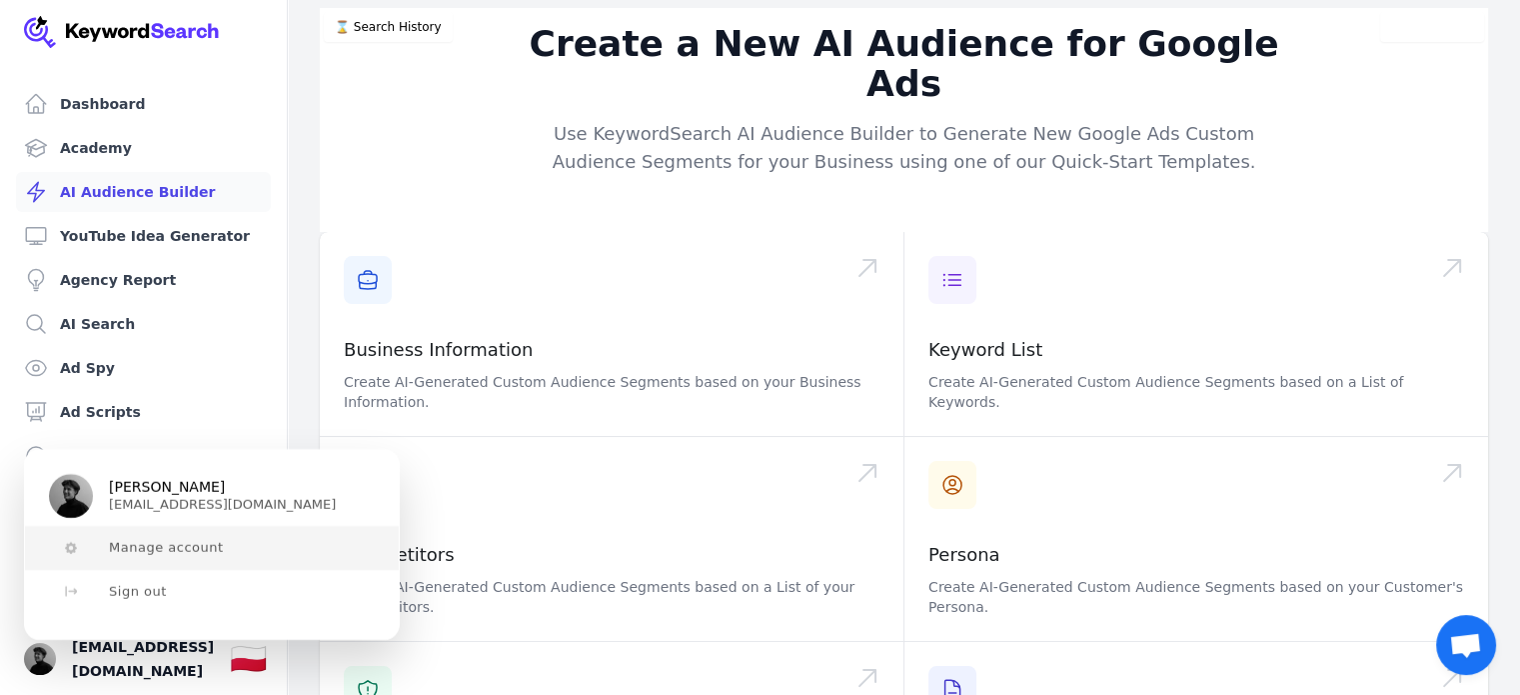
click at [139, 549] on span "Manage account" at bounding box center [166, 548] width 115 height 16
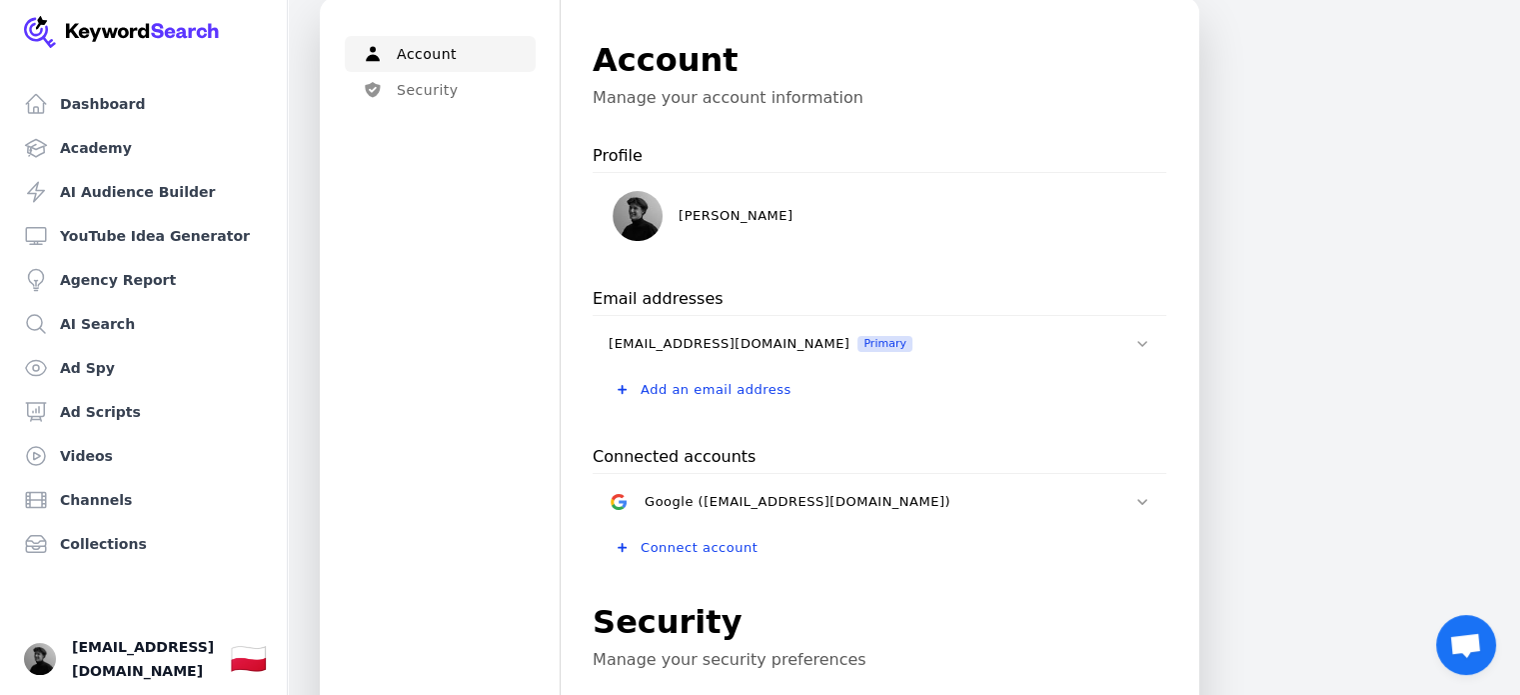
scroll to position [73, 0]
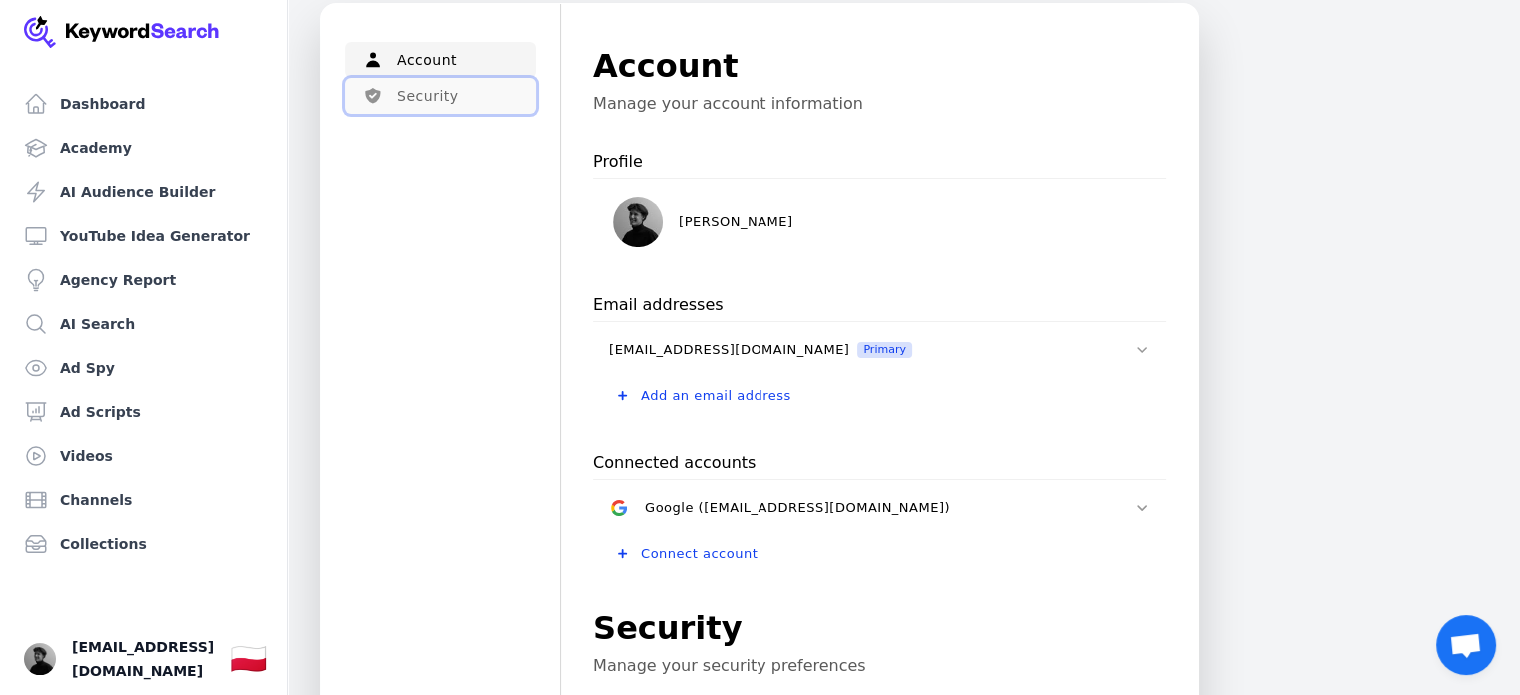
click at [452, 102] on button "Security" at bounding box center [440, 96] width 191 height 36
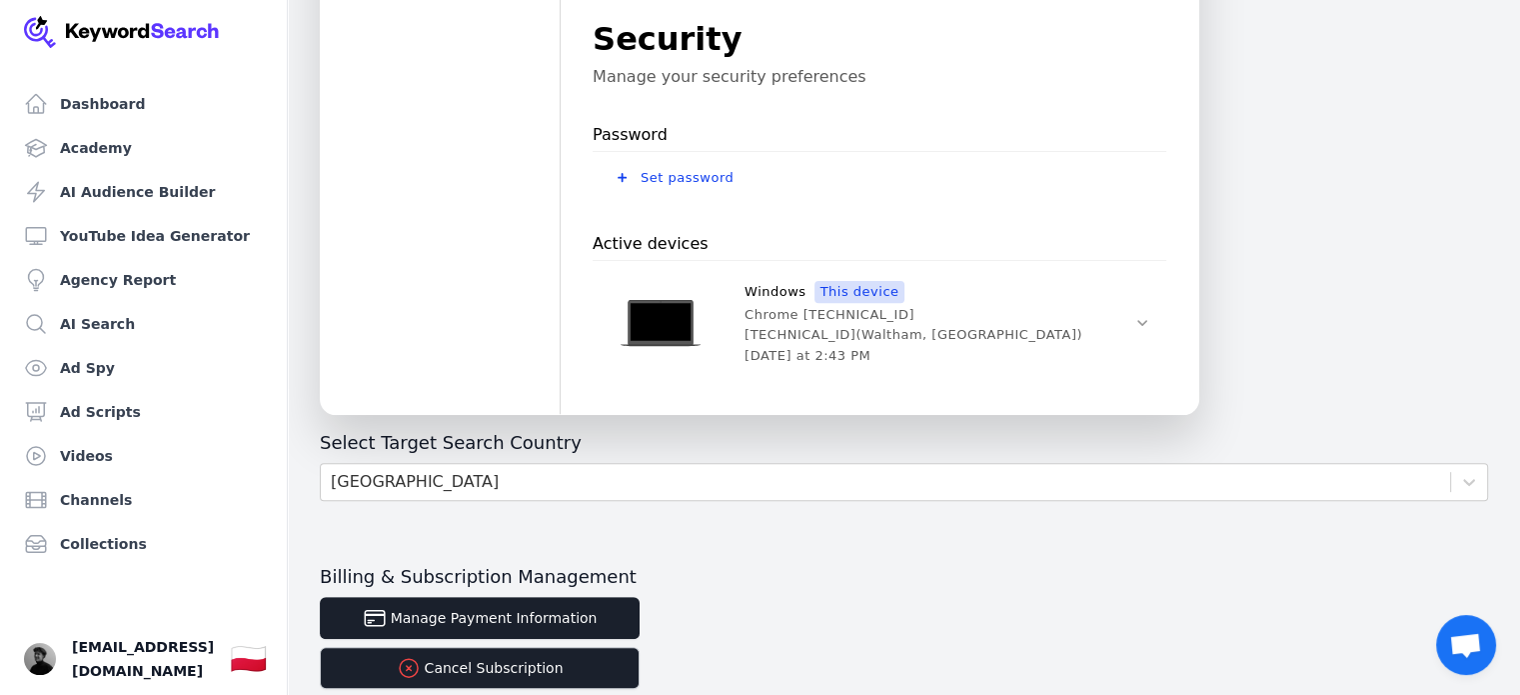
scroll to position [676, 0]
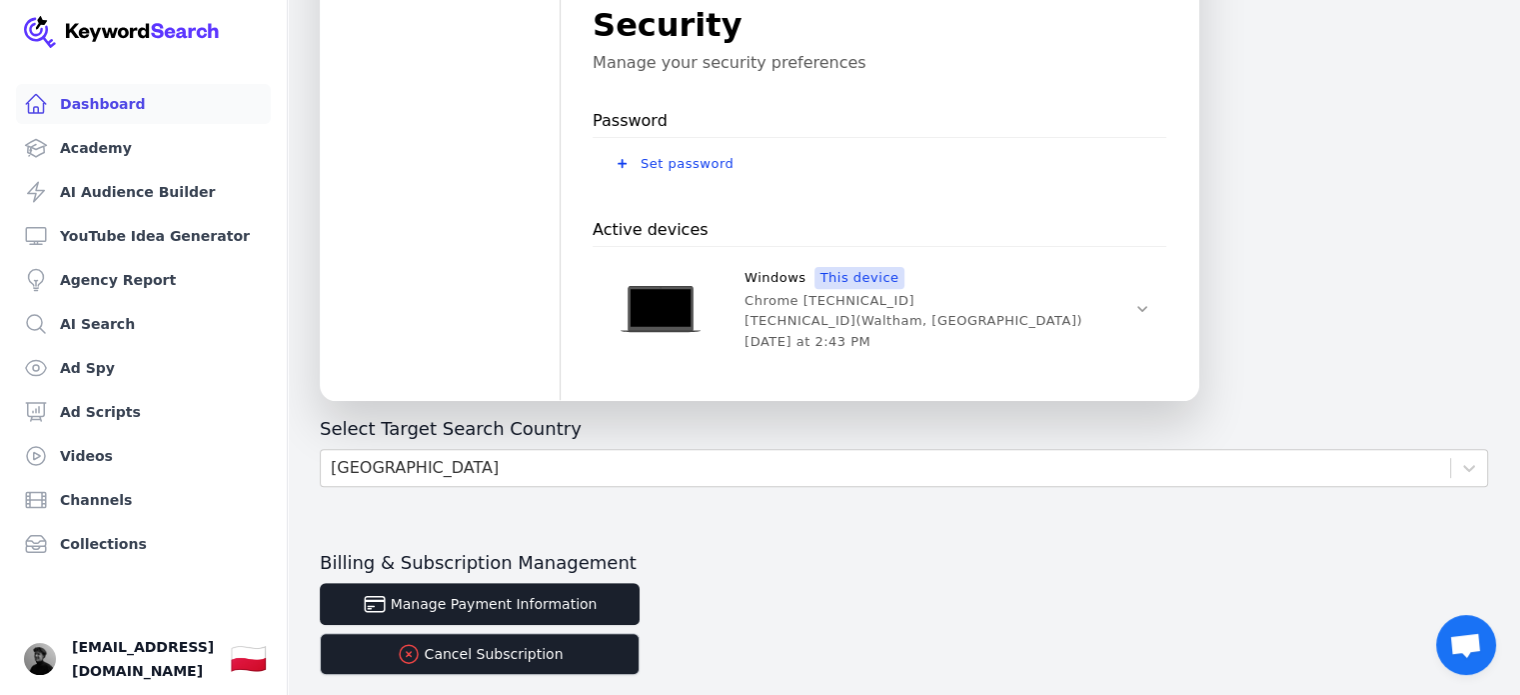
click at [112, 117] on link "Dashboard" at bounding box center [143, 104] width 255 height 40
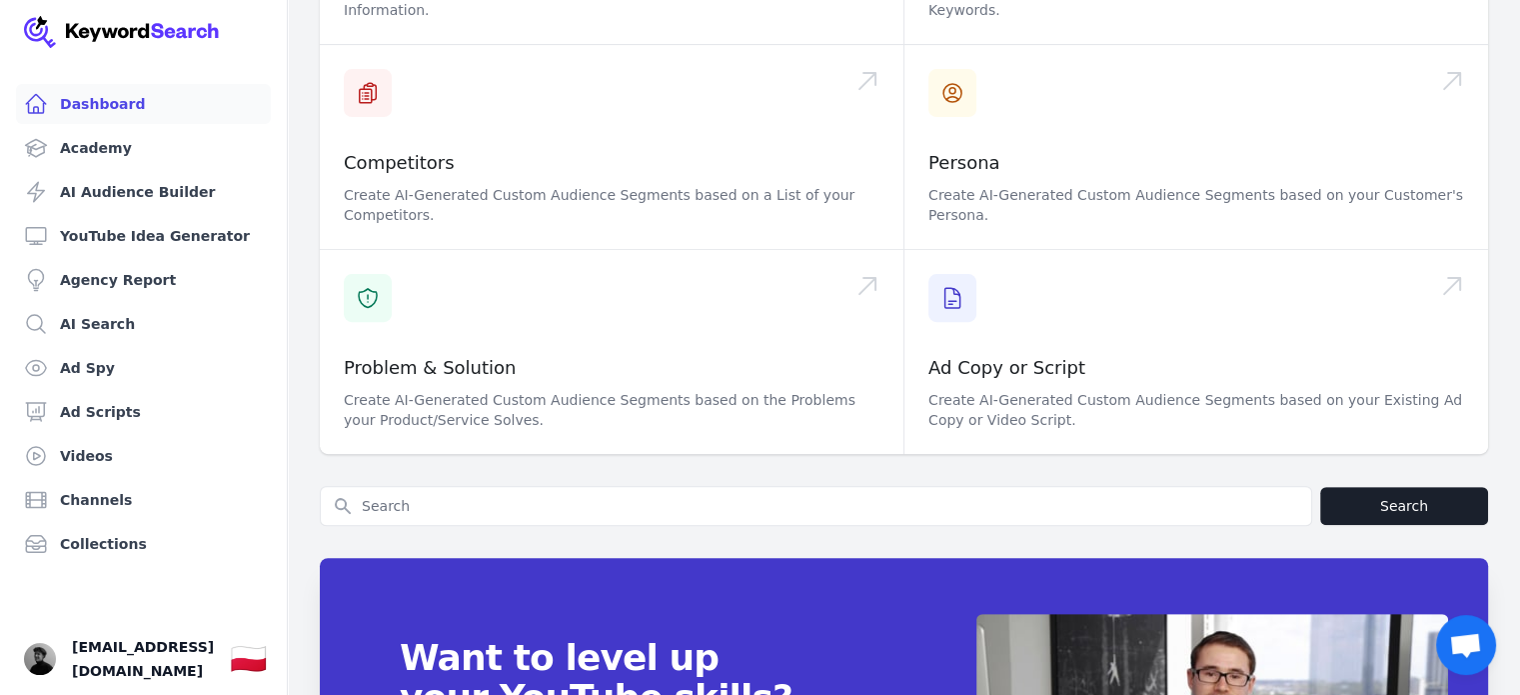
scroll to position [876, 0]
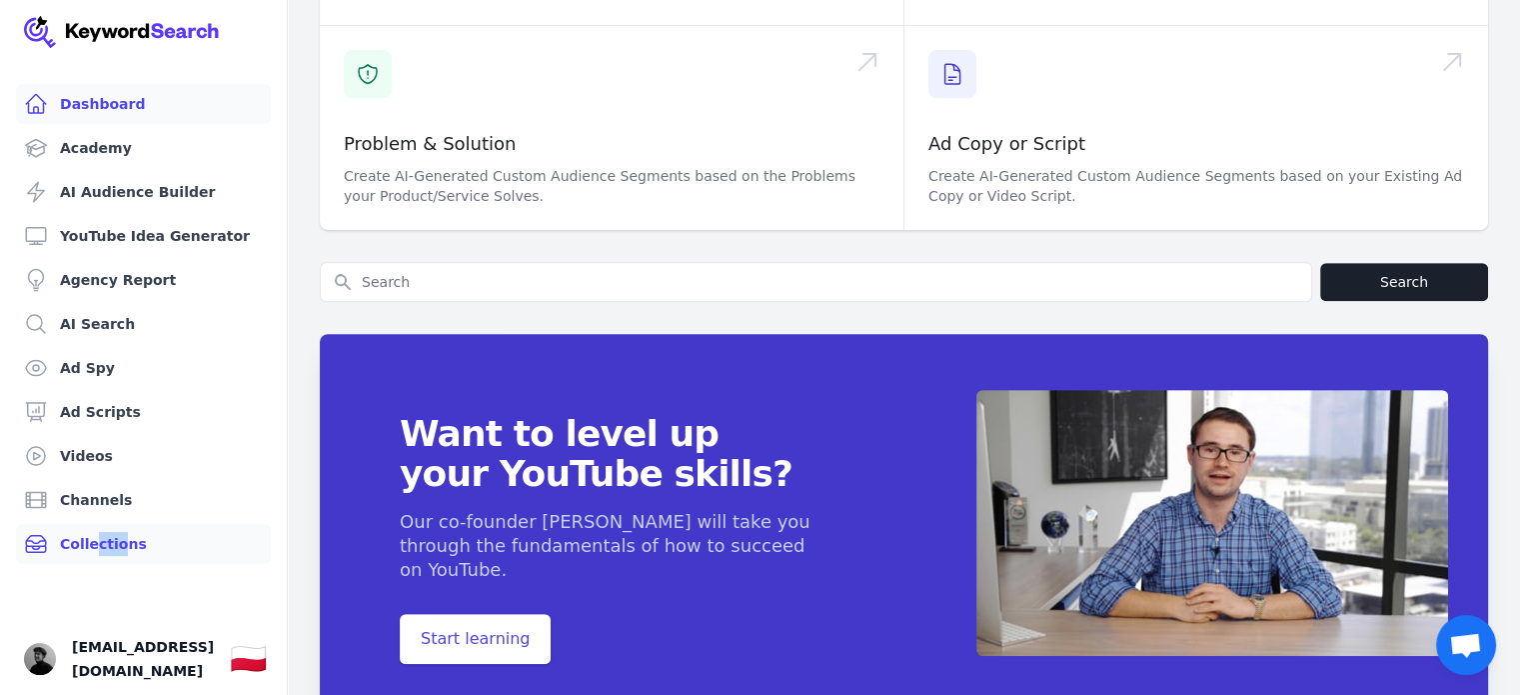
drag, startPoint x: 92, startPoint y: 569, endPoint x: 120, endPoint y: 531, distance: 47.2
click at [120, 531] on ul "Dashboard Academy AI Audience Builder YouTube Idea Generator Agency Report AI S…" at bounding box center [143, 389] width 239 height 611
click at [120, 531] on link "Collections" at bounding box center [143, 544] width 255 height 40
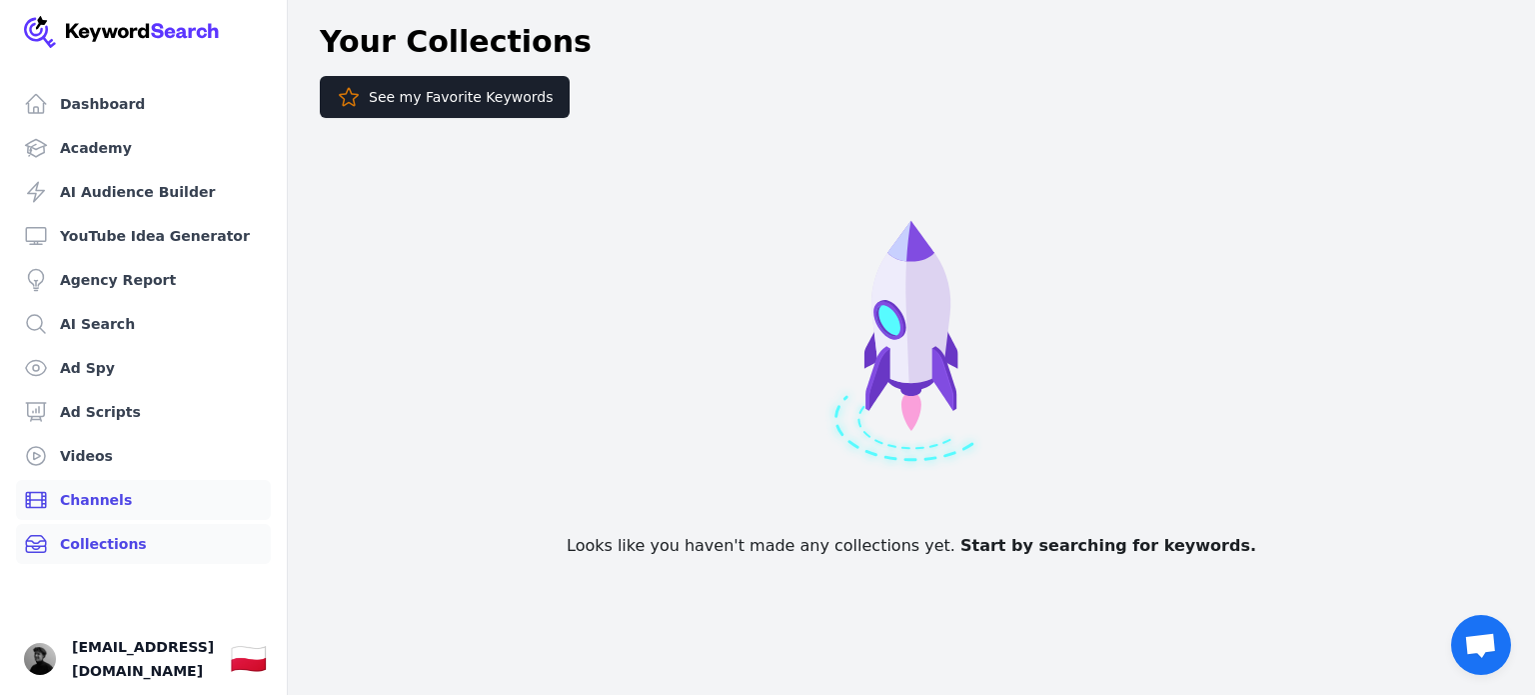
click at [64, 516] on link "Channels" at bounding box center [143, 500] width 255 height 40
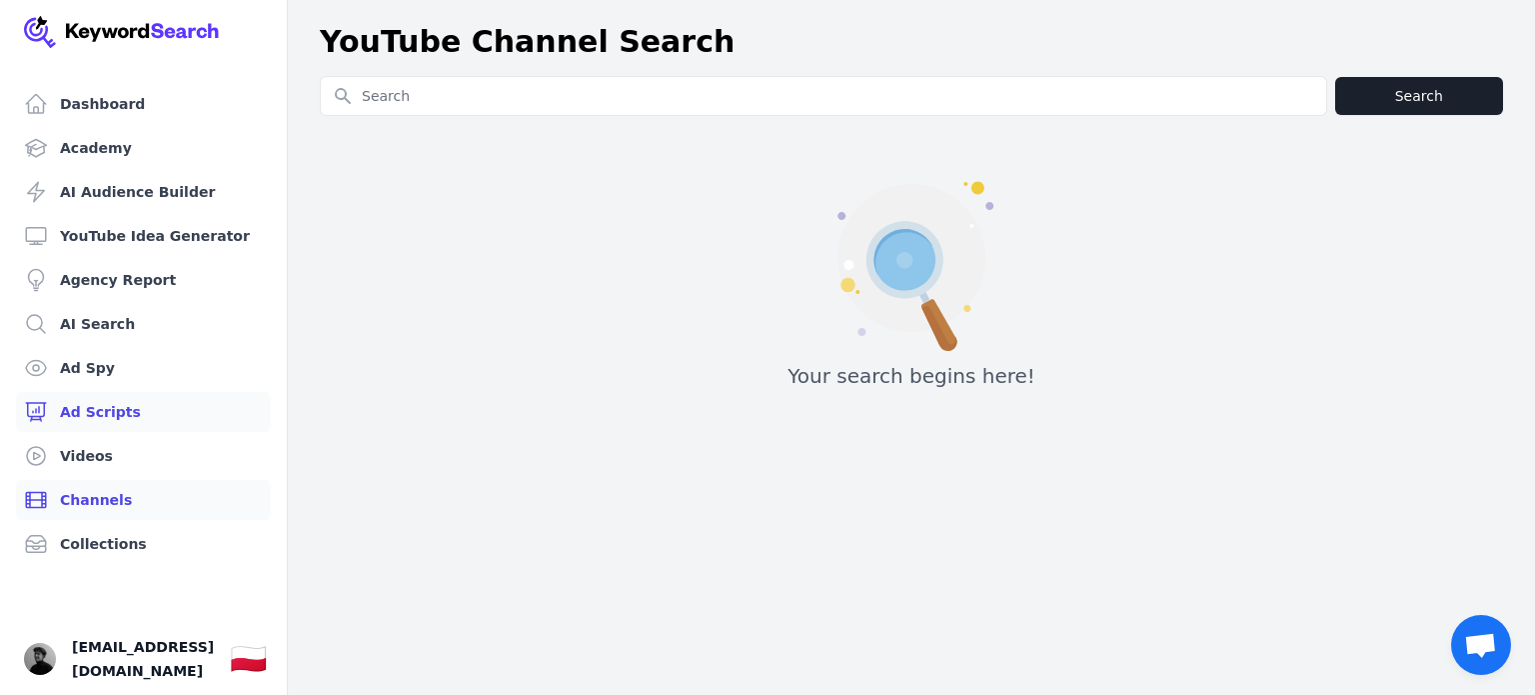
click at [94, 429] on link "Ad Scripts" at bounding box center [143, 412] width 255 height 40
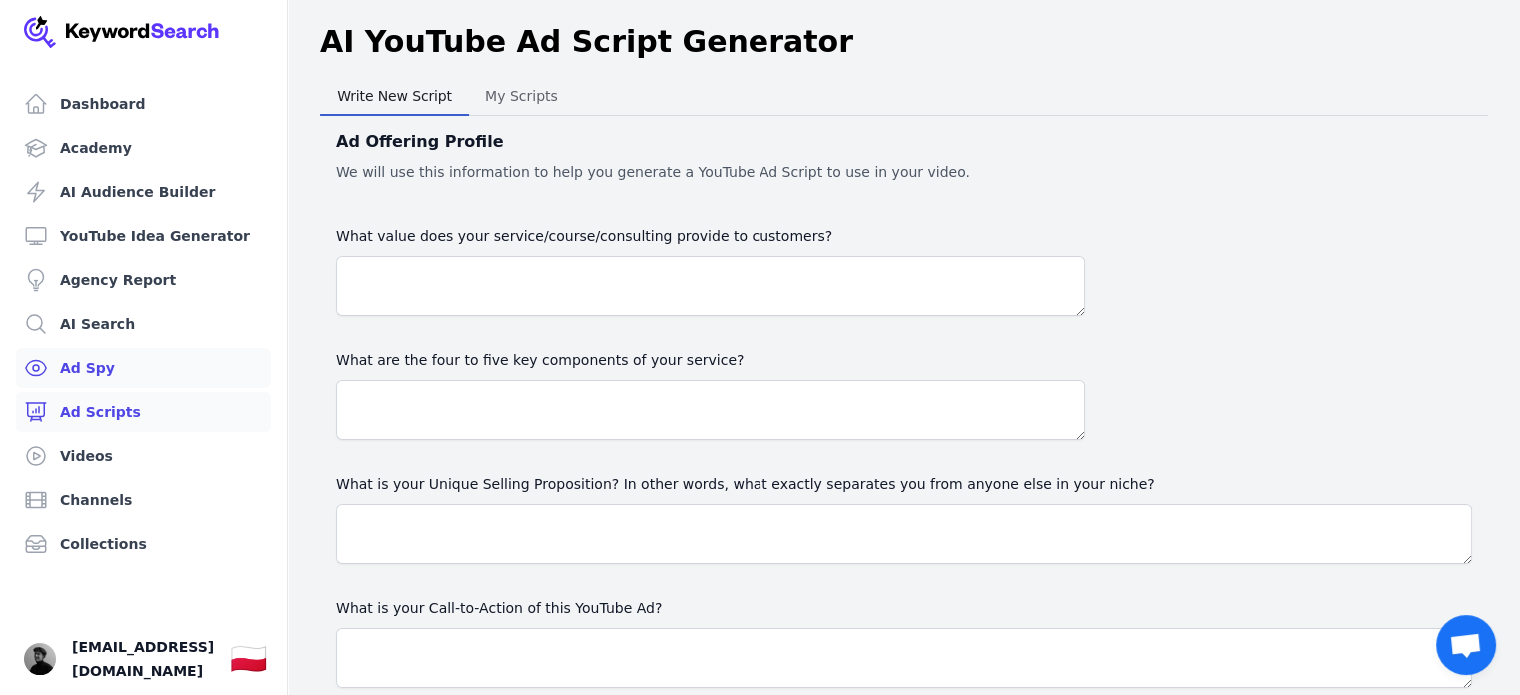
click at [118, 347] on ul "Dashboard Academy AI Audience Builder YouTube Idea Generator Agency Report AI S…" at bounding box center [143, 324] width 255 height 480
drag, startPoint x: 87, startPoint y: 635, endPoint x: 88, endPoint y: 662, distance: 27.0
click at [88, 662] on link "Your profile [EMAIL_ADDRESS][DOMAIN_NAME] Show country selector 🇵🇱" at bounding box center [143, 659] width 287 height 72
click at [88, 662] on span "[EMAIL_ADDRESS][DOMAIN_NAME]" at bounding box center [143, 659] width 142 height 48
click at [42, 662] on img "Open user button" at bounding box center [40, 659] width 32 height 32
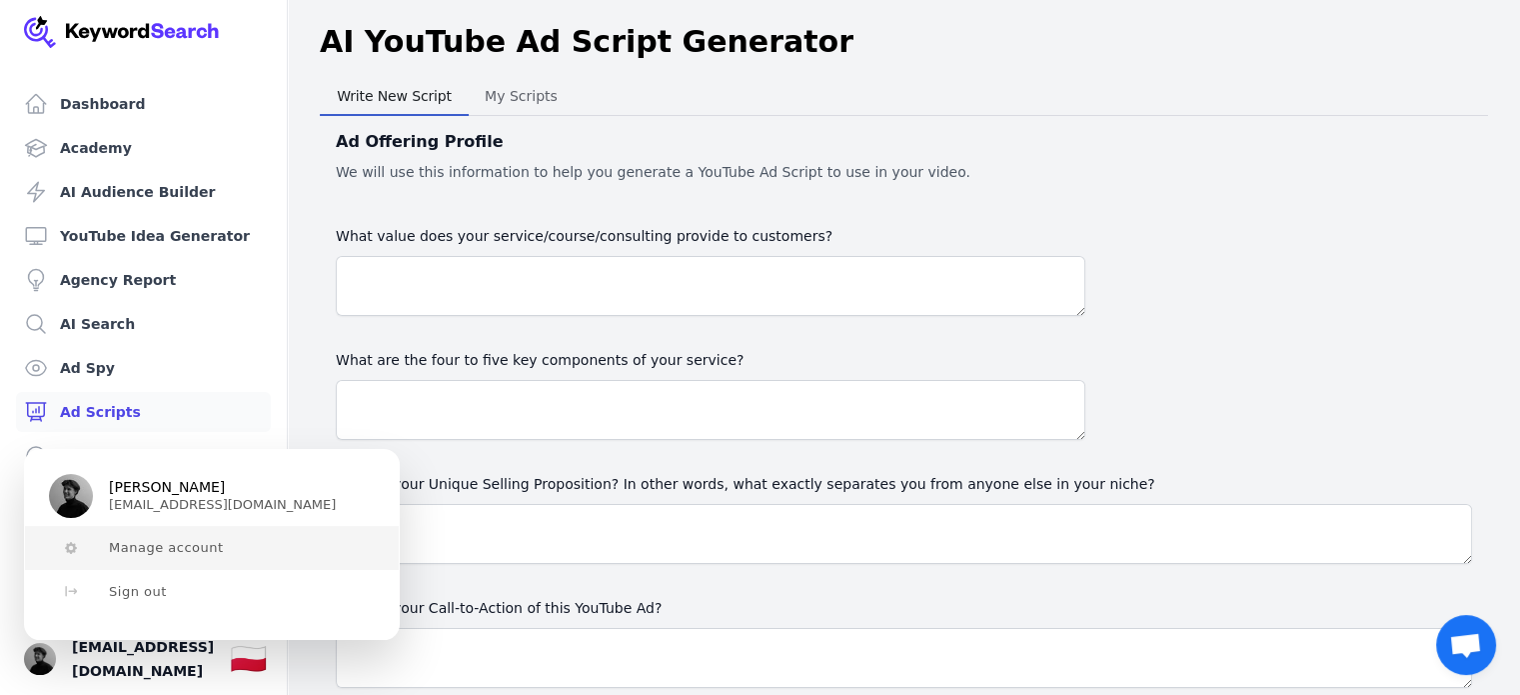
click at [184, 563] on button "Manage account" at bounding box center [212, 548] width 374 height 44
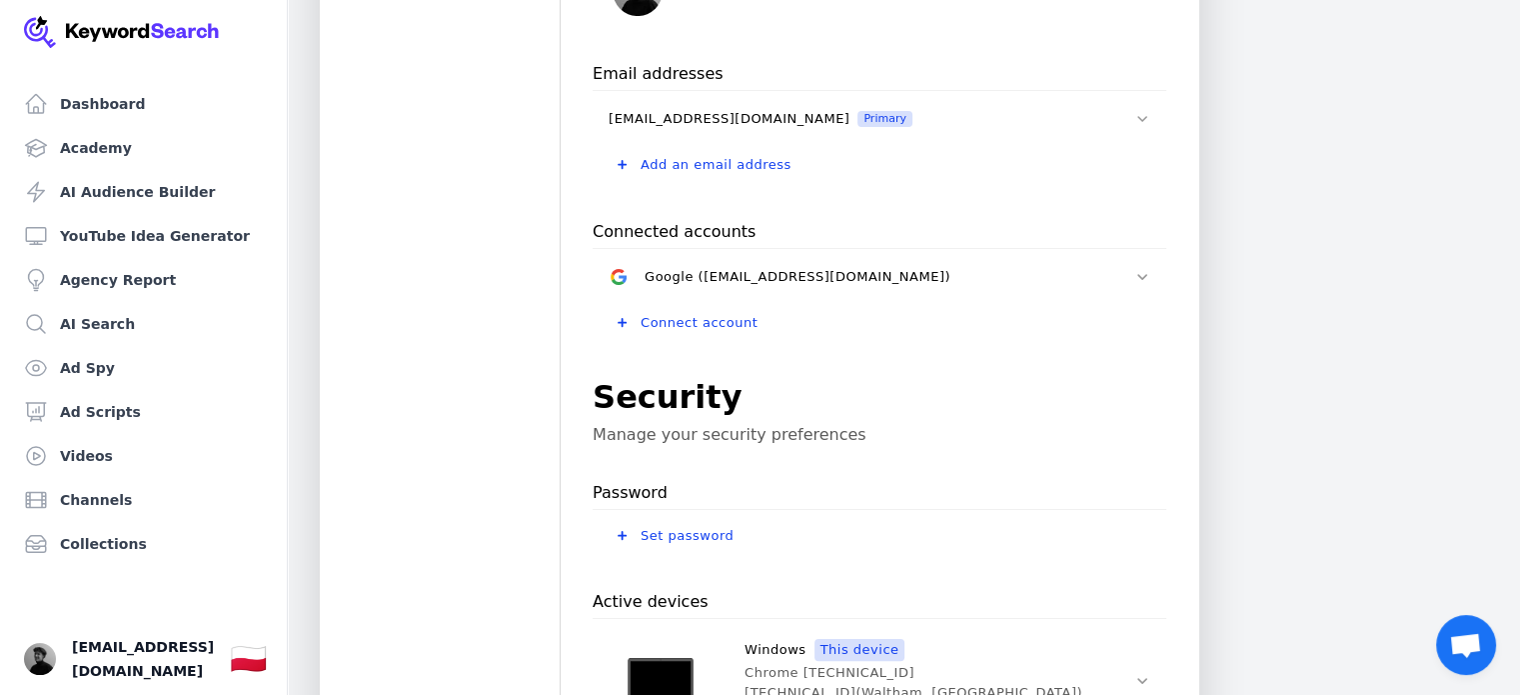
scroll to position [751, 0]
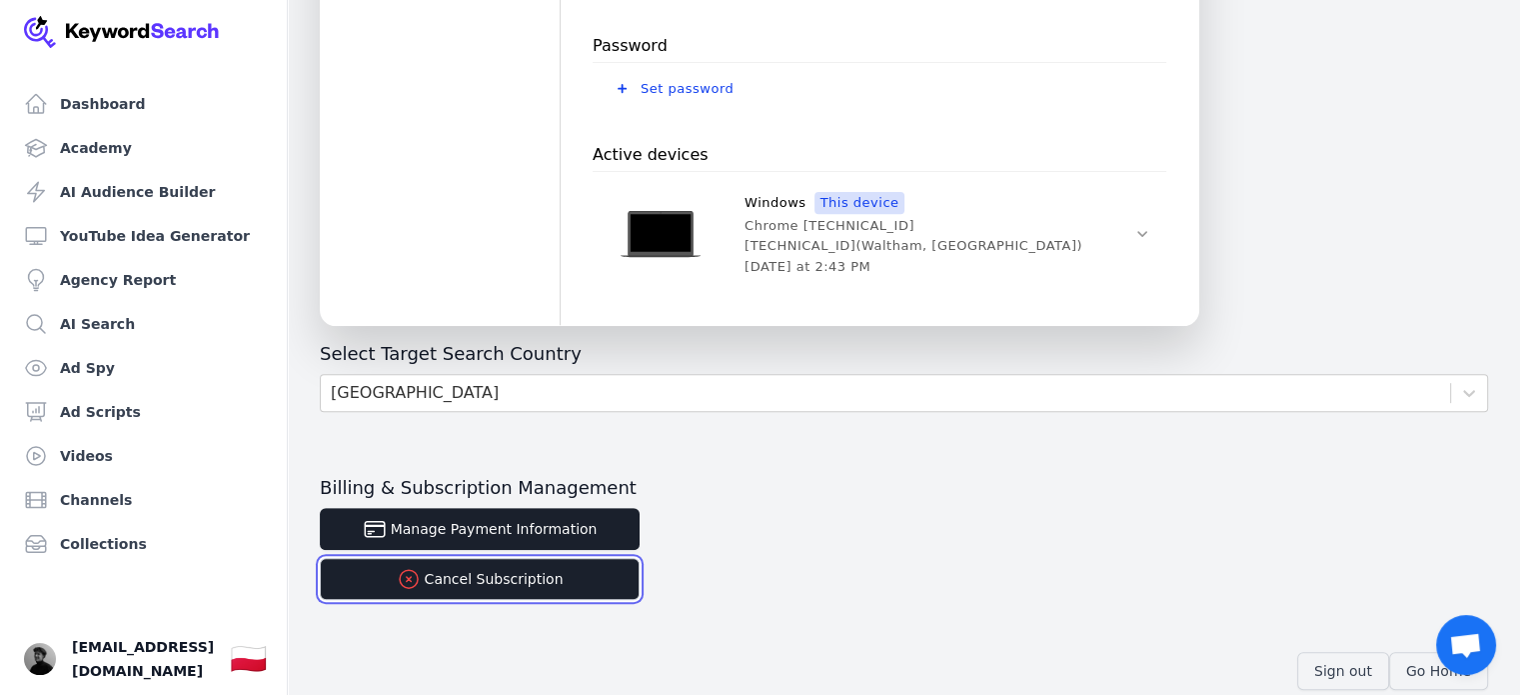
click at [492, 567] on button "Cancel Subscription" at bounding box center [480, 579] width 320 height 42
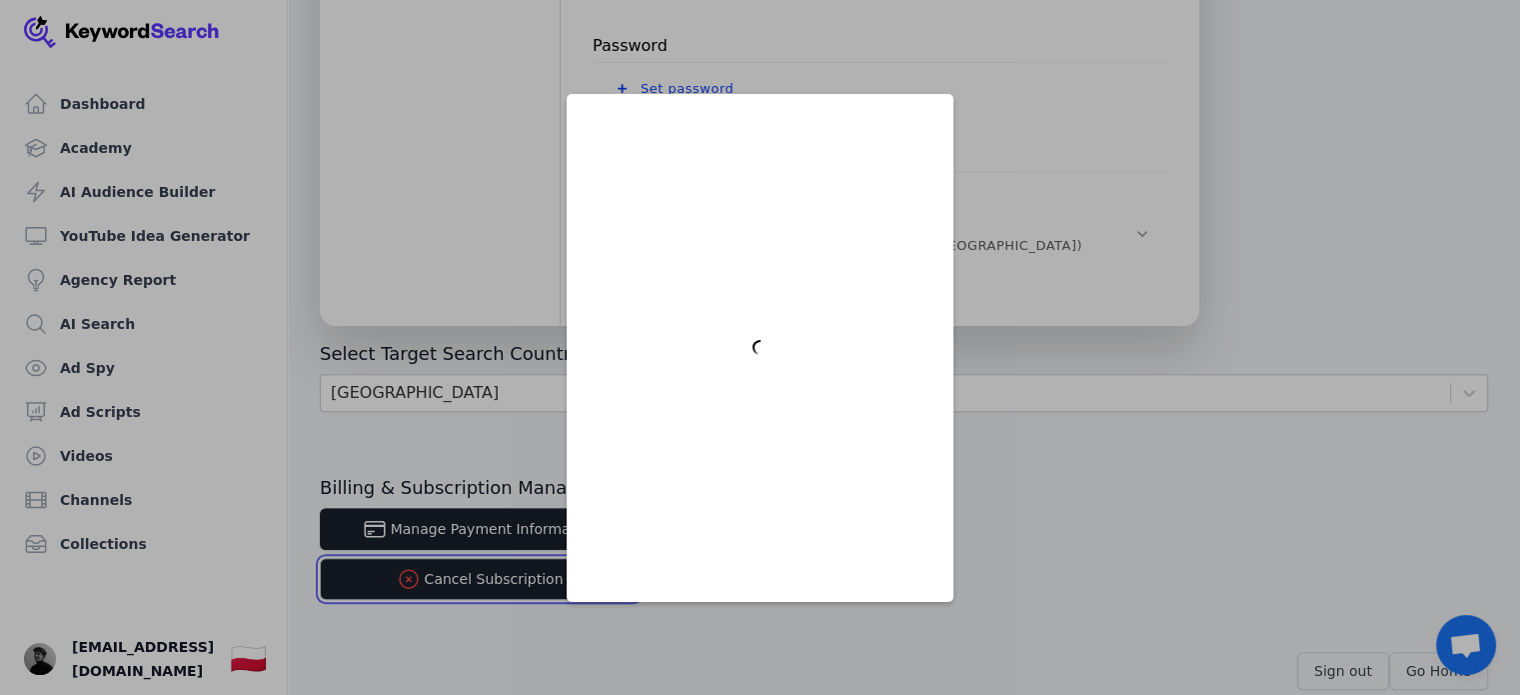
scroll to position [0, 0]
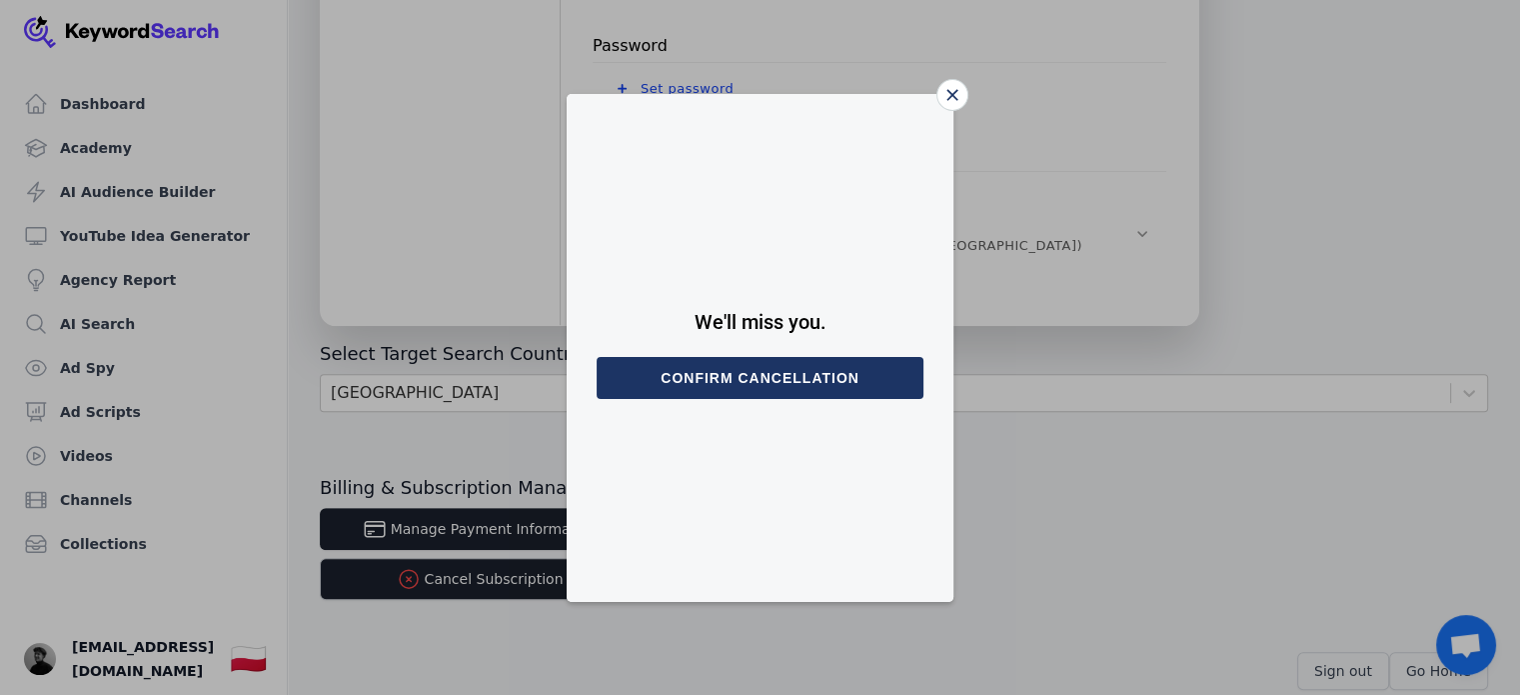
click at [729, 387] on button "Confirm cancellation" at bounding box center [760, 378] width 327 height 42
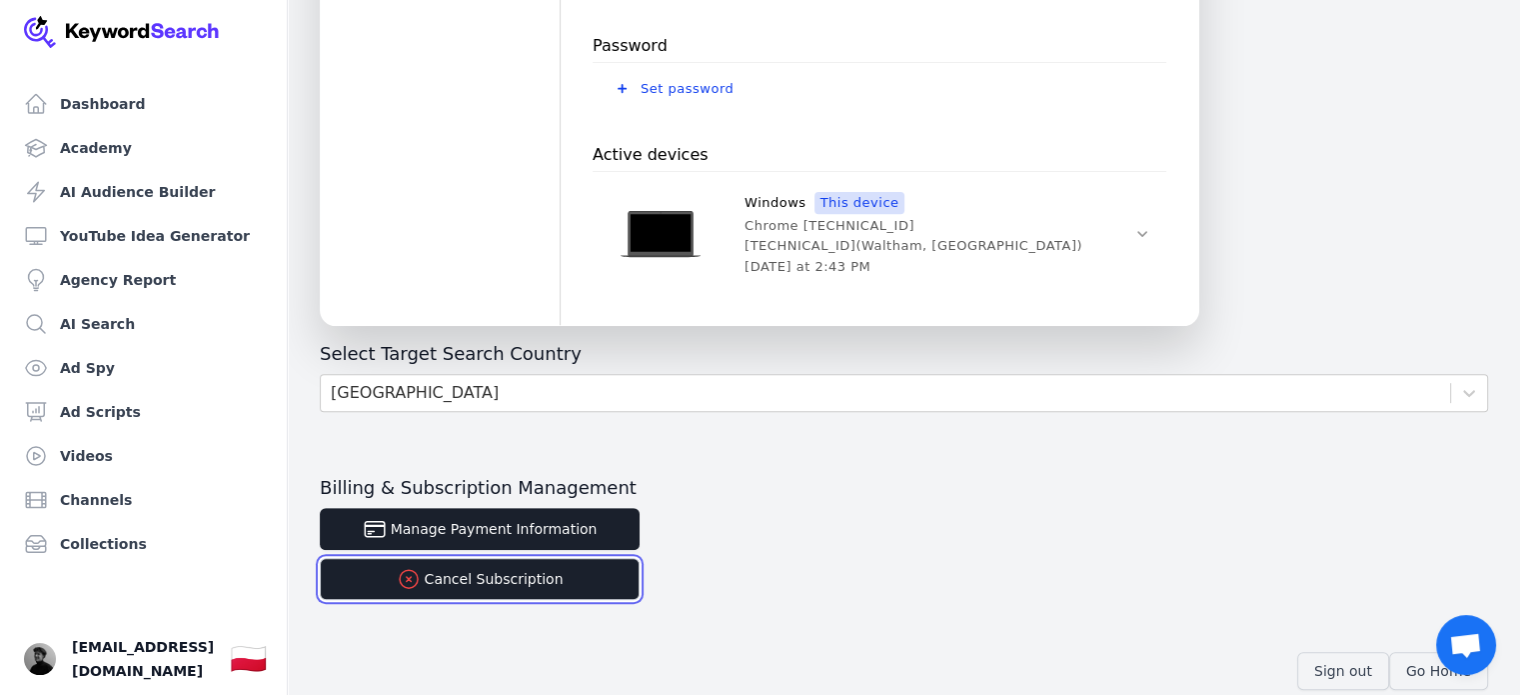
click at [469, 595] on button "Cancel Subscription" at bounding box center [480, 579] width 320 height 42
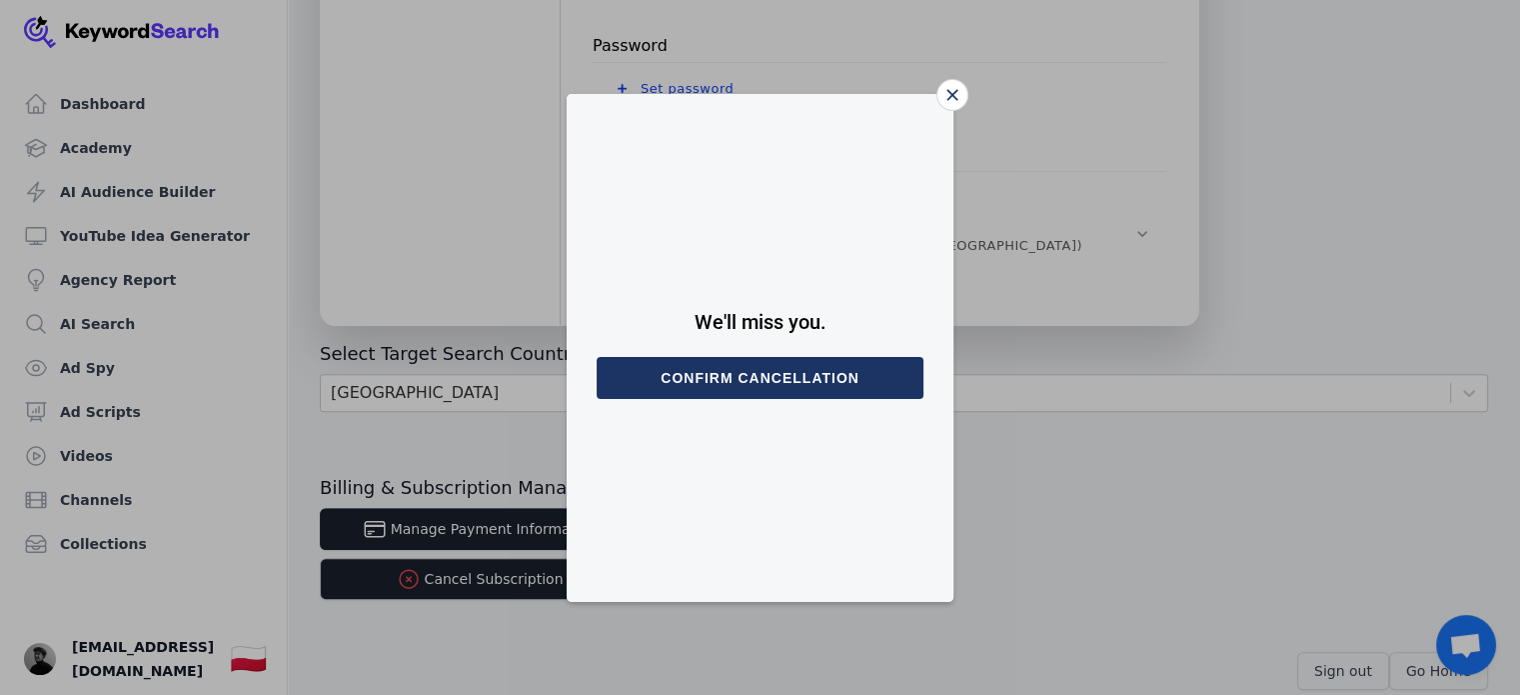
click at [776, 367] on button "Confirm cancellation" at bounding box center [760, 378] width 327 height 42
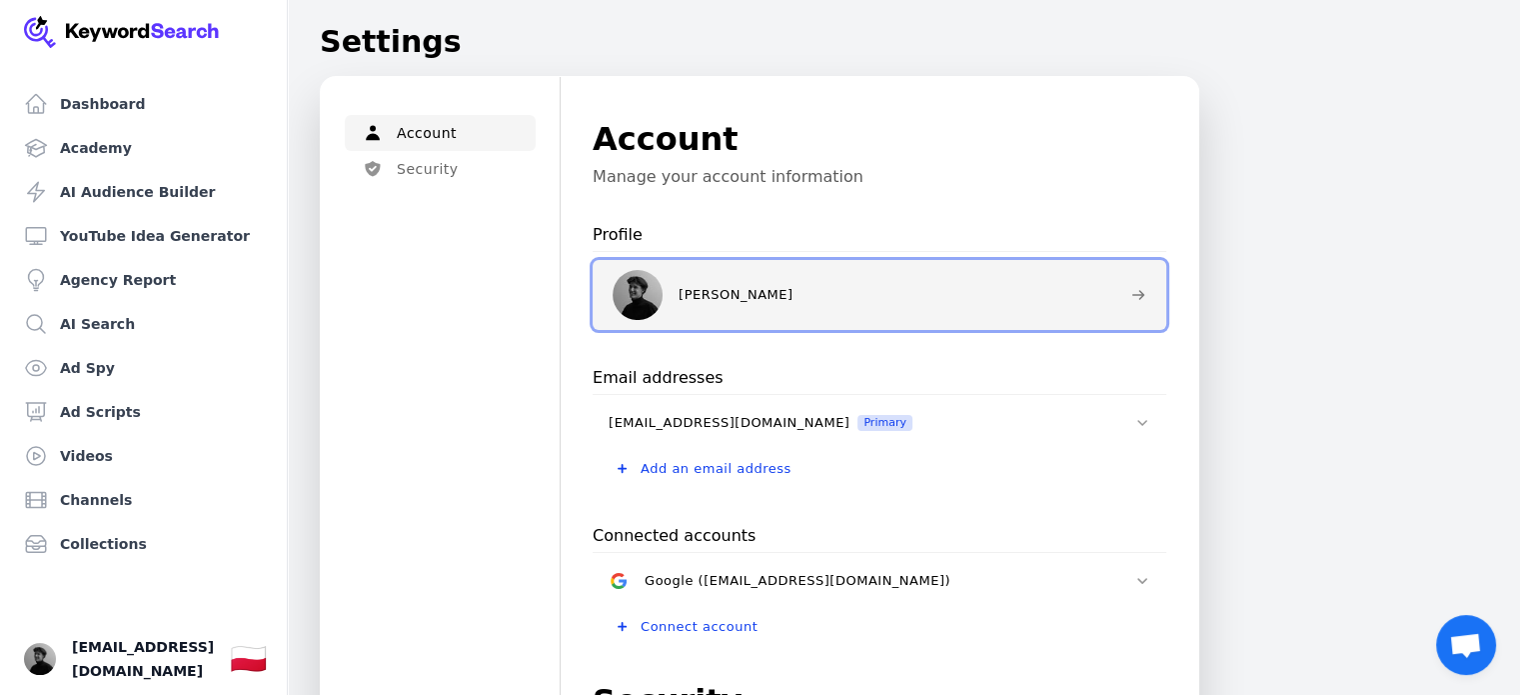
click at [1131, 297] on icon at bounding box center [1138, 295] width 16 height 16
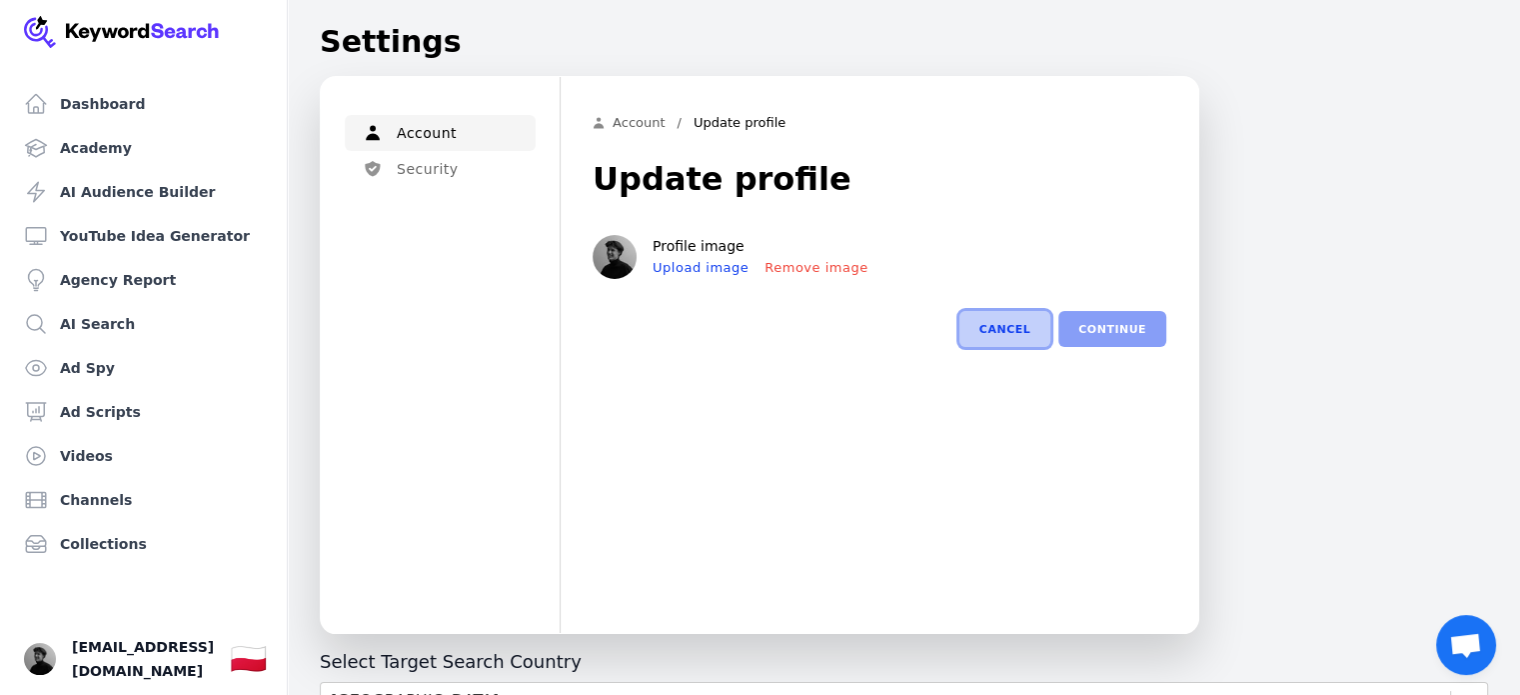
click at [1032, 316] on button "Cancel" at bounding box center [1005, 329] width 91 height 36
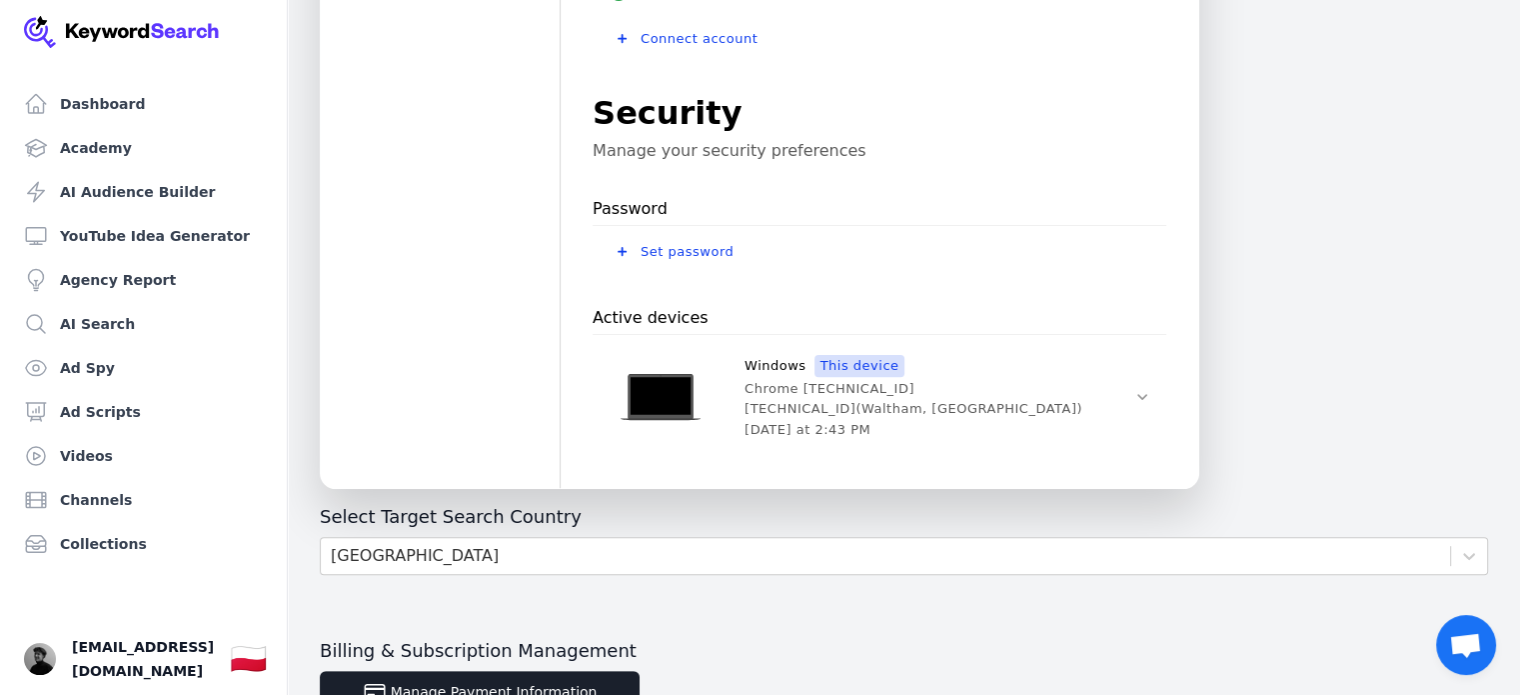
scroll to position [751, 0]
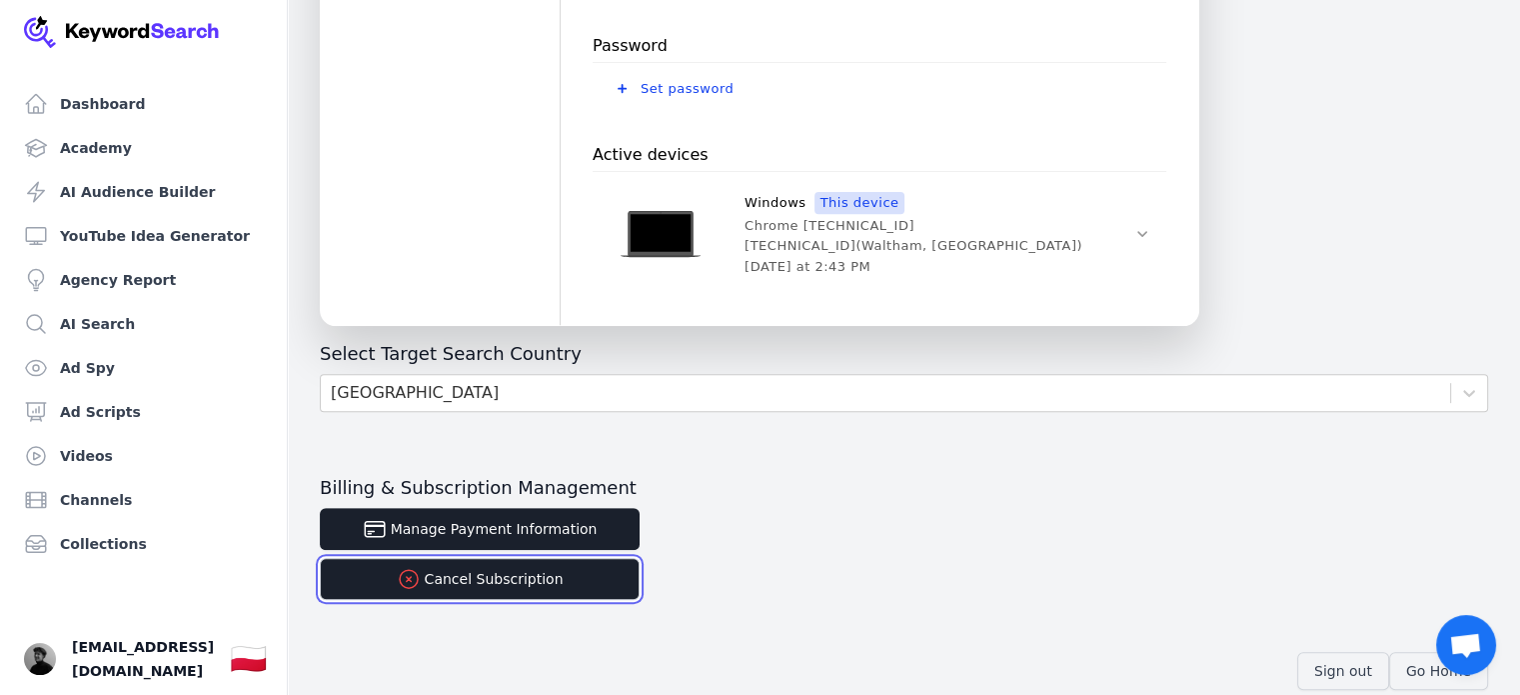
click at [388, 569] on button "Cancel Subscription" at bounding box center [480, 579] width 320 height 42
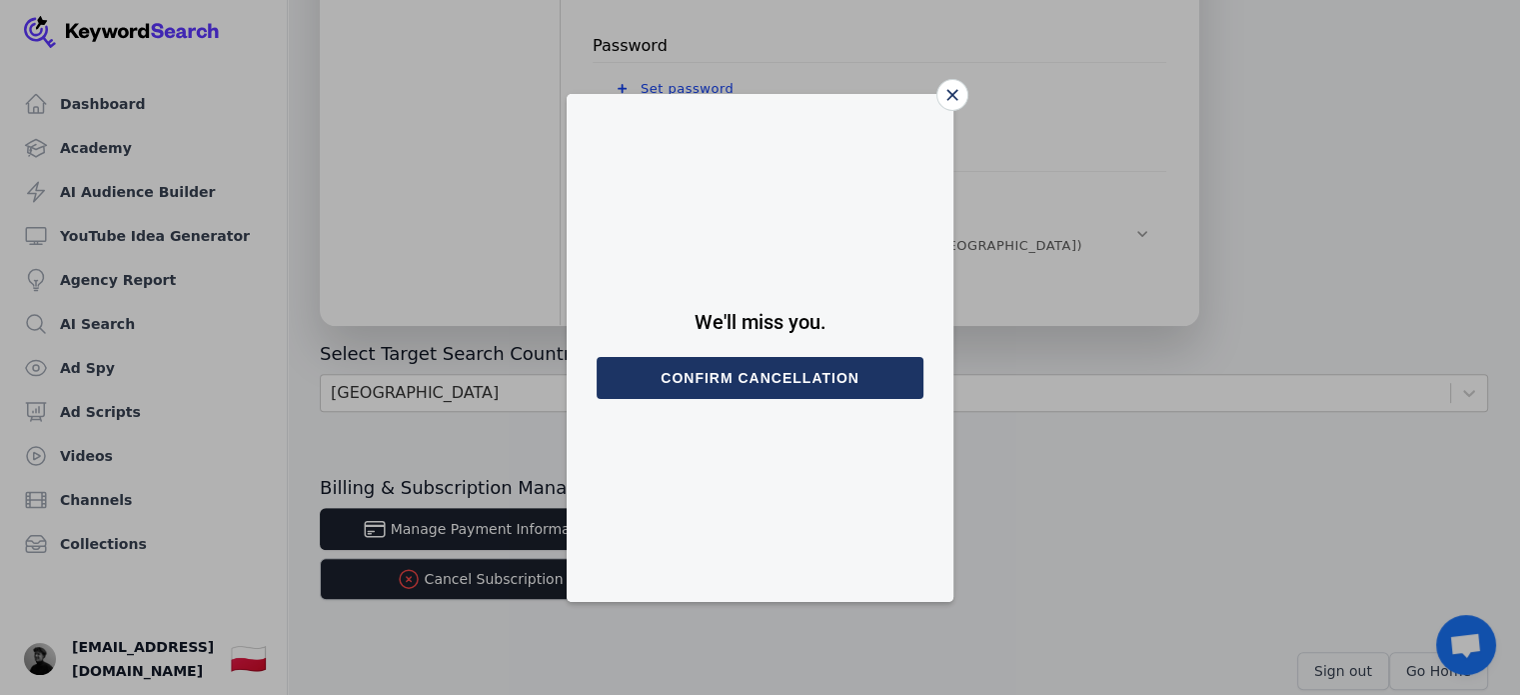
click at [758, 384] on button "Confirm cancellation" at bounding box center [760, 378] width 327 height 42
